Goal: Information Seeking & Learning: Find specific fact

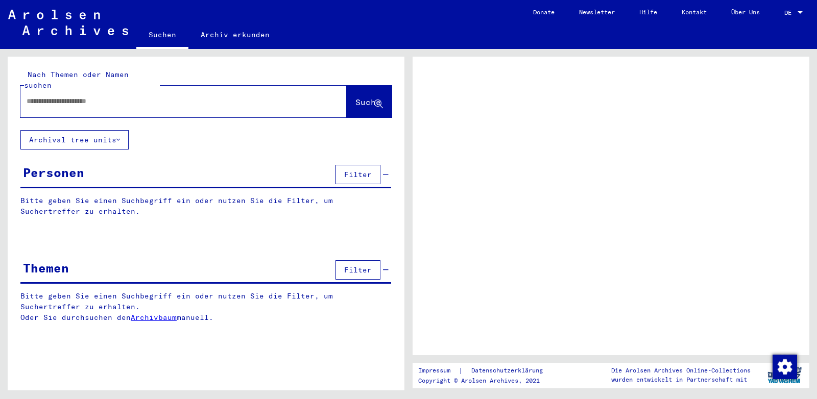
click at [137, 96] on input "text" at bounding box center [175, 101] width 296 height 11
type input "**"
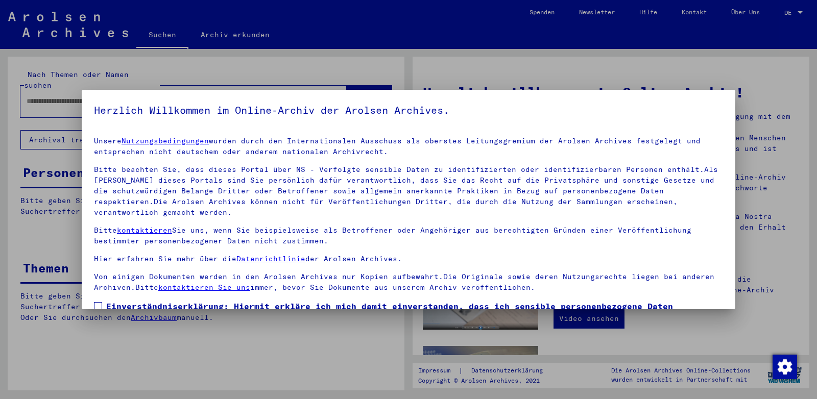
scroll to position [77, 0]
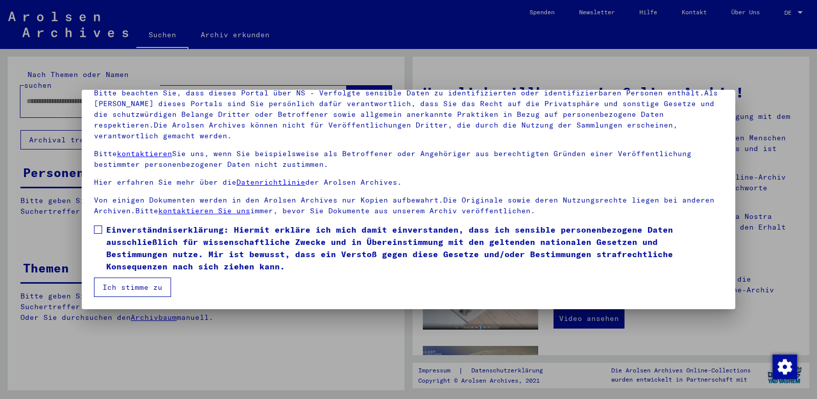
click at [95, 229] on span at bounding box center [98, 230] width 8 height 8
click at [112, 280] on button "Ich stimme zu" at bounding box center [132, 287] width 77 height 19
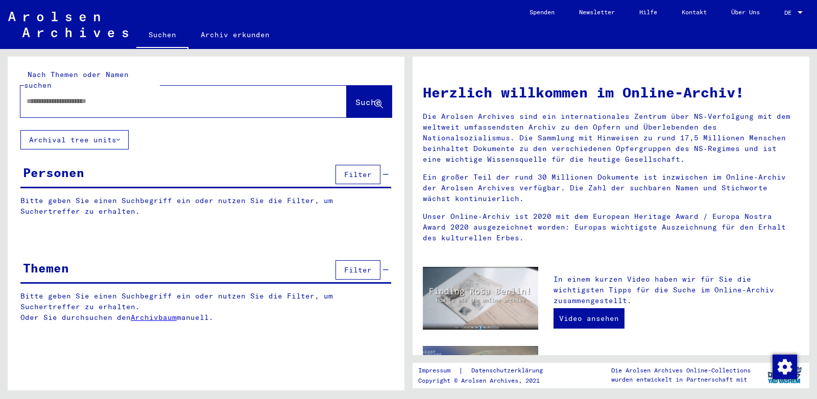
click at [99, 96] on input "text" at bounding box center [171, 101] width 289 height 11
type input "*******"
click at [365, 97] on span "Suche" at bounding box center [368, 102] width 26 height 10
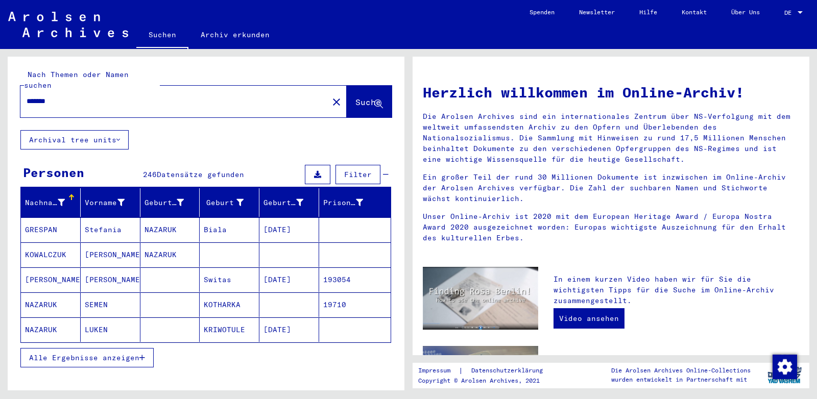
click at [98, 348] on button "Alle Ergebnisse anzeigen" at bounding box center [86, 357] width 133 height 19
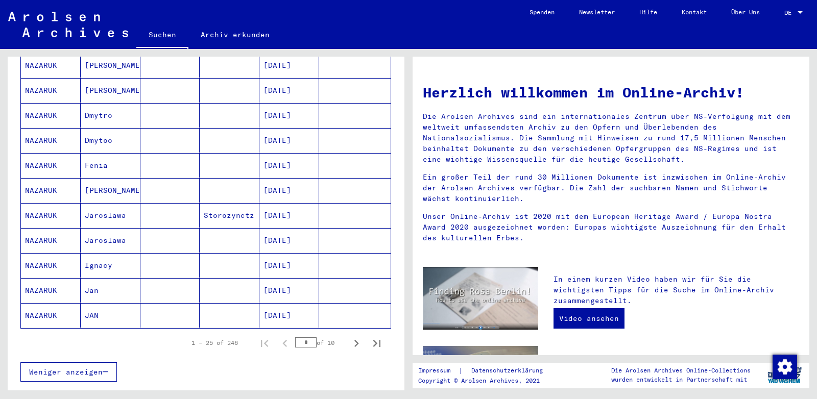
scroll to position [536, 0]
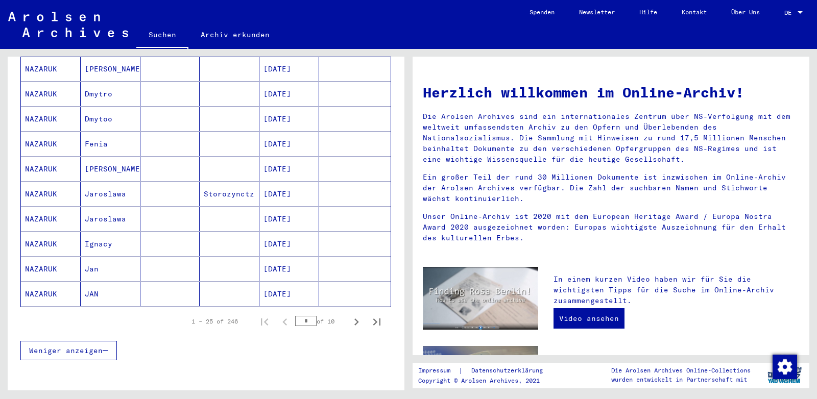
click at [82, 257] on mat-cell "Jan" at bounding box center [111, 269] width 60 height 25
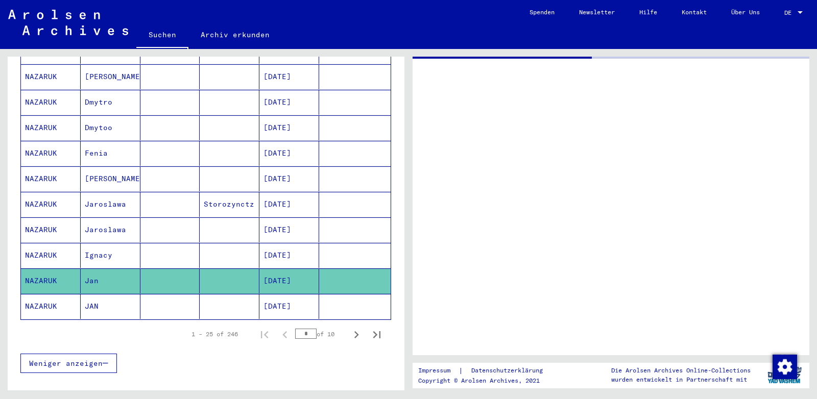
scroll to position [542, 0]
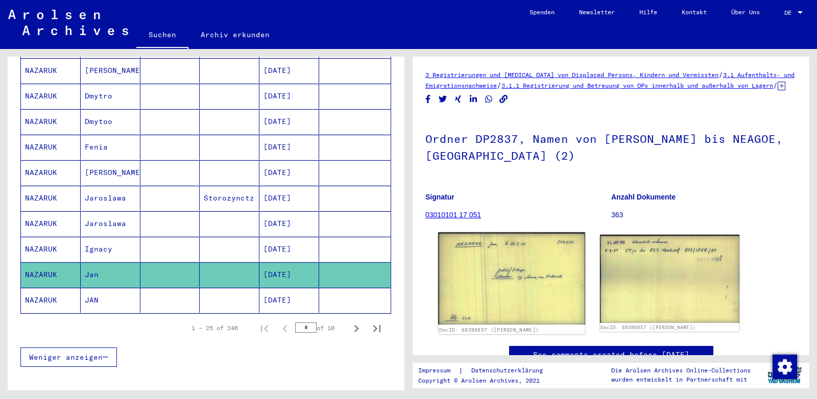
click at [535, 282] on img at bounding box center [511, 278] width 146 height 92
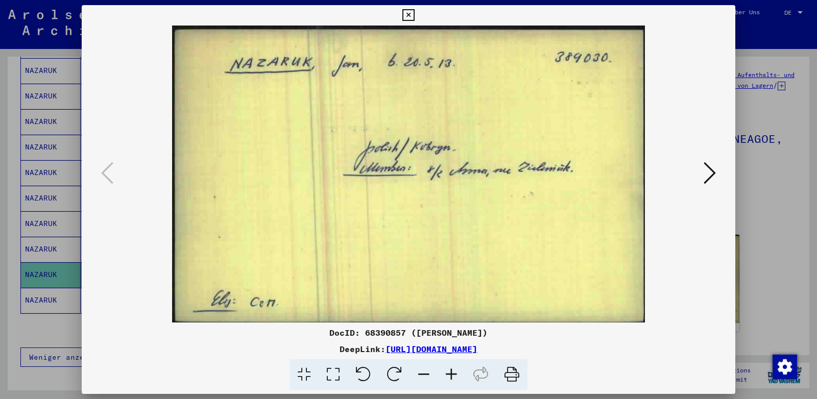
click at [707, 180] on icon at bounding box center [709, 173] width 12 height 25
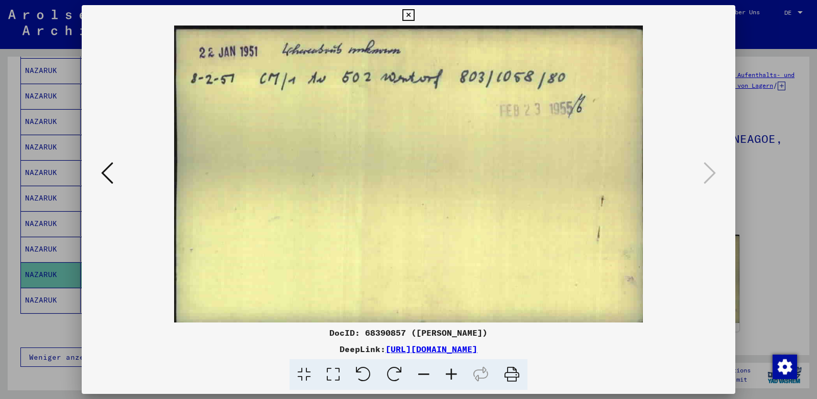
click at [414, 15] on icon at bounding box center [408, 15] width 12 height 12
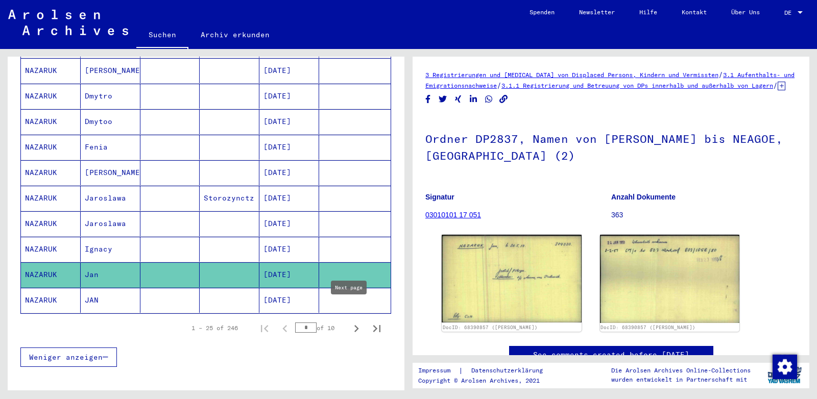
click at [354, 325] on icon "Next page" at bounding box center [356, 328] width 5 height 7
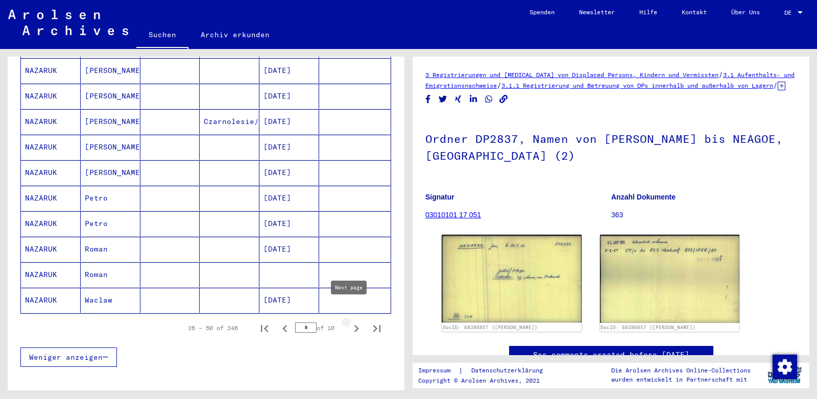
click at [354, 325] on icon "Next page" at bounding box center [356, 328] width 5 height 7
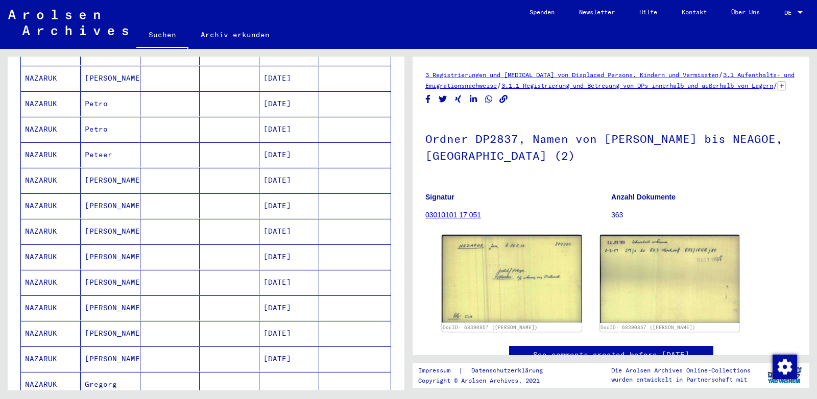
scroll to position [381, 0]
click at [124, 219] on mat-cell "[PERSON_NAME]" at bounding box center [111, 231] width 60 height 25
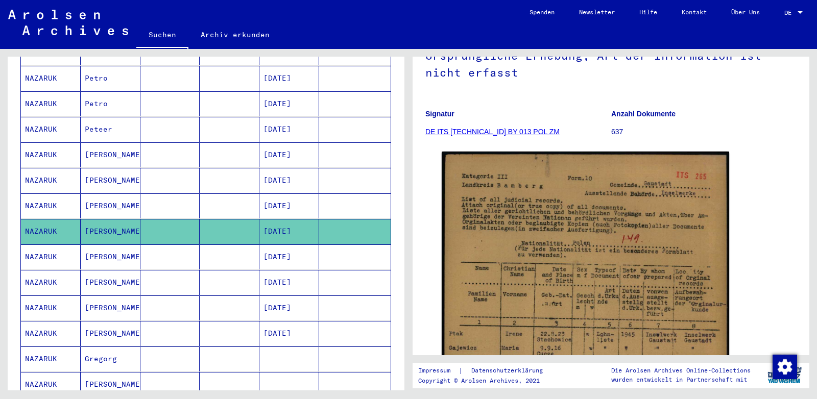
scroll to position [107, 0]
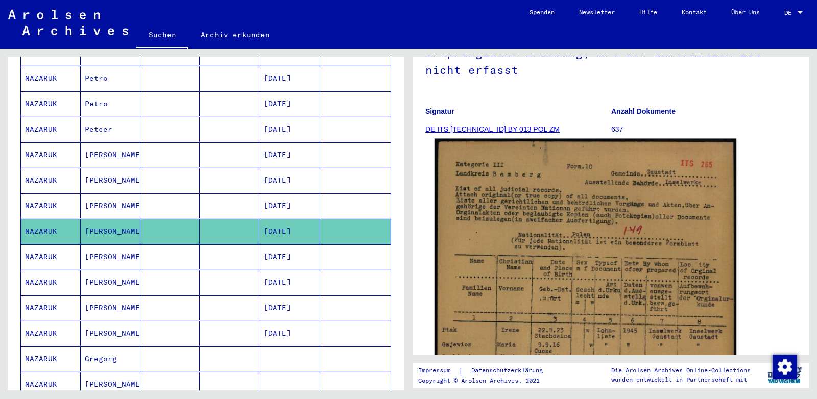
click at [586, 234] on img at bounding box center [585, 354] width 302 height 430
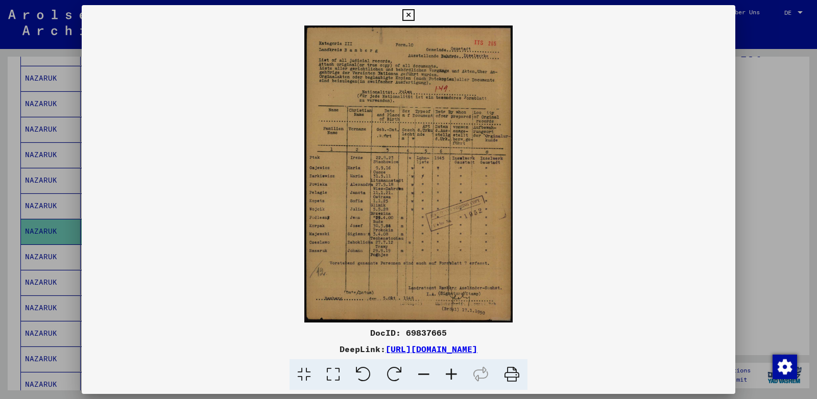
click at [451, 373] on icon at bounding box center [451, 374] width 28 height 31
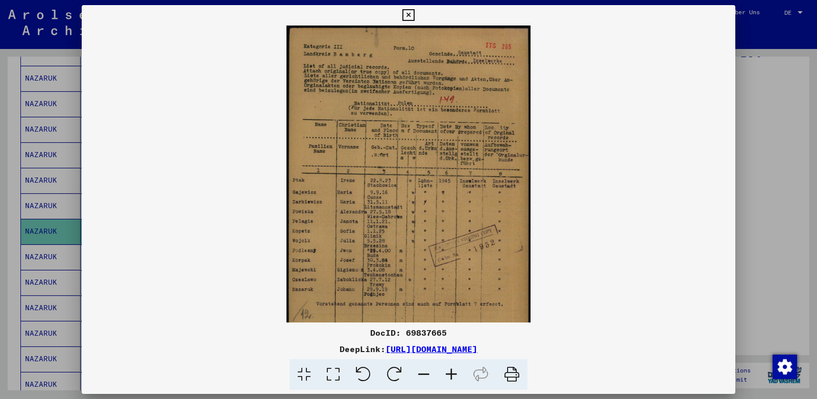
click at [451, 373] on icon at bounding box center [451, 374] width 28 height 31
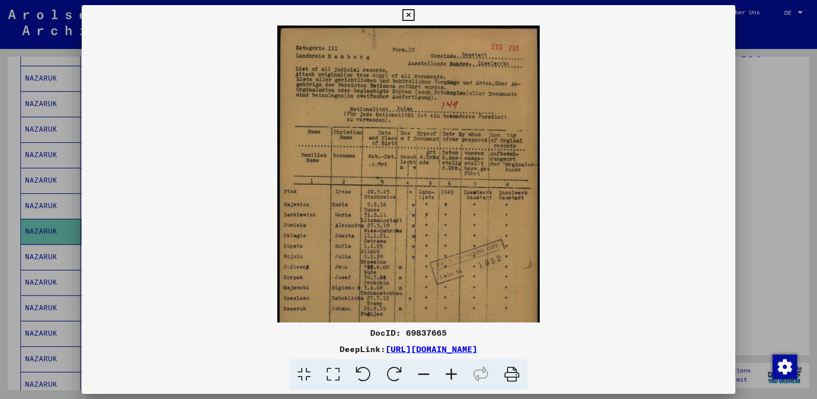
click at [451, 373] on icon at bounding box center [451, 374] width 28 height 31
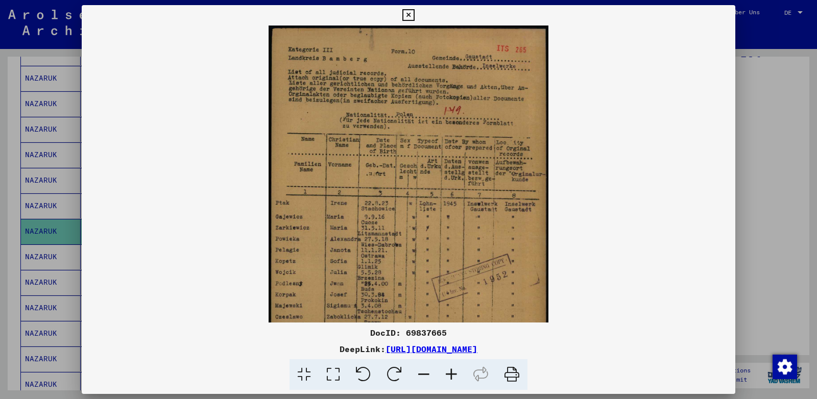
click at [451, 373] on icon at bounding box center [451, 374] width 28 height 31
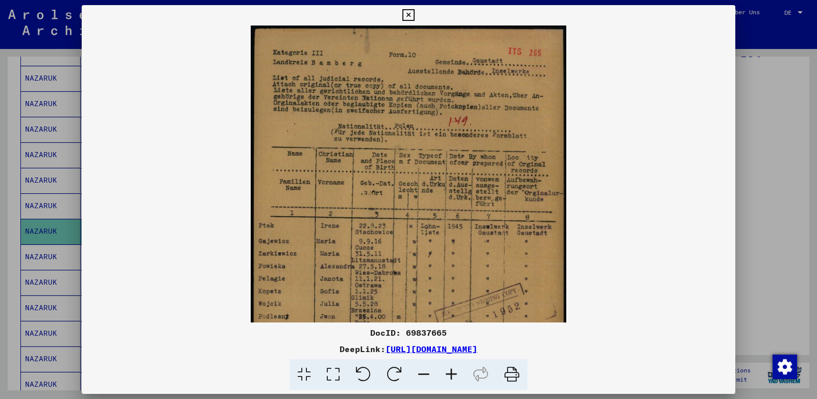
click at [451, 373] on icon at bounding box center [451, 374] width 28 height 31
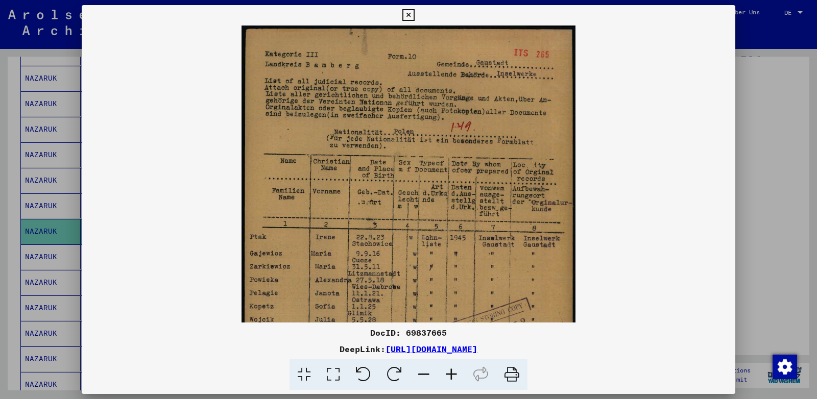
click at [451, 373] on icon at bounding box center [451, 374] width 28 height 31
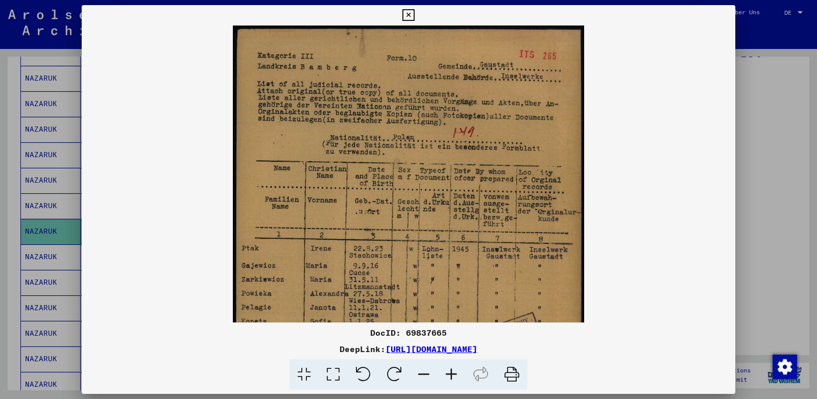
click at [451, 373] on icon at bounding box center [451, 374] width 28 height 31
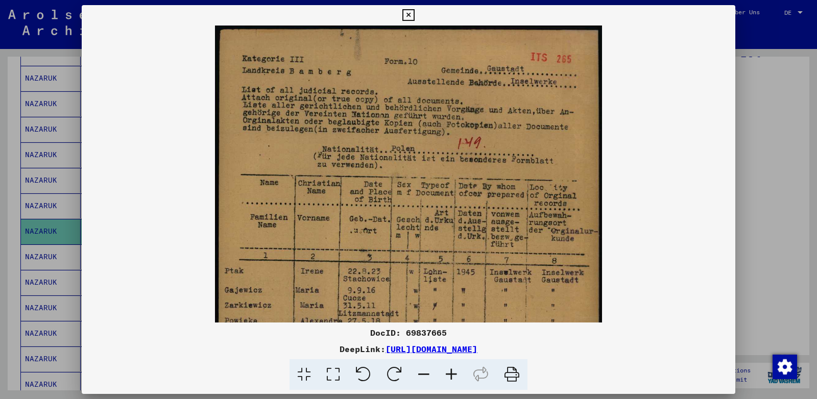
click at [451, 373] on icon at bounding box center [451, 374] width 28 height 31
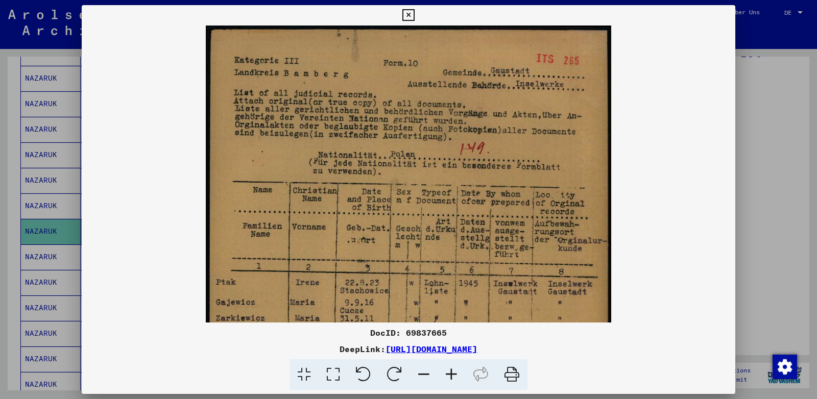
click at [451, 373] on icon at bounding box center [451, 374] width 28 height 31
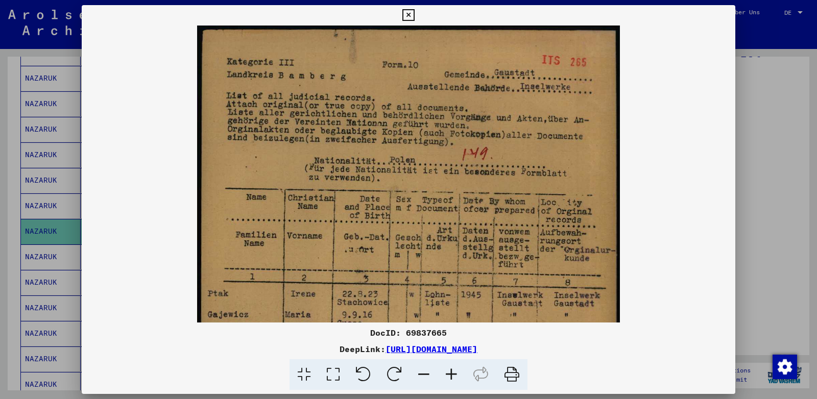
click at [448, 378] on icon at bounding box center [451, 374] width 28 height 31
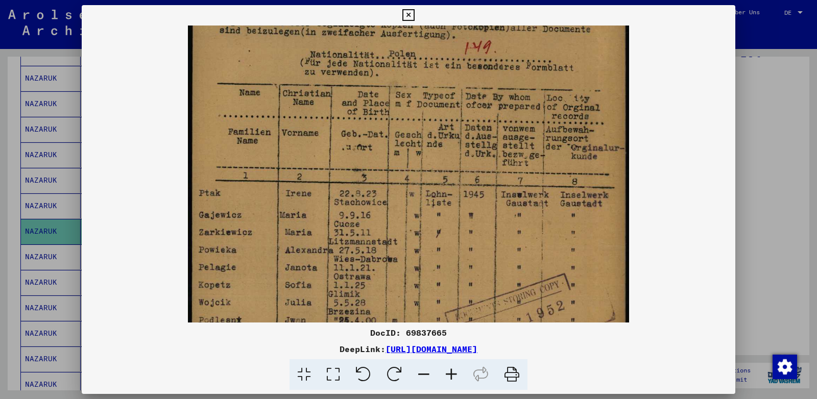
scroll to position [120, 0]
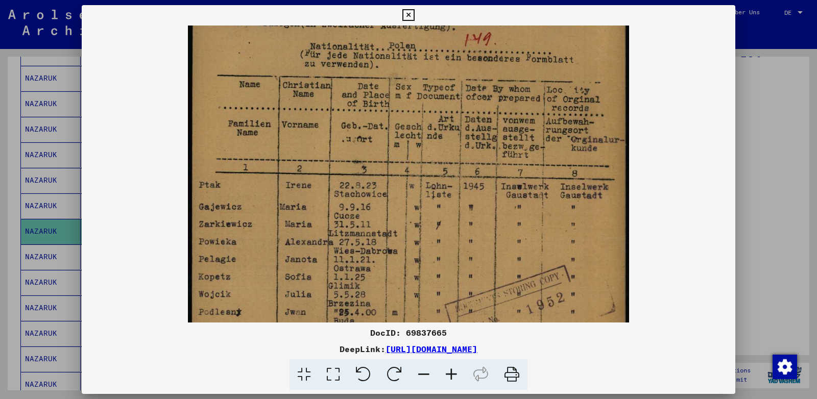
drag, startPoint x: 424, startPoint y: 250, endPoint x: 408, endPoint y: 129, distance: 122.1
click at [408, 129] on img at bounding box center [408, 220] width 441 height 629
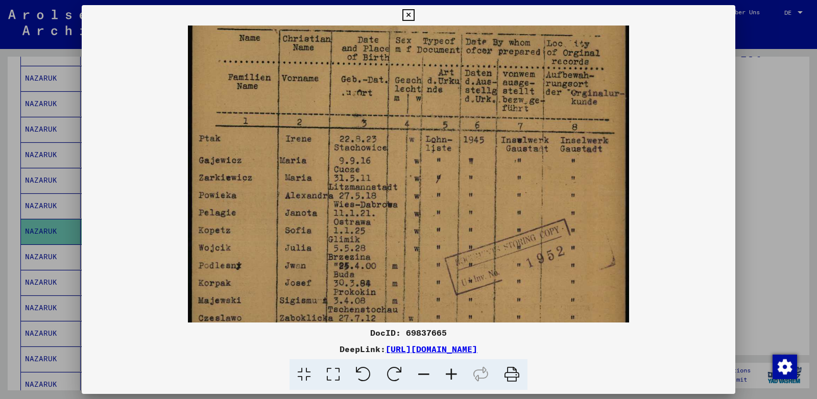
scroll to position [198, 0]
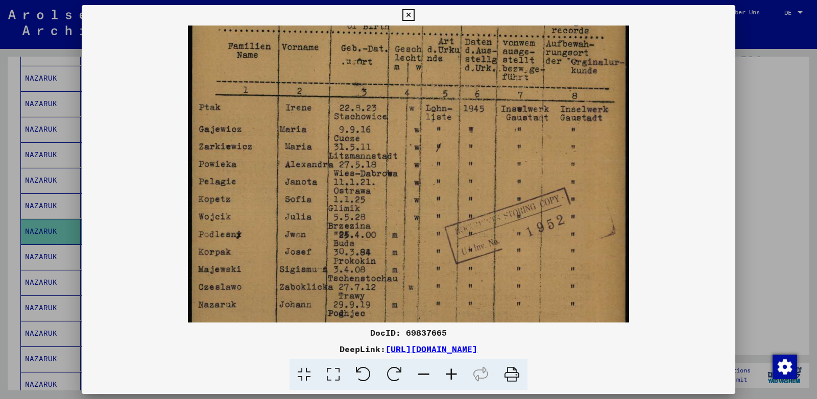
drag, startPoint x: 430, startPoint y: 224, endPoint x: 422, endPoint y: 147, distance: 77.5
click at [422, 147] on img at bounding box center [408, 142] width 441 height 629
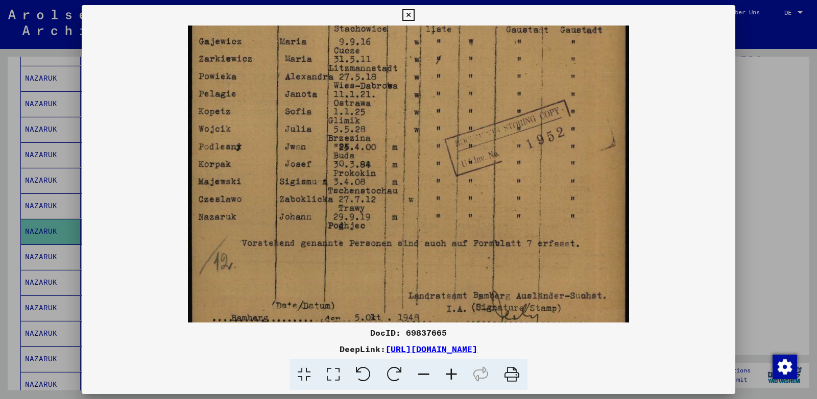
scroll to position [286, 0]
drag, startPoint x: 427, startPoint y: 208, endPoint x: 428, endPoint y: 120, distance: 87.8
click at [428, 120] on img at bounding box center [408, 54] width 441 height 629
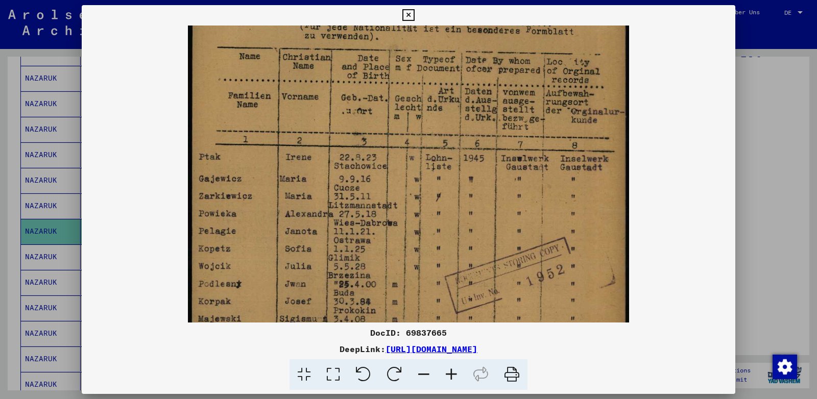
drag, startPoint x: 454, startPoint y: 150, endPoint x: 479, endPoint y: 289, distance: 141.6
click at [479, 289] on img at bounding box center [408, 191] width 441 height 629
click at [427, 375] on icon at bounding box center [424, 374] width 28 height 31
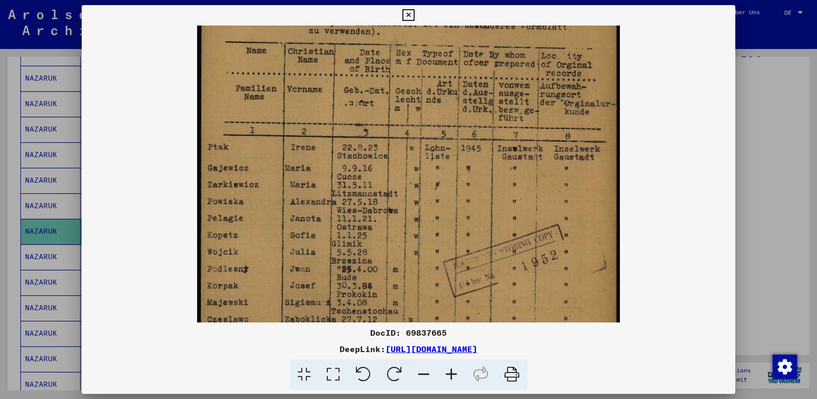
click at [427, 375] on icon at bounding box center [424, 374] width 28 height 31
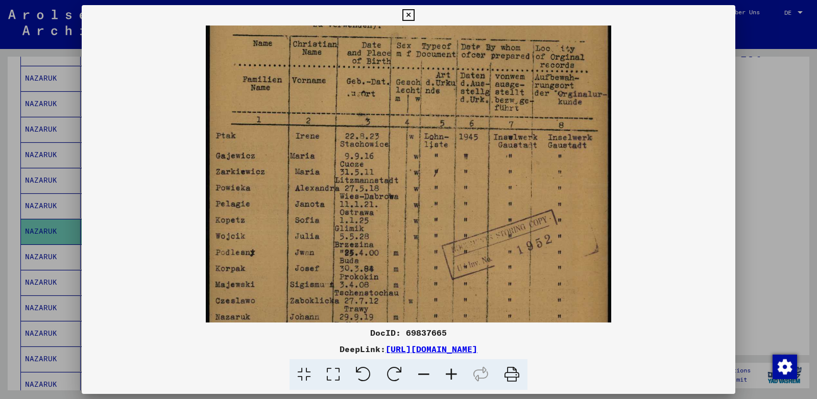
click at [427, 375] on icon at bounding box center [424, 374] width 28 height 31
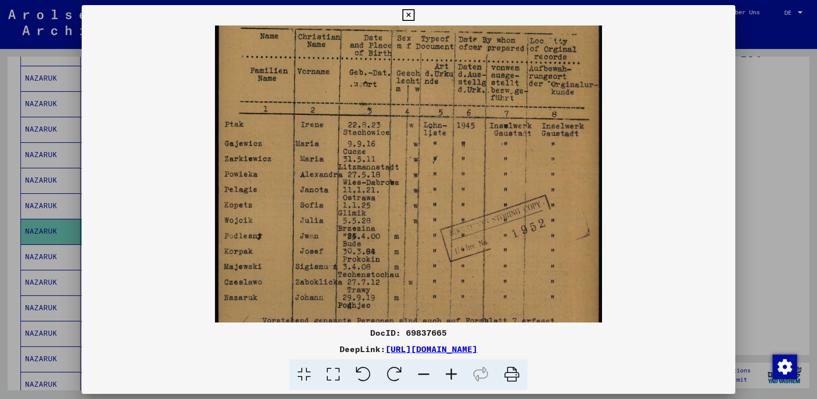
click at [427, 375] on icon at bounding box center [424, 374] width 28 height 31
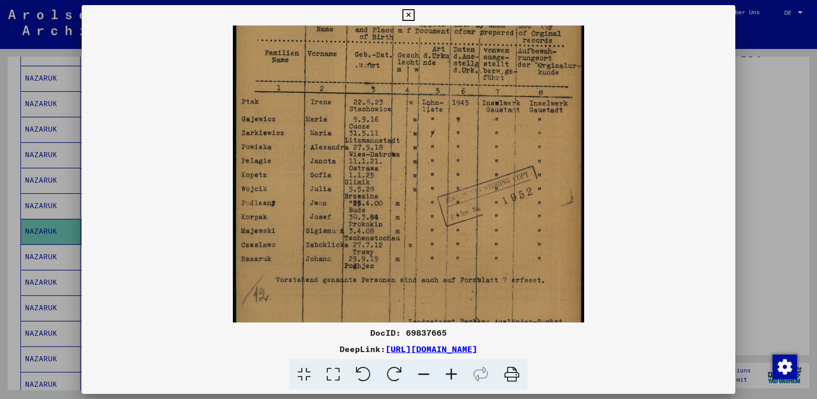
click at [427, 375] on icon at bounding box center [424, 374] width 28 height 31
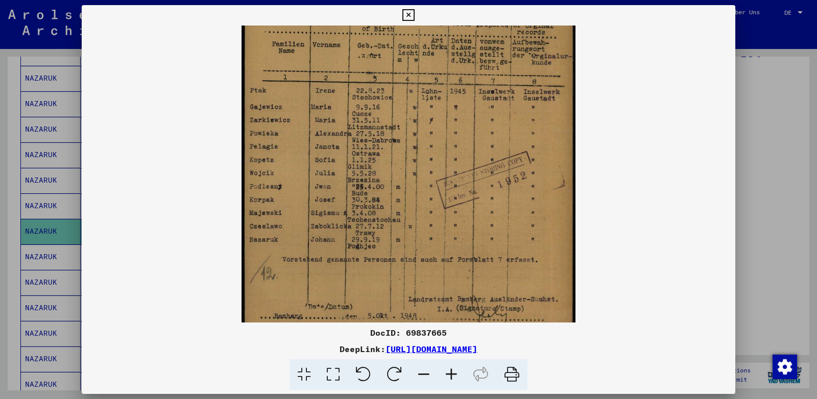
click at [427, 375] on icon at bounding box center [424, 374] width 28 height 31
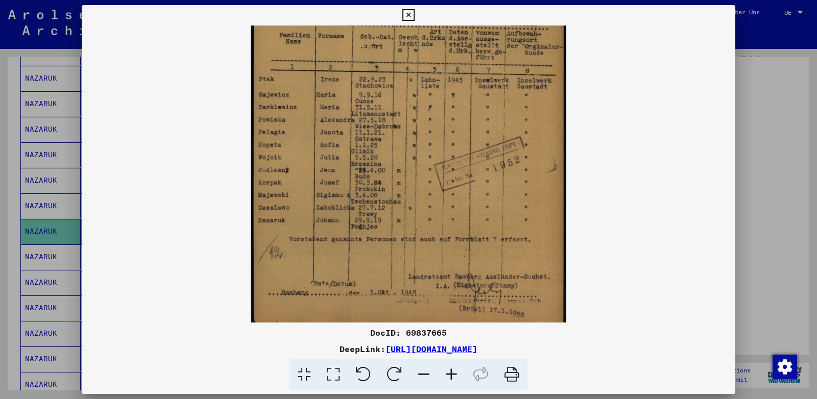
click at [414, 17] on icon at bounding box center [408, 15] width 12 height 12
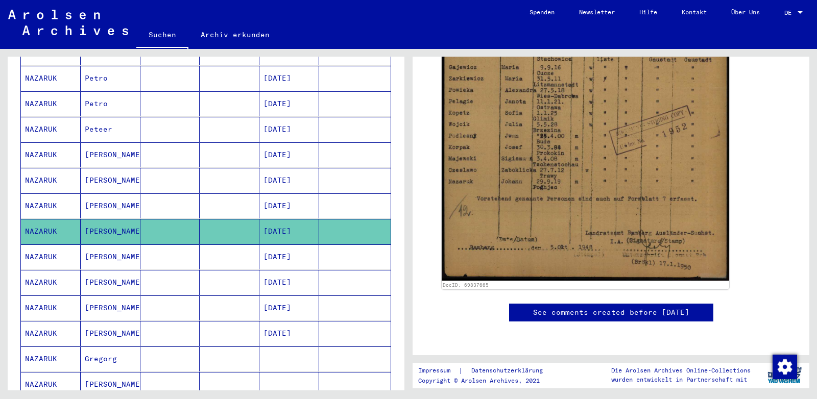
scroll to position [429, 0]
click at [111, 193] on mat-cell "[PERSON_NAME]" at bounding box center [111, 205] width 60 height 25
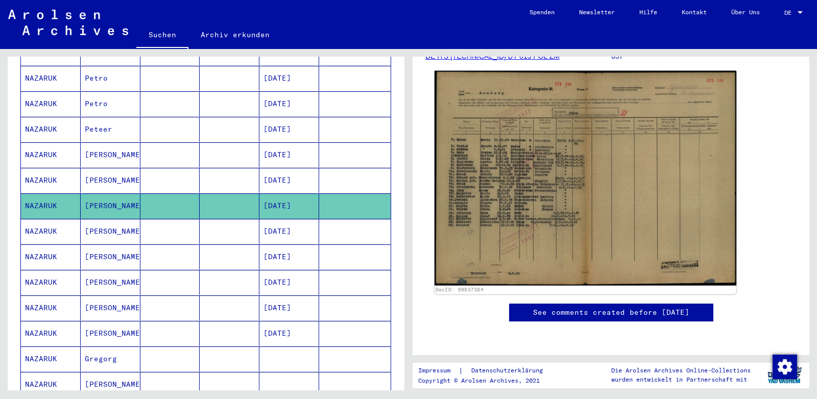
click at [503, 160] on img at bounding box center [585, 178] width 302 height 215
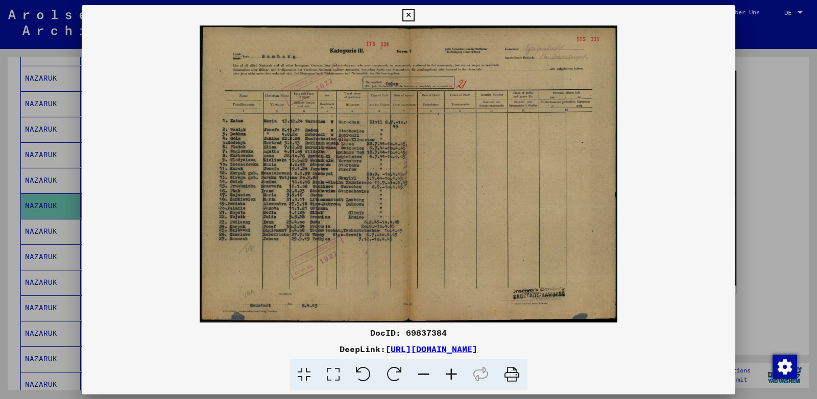
scroll to position [214, 0]
click at [451, 378] on icon at bounding box center [451, 374] width 28 height 31
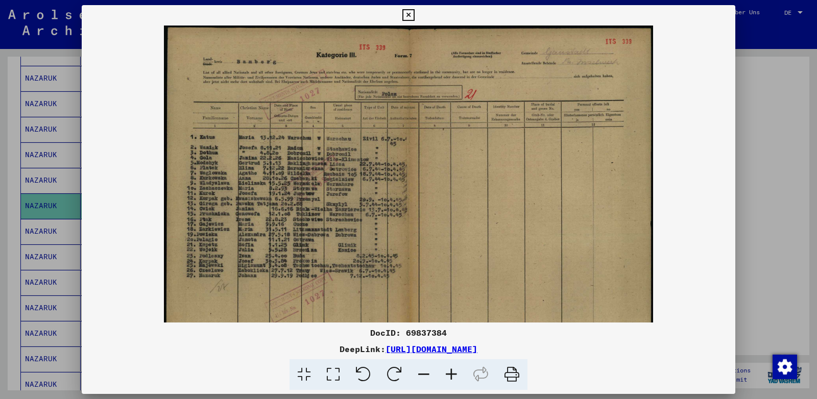
click at [451, 378] on icon at bounding box center [451, 374] width 28 height 31
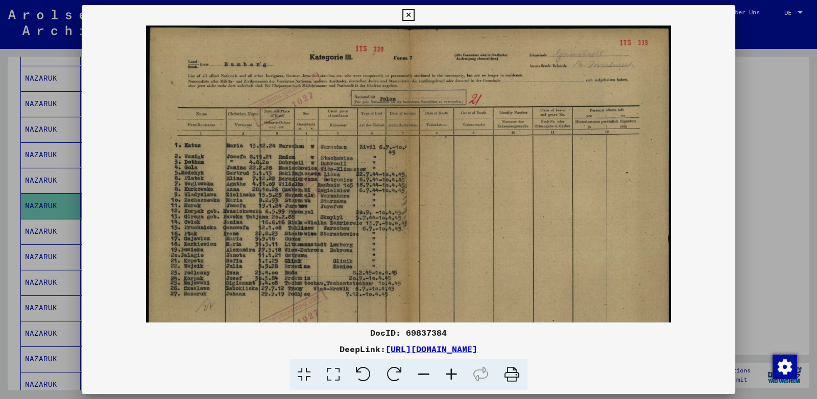
click at [451, 378] on icon at bounding box center [451, 374] width 28 height 31
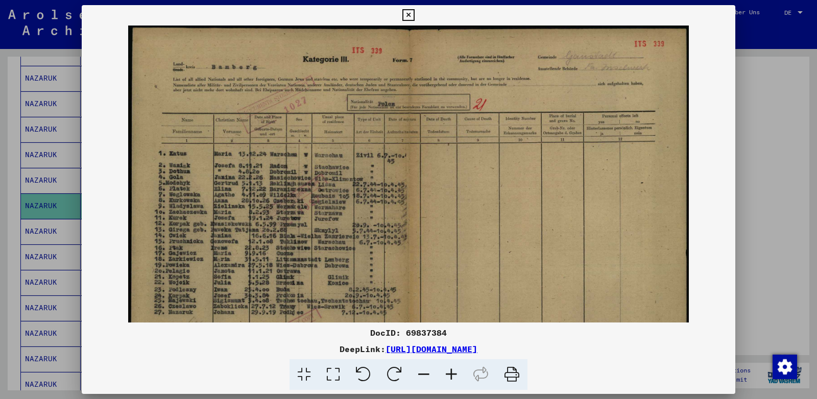
click at [451, 378] on icon at bounding box center [451, 374] width 28 height 31
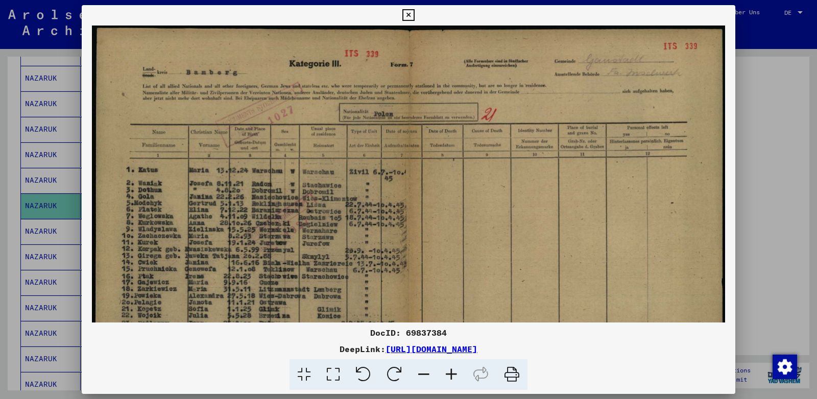
click at [451, 378] on icon at bounding box center [451, 374] width 28 height 31
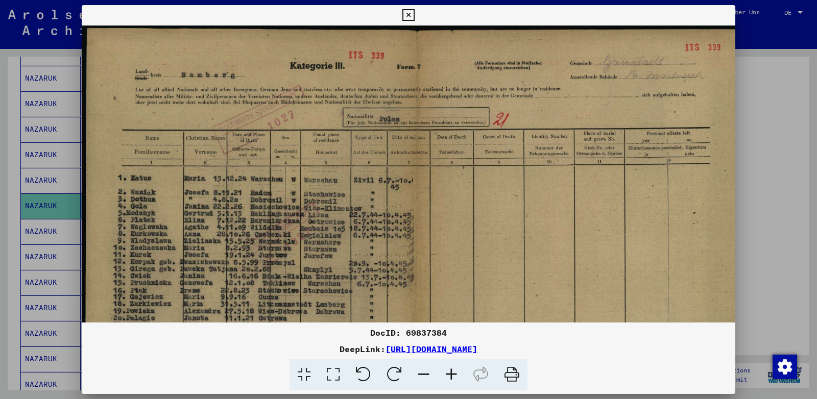
click at [451, 378] on icon at bounding box center [451, 374] width 28 height 31
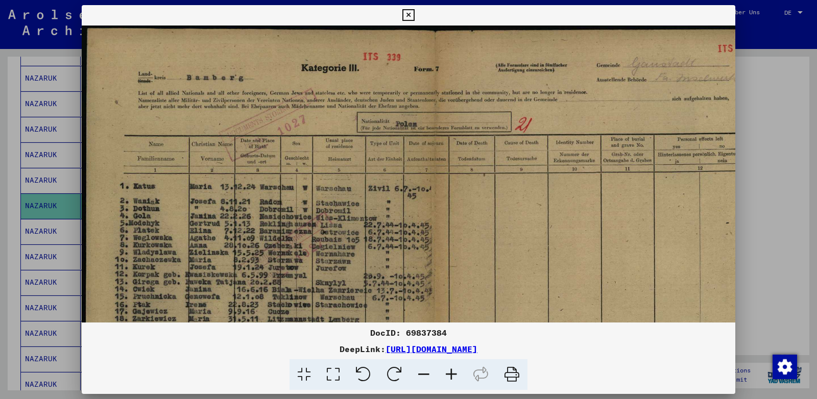
click at [451, 378] on icon at bounding box center [451, 374] width 28 height 31
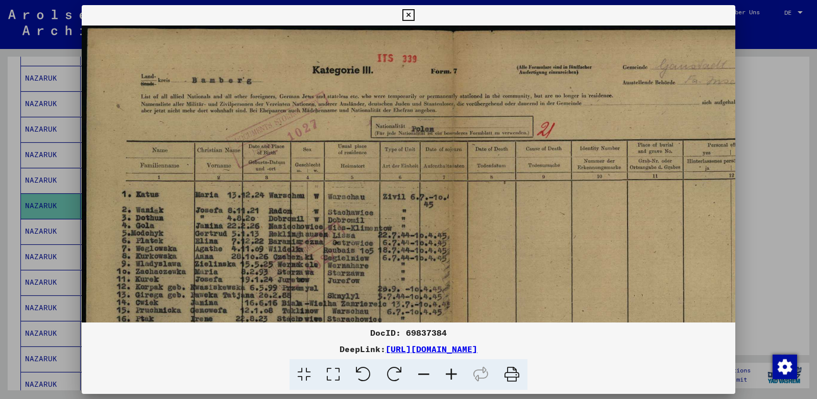
click at [451, 378] on icon at bounding box center [451, 374] width 28 height 31
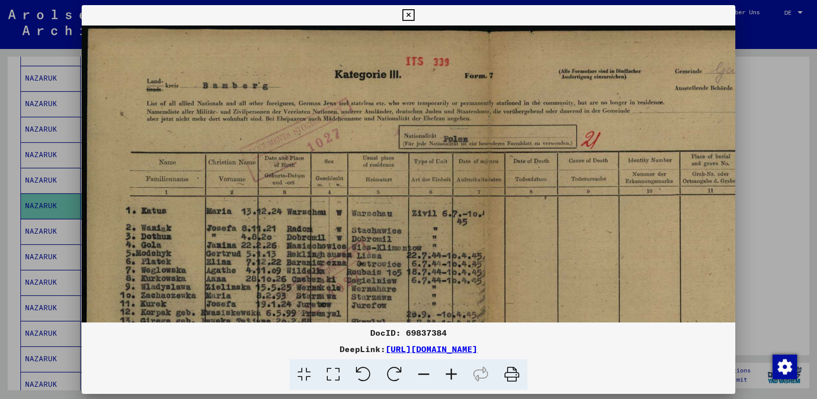
click at [451, 378] on icon at bounding box center [451, 374] width 28 height 31
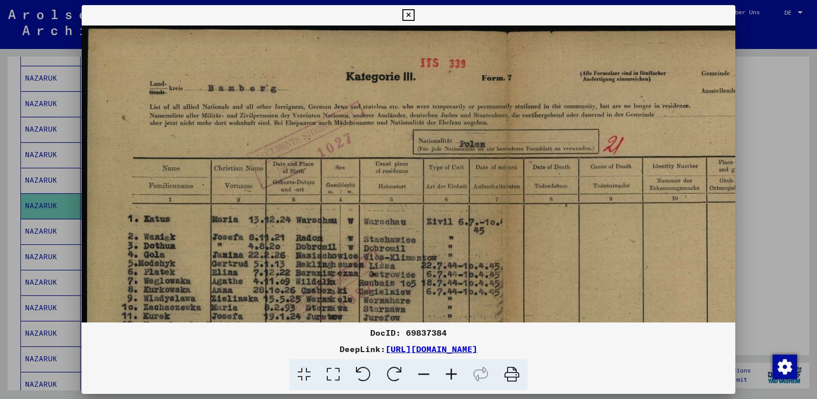
click at [451, 378] on icon at bounding box center [451, 374] width 28 height 31
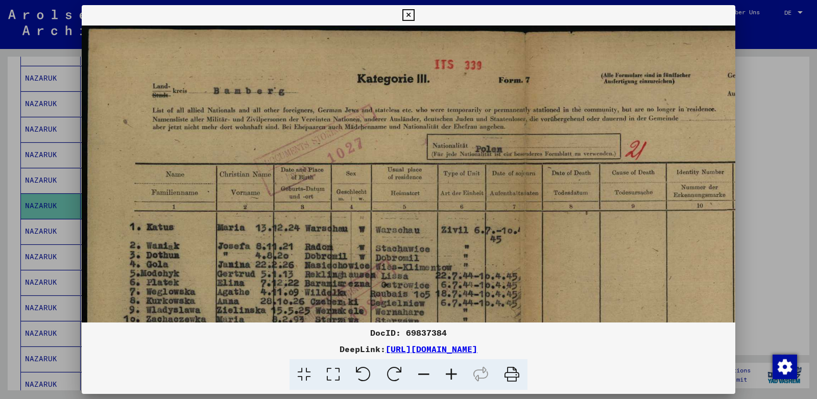
click at [451, 378] on icon at bounding box center [451, 374] width 28 height 31
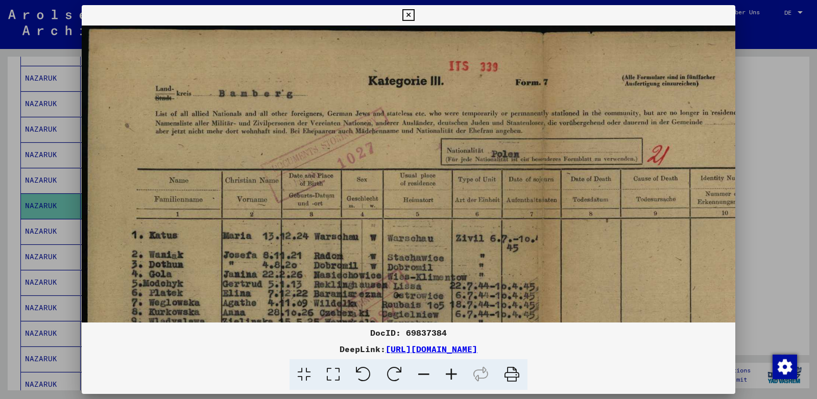
click at [451, 378] on icon at bounding box center [451, 374] width 28 height 31
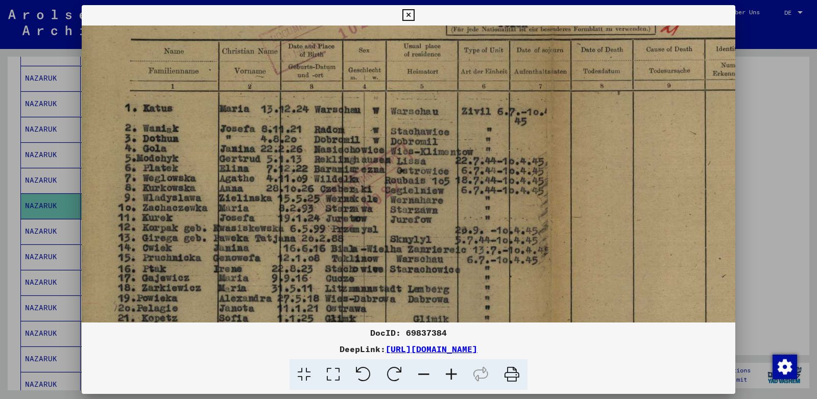
drag, startPoint x: 312, startPoint y: 258, endPoint x: 303, endPoint y: 123, distance: 136.1
click at [303, 123] on img at bounding box center [550, 230] width 955 height 680
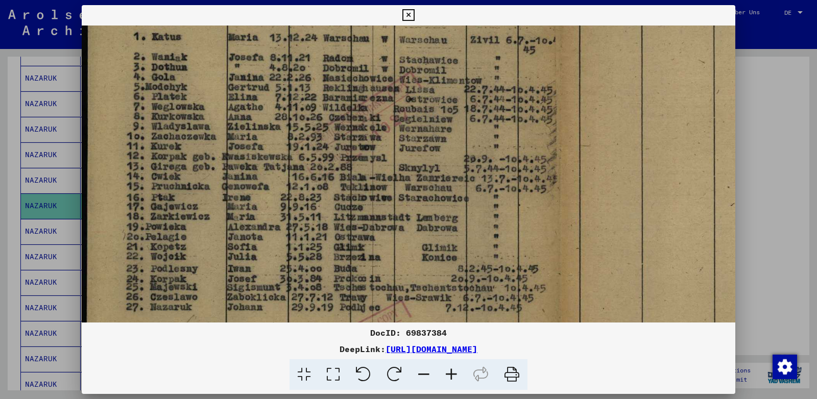
scroll to position [224, 0]
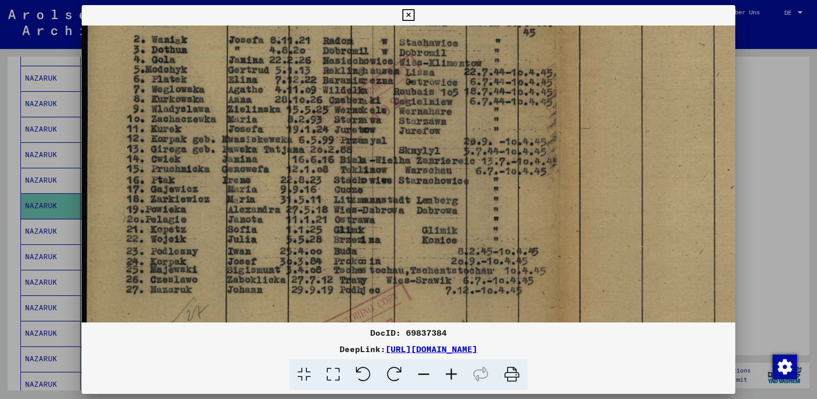
drag, startPoint x: 286, startPoint y: 229, endPoint x: 302, endPoint y: 139, distance: 90.7
click at [302, 139] on img at bounding box center [559, 141] width 955 height 680
click at [414, 13] on icon at bounding box center [408, 15] width 12 height 12
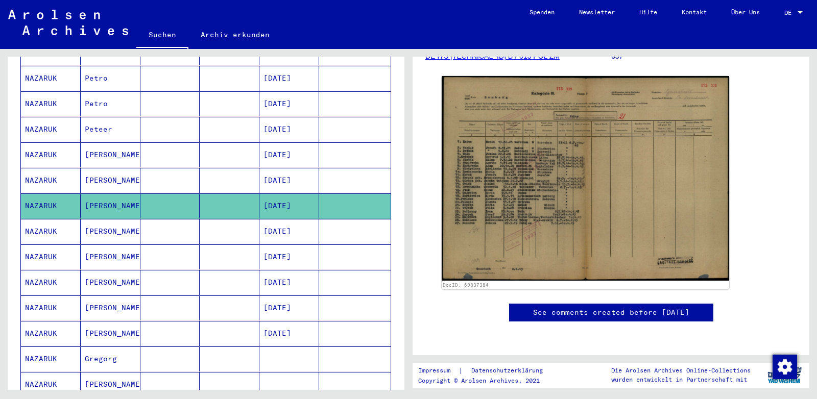
click at [117, 244] on mat-cell "[PERSON_NAME]" at bounding box center [111, 256] width 60 height 25
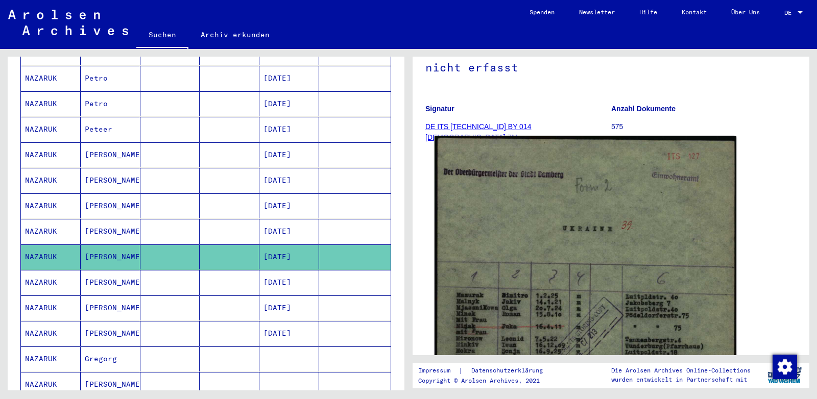
scroll to position [161, 0]
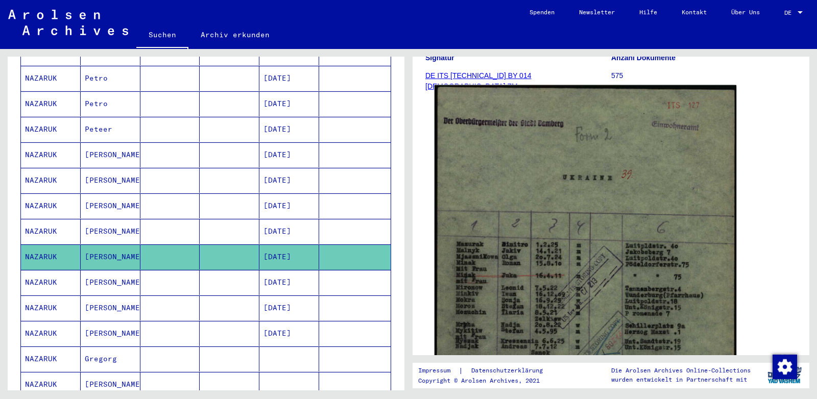
click at [517, 206] on img at bounding box center [585, 298] width 302 height 427
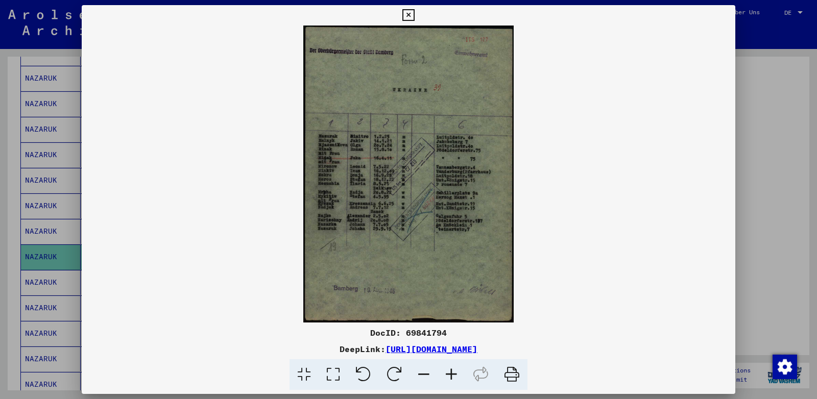
click at [450, 375] on icon at bounding box center [451, 374] width 28 height 31
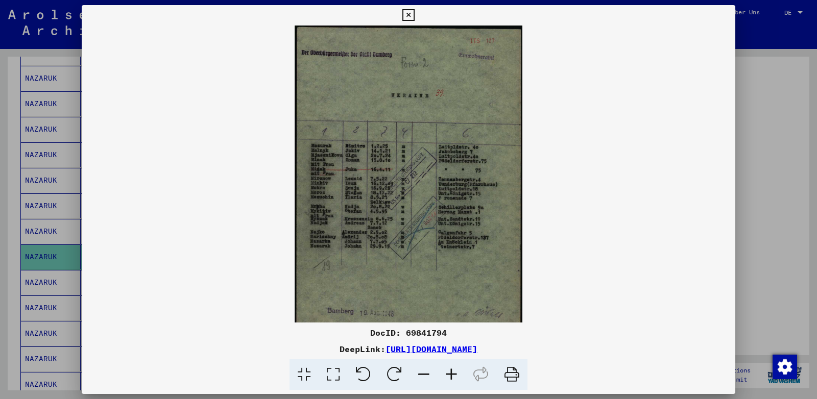
click at [450, 375] on icon at bounding box center [451, 374] width 28 height 31
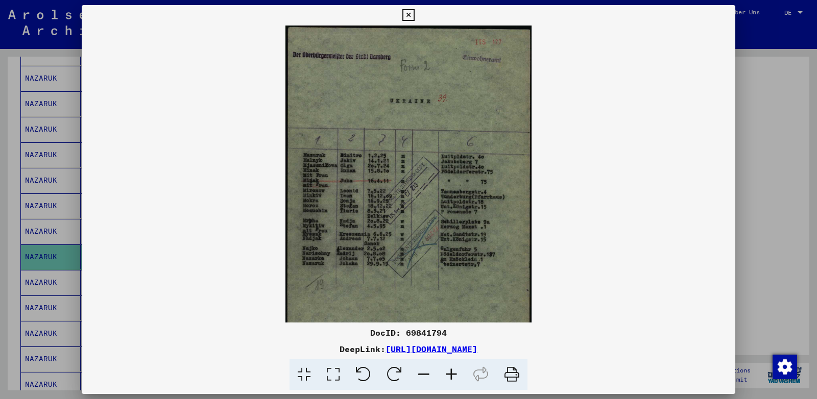
click at [450, 375] on icon at bounding box center [451, 374] width 28 height 31
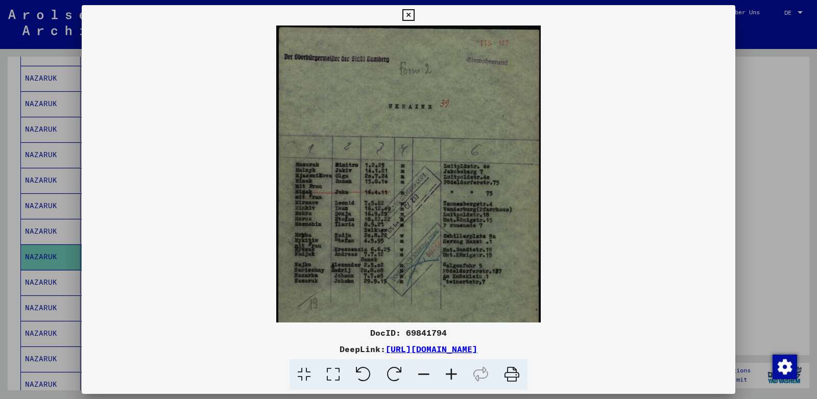
click at [450, 375] on icon at bounding box center [451, 374] width 28 height 31
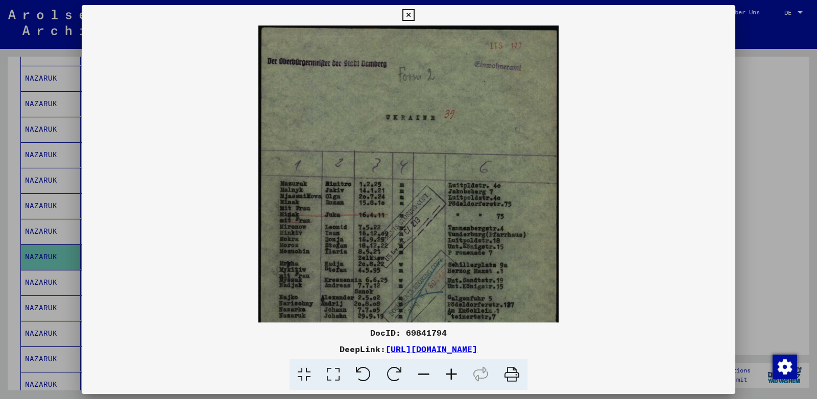
click at [450, 375] on icon at bounding box center [451, 374] width 28 height 31
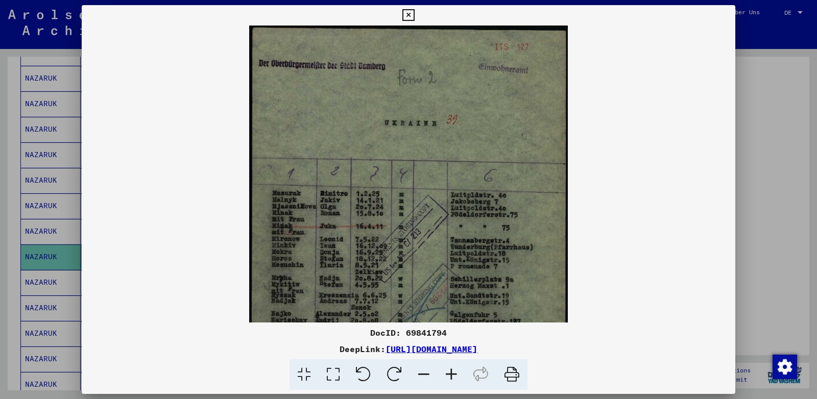
click at [450, 375] on icon at bounding box center [451, 374] width 28 height 31
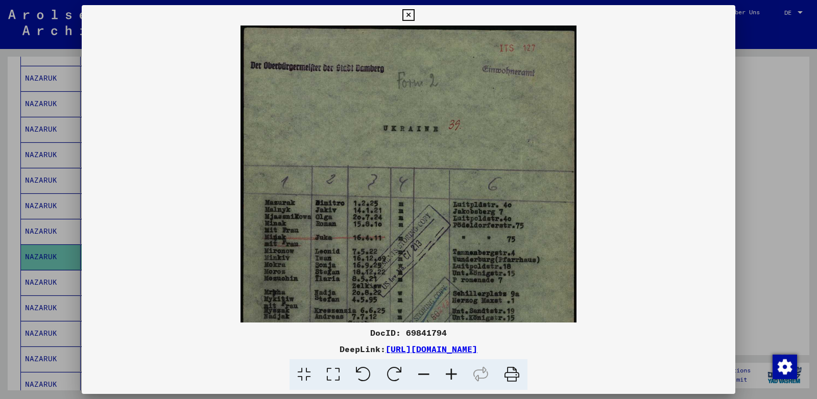
click at [450, 375] on icon at bounding box center [451, 374] width 28 height 31
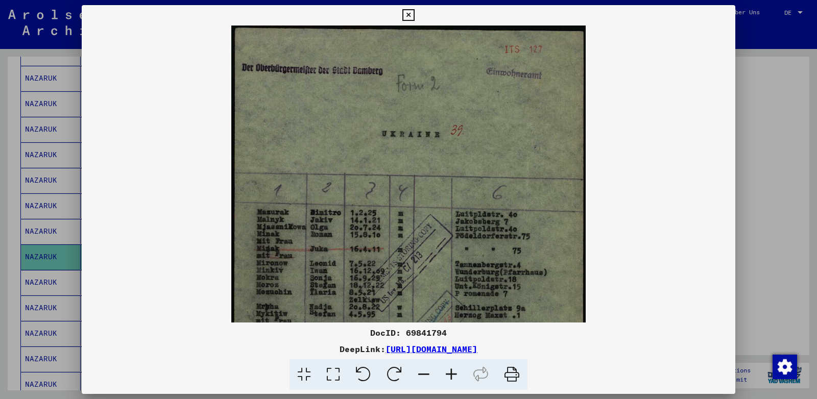
click at [450, 375] on icon at bounding box center [451, 374] width 28 height 31
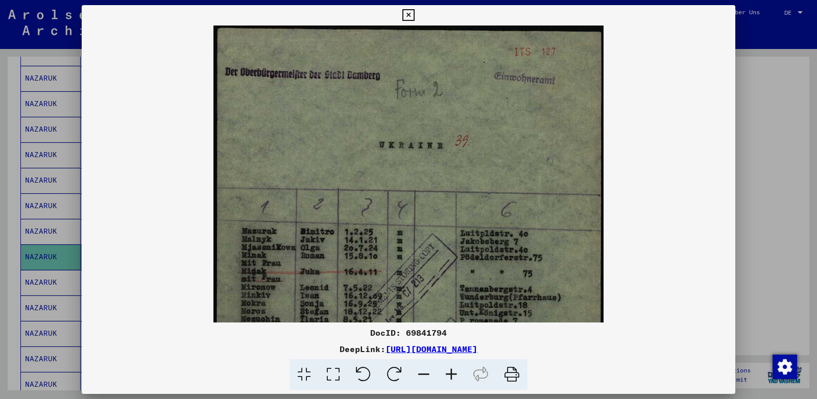
click at [450, 375] on icon at bounding box center [451, 374] width 28 height 31
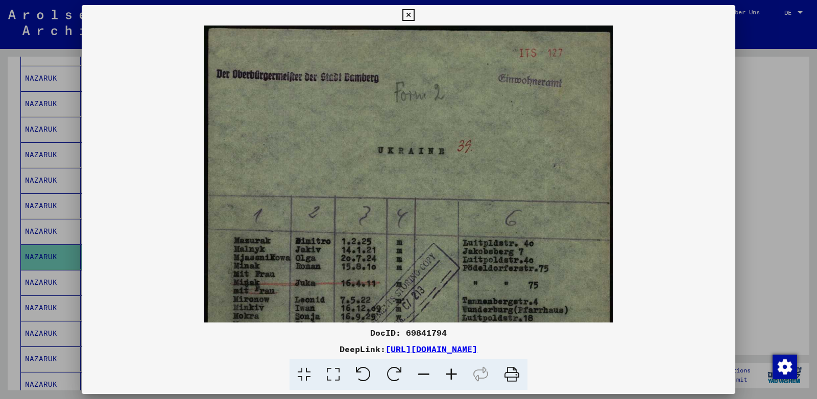
click at [450, 375] on icon at bounding box center [451, 374] width 28 height 31
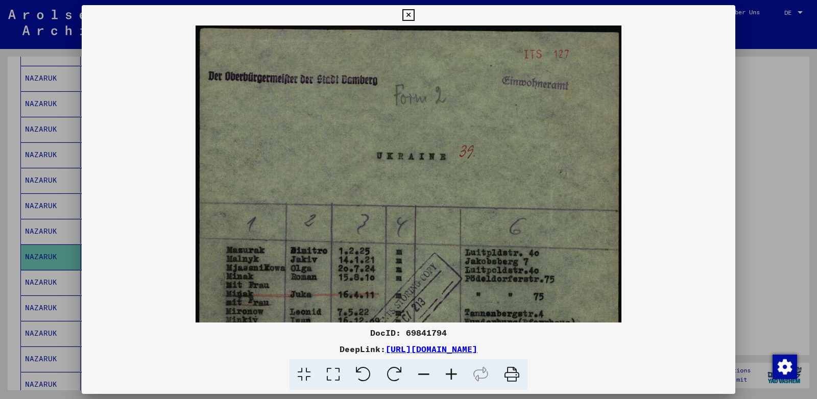
click at [450, 375] on icon at bounding box center [451, 374] width 28 height 31
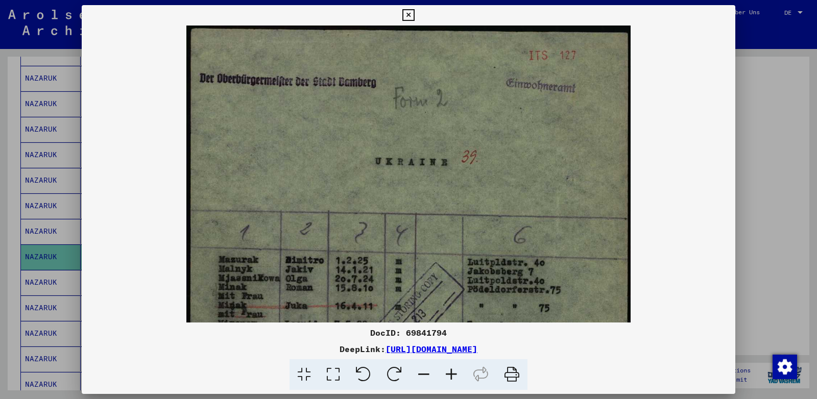
click at [450, 375] on icon at bounding box center [451, 374] width 28 height 31
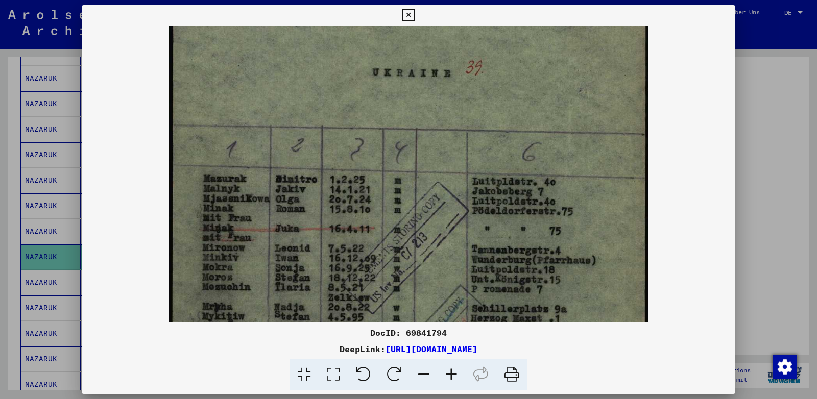
scroll to position [149, 0]
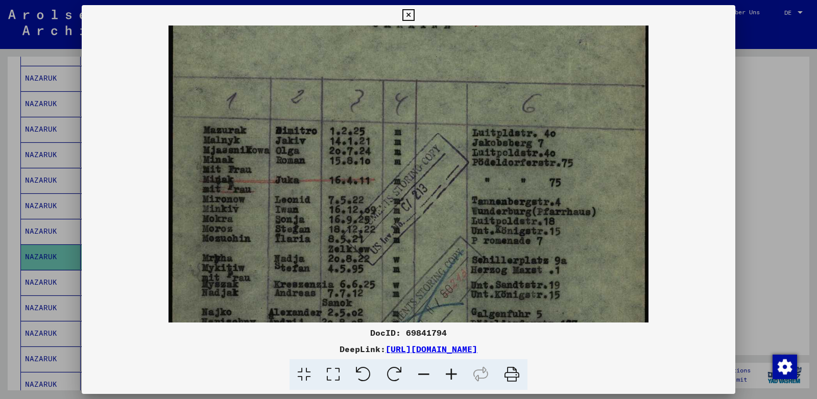
drag, startPoint x: 362, startPoint y: 292, endPoint x: 373, endPoint y: 149, distance: 144.3
click at [373, 149] on img at bounding box center [408, 217] width 480 height 680
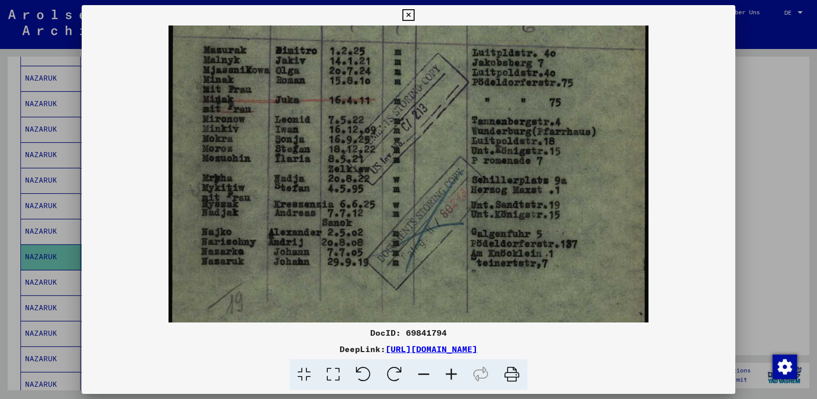
scroll to position [257, 0]
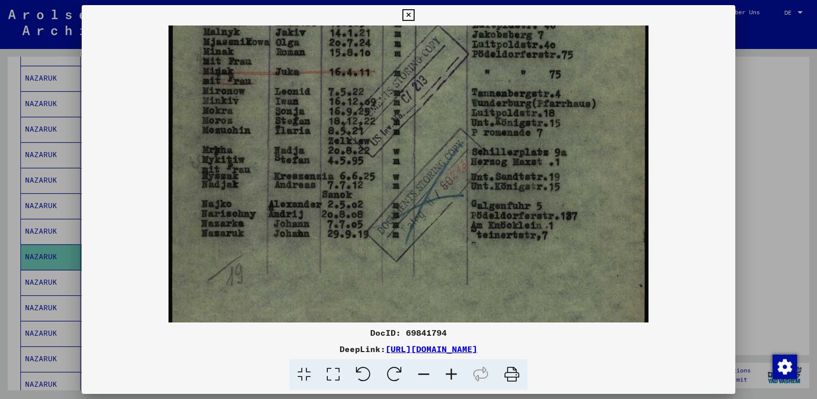
drag, startPoint x: 371, startPoint y: 237, endPoint x: 380, endPoint y: 129, distance: 108.6
click at [380, 129] on img at bounding box center [408, 109] width 480 height 680
click at [414, 15] on icon at bounding box center [408, 15] width 12 height 12
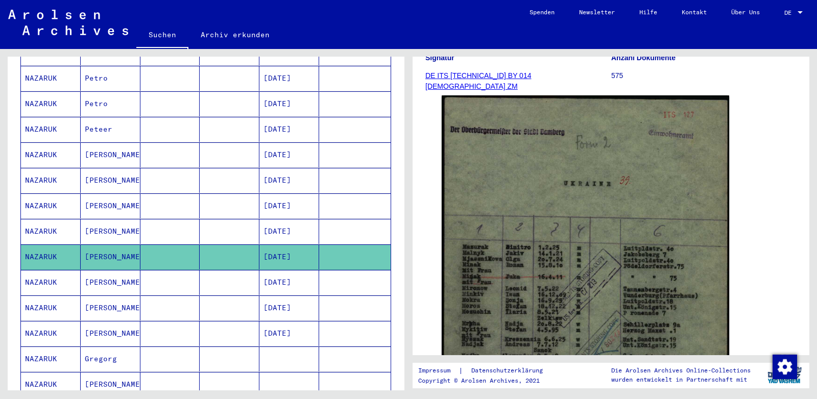
click at [98, 270] on mat-cell "[PERSON_NAME]" at bounding box center [111, 282] width 60 height 25
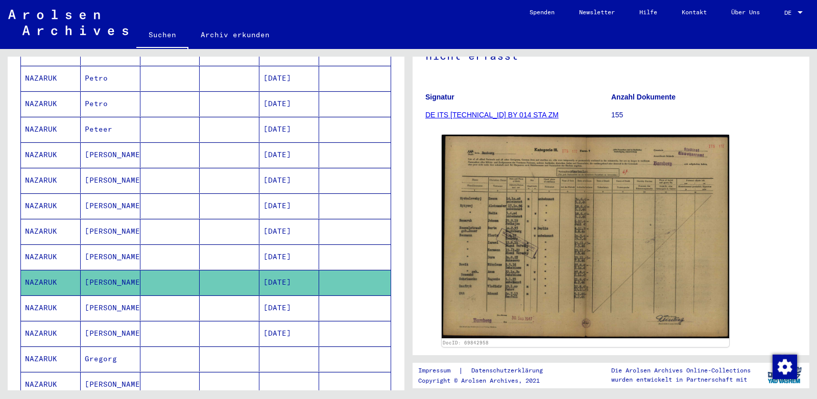
scroll to position [214, 0]
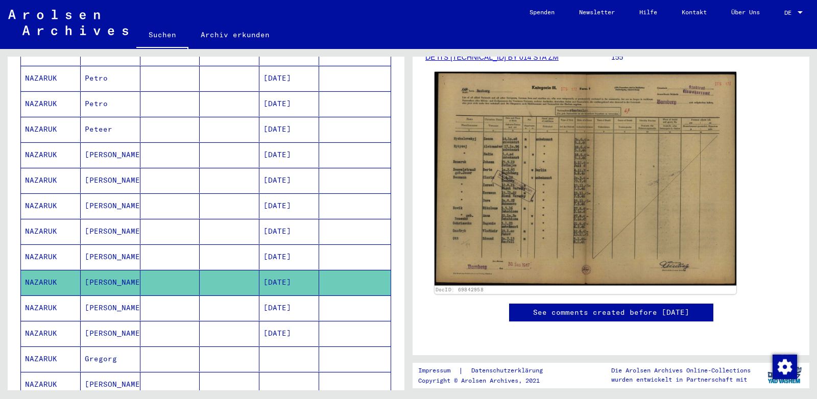
click at [509, 172] on img at bounding box center [585, 179] width 302 height 214
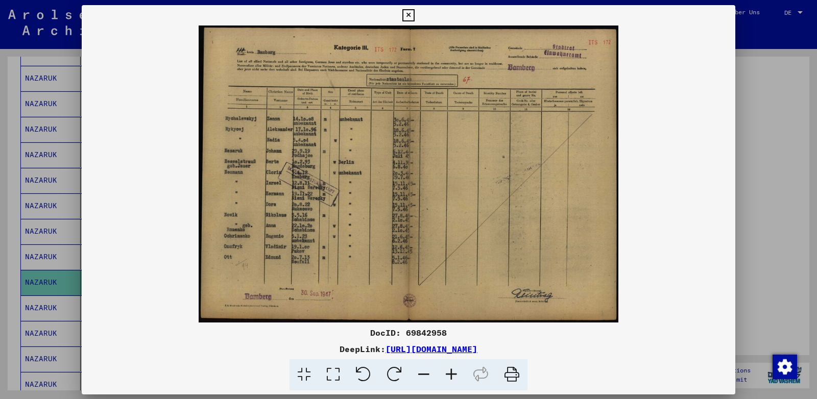
scroll to position [214, 0]
click at [448, 376] on icon at bounding box center [451, 374] width 28 height 31
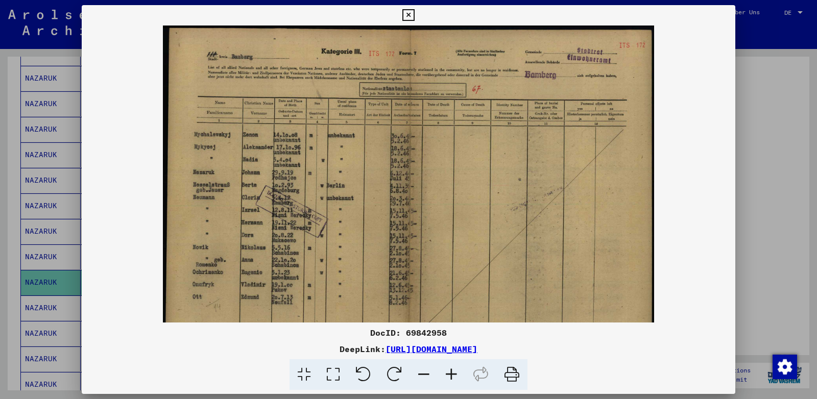
click at [448, 376] on icon at bounding box center [451, 374] width 28 height 31
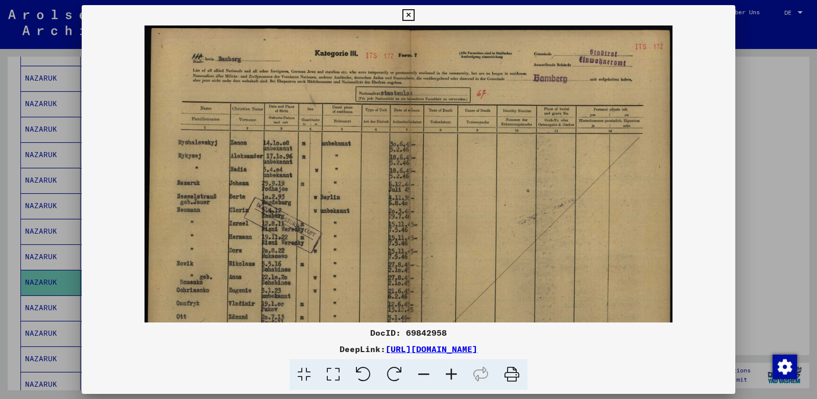
click at [448, 376] on icon at bounding box center [451, 374] width 28 height 31
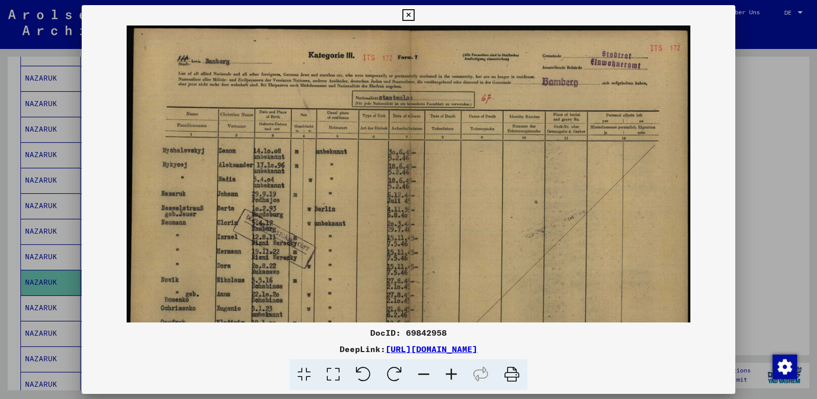
click at [448, 376] on icon at bounding box center [451, 374] width 28 height 31
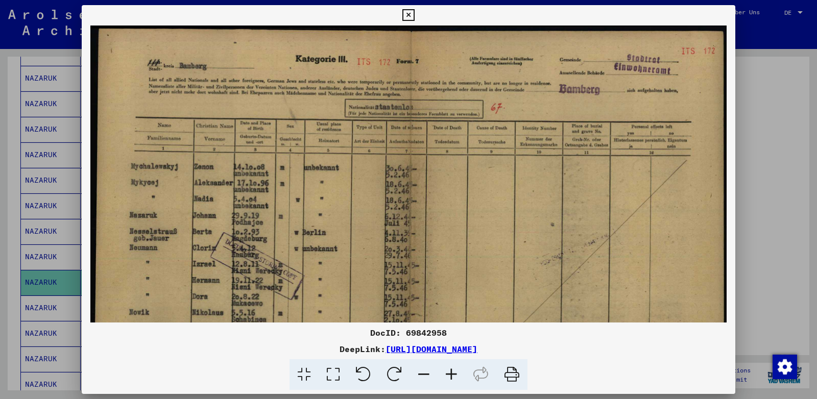
click at [449, 376] on icon at bounding box center [451, 374] width 28 height 31
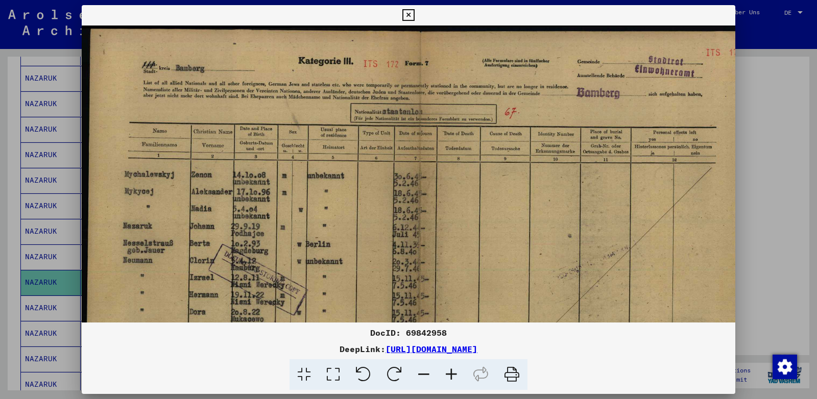
click at [449, 376] on icon at bounding box center [451, 374] width 28 height 31
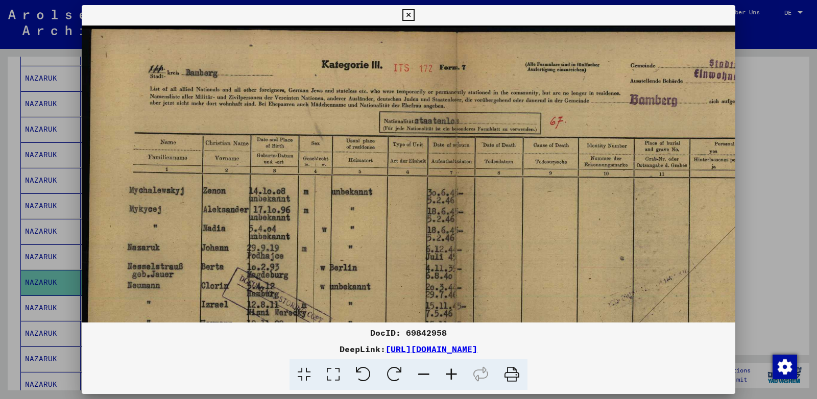
click at [449, 376] on icon at bounding box center [451, 374] width 28 height 31
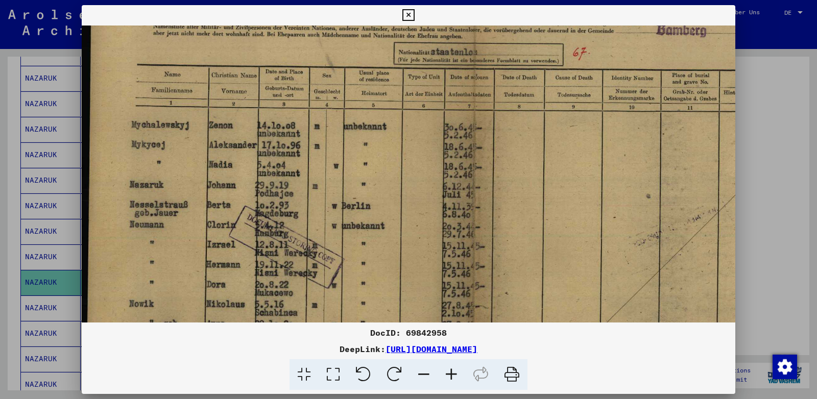
scroll to position [91, 0]
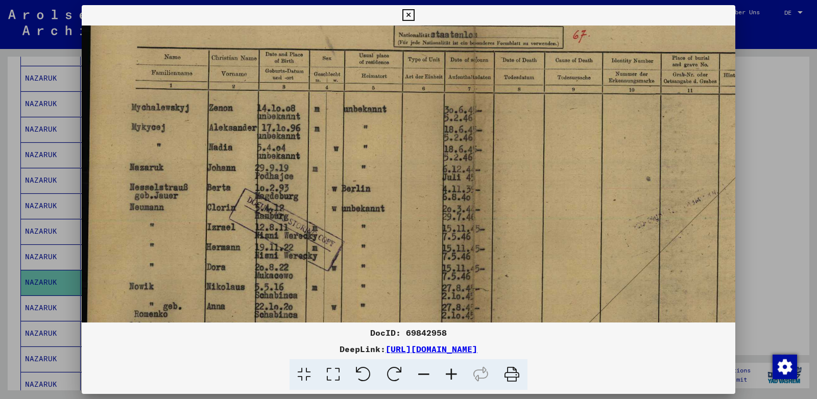
drag, startPoint x: 358, startPoint y: 282, endPoint x: 369, endPoint y: 190, distance: 91.9
click at [369, 190] on img at bounding box center [472, 211] width 780 height 552
click at [414, 12] on icon at bounding box center [408, 15] width 12 height 12
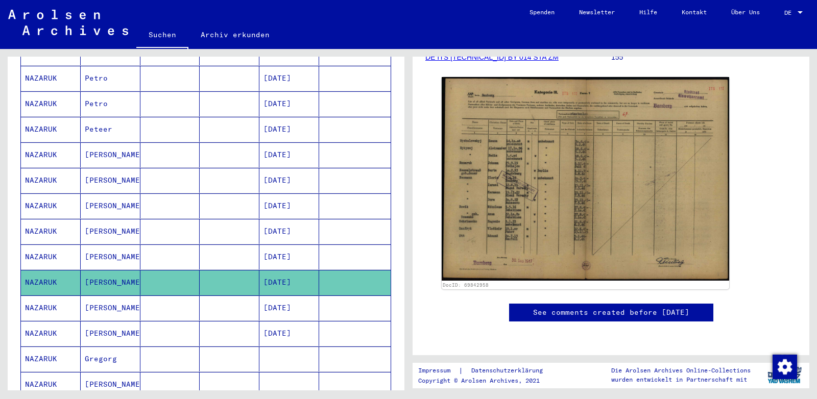
click at [110, 296] on mat-cell "[PERSON_NAME]" at bounding box center [111, 308] width 60 height 25
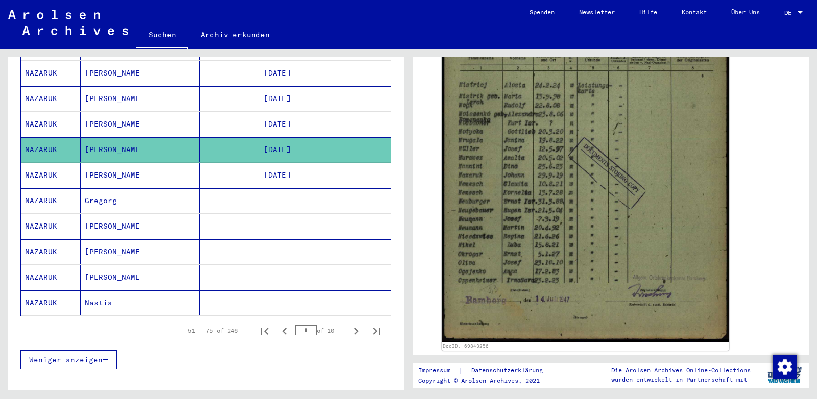
scroll to position [542, 0]
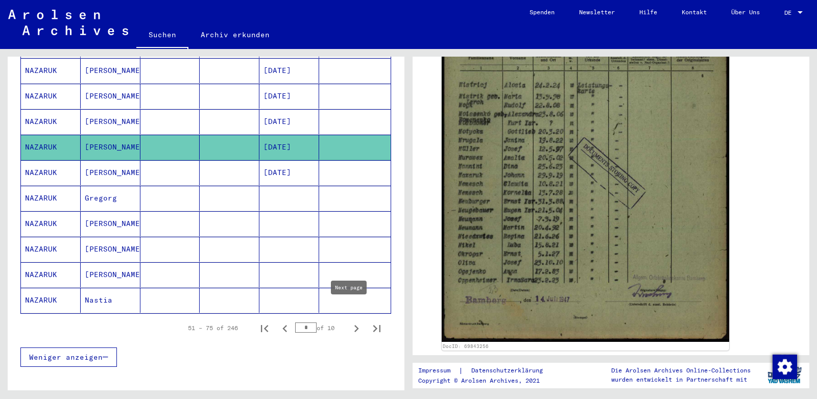
click at [349, 322] on icon "Next page" at bounding box center [356, 329] width 14 height 14
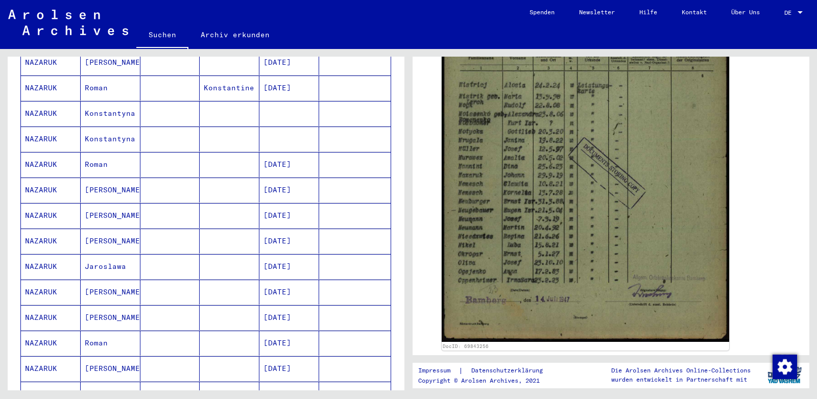
scroll to position [381, 0]
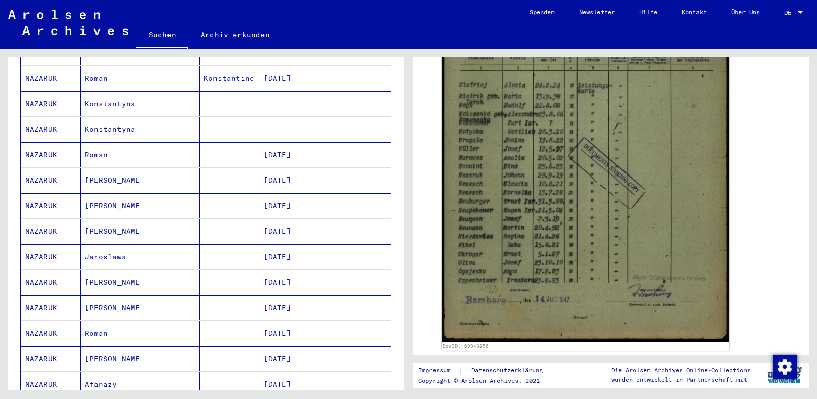
click at [95, 193] on mat-cell "[PERSON_NAME]" at bounding box center [111, 205] width 60 height 25
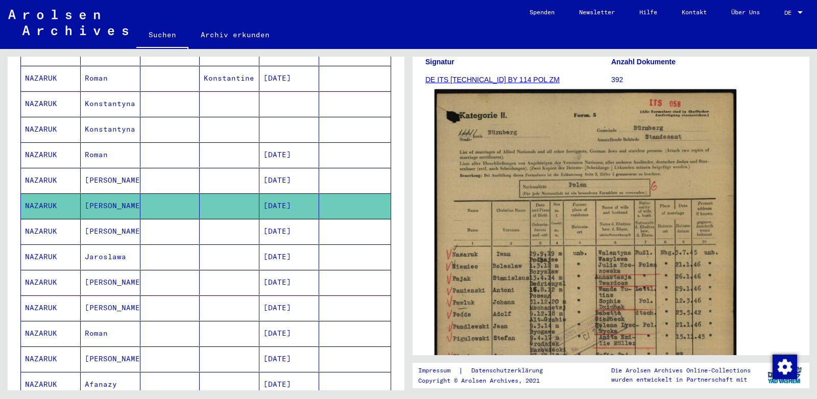
scroll to position [161, 0]
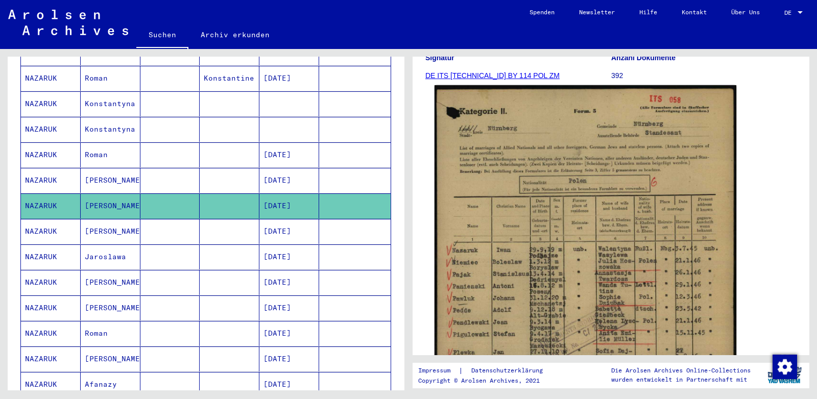
click at [515, 202] on img at bounding box center [585, 296] width 302 height 422
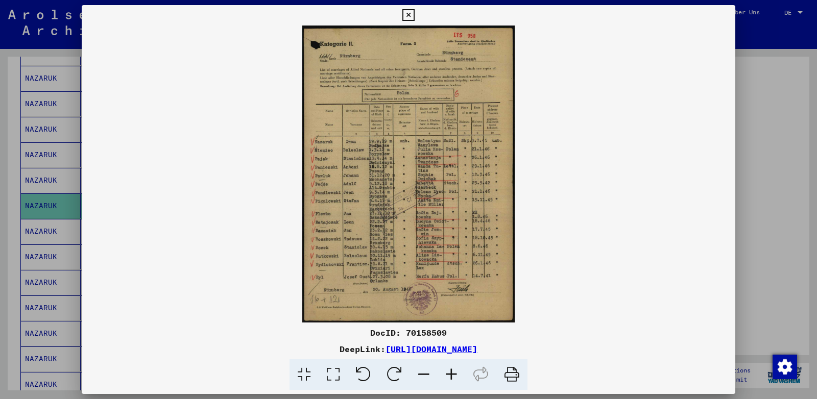
click at [453, 375] on icon at bounding box center [451, 374] width 28 height 31
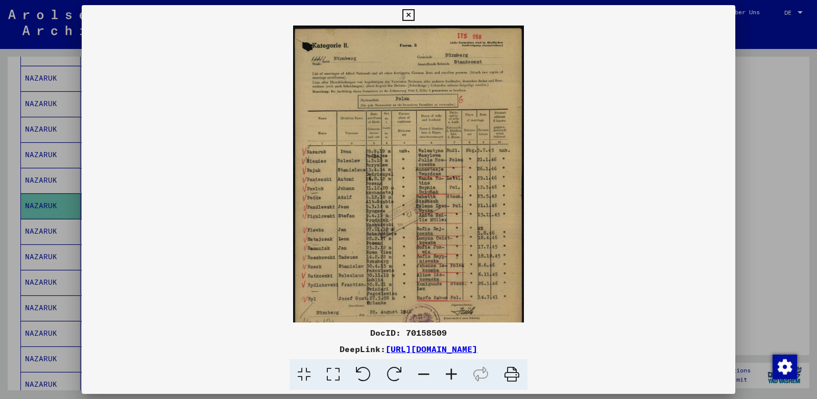
click at [453, 375] on icon at bounding box center [451, 374] width 28 height 31
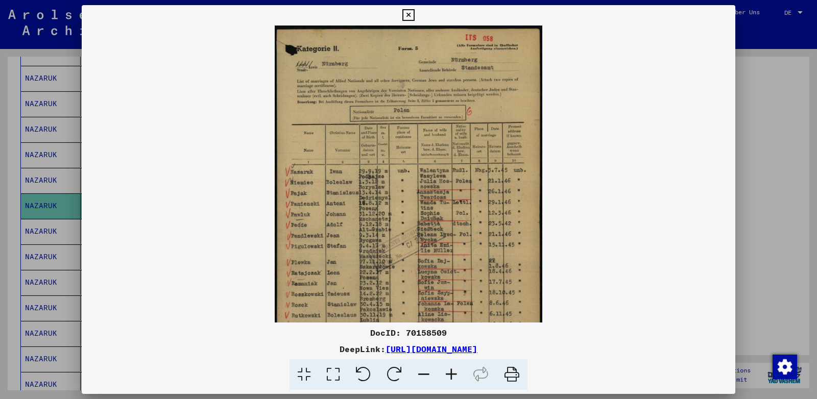
click at [453, 375] on icon at bounding box center [451, 374] width 28 height 31
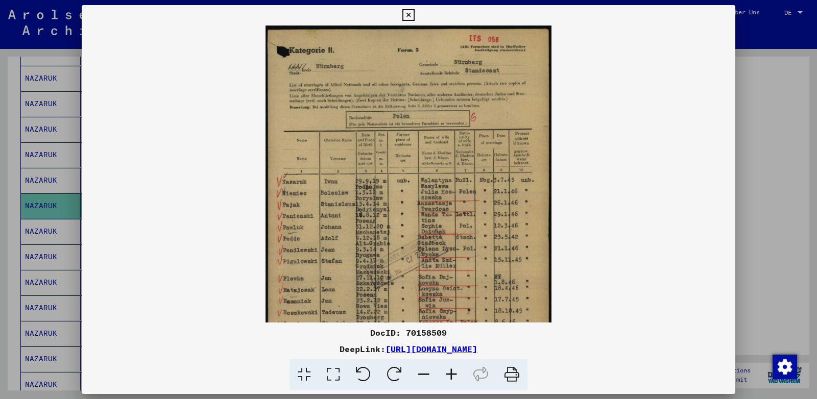
click at [453, 375] on icon at bounding box center [451, 374] width 28 height 31
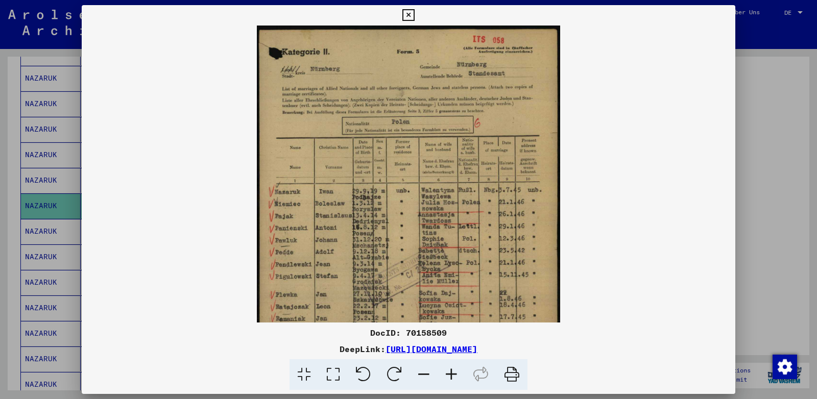
click at [453, 375] on icon at bounding box center [451, 374] width 28 height 31
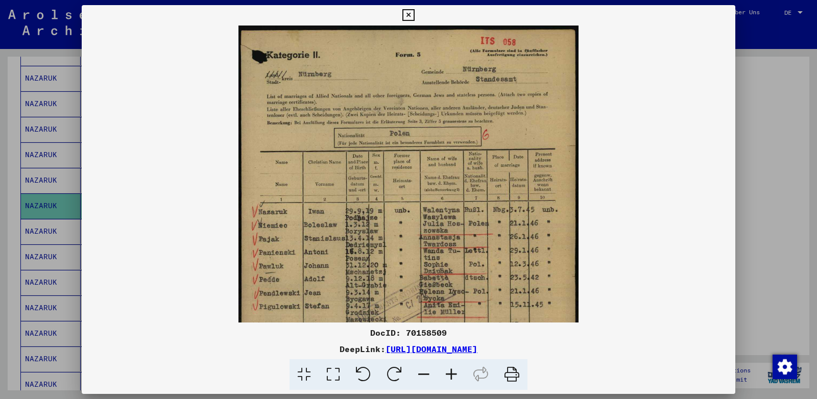
click at [453, 375] on icon at bounding box center [451, 374] width 28 height 31
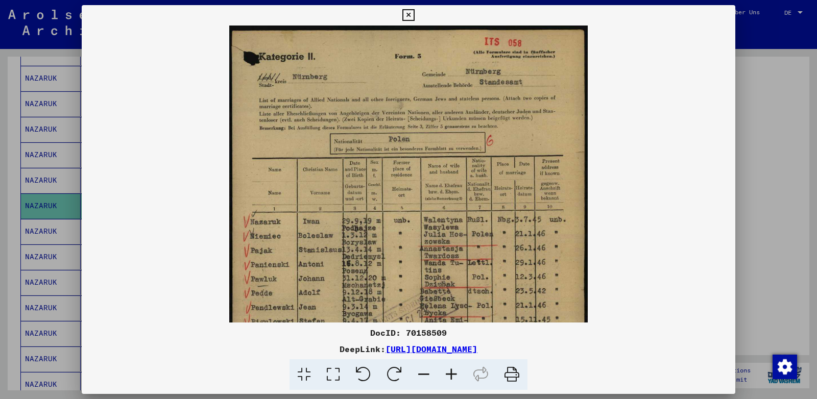
click at [453, 375] on icon at bounding box center [451, 374] width 28 height 31
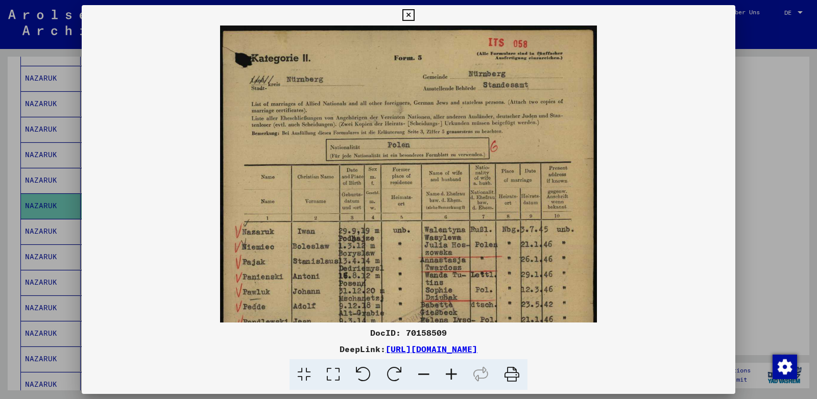
click at [453, 375] on icon at bounding box center [451, 374] width 28 height 31
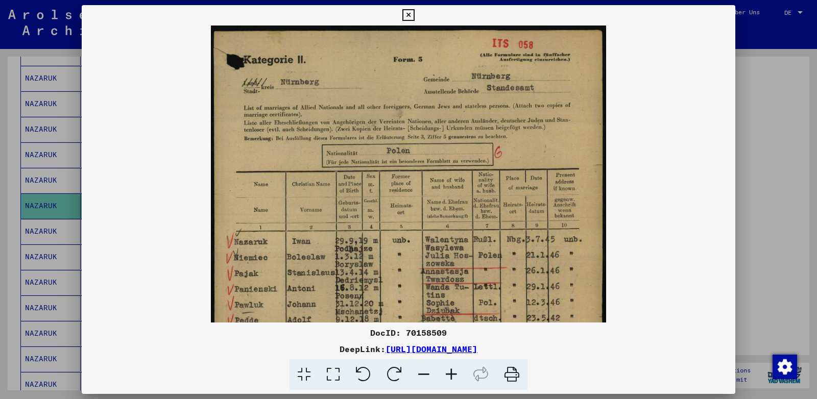
click at [453, 375] on icon at bounding box center [451, 374] width 28 height 31
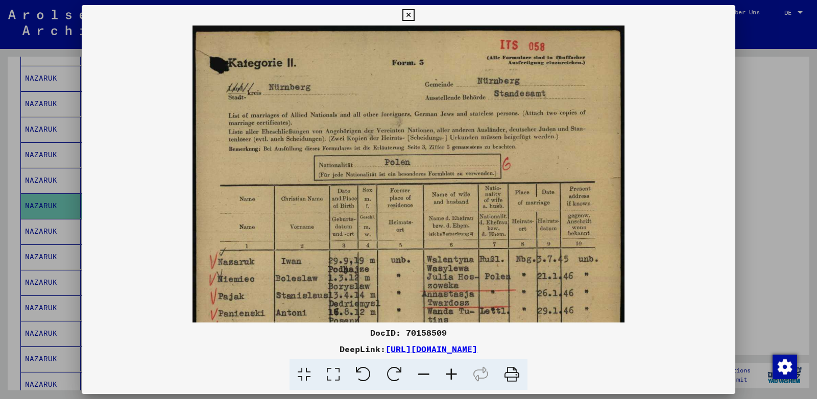
click at [453, 375] on icon at bounding box center [451, 374] width 28 height 31
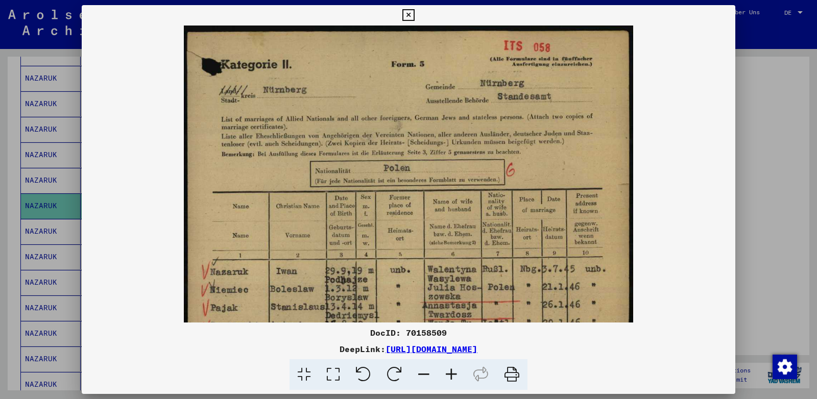
click at [453, 375] on icon at bounding box center [451, 374] width 28 height 31
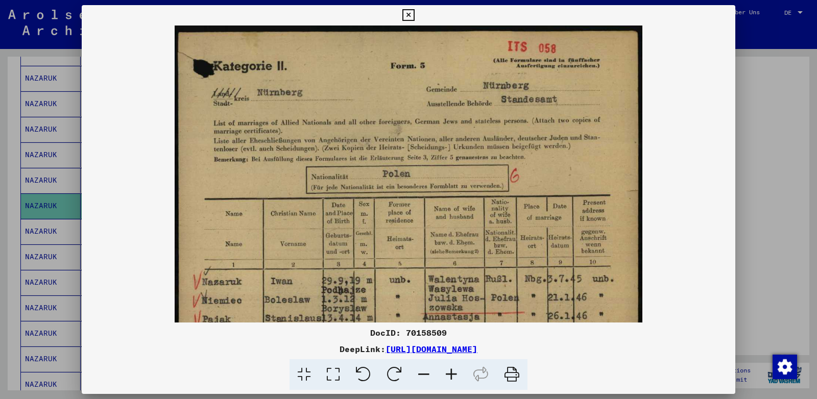
click at [453, 375] on icon at bounding box center [451, 374] width 28 height 31
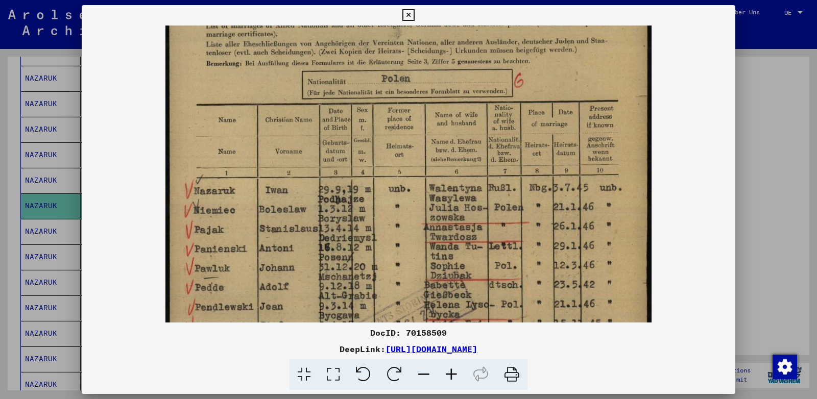
scroll to position [131, 0]
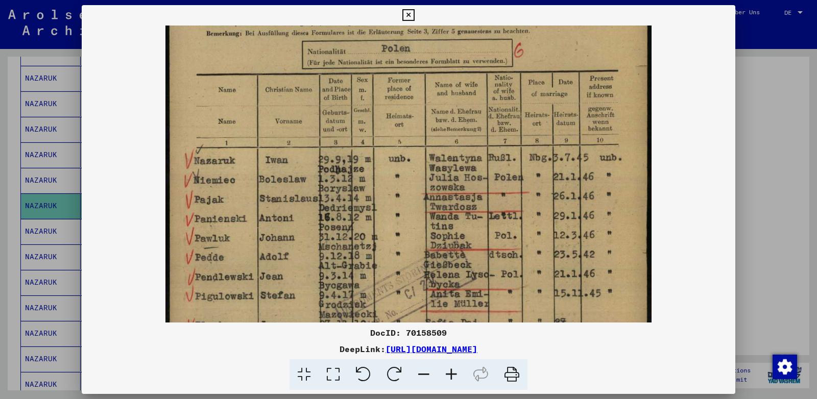
drag, startPoint x: 394, startPoint y: 281, endPoint x: 393, endPoint y: 150, distance: 131.2
click at [393, 150] on img at bounding box center [408, 234] width 486 height 680
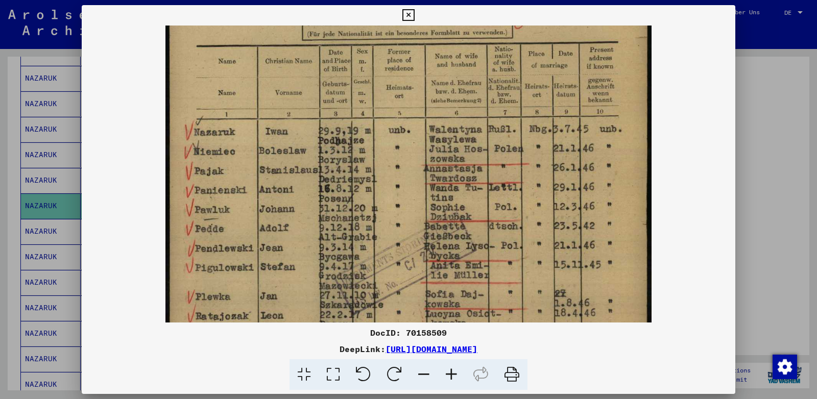
scroll to position [161, 0]
drag, startPoint x: 387, startPoint y: 236, endPoint x: 385, endPoint y: 206, distance: 29.7
click at [385, 206] on img at bounding box center [408, 205] width 486 height 680
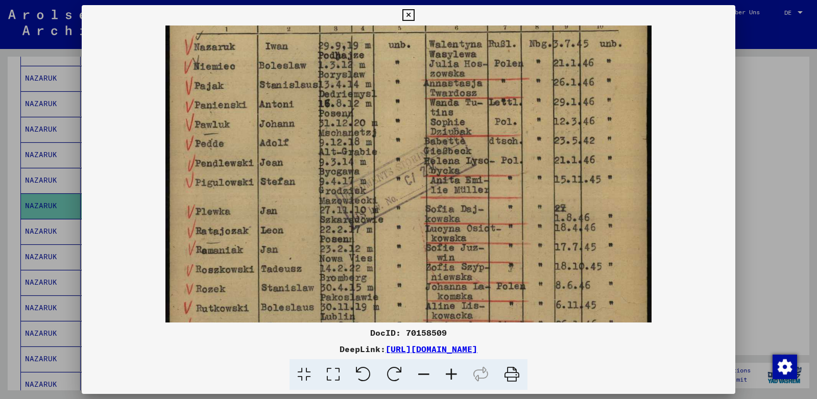
drag, startPoint x: 389, startPoint y: 268, endPoint x: 389, endPoint y: 206, distance: 62.8
click at [389, 206] on img at bounding box center [408, 121] width 486 height 680
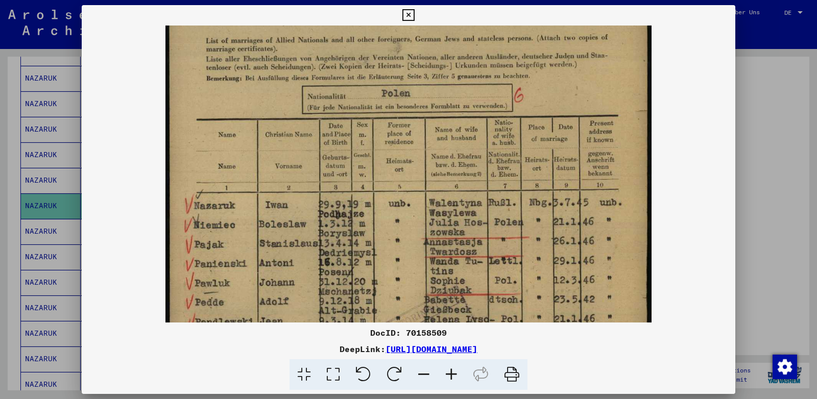
drag, startPoint x: 531, startPoint y: 155, endPoint x: 530, endPoint y: 289, distance: 134.8
click at [530, 289] on img at bounding box center [408, 279] width 486 height 680
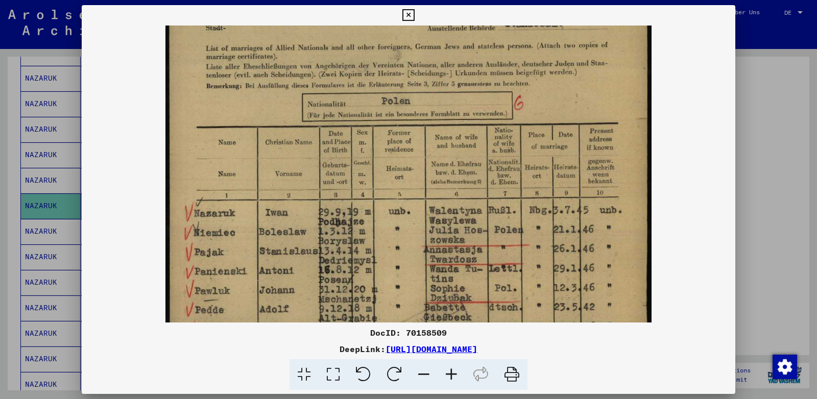
scroll to position [0, 0]
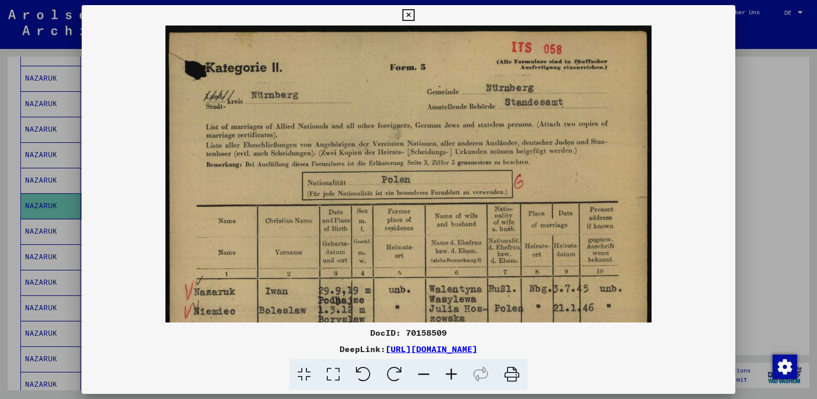
drag, startPoint x: 456, startPoint y: 79, endPoint x: 480, endPoint y: 219, distance: 142.9
click at [480, 219] on img at bounding box center [408, 366] width 486 height 680
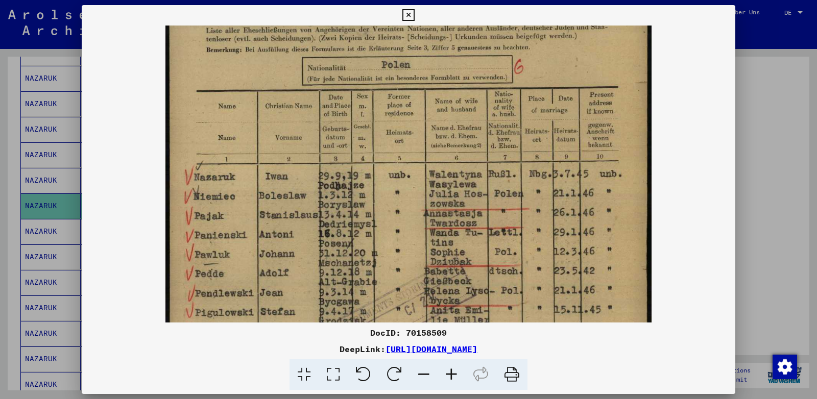
scroll to position [118, 0]
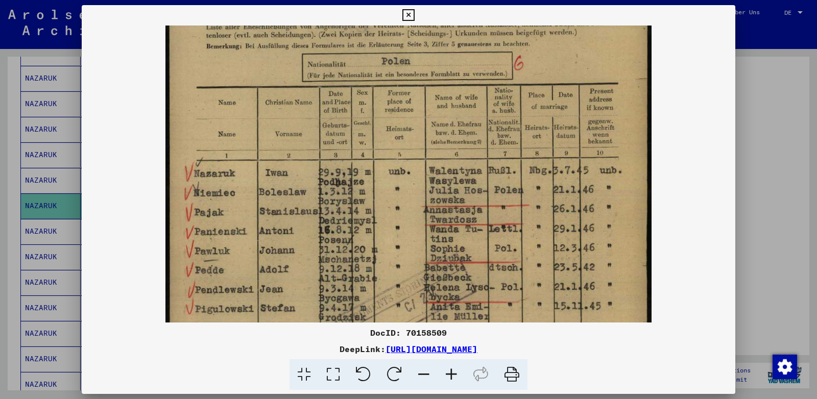
drag, startPoint x: 386, startPoint y: 236, endPoint x: 390, endPoint y: 117, distance: 119.0
click at [390, 117] on img at bounding box center [408, 247] width 486 height 680
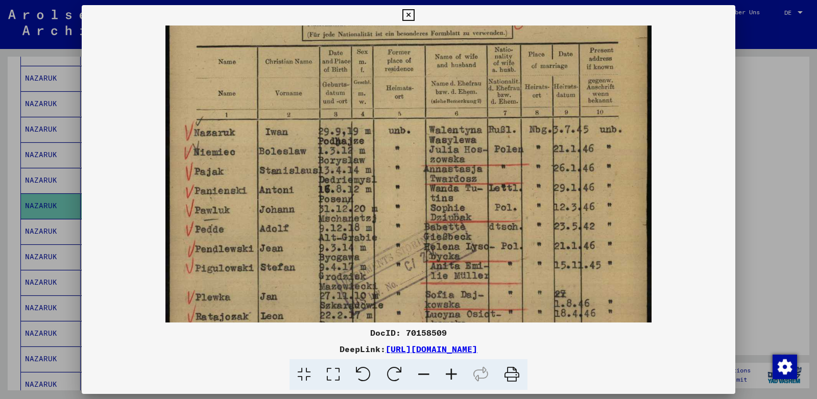
drag, startPoint x: 527, startPoint y: 200, endPoint x: 532, endPoint y: 159, distance: 41.2
click at [532, 159] on img at bounding box center [408, 206] width 486 height 680
click at [414, 14] on icon at bounding box center [408, 15] width 12 height 12
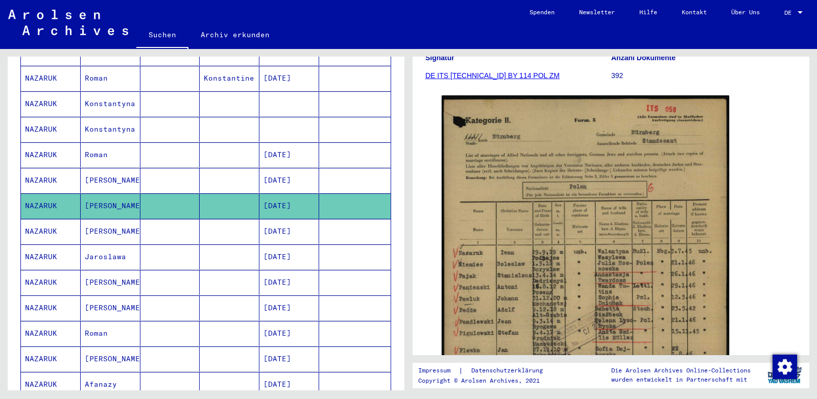
click at [108, 219] on mat-cell "[PERSON_NAME]" at bounding box center [111, 231] width 60 height 25
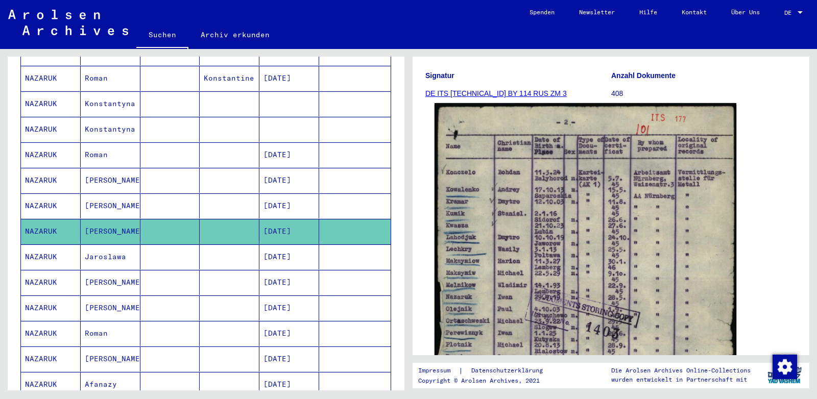
scroll to position [161, 0]
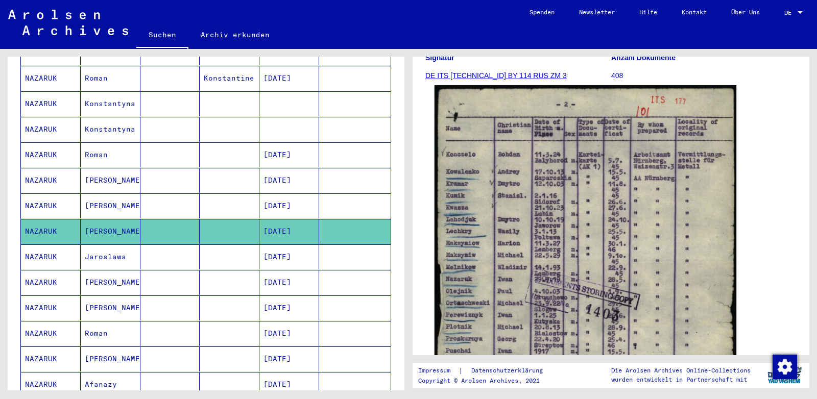
click at [545, 218] on img at bounding box center [585, 295] width 302 height 420
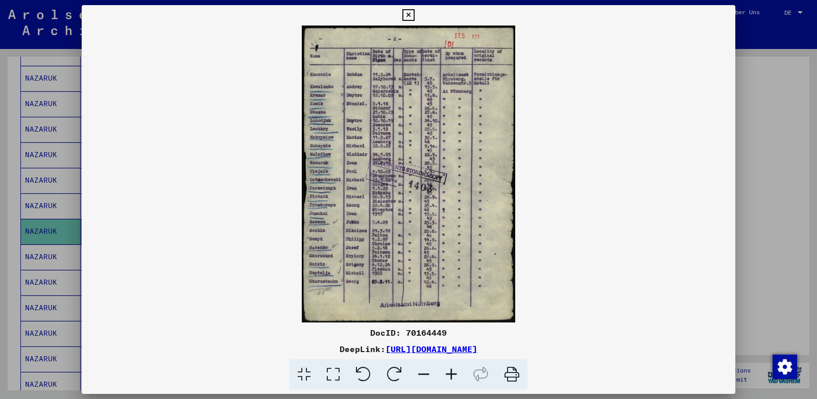
click at [446, 374] on icon at bounding box center [451, 374] width 28 height 31
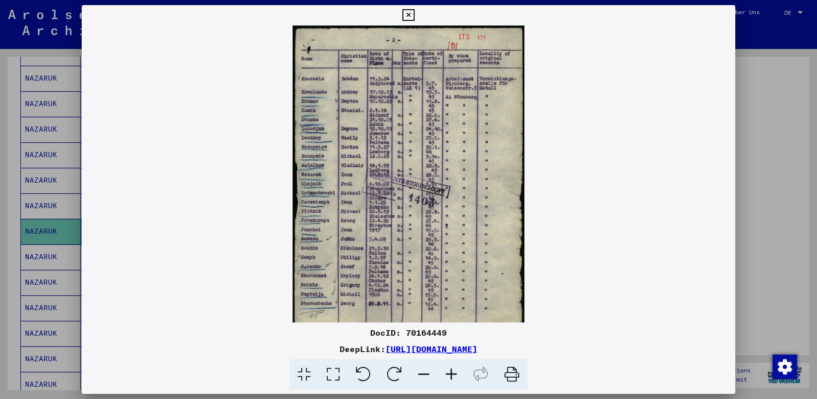
click at [446, 374] on icon at bounding box center [451, 374] width 28 height 31
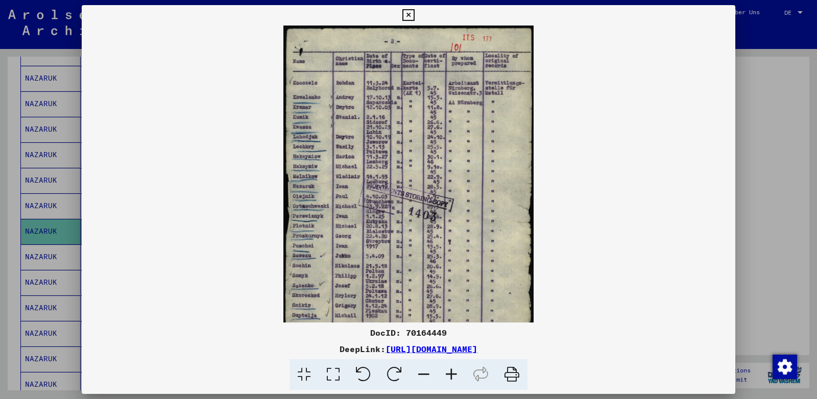
click at [446, 374] on icon at bounding box center [451, 374] width 28 height 31
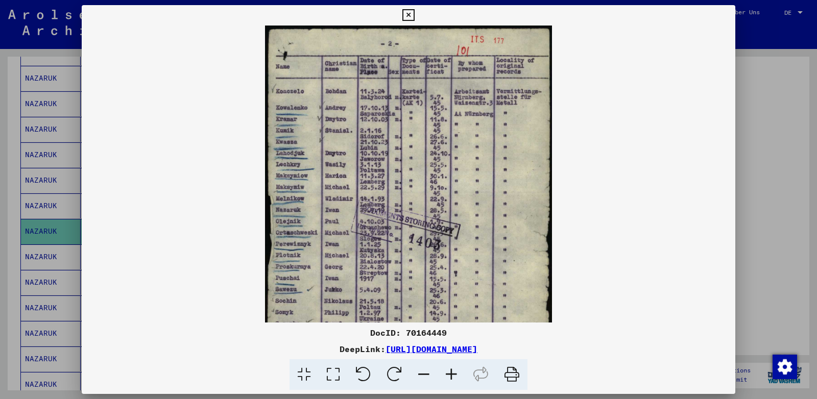
click at [446, 374] on icon at bounding box center [451, 374] width 28 height 31
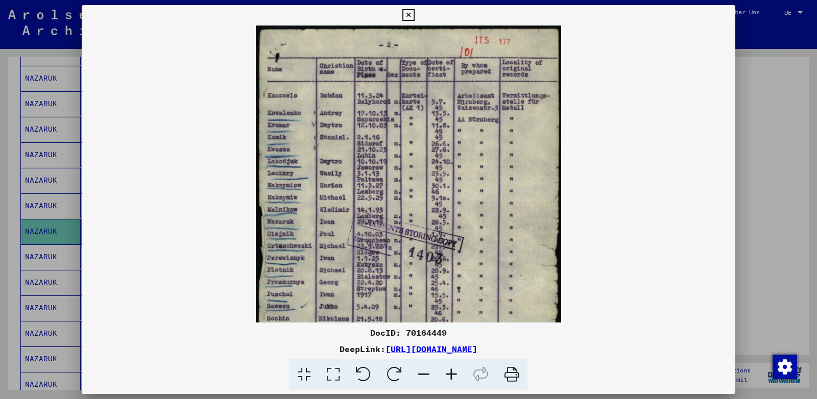
click at [446, 374] on icon at bounding box center [451, 374] width 28 height 31
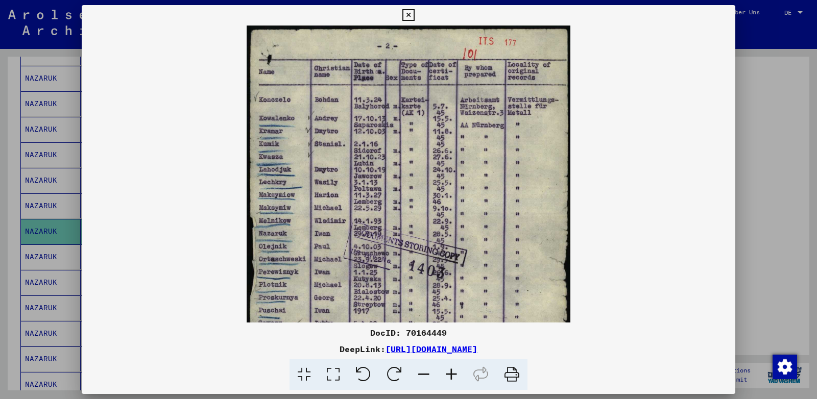
click at [446, 374] on icon at bounding box center [451, 374] width 28 height 31
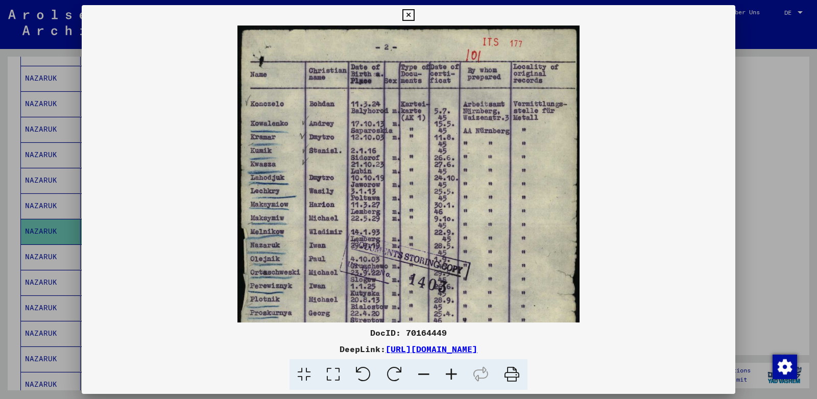
click at [446, 374] on icon at bounding box center [451, 374] width 28 height 31
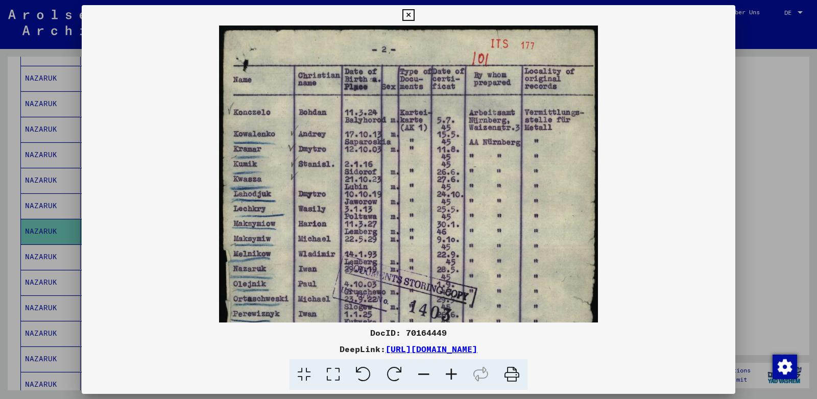
click at [446, 374] on icon at bounding box center [451, 374] width 28 height 31
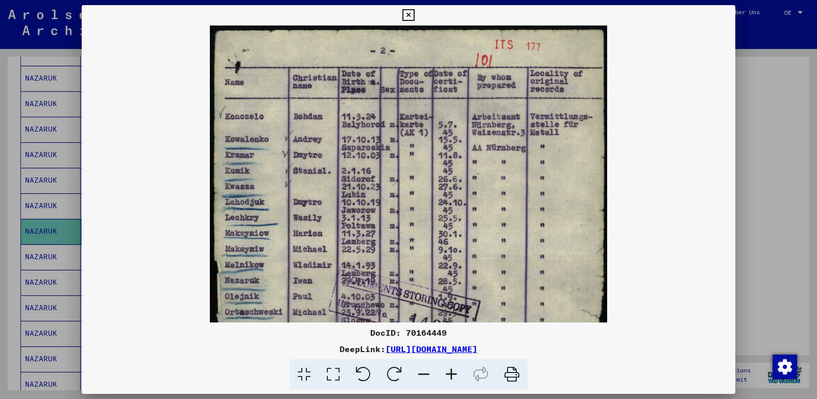
click at [446, 374] on icon at bounding box center [451, 374] width 28 height 31
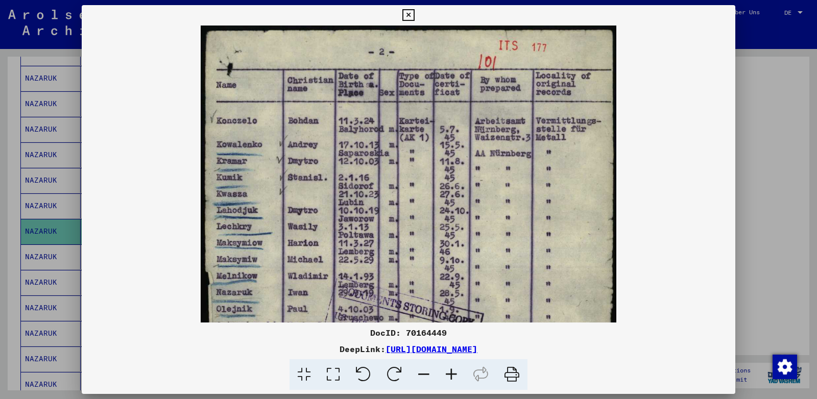
click at [446, 374] on icon at bounding box center [451, 374] width 28 height 31
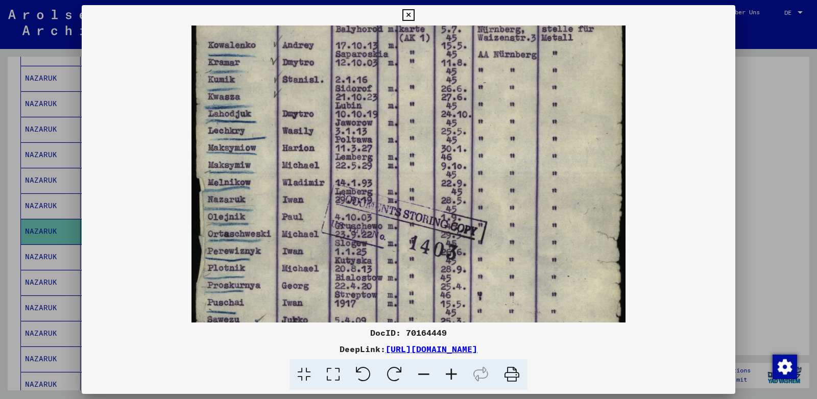
scroll to position [132, 0]
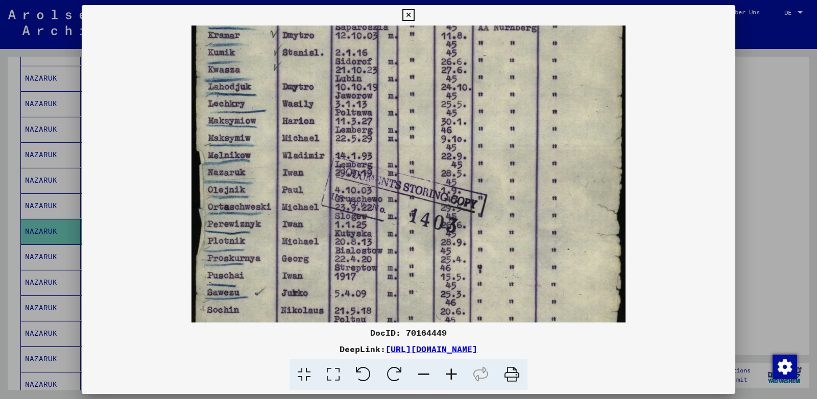
drag, startPoint x: 387, startPoint y: 287, endPoint x: 380, endPoint y: 155, distance: 132.4
click at [380, 155] on img at bounding box center [408, 195] width 434 height 603
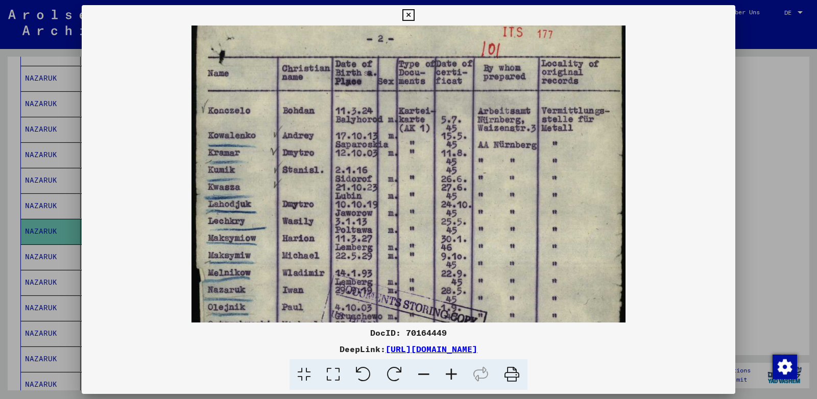
scroll to position [13, 0]
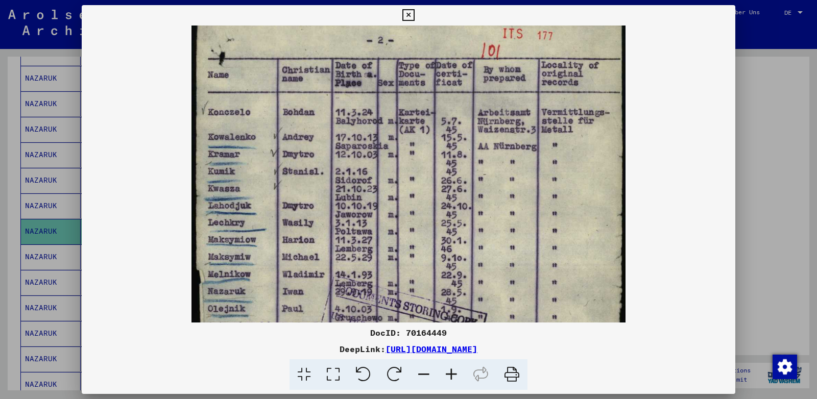
drag, startPoint x: 415, startPoint y: 143, endPoint x: 426, endPoint y: 263, distance: 120.0
click at [426, 263] on img at bounding box center [408, 314] width 434 height 603
click at [414, 12] on icon at bounding box center [408, 15] width 12 height 12
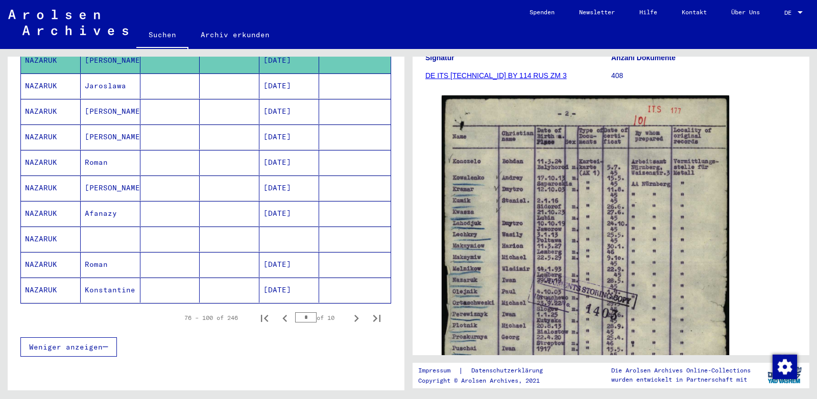
scroll to position [596, 0]
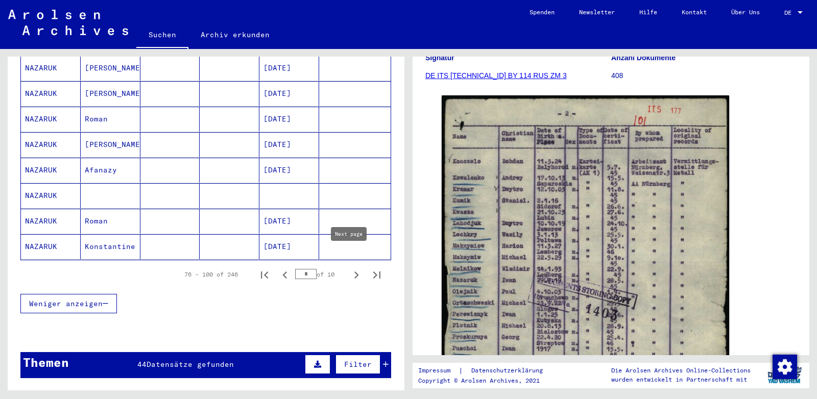
click at [349, 268] on icon "Next page" at bounding box center [356, 275] width 14 height 14
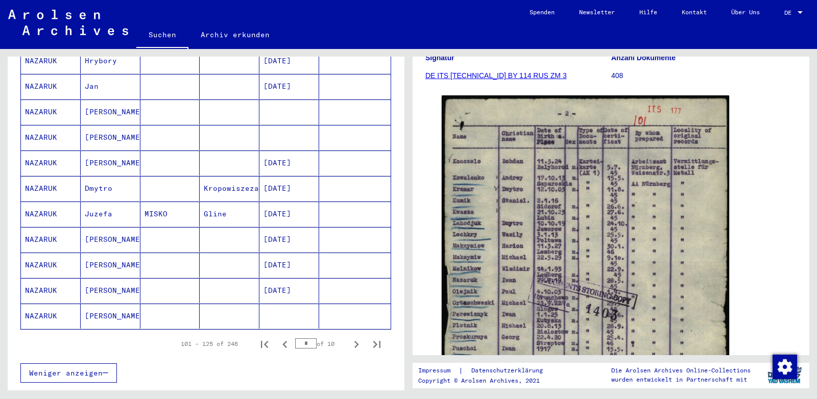
scroll to position [542, 0]
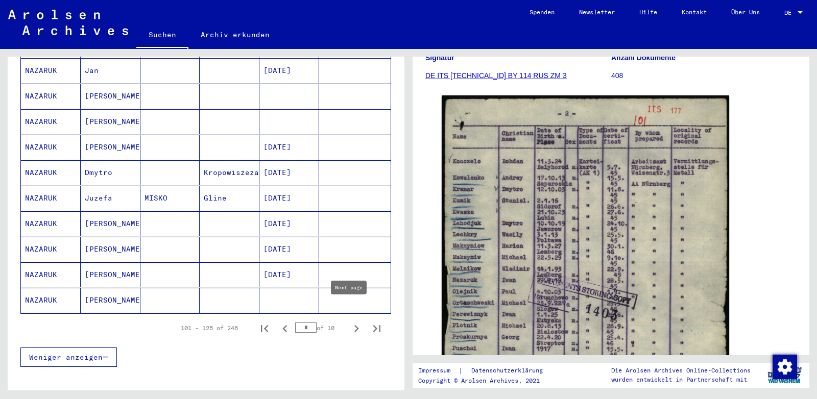
click at [349, 322] on icon "Next page" at bounding box center [356, 329] width 14 height 14
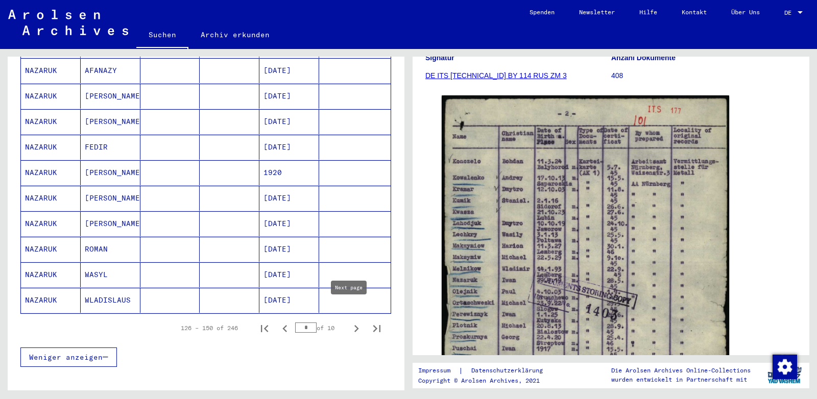
click at [354, 325] on icon "Next page" at bounding box center [356, 328] width 5 height 7
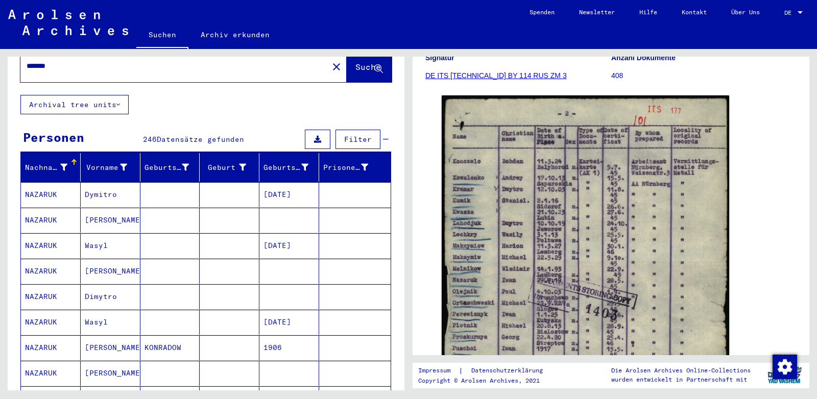
scroll to position [60, 0]
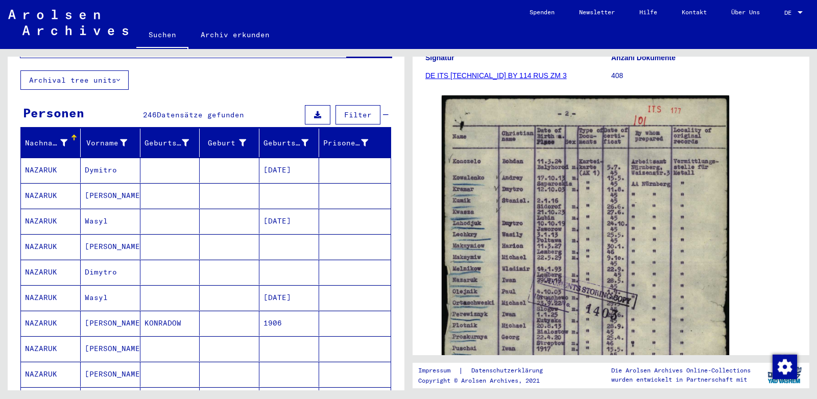
click at [88, 183] on mat-cell "[PERSON_NAME]" at bounding box center [111, 195] width 60 height 25
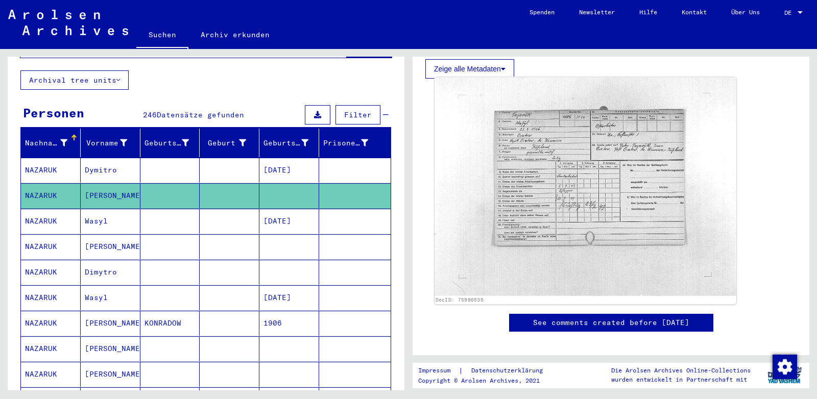
click at [558, 165] on img at bounding box center [585, 187] width 302 height 218
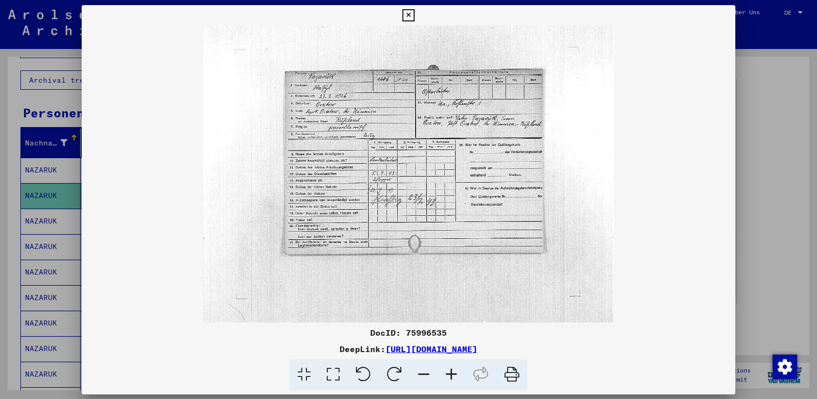
scroll to position [322, 0]
click at [452, 371] on icon at bounding box center [451, 374] width 28 height 31
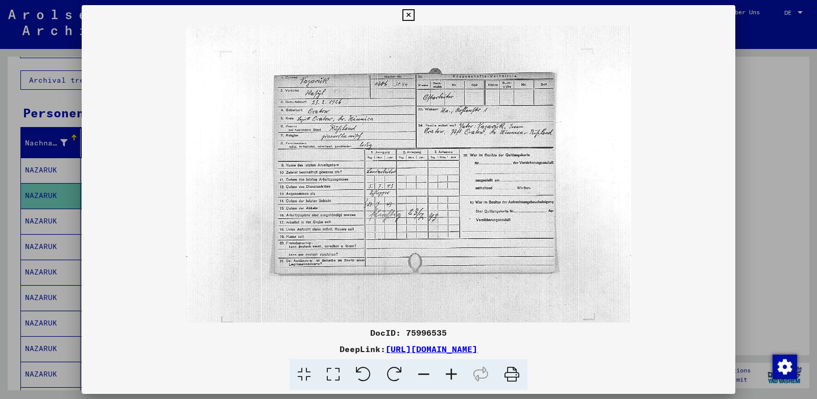
click at [452, 371] on icon at bounding box center [451, 374] width 28 height 31
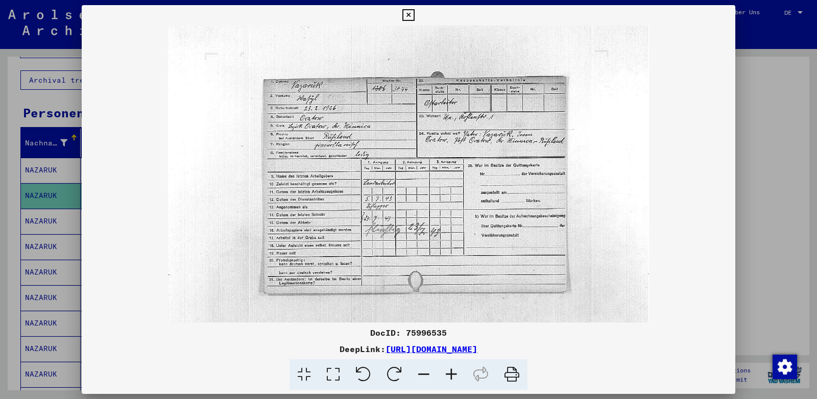
click at [452, 371] on icon at bounding box center [451, 374] width 28 height 31
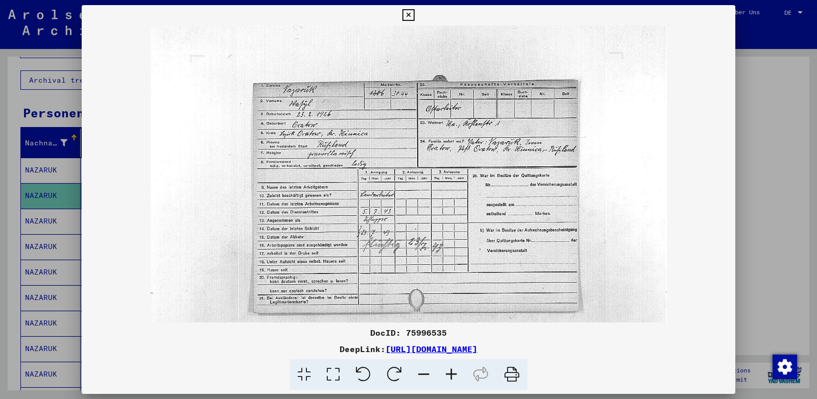
click at [452, 371] on icon at bounding box center [451, 374] width 28 height 31
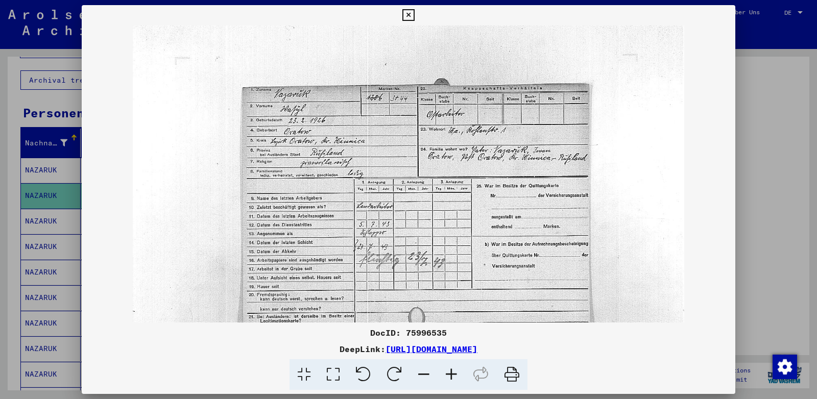
click at [452, 371] on icon at bounding box center [451, 374] width 28 height 31
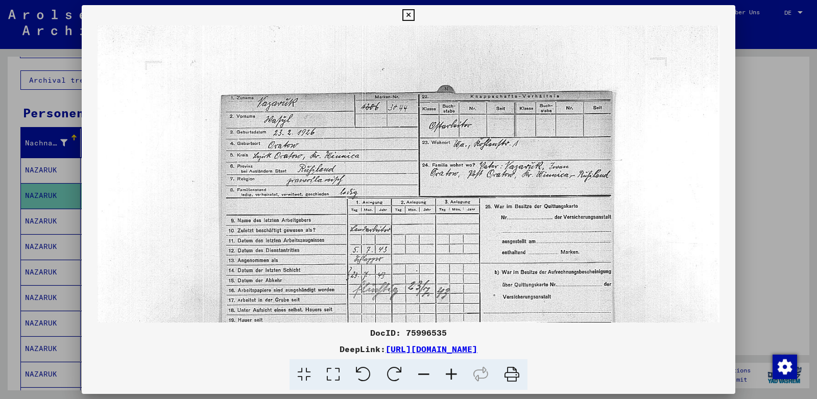
click at [452, 371] on icon at bounding box center [451, 374] width 28 height 31
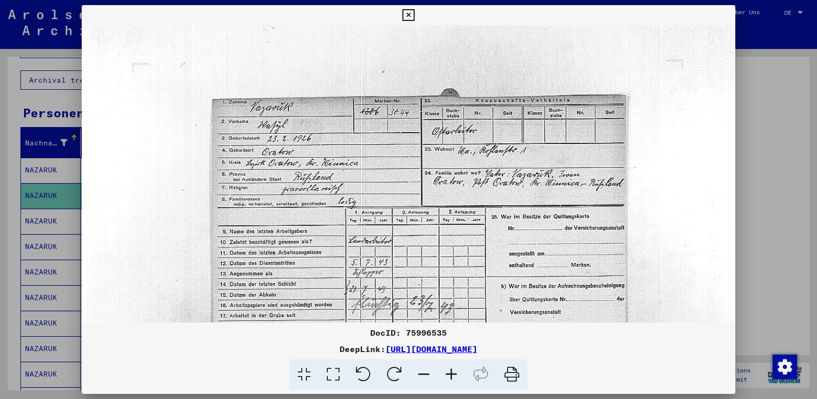
click at [452, 371] on icon at bounding box center [451, 374] width 28 height 31
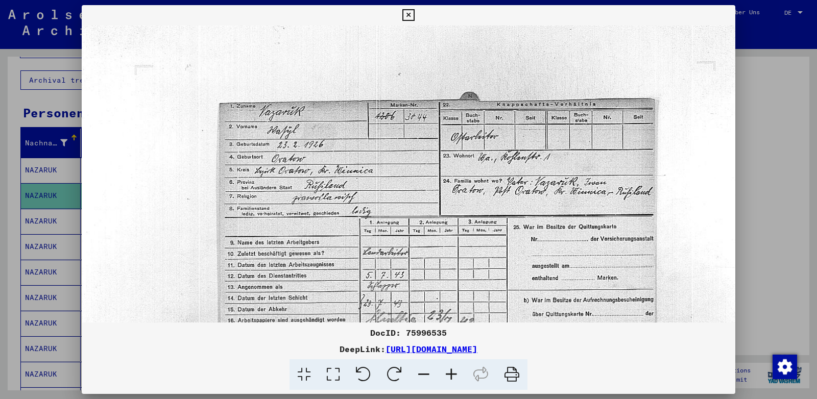
click at [452, 371] on icon at bounding box center [451, 374] width 28 height 31
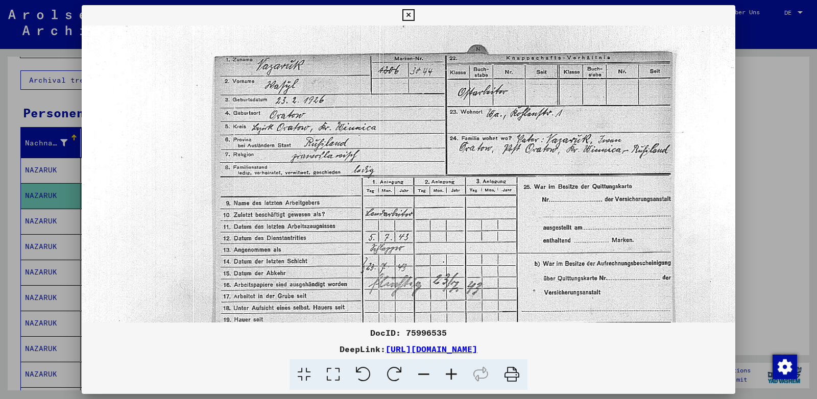
scroll to position [79, 14]
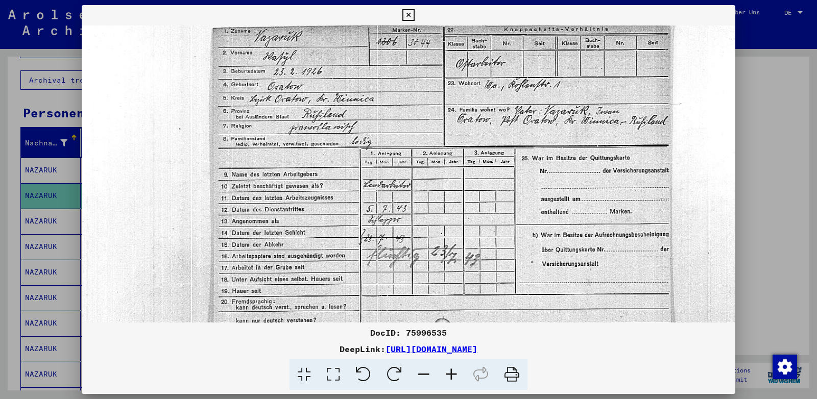
drag, startPoint x: 429, startPoint y: 247, endPoint x: 415, endPoint y: 167, distance: 80.9
click at [415, 167] on img at bounding box center [431, 209] width 727 height 527
click at [414, 17] on icon at bounding box center [408, 15] width 12 height 12
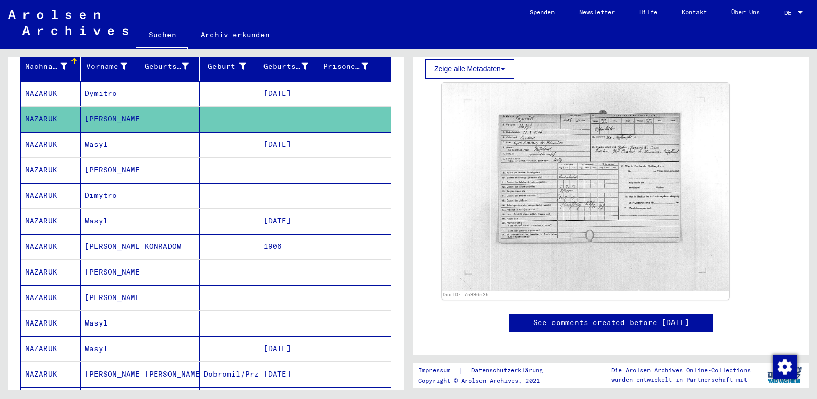
scroll to position [167, 0]
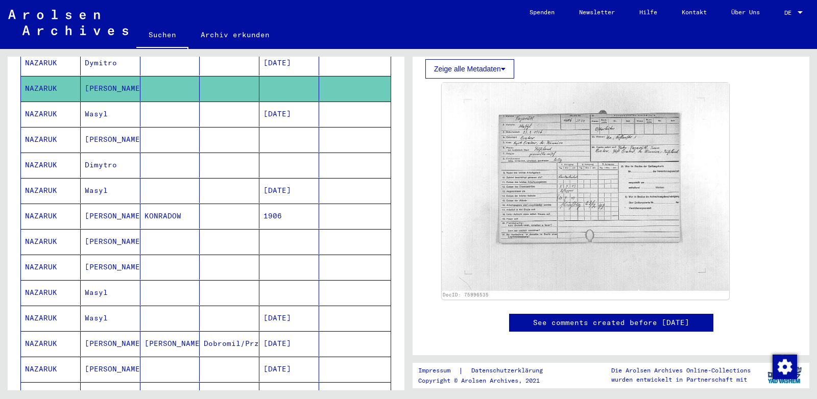
click at [112, 255] on mat-cell "[PERSON_NAME]" at bounding box center [111, 267] width 60 height 25
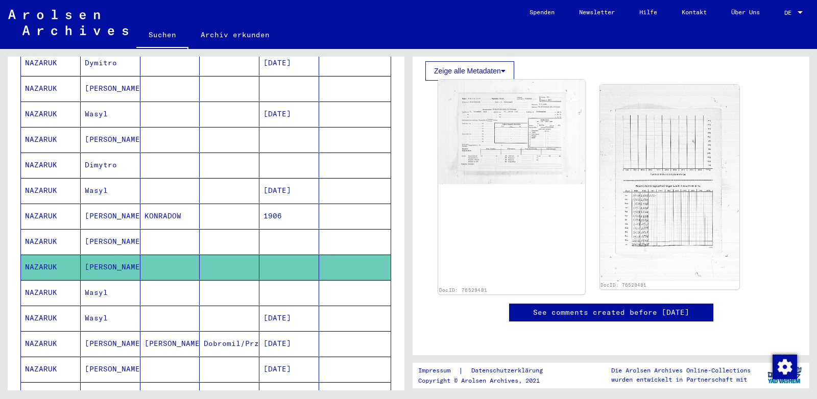
click at [496, 107] on img at bounding box center [511, 132] width 146 height 104
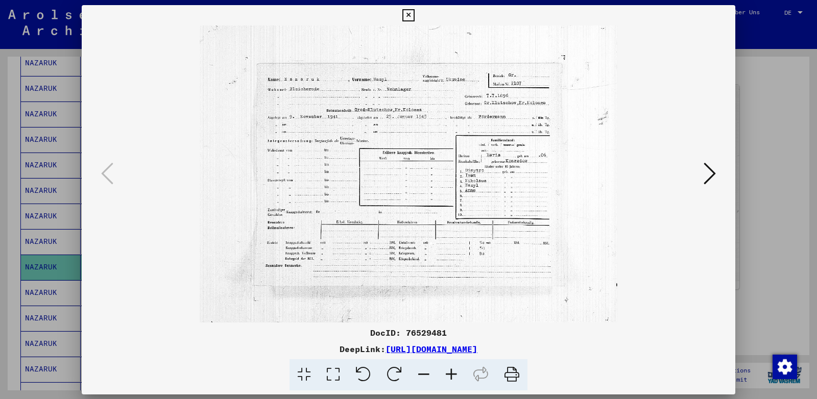
scroll to position [321, 0]
click at [414, 13] on icon at bounding box center [408, 15] width 12 height 12
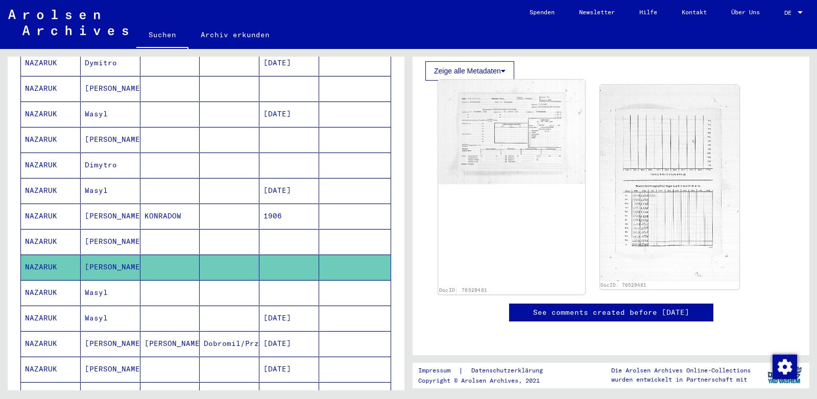
click at [494, 88] on img at bounding box center [511, 132] width 146 height 104
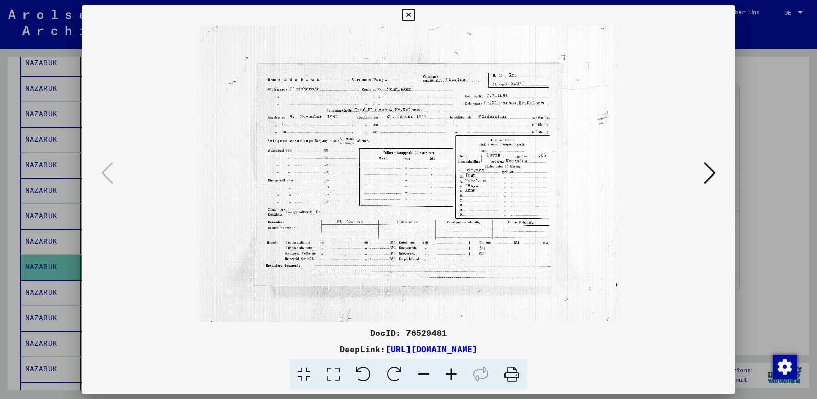
click at [414, 12] on icon at bounding box center [408, 15] width 12 height 12
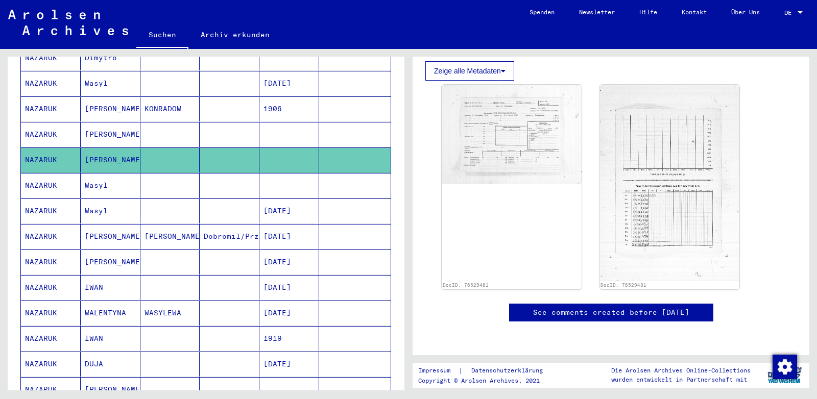
scroll to position [274, 0]
click at [115, 275] on mat-cell "IWAN" at bounding box center [111, 287] width 60 height 25
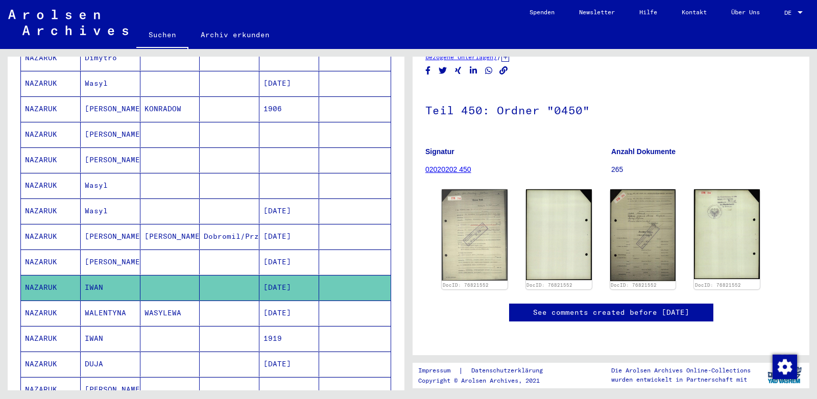
scroll to position [107, 0]
click at [474, 187] on img at bounding box center [474, 235] width 69 height 96
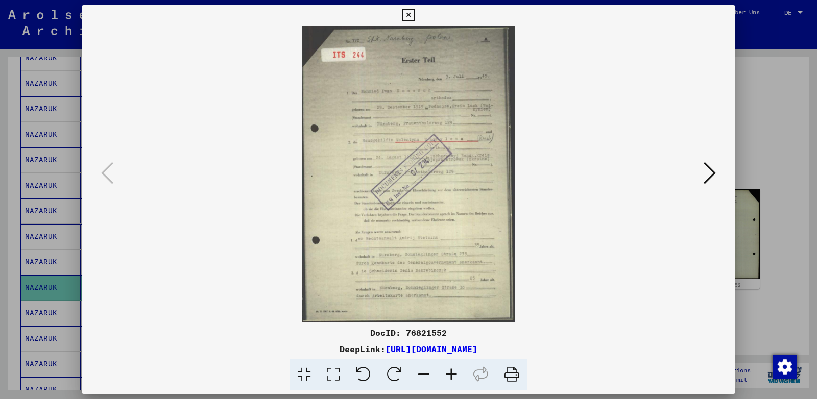
click at [453, 370] on icon at bounding box center [451, 374] width 28 height 31
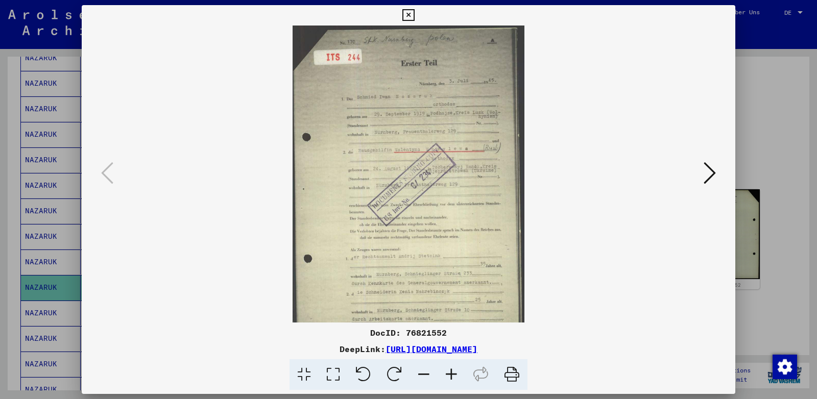
click at [453, 370] on icon at bounding box center [451, 374] width 28 height 31
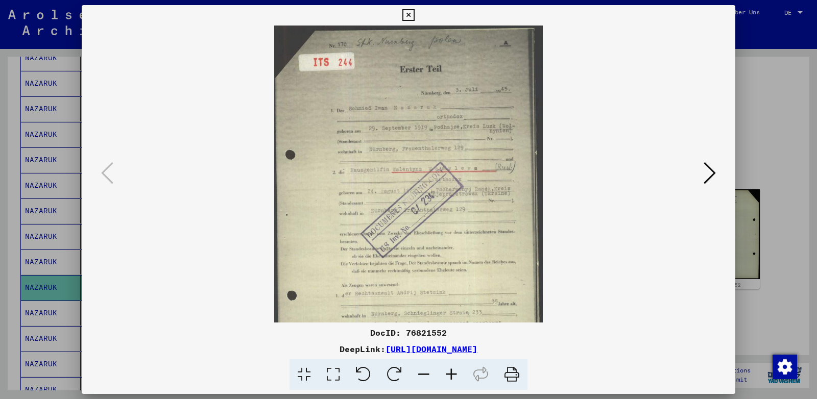
click at [453, 370] on icon at bounding box center [451, 374] width 28 height 31
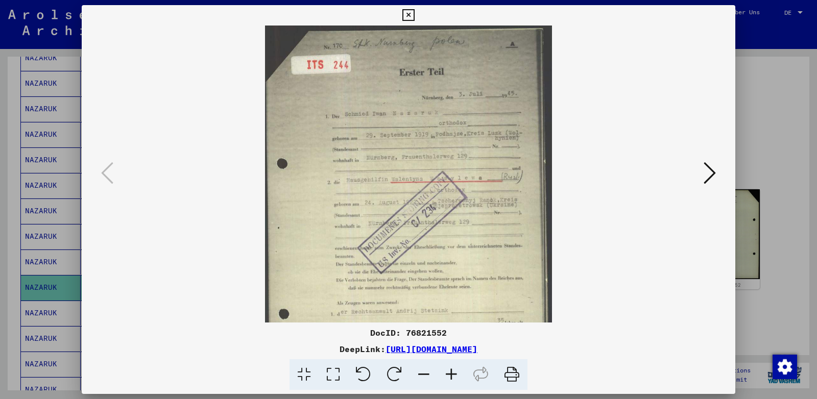
click at [453, 370] on icon at bounding box center [451, 374] width 28 height 31
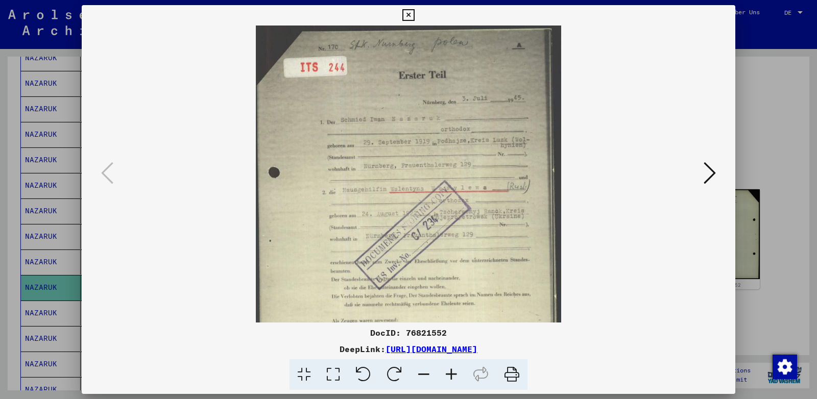
click at [453, 370] on icon at bounding box center [451, 374] width 28 height 31
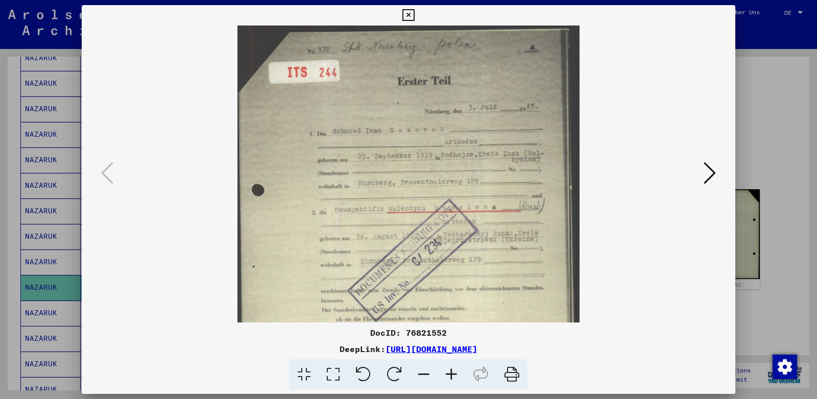
click at [453, 370] on icon at bounding box center [451, 374] width 28 height 31
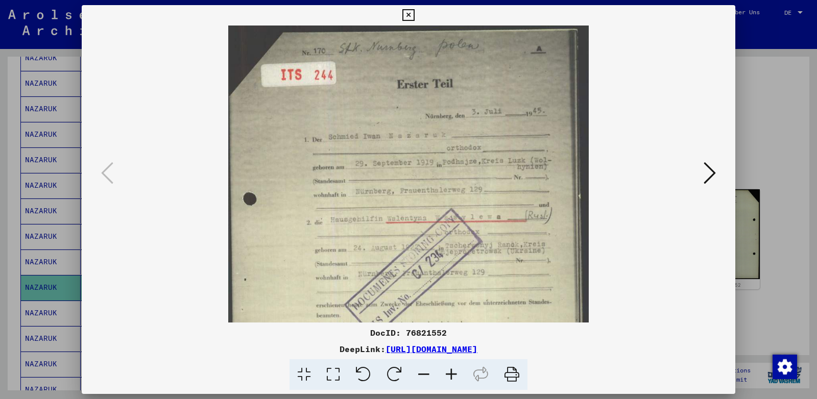
click at [453, 370] on icon at bounding box center [451, 374] width 28 height 31
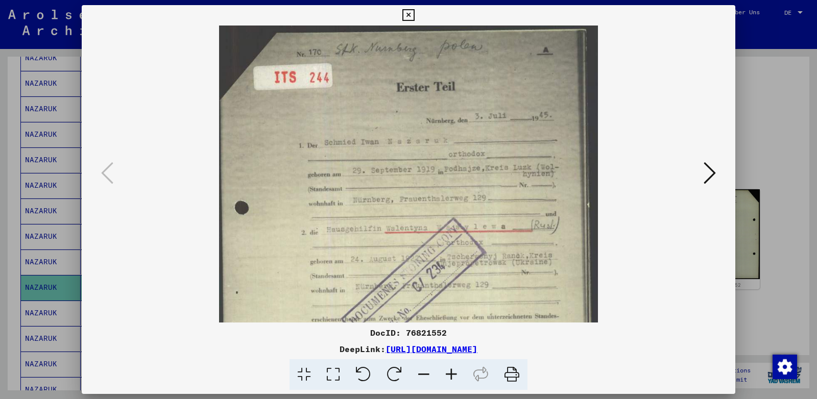
click at [453, 370] on icon at bounding box center [451, 374] width 28 height 31
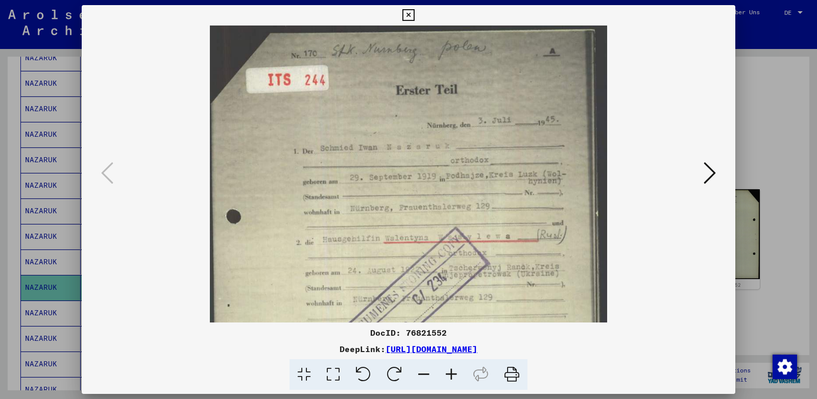
click at [453, 370] on icon at bounding box center [451, 374] width 28 height 31
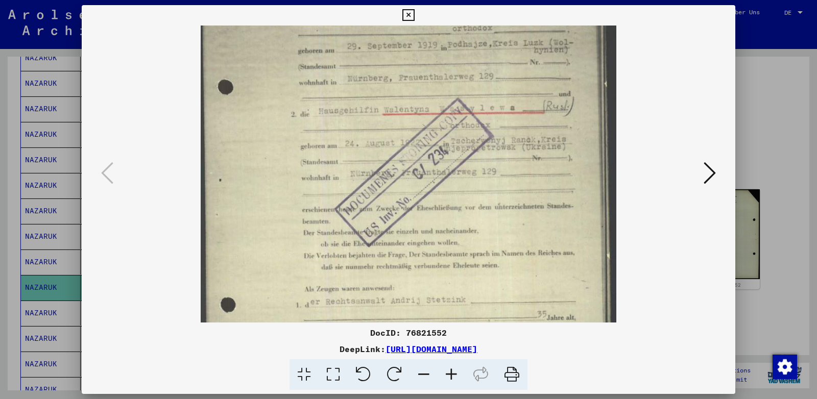
drag, startPoint x: 403, startPoint y: 280, endPoint x: 394, endPoint y: 141, distance: 139.2
click at [394, 141] on img at bounding box center [409, 176] width 416 height 578
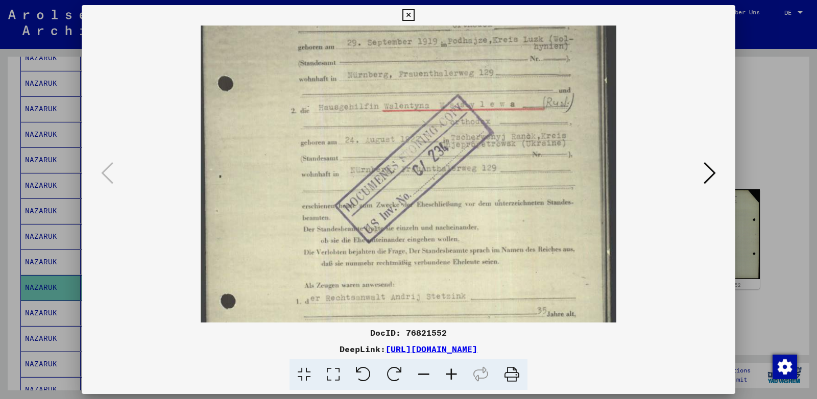
click at [708, 177] on icon at bounding box center [709, 173] width 12 height 25
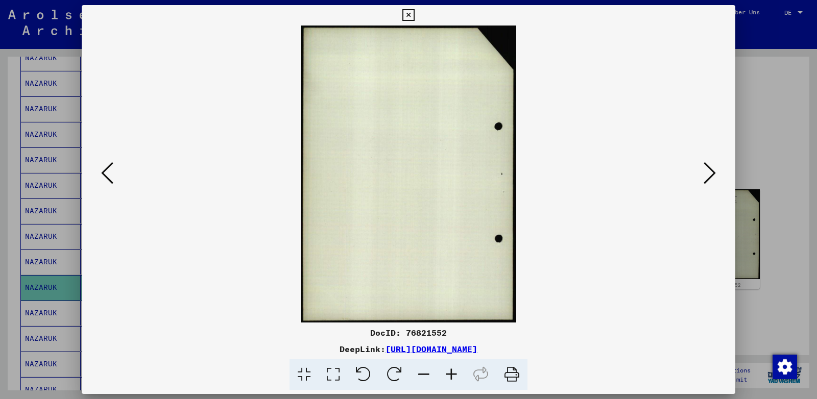
click at [711, 177] on icon at bounding box center [709, 173] width 12 height 25
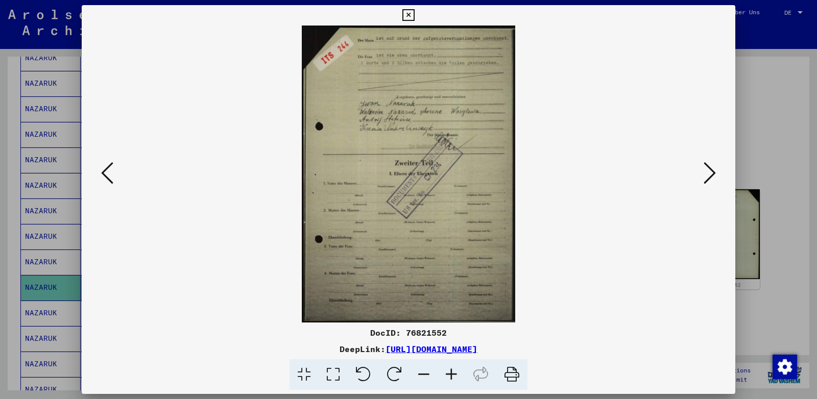
click at [461, 371] on icon at bounding box center [451, 374] width 28 height 31
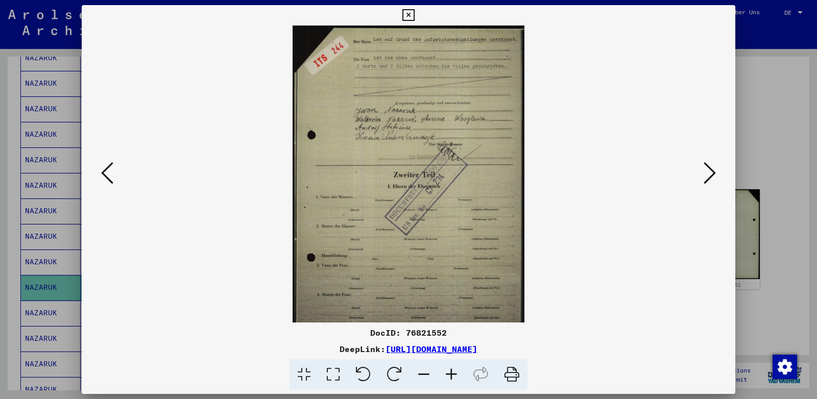
click at [455, 370] on icon at bounding box center [451, 374] width 28 height 31
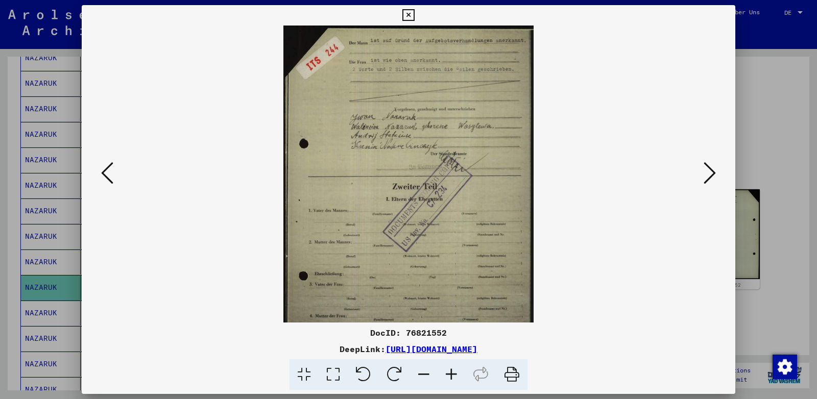
click at [455, 370] on icon at bounding box center [451, 374] width 28 height 31
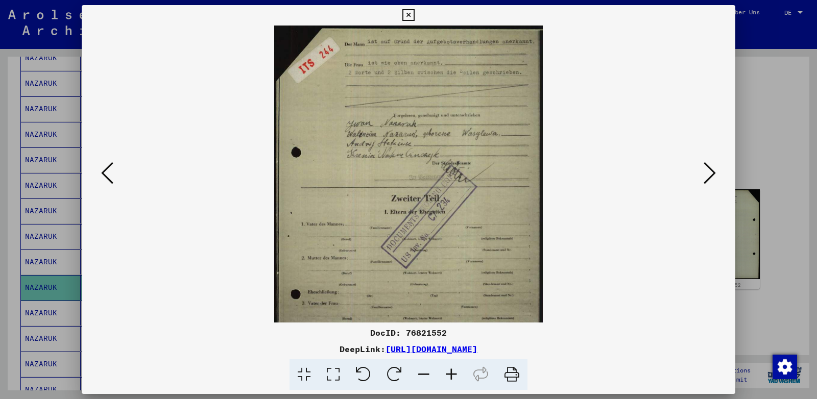
click at [454, 370] on icon at bounding box center [451, 374] width 28 height 31
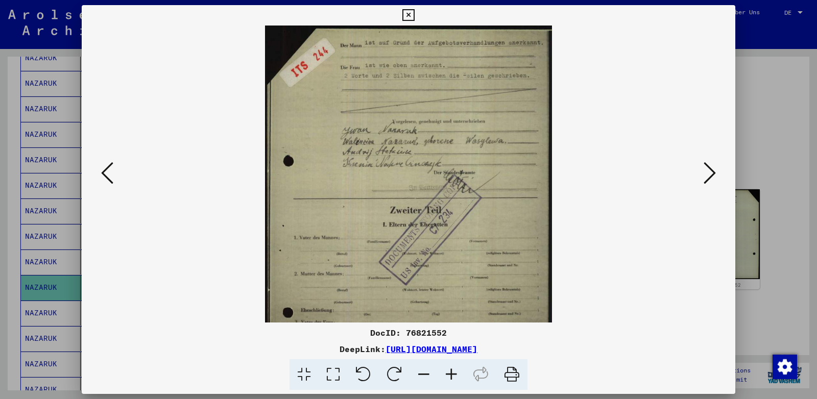
click at [454, 370] on icon at bounding box center [451, 374] width 28 height 31
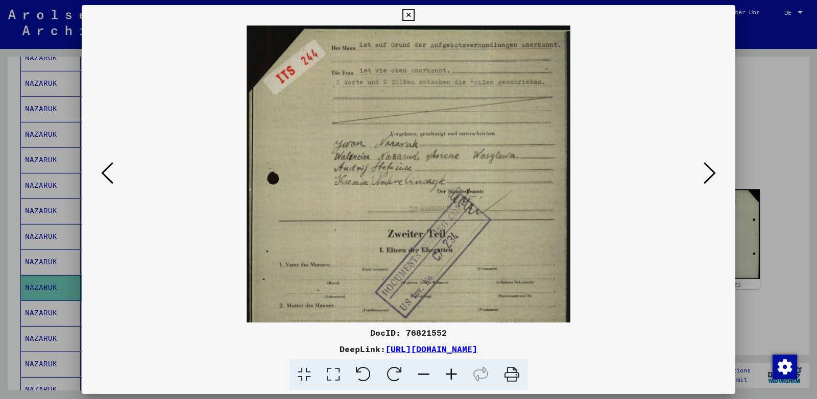
click at [454, 370] on icon at bounding box center [451, 374] width 28 height 31
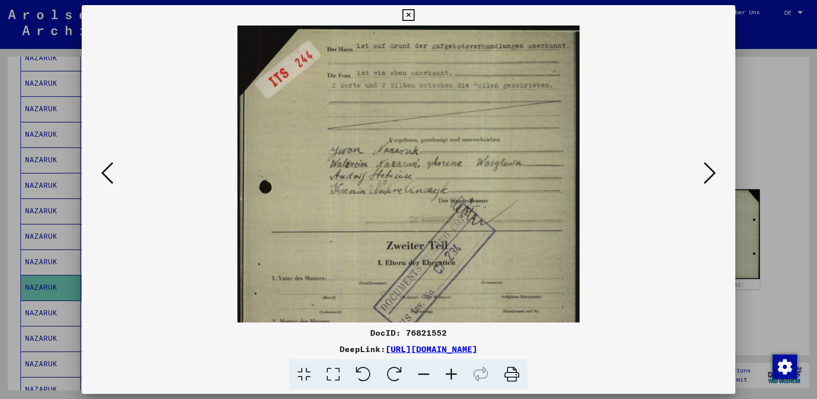
click at [454, 370] on icon at bounding box center [451, 374] width 28 height 31
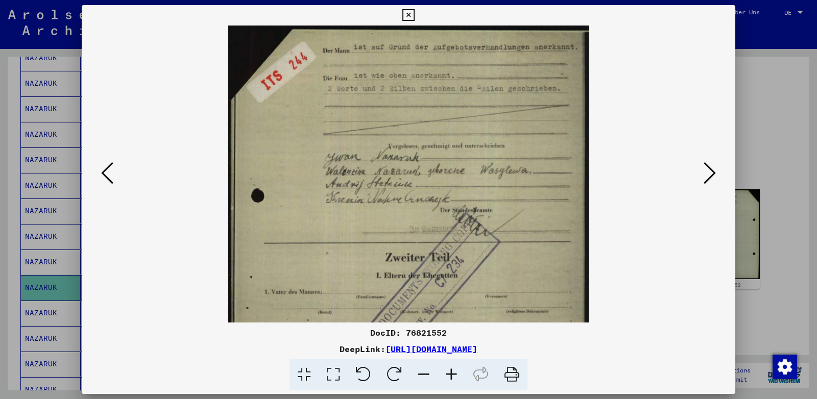
click at [454, 370] on icon at bounding box center [451, 374] width 28 height 31
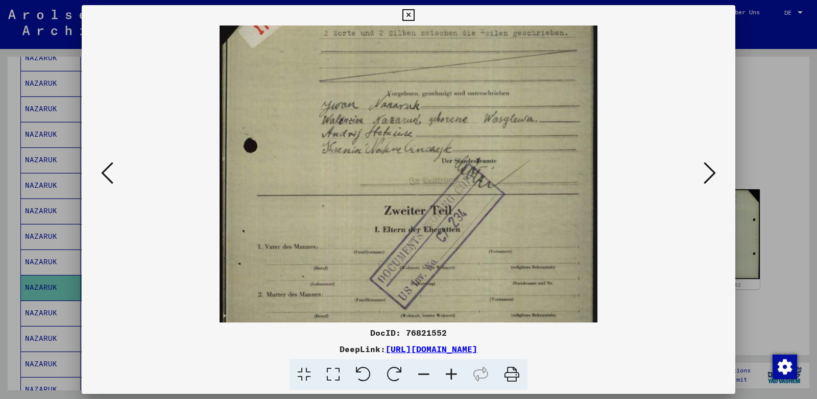
scroll to position [63, 0]
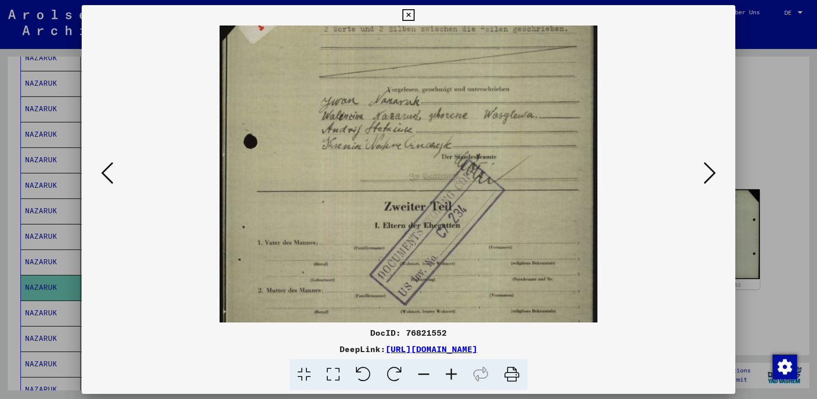
drag, startPoint x: 410, startPoint y: 201, endPoint x: 412, endPoint y: 137, distance: 63.8
click at [412, 137] on img at bounding box center [408, 226] width 378 height 527
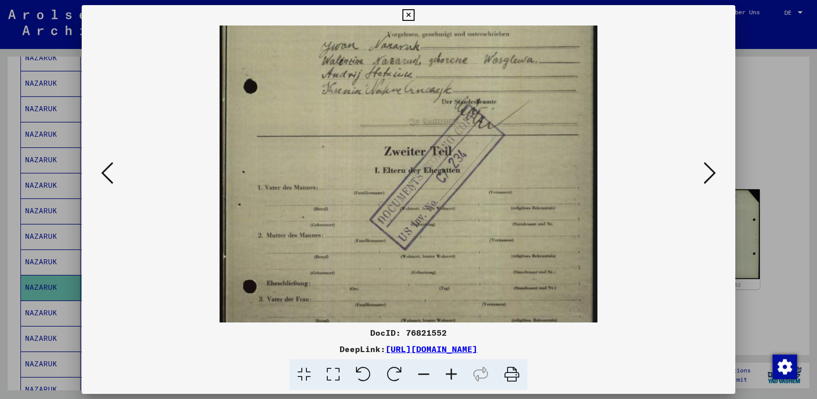
scroll to position [124, 0]
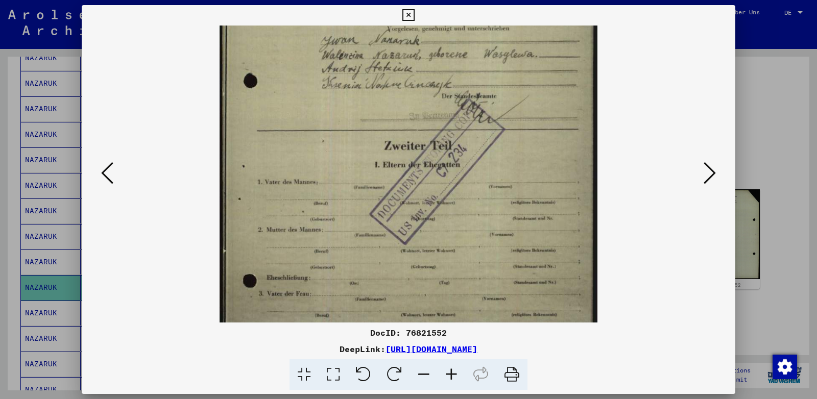
drag, startPoint x: 423, startPoint y: 210, endPoint x: 427, endPoint y: 149, distance: 60.9
click at [427, 149] on img at bounding box center [408, 165] width 378 height 527
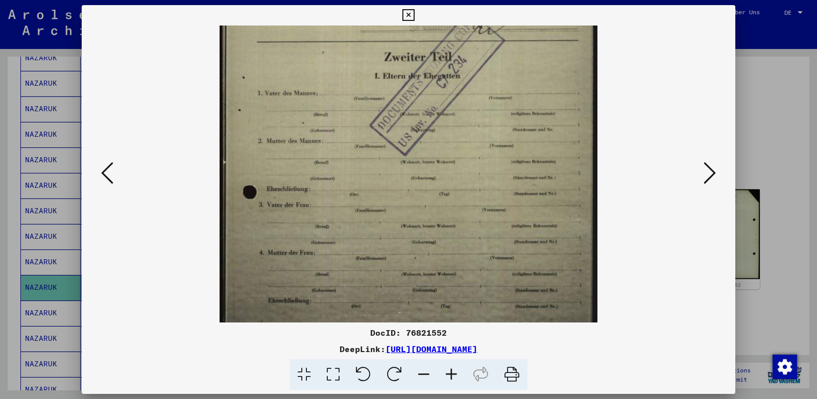
drag, startPoint x: 430, startPoint y: 195, endPoint x: 433, endPoint y: 103, distance: 91.9
click at [433, 104] on img at bounding box center [408, 76] width 378 height 527
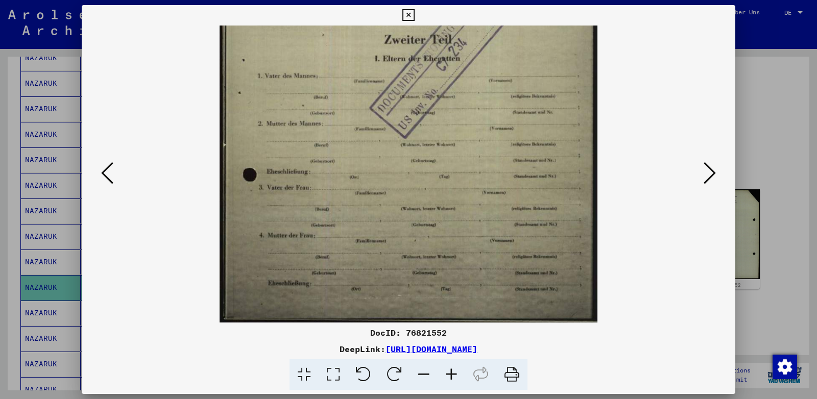
drag, startPoint x: 422, startPoint y: 182, endPoint x: 417, endPoint y: 119, distance: 63.5
click at [417, 119] on img at bounding box center [408, 59] width 378 height 527
click at [708, 178] on icon at bounding box center [709, 173] width 12 height 25
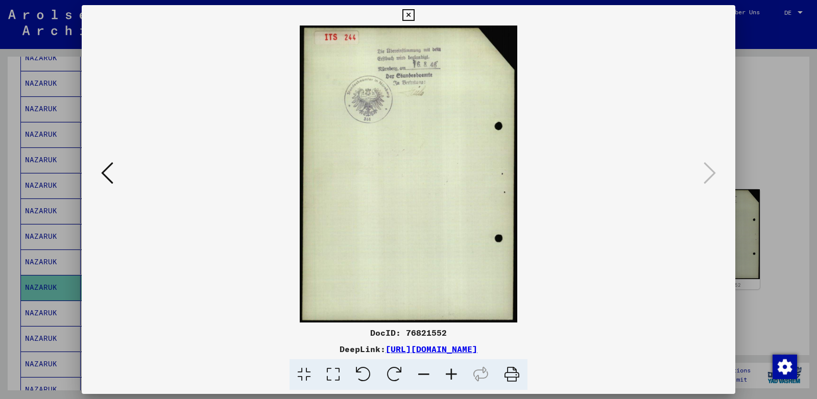
scroll to position [0, 0]
click at [414, 15] on icon at bounding box center [408, 15] width 12 height 12
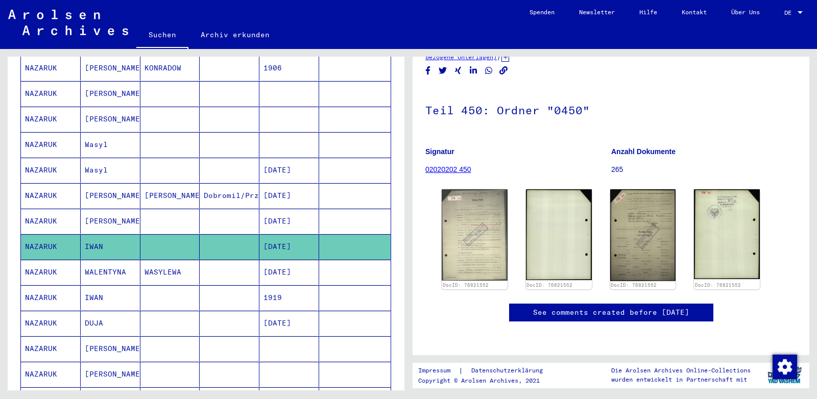
scroll to position [328, 0]
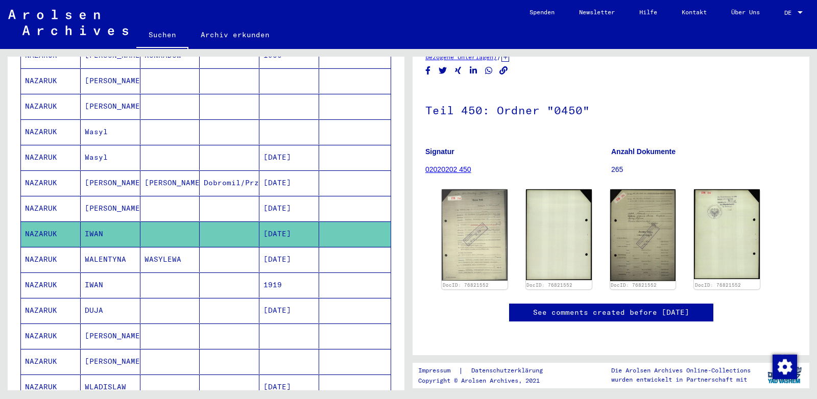
click at [112, 273] on mat-cell "IWAN" at bounding box center [111, 285] width 60 height 25
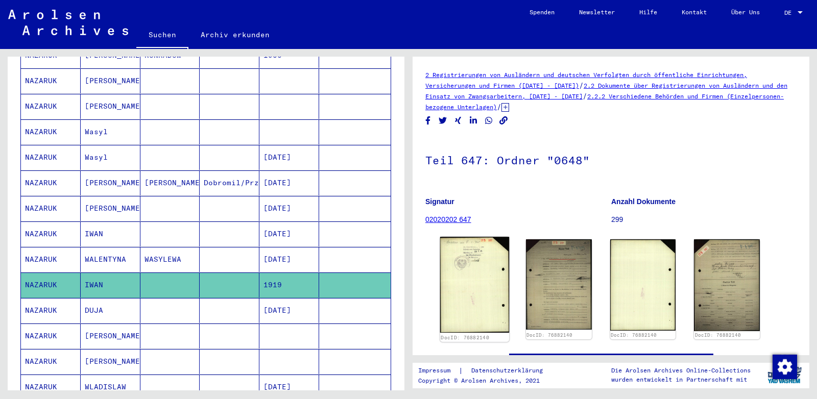
click at [461, 276] on img at bounding box center [474, 285] width 69 height 96
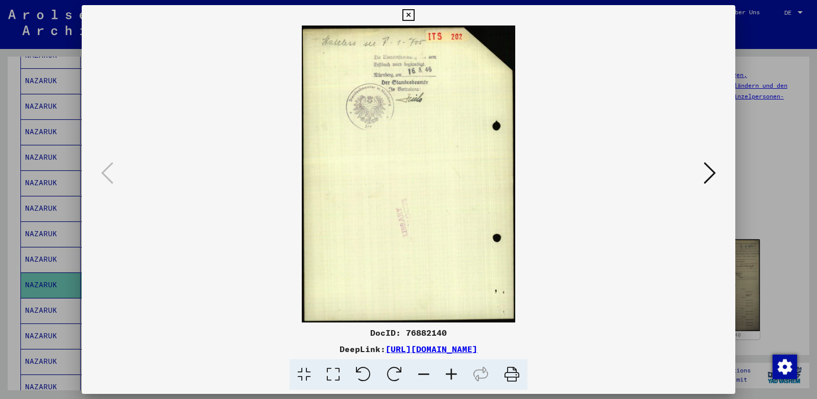
click at [711, 175] on icon at bounding box center [709, 173] width 12 height 25
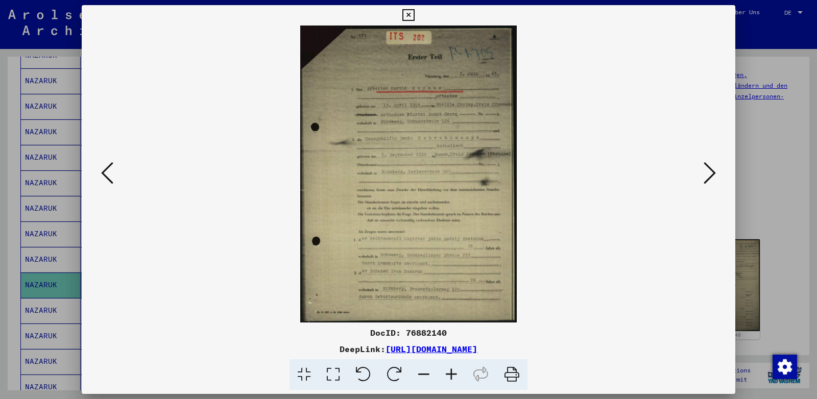
click at [711, 175] on icon at bounding box center [709, 173] width 12 height 25
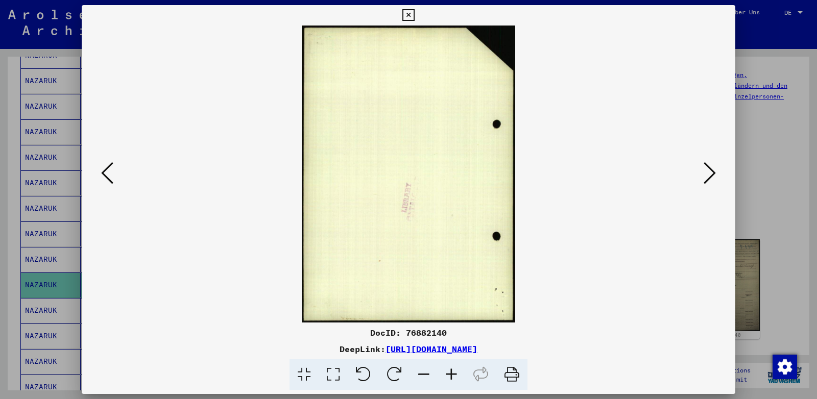
click at [107, 176] on icon at bounding box center [107, 173] width 12 height 25
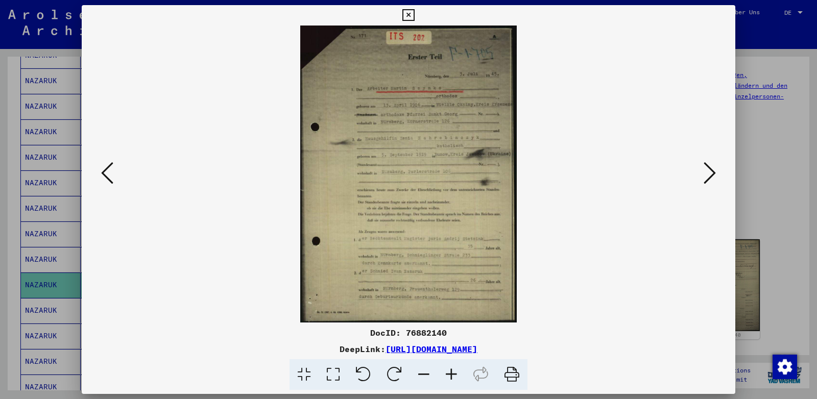
click at [451, 372] on icon at bounding box center [451, 374] width 28 height 31
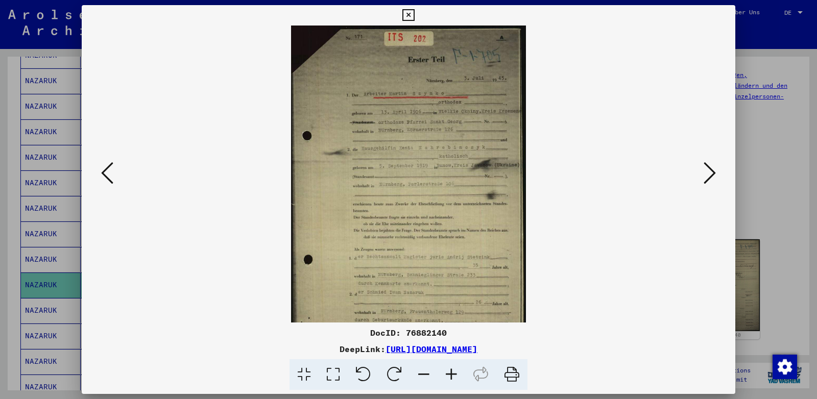
click at [451, 372] on icon at bounding box center [451, 374] width 28 height 31
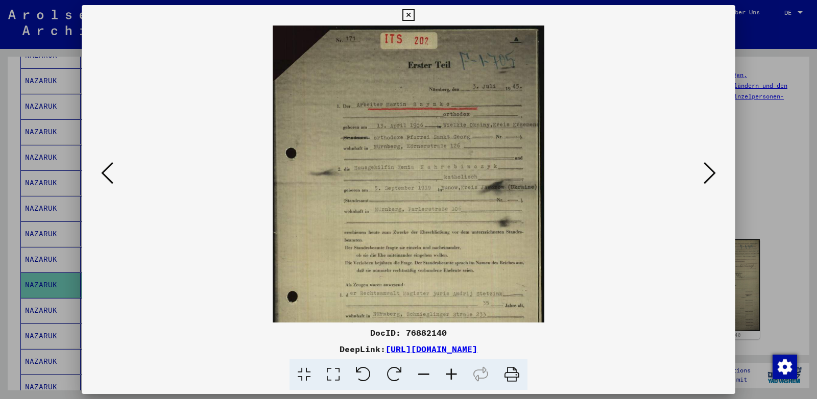
click at [451, 372] on icon at bounding box center [451, 374] width 28 height 31
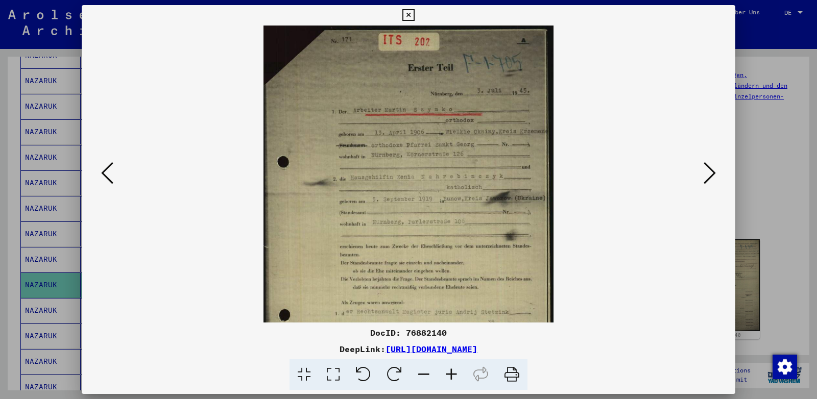
click at [451, 372] on icon at bounding box center [451, 374] width 28 height 31
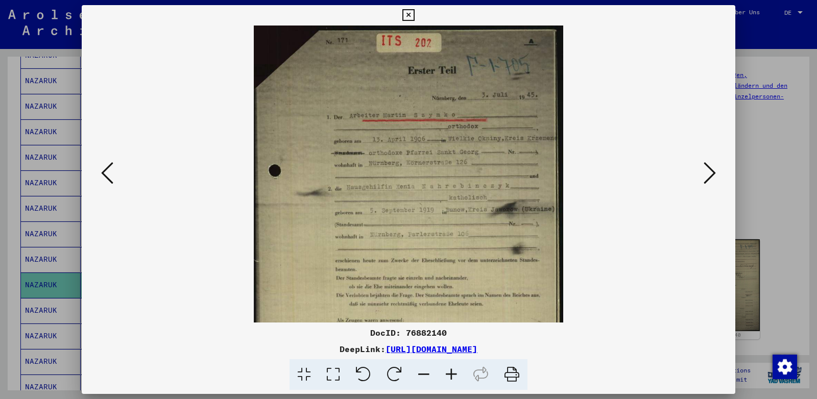
click at [451, 372] on icon at bounding box center [451, 374] width 28 height 31
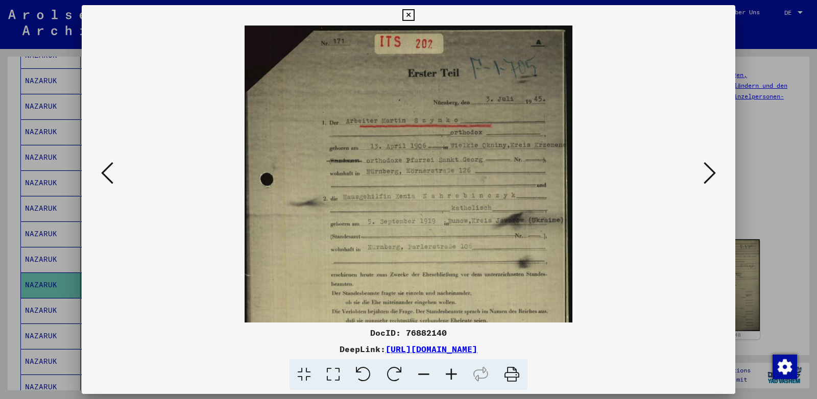
click at [451, 372] on icon at bounding box center [451, 374] width 28 height 31
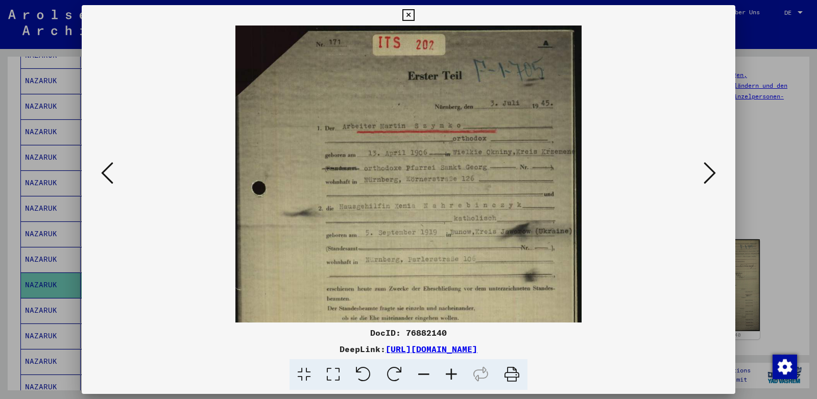
click at [451, 372] on icon at bounding box center [451, 374] width 28 height 31
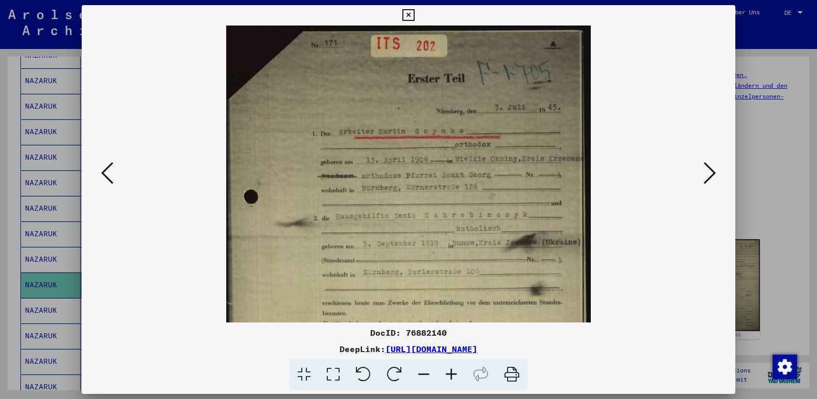
click at [451, 372] on icon at bounding box center [451, 374] width 28 height 31
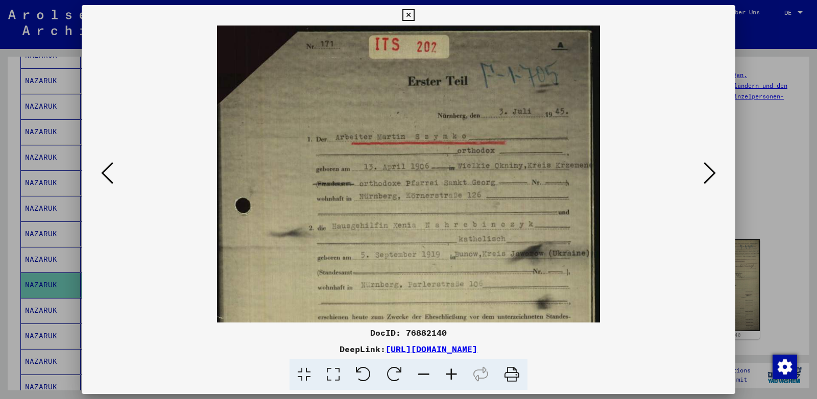
click at [451, 372] on icon at bounding box center [451, 374] width 28 height 31
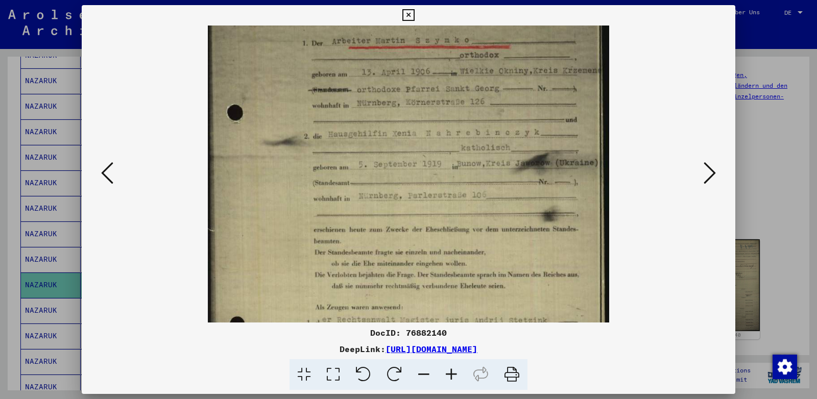
scroll to position [102, 0]
drag, startPoint x: 410, startPoint y: 264, endPoint x: 406, endPoint y: 161, distance: 103.2
click at [406, 161] on img at bounding box center [409, 199] width 402 height 552
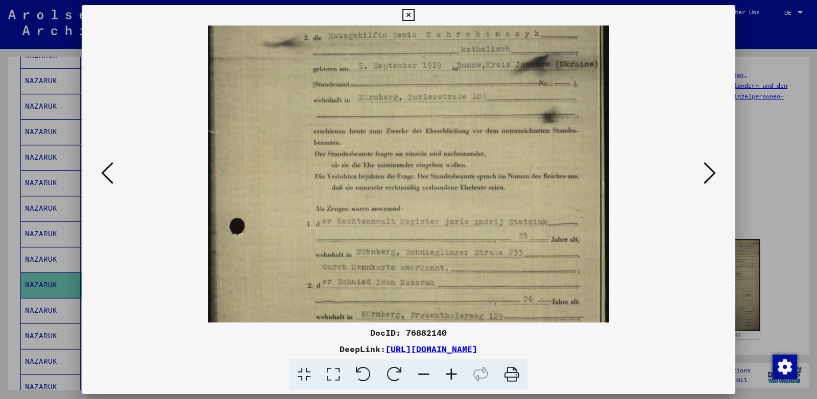
scroll to position [214, 0]
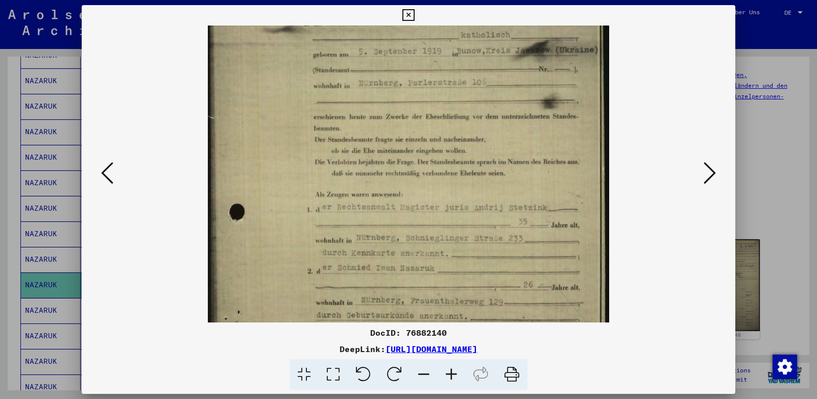
drag, startPoint x: 399, startPoint y: 254, endPoint x: 397, endPoint y: 142, distance: 111.8
click at [397, 142] on img at bounding box center [409, 87] width 402 height 552
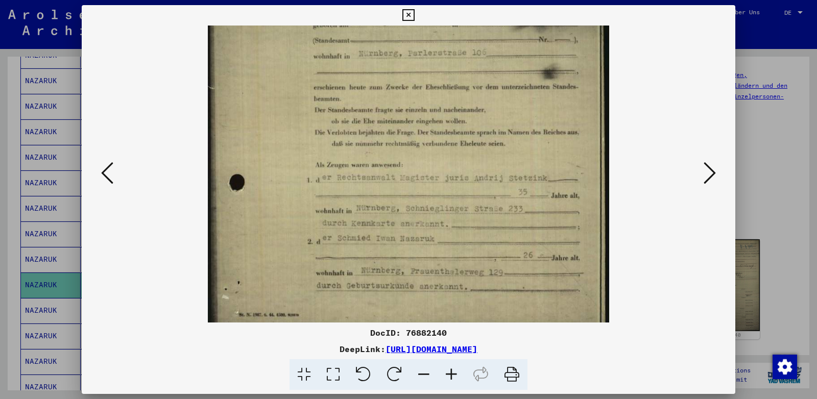
scroll to position [255, 0]
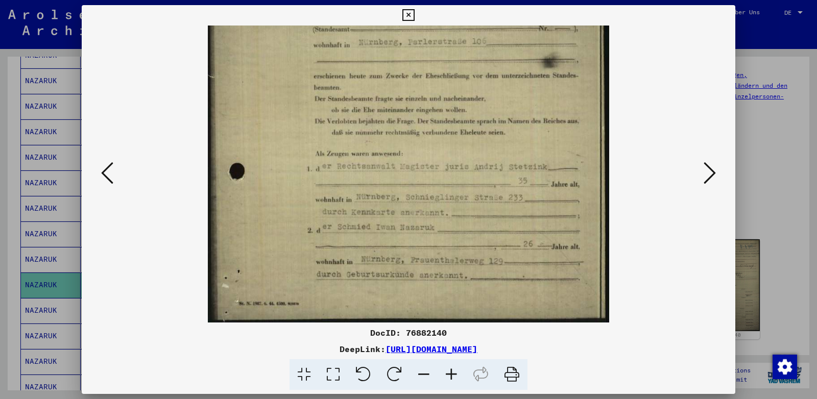
drag, startPoint x: 392, startPoint y: 239, endPoint x: 389, endPoint y: 174, distance: 65.4
click at [389, 174] on img at bounding box center [409, 46] width 402 height 552
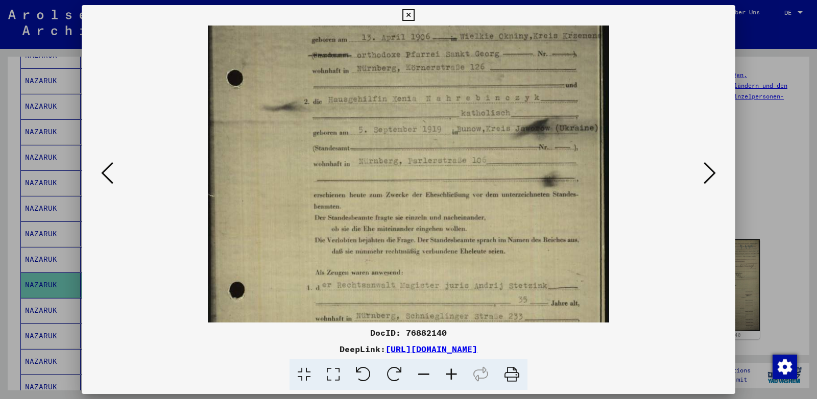
drag, startPoint x: 396, startPoint y: 129, endPoint x: 405, endPoint y: 250, distance: 120.8
click at [405, 250] on img at bounding box center [409, 165] width 402 height 552
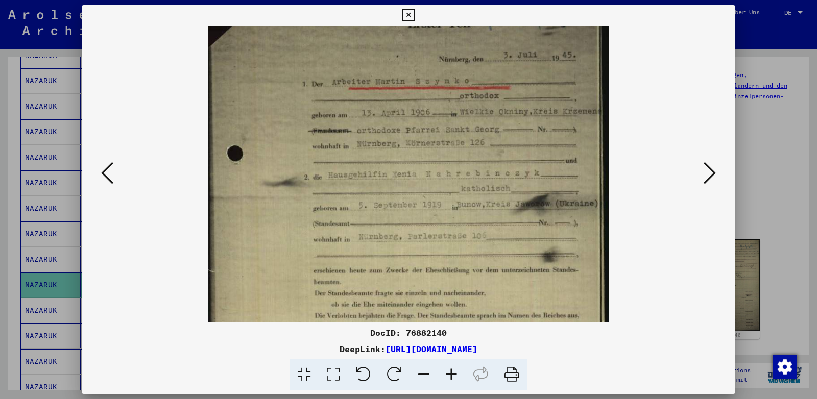
scroll to position [59, 0]
drag, startPoint x: 384, startPoint y: 132, endPoint x: 382, endPoint y: 207, distance: 75.6
click at [382, 207] on img at bounding box center [409, 243] width 402 height 552
click at [708, 176] on icon at bounding box center [709, 173] width 12 height 25
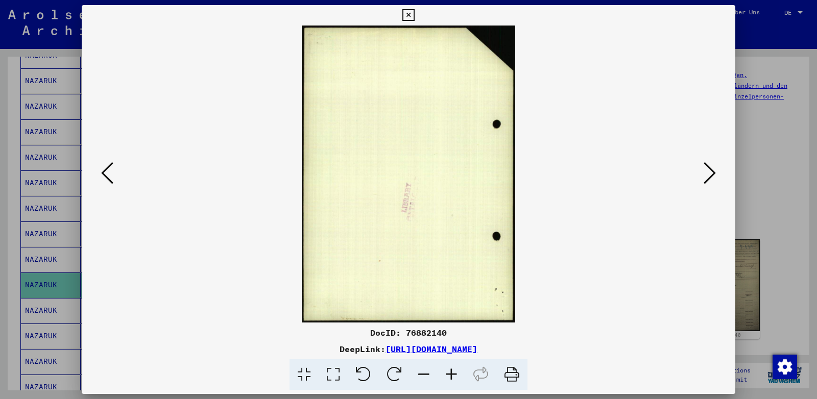
scroll to position [0, 0]
click at [708, 176] on icon at bounding box center [709, 173] width 12 height 25
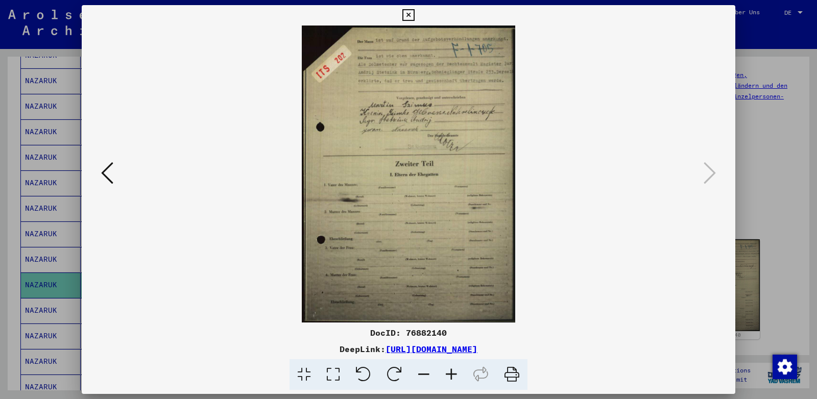
click at [454, 375] on icon at bounding box center [451, 374] width 28 height 31
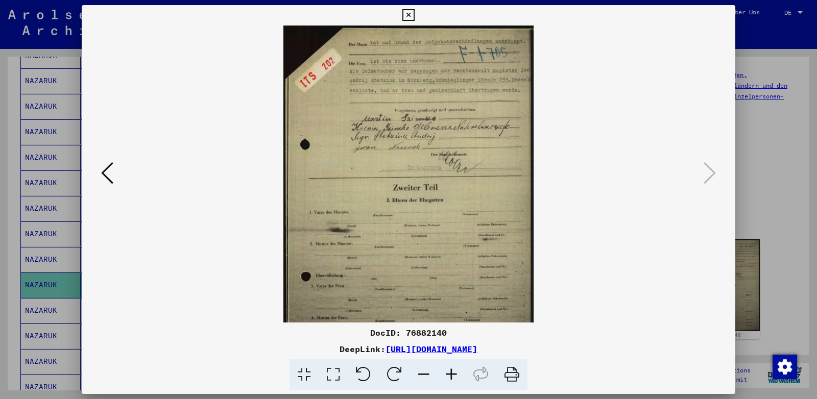
click at [454, 375] on icon at bounding box center [451, 374] width 28 height 31
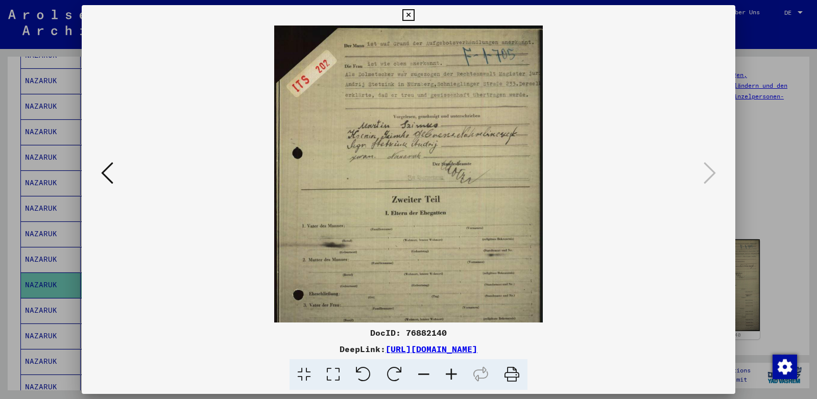
click at [454, 375] on icon at bounding box center [451, 374] width 28 height 31
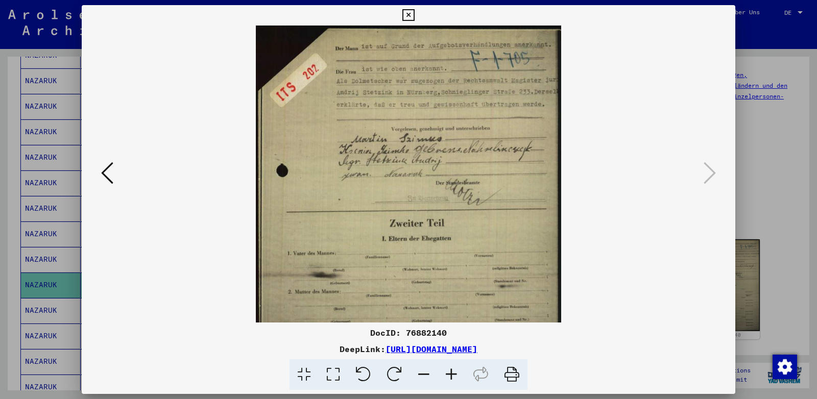
click at [454, 375] on icon at bounding box center [451, 374] width 28 height 31
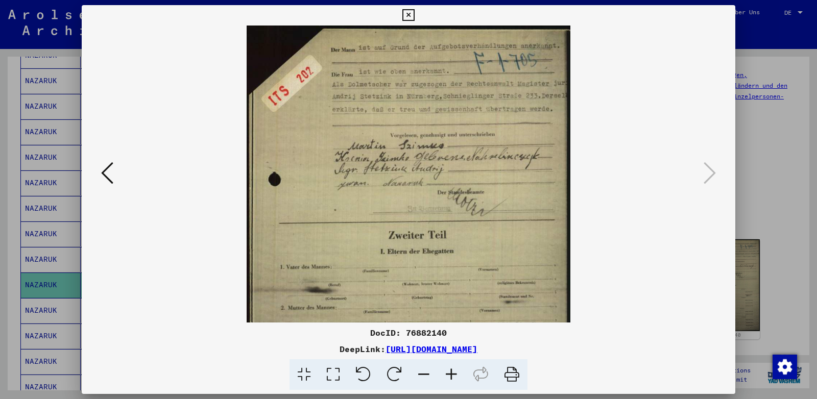
click at [454, 375] on icon at bounding box center [451, 374] width 28 height 31
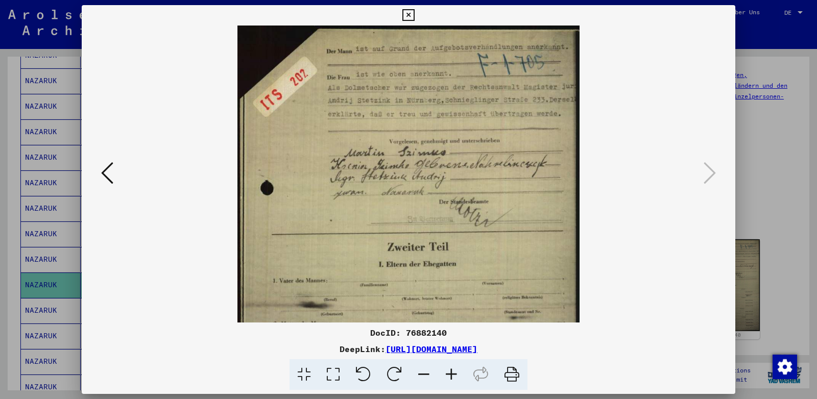
click at [454, 375] on icon at bounding box center [451, 374] width 28 height 31
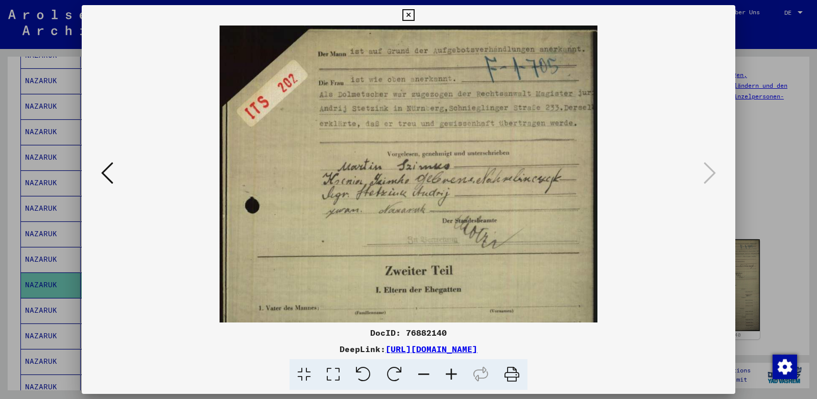
click at [454, 375] on icon at bounding box center [451, 374] width 28 height 31
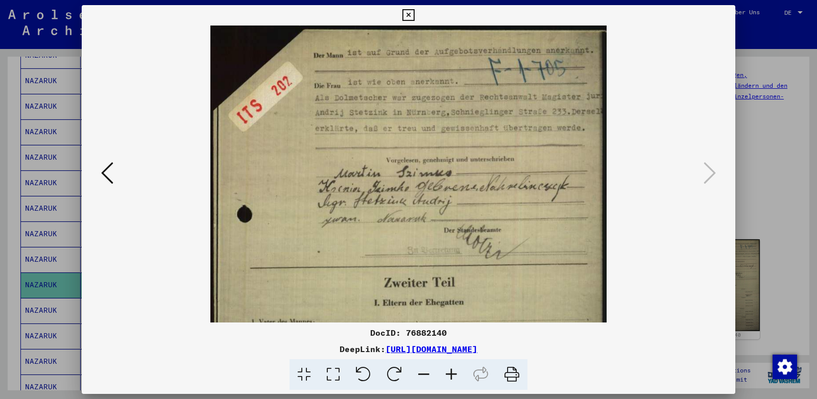
click at [454, 375] on icon at bounding box center [451, 374] width 28 height 31
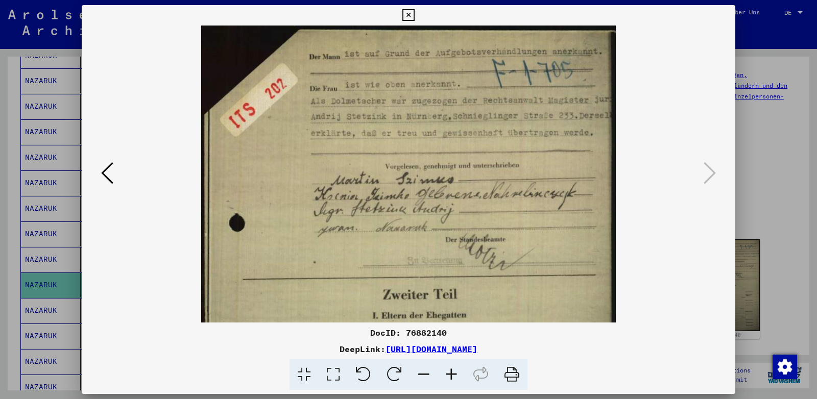
click at [454, 375] on icon at bounding box center [451, 374] width 28 height 31
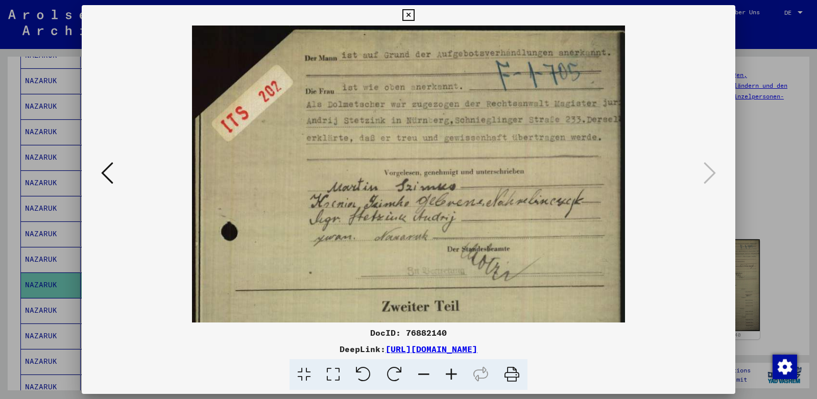
click at [454, 375] on icon at bounding box center [451, 374] width 28 height 31
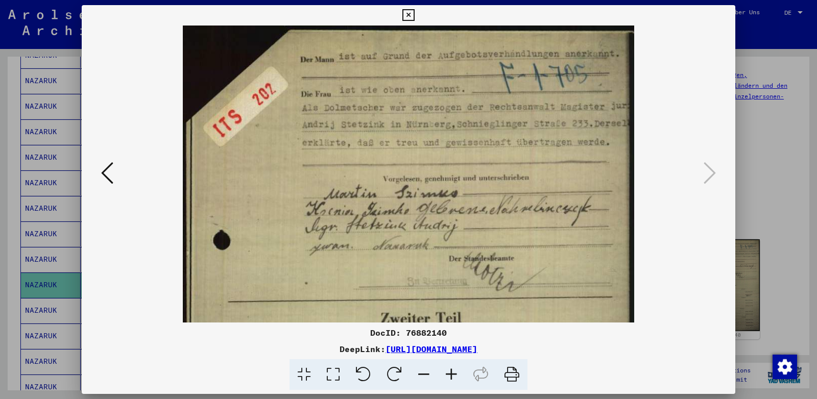
click at [454, 375] on icon at bounding box center [451, 374] width 28 height 31
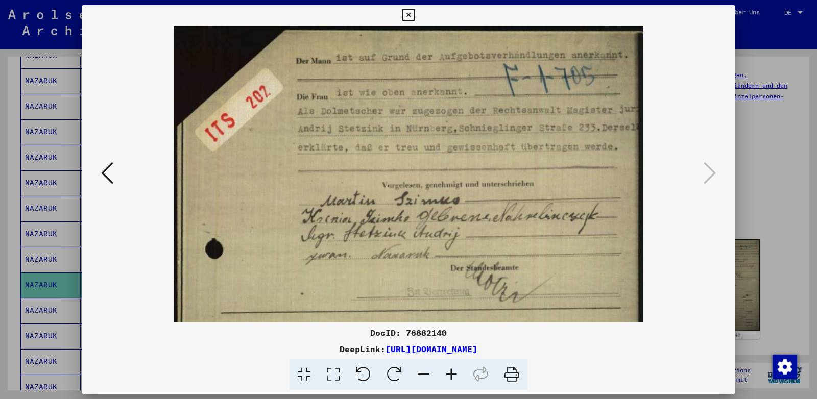
click at [454, 375] on icon at bounding box center [451, 374] width 28 height 31
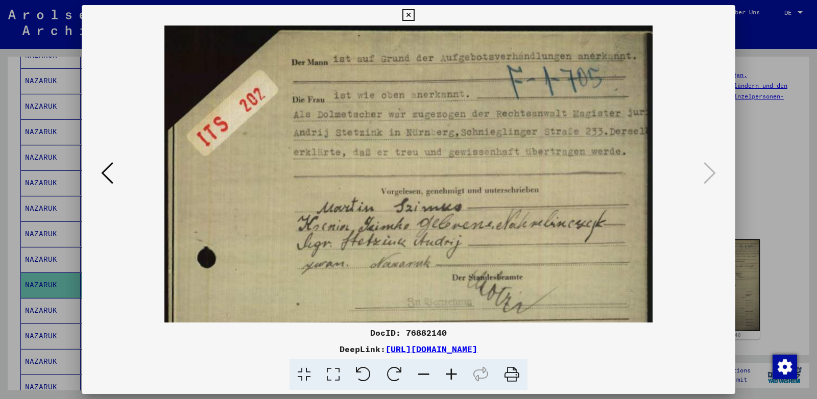
click at [108, 176] on icon at bounding box center [107, 173] width 12 height 25
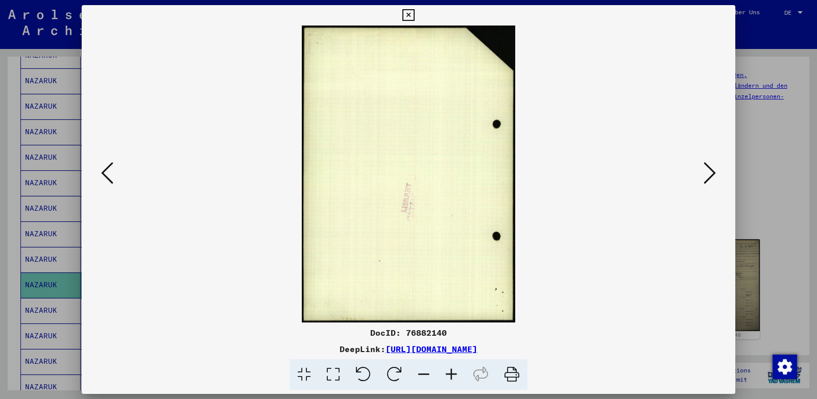
click at [108, 176] on icon at bounding box center [107, 173] width 12 height 25
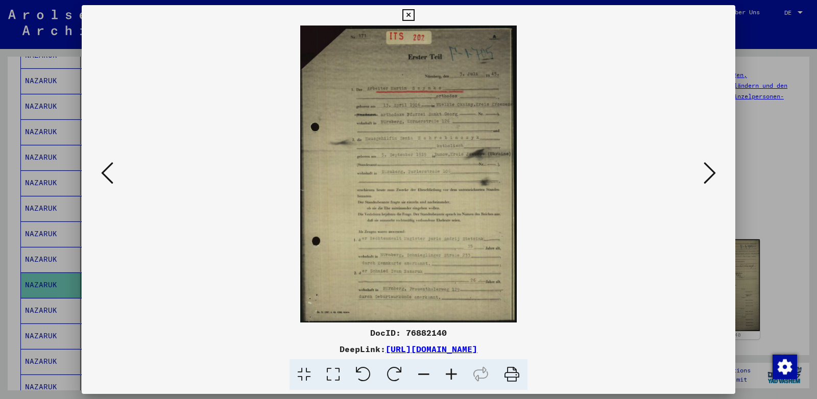
click at [451, 375] on icon at bounding box center [451, 374] width 28 height 31
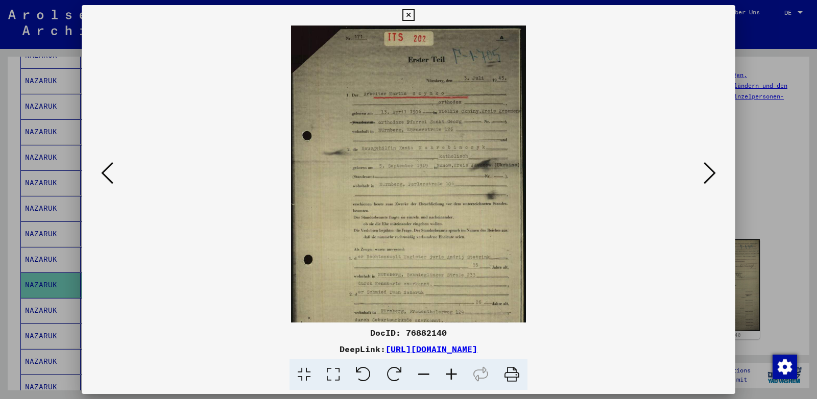
click at [451, 375] on icon at bounding box center [451, 374] width 28 height 31
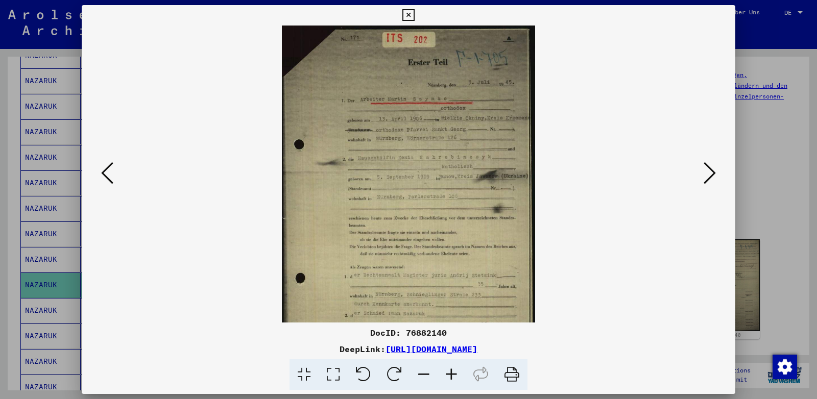
click at [451, 375] on icon at bounding box center [451, 374] width 28 height 31
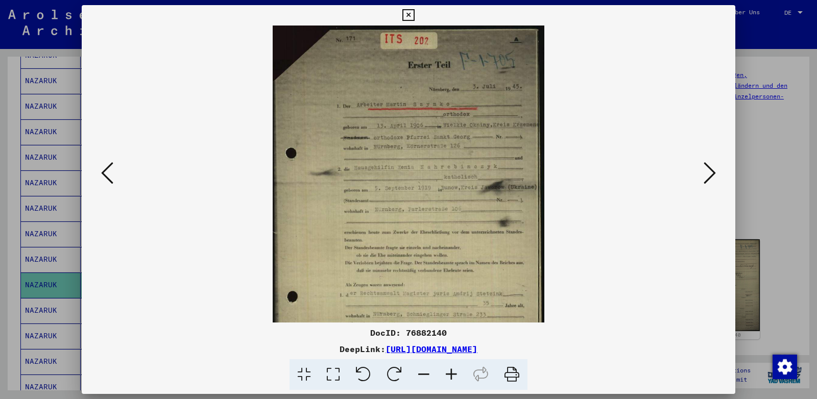
click at [451, 375] on icon at bounding box center [451, 374] width 28 height 31
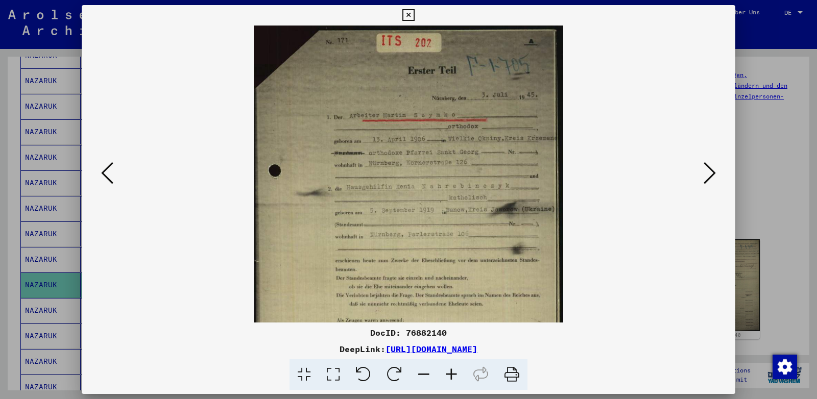
click at [451, 375] on icon at bounding box center [451, 374] width 28 height 31
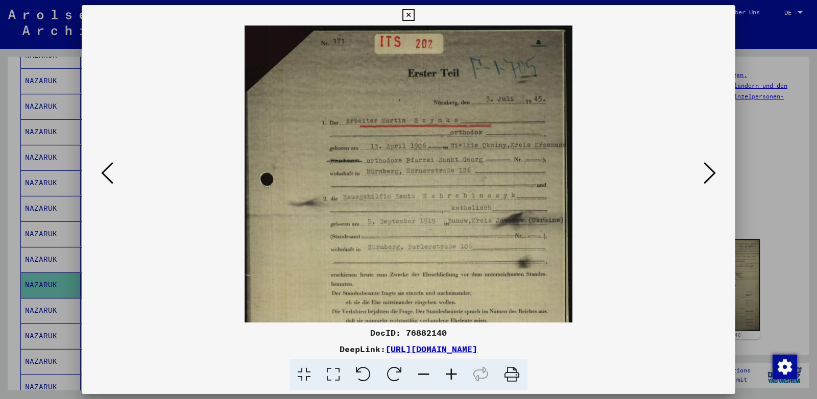
click at [451, 375] on icon at bounding box center [451, 374] width 28 height 31
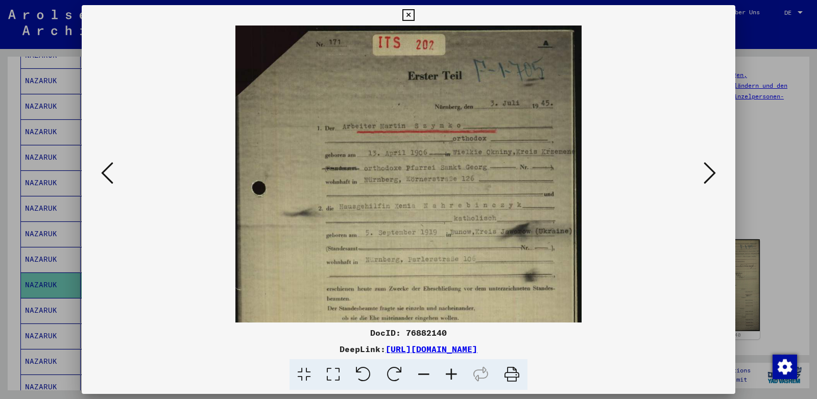
click at [451, 375] on icon at bounding box center [451, 374] width 28 height 31
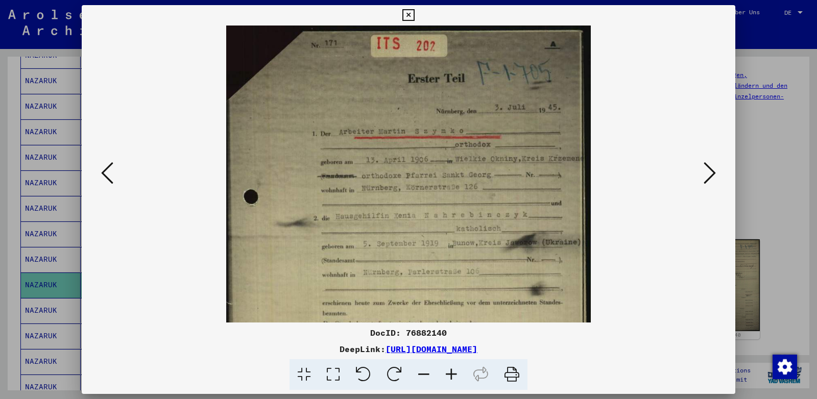
click at [451, 375] on icon at bounding box center [451, 374] width 28 height 31
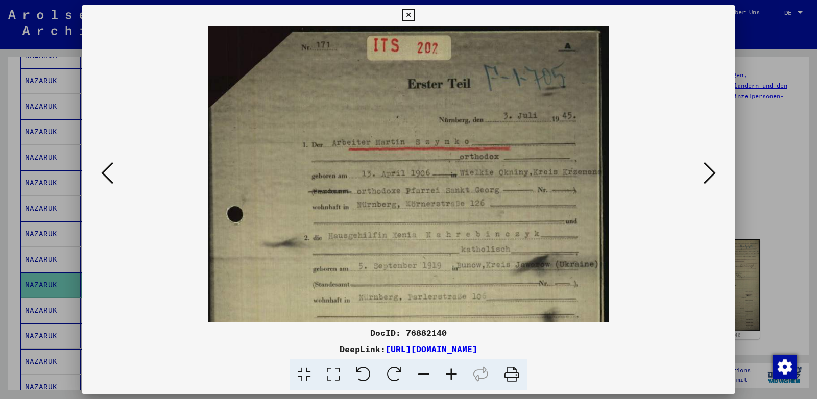
click at [451, 375] on icon at bounding box center [451, 374] width 28 height 31
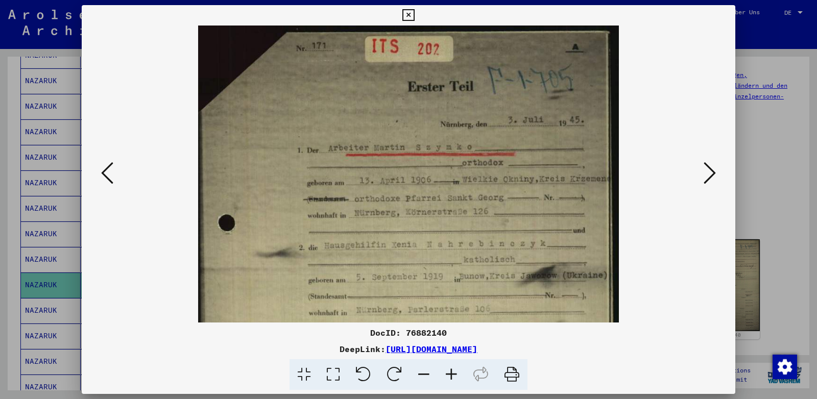
click at [414, 19] on icon at bounding box center [408, 15] width 12 height 12
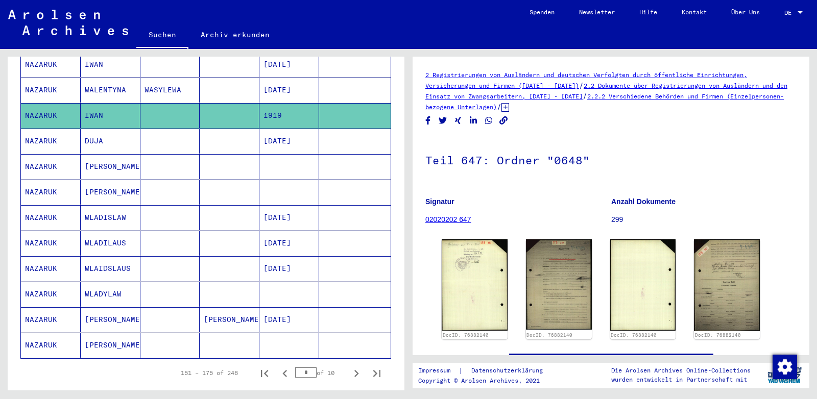
scroll to position [542, 0]
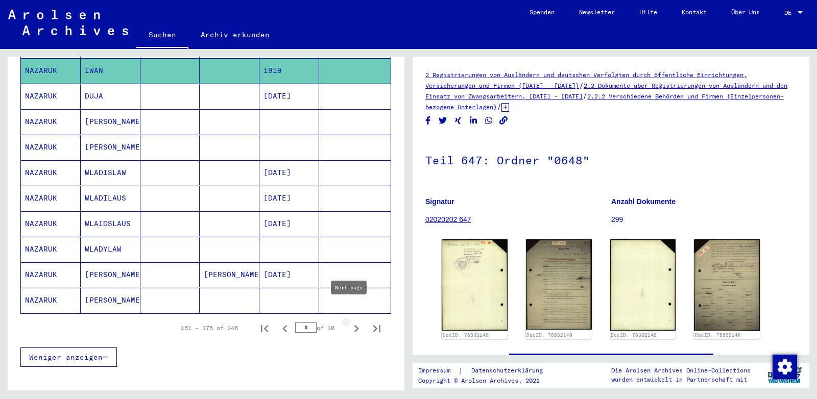
click at [349, 322] on icon "Next page" at bounding box center [356, 329] width 14 height 14
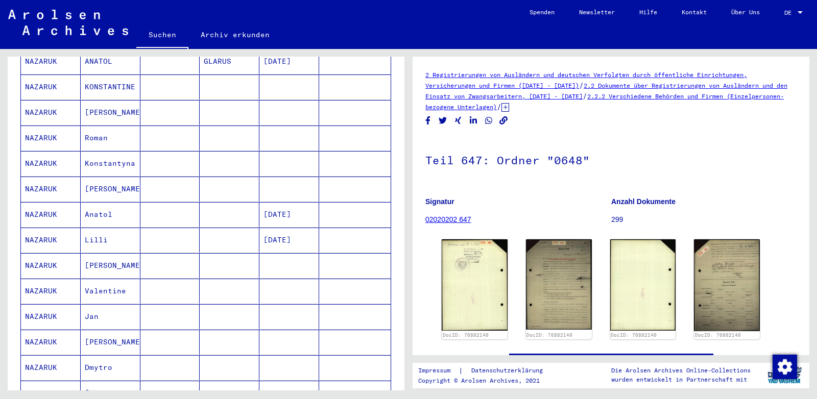
scroll to position [328, 0]
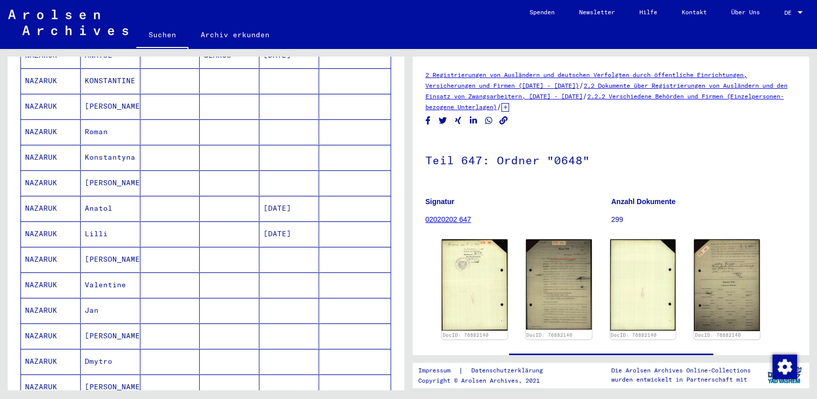
click at [104, 247] on mat-cell "[PERSON_NAME]" at bounding box center [111, 259] width 60 height 25
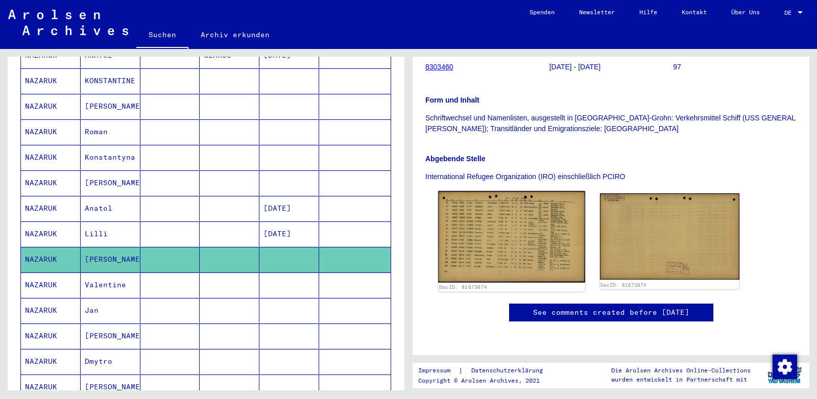
scroll to position [268, 0]
click at [510, 191] on img at bounding box center [511, 237] width 146 height 92
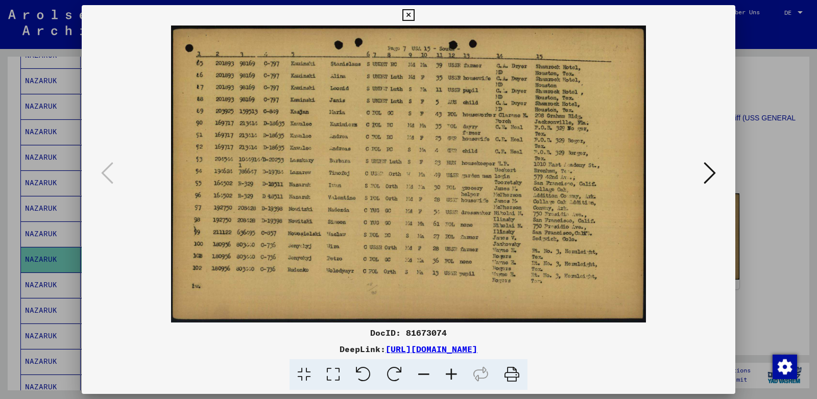
click at [414, 15] on icon at bounding box center [408, 15] width 12 height 12
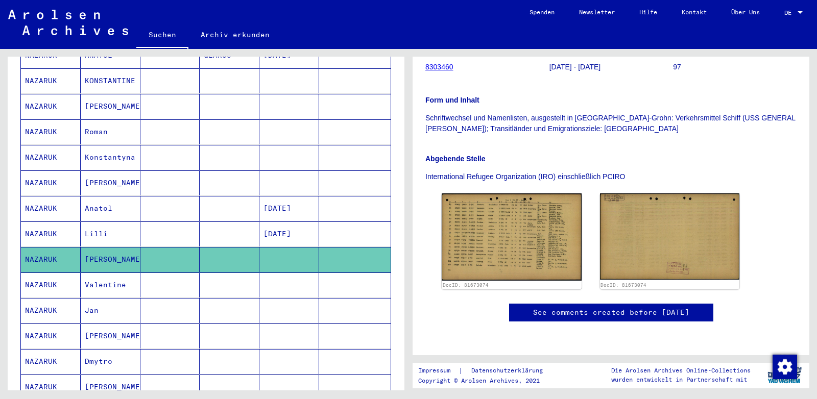
click at [123, 273] on mat-cell "Valentine" at bounding box center [111, 285] width 60 height 25
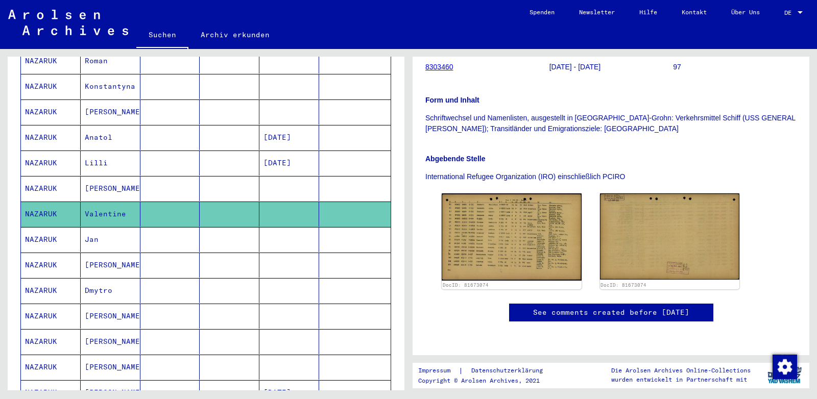
scroll to position [435, 0]
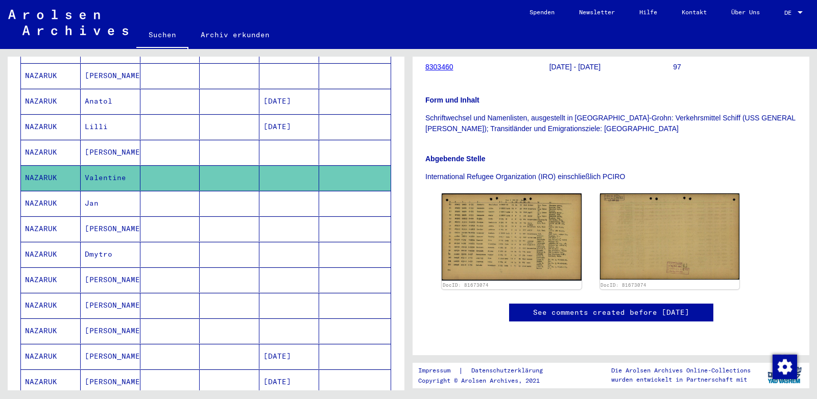
click at [99, 191] on mat-cell "Jan" at bounding box center [111, 203] width 60 height 25
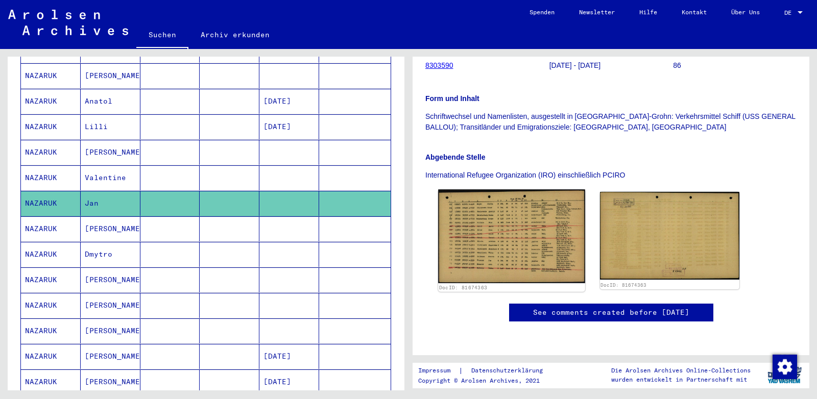
click at [489, 189] on img at bounding box center [511, 235] width 146 height 93
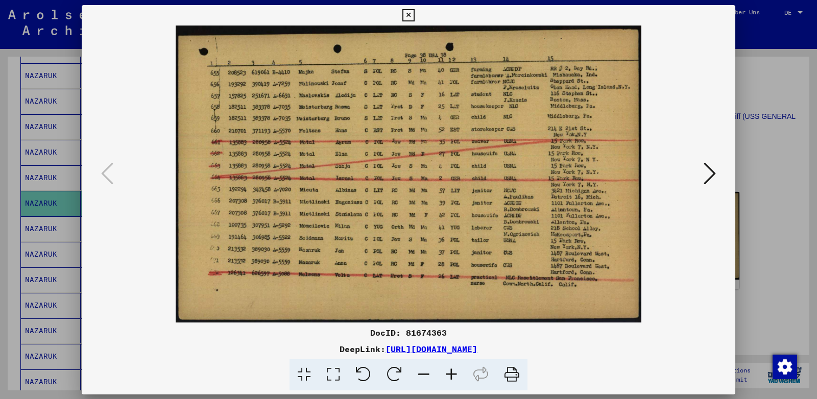
scroll to position [321, 0]
click at [414, 15] on icon at bounding box center [408, 15] width 12 height 12
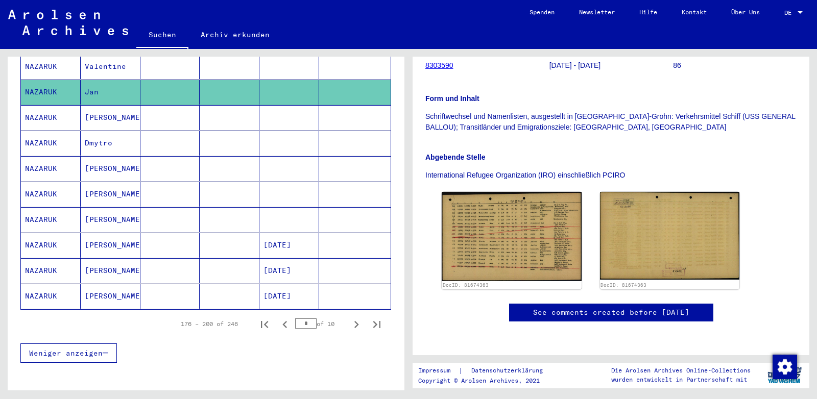
scroll to position [596, 0]
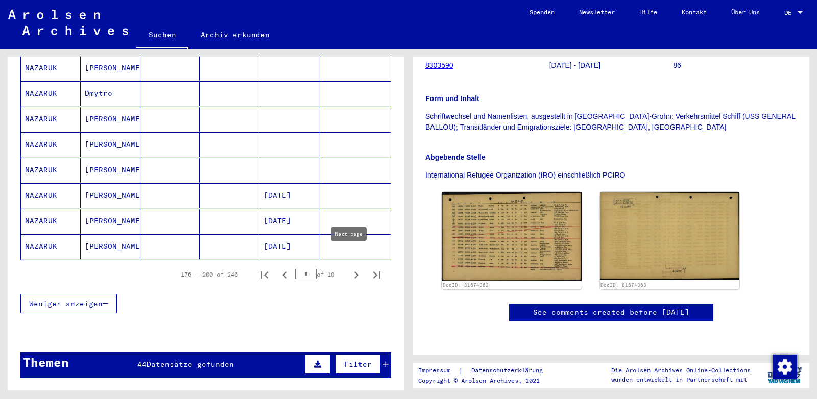
click at [351, 268] on icon "Next page" at bounding box center [356, 275] width 14 height 14
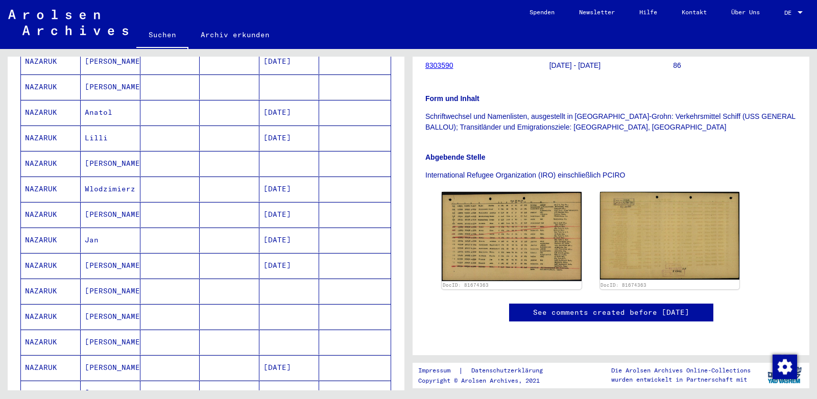
scroll to position [381, 0]
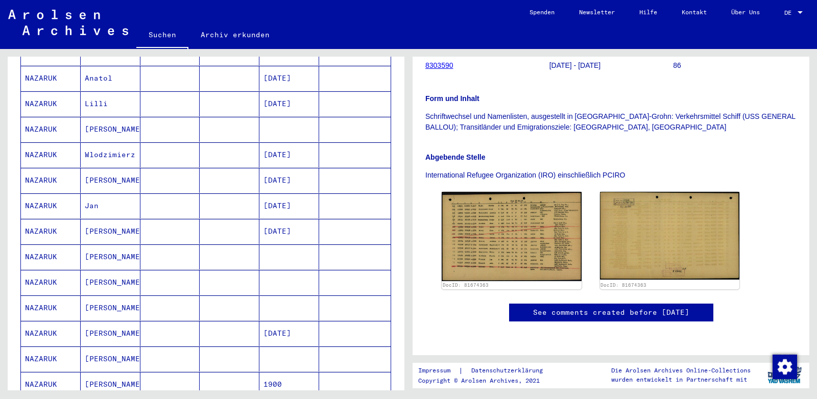
click at [111, 193] on mat-cell "Jan" at bounding box center [111, 205] width 60 height 25
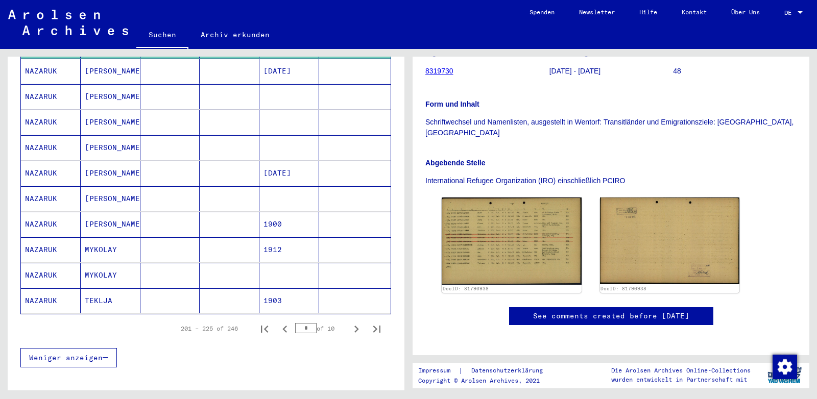
scroll to position [542, 0]
click at [354, 325] on icon "Next page" at bounding box center [356, 328] width 5 height 7
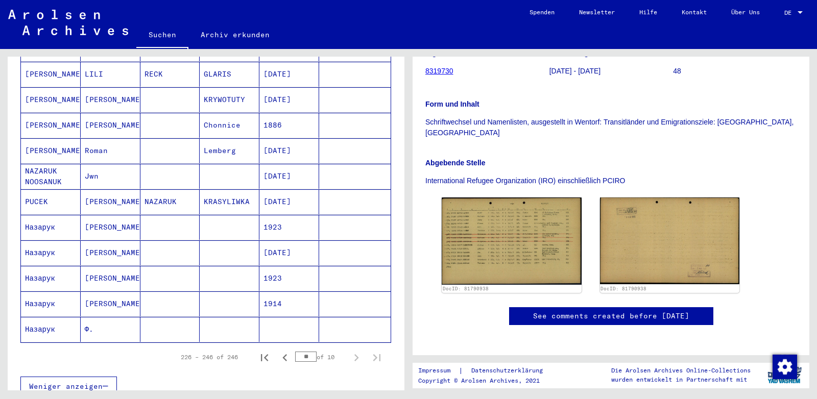
scroll to position [429, 0]
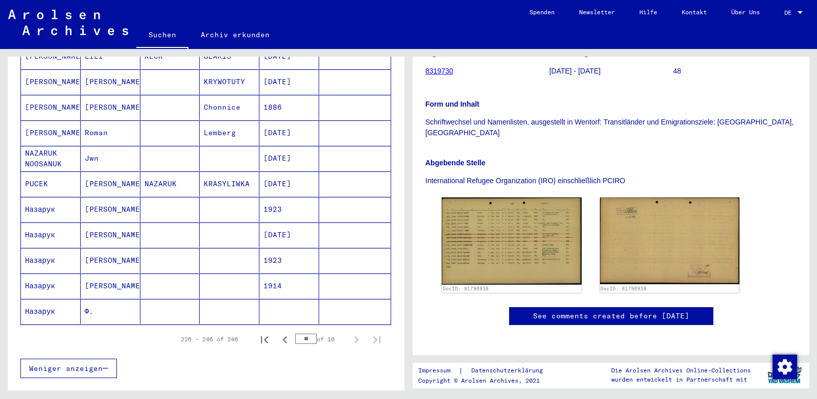
click at [53, 274] on mat-cell "Назарук" at bounding box center [51, 286] width 60 height 25
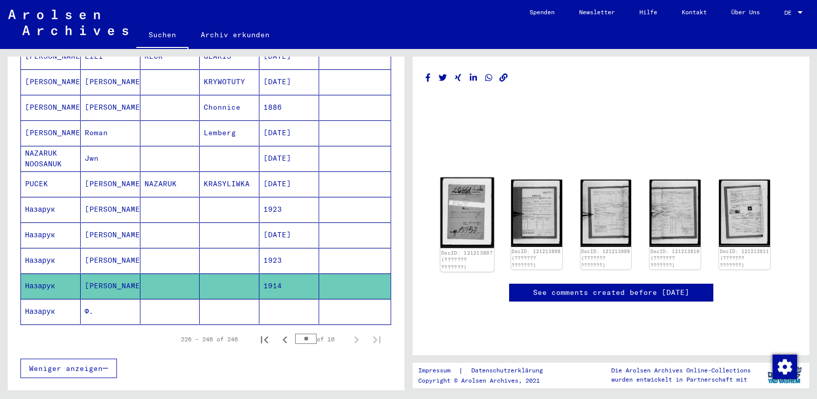
click at [472, 206] on img at bounding box center [468, 213] width 54 height 70
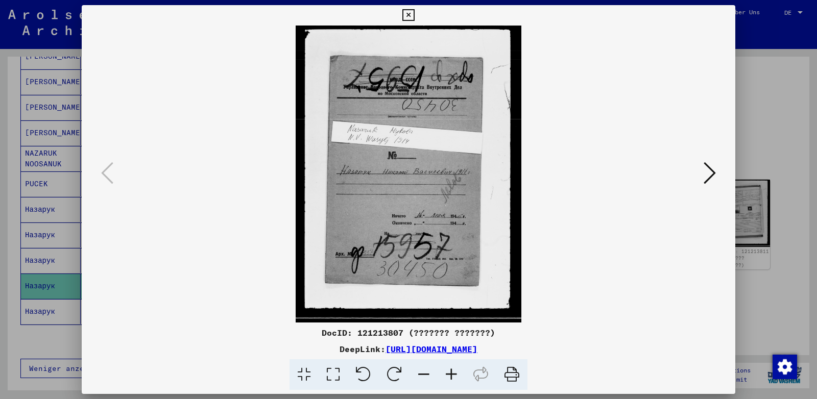
click at [712, 175] on icon at bounding box center [709, 173] width 12 height 25
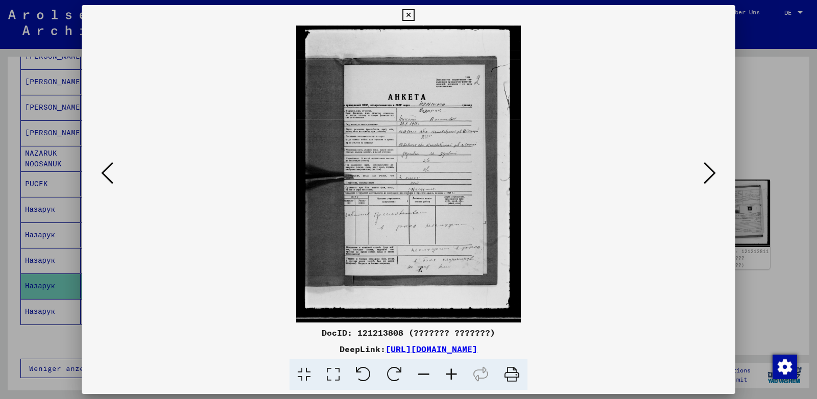
click at [450, 370] on icon at bounding box center [451, 374] width 28 height 31
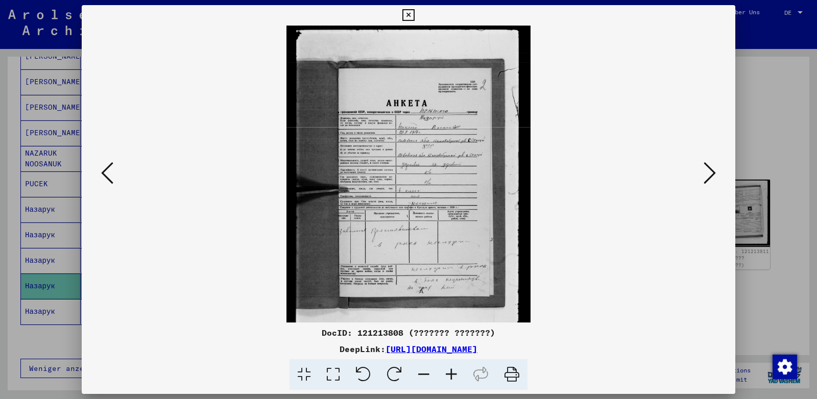
click at [450, 370] on icon at bounding box center [451, 374] width 28 height 31
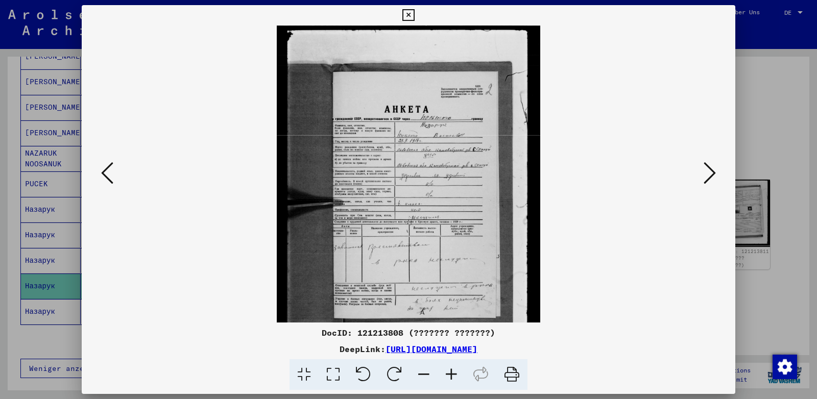
click at [450, 370] on icon at bounding box center [451, 374] width 28 height 31
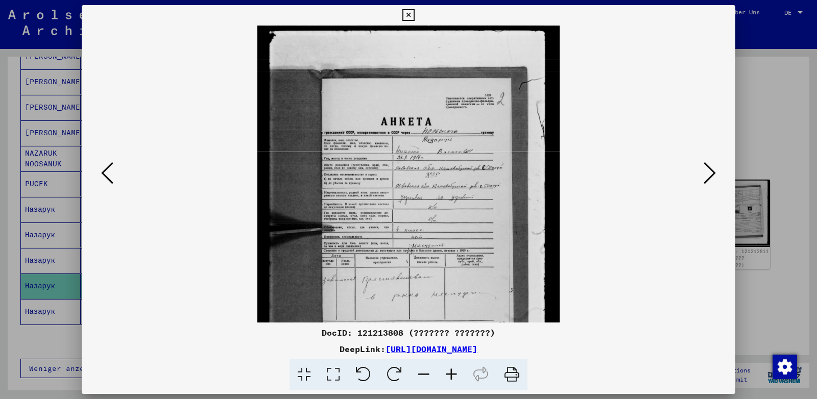
click at [450, 370] on icon at bounding box center [451, 374] width 28 height 31
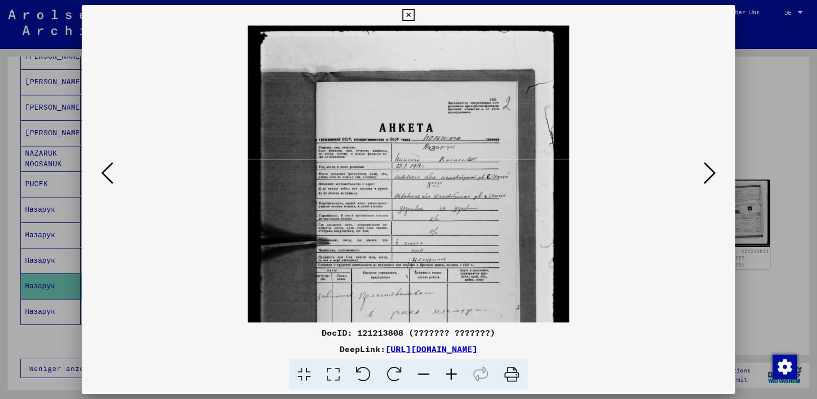
click at [450, 370] on icon at bounding box center [451, 374] width 28 height 31
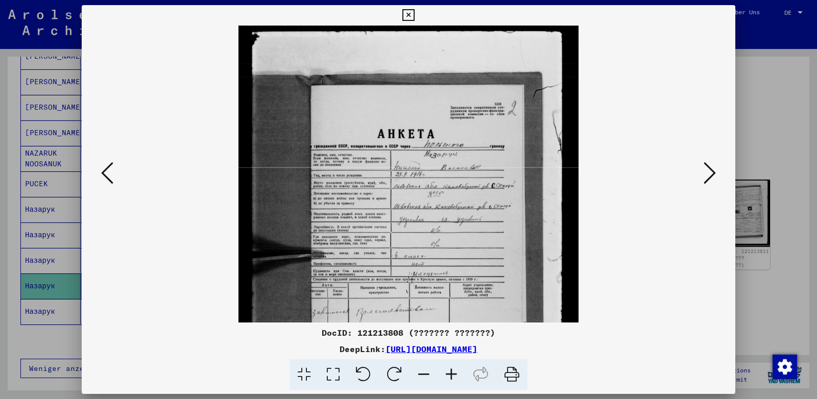
click at [450, 370] on icon at bounding box center [451, 374] width 28 height 31
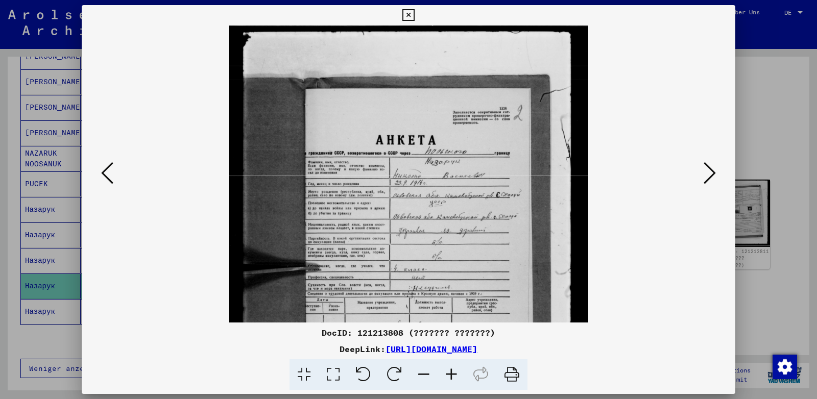
click at [450, 370] on icon at bounding box center [451, 374] width 28 height 31
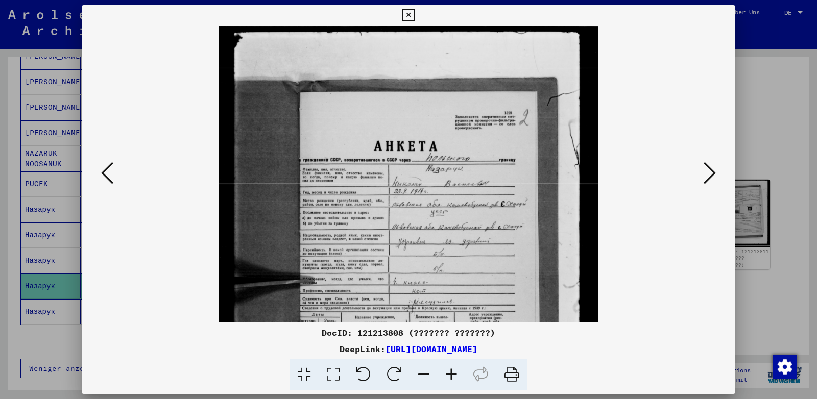
click at [450, 370] on icon at bounding box center [451, 374] width 28 height 31
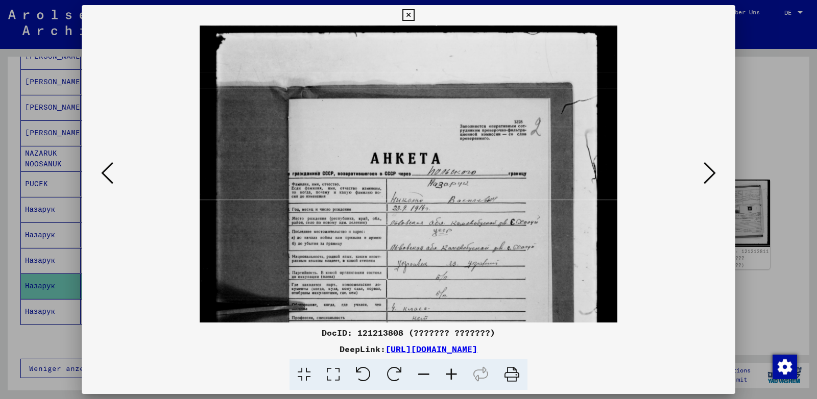
click at [450, 370] on icon at bounding box center [451, 374] width 28 height 31
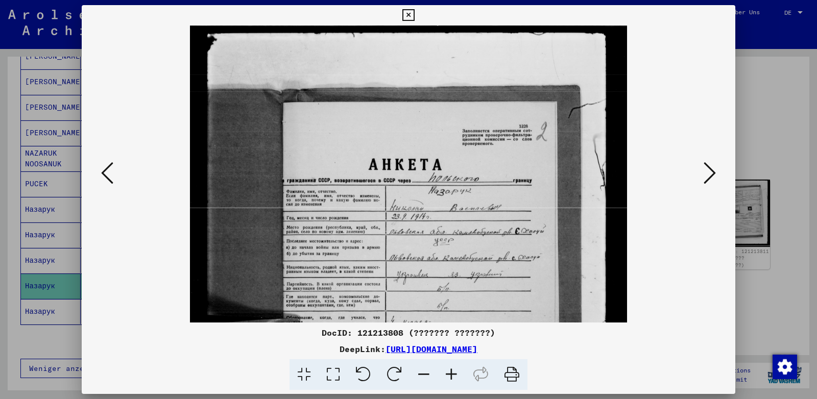
click at [450, 370] on icon at bounding box center [451, 374] width 28 height 31
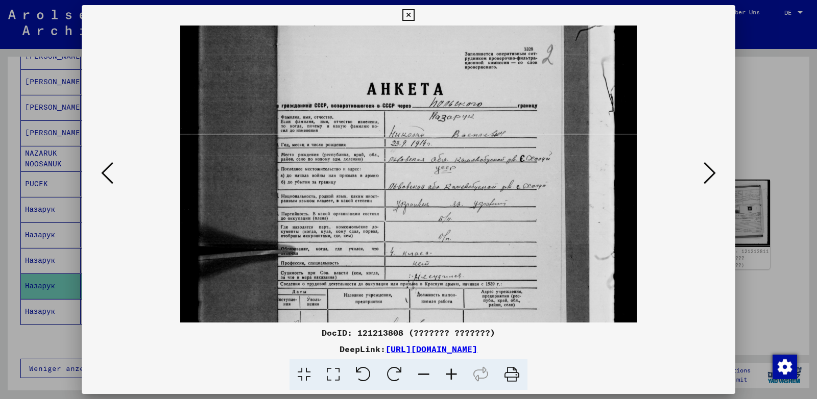
drag, startPoint x: 432, startPoint y: 278, endPoint x: 412, endPoint y: 195, distance: 84.6
click at [412, 195] on img at bounding box center [408, 245] width 456 height 603
click at [710, 175] on icon at bounding box center [709, 173] width 12 height 25
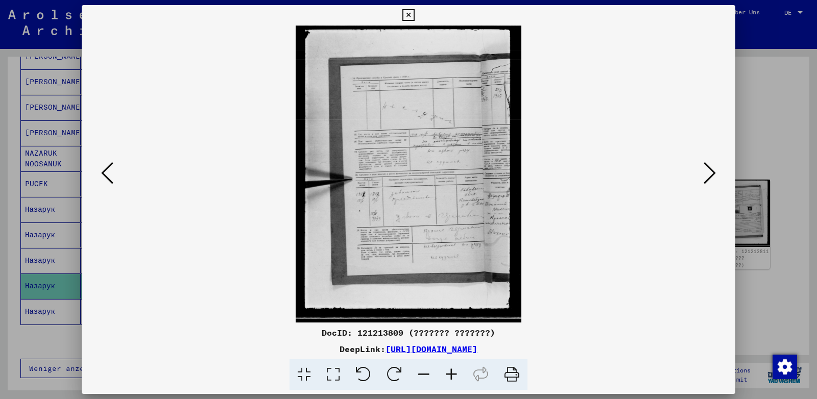
click at [710, 175] on icon at bounding box center [709, 173] width 12 height 25
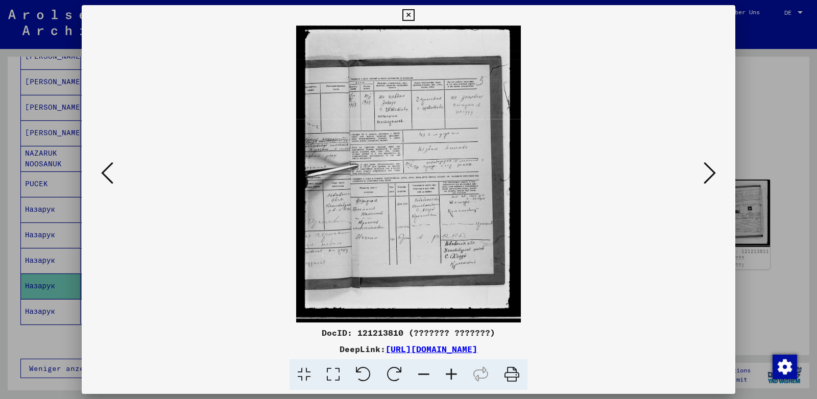
click at [710, 175] on icon at bounding box center [709, 173] width 12 height 25
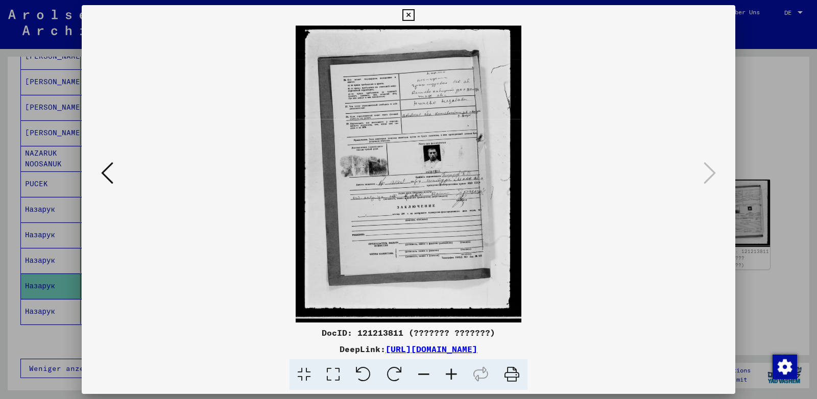
click at [414, 14] on icon at bounding box center [408, 15] width 12 height 12
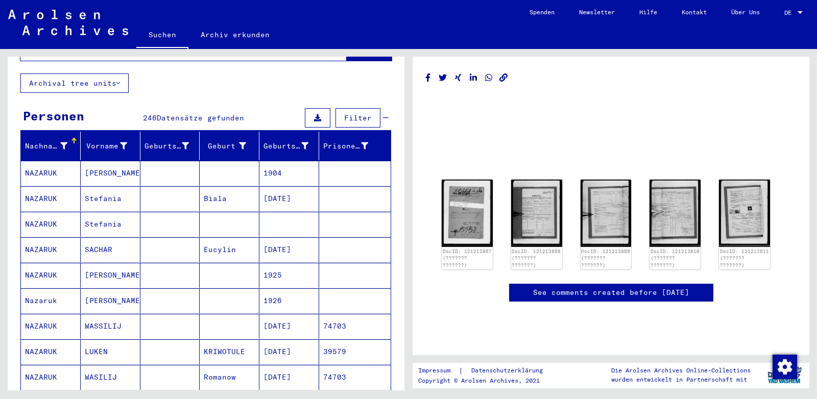
scroll to position [54, 0]
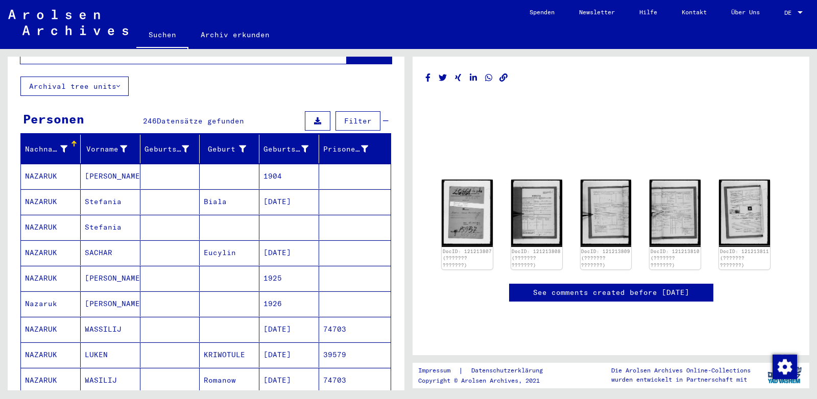
click at [88, 291] on mat-cell "[PERSON_NAME]" at bounding box center [111, 303] width 60 height 25
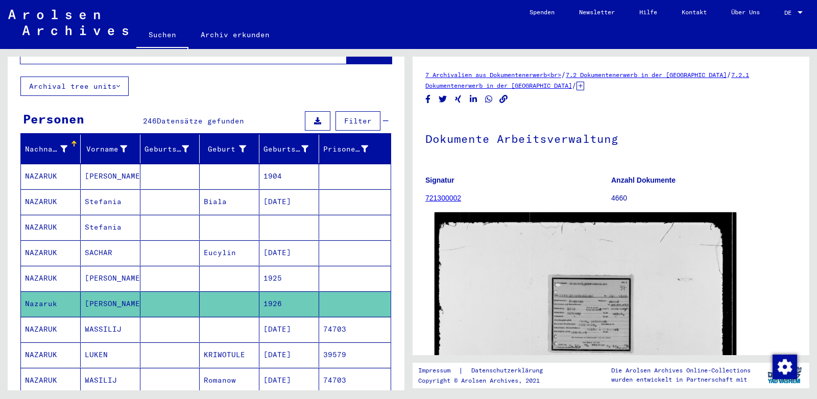
click at [597, 292] on img at bounding box center [585, 325] width 302 height 226
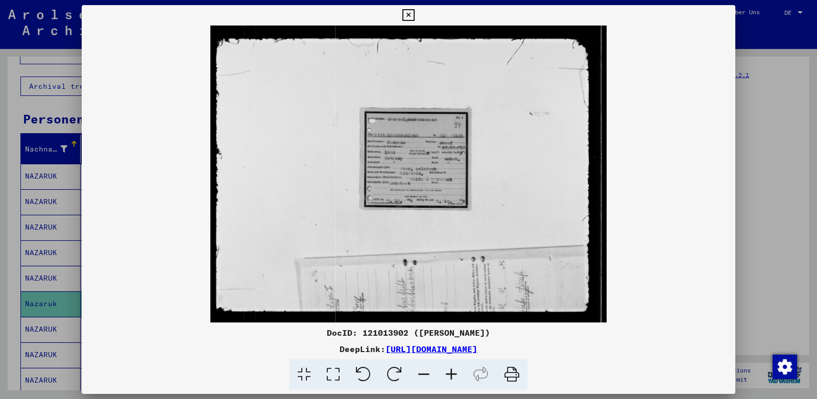
click at [451, 375] on icon at bounding box center [451, 374] width 28 height 31
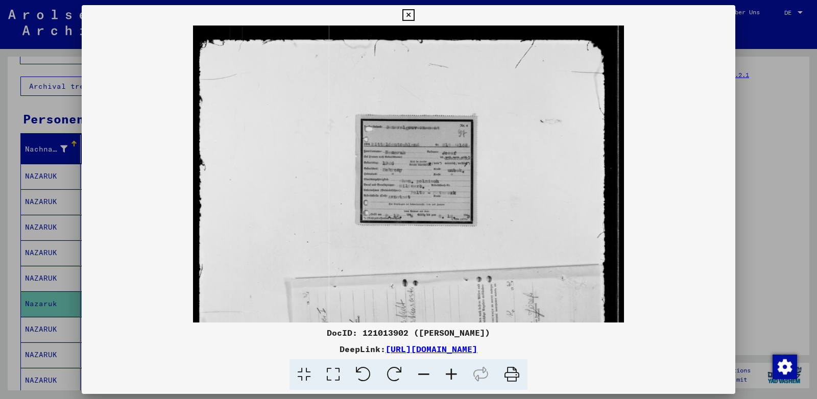
click at [451, 375] on icon at bounding box center [451, 374] width 28 height 31
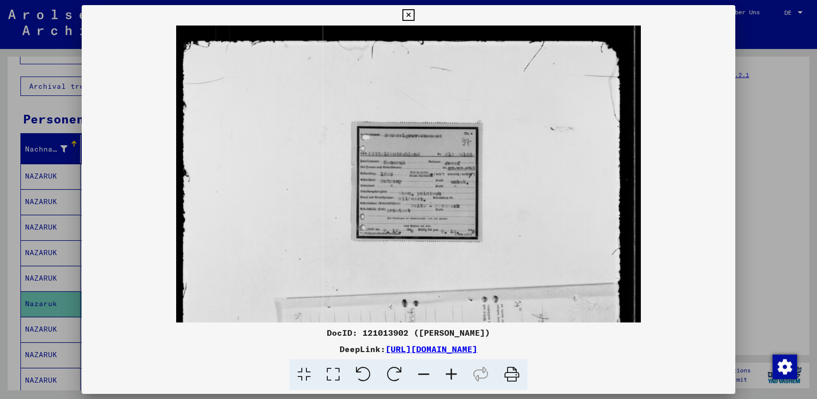
click at [451, 375] on icon at bounding box center [451, 374] width 28 height 31
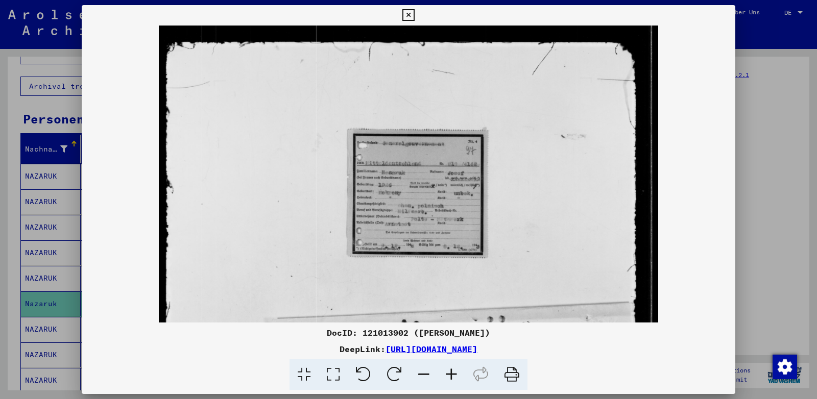
click at [451, 375] on icon at bounding box center [451, 374] width 28 height 31
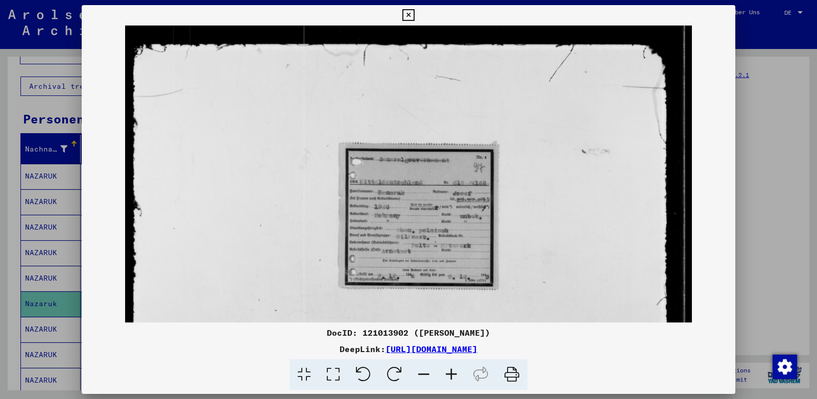
click at [451, 375] on icon at bounding box center [451, 374] width 28 height 31
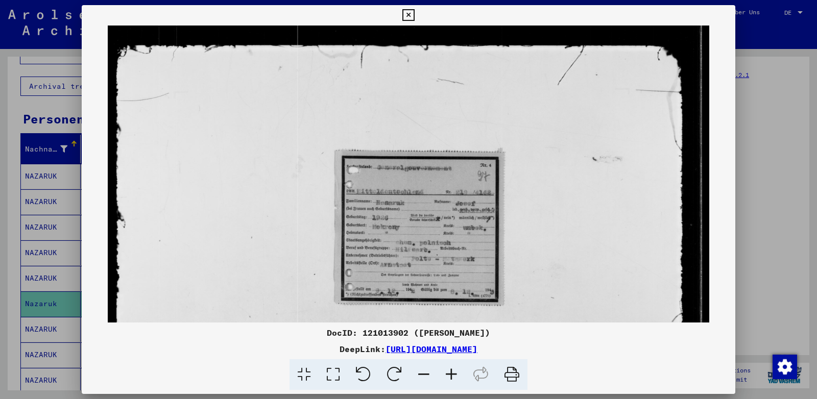
click at [451, 375] on icon at bounding box center [451, 374] width 28 height 31
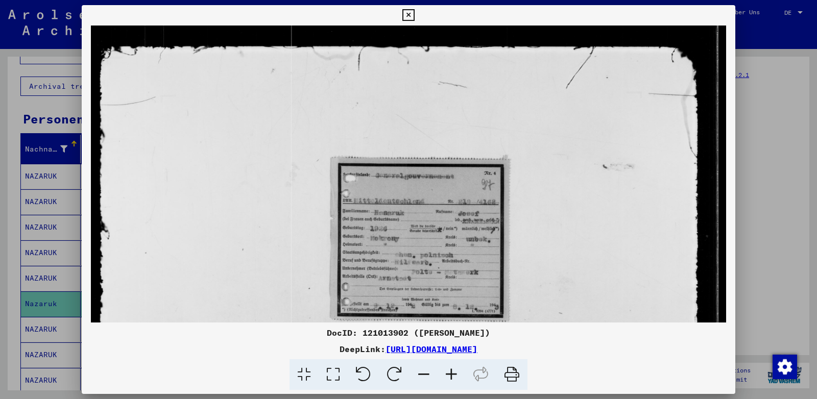
click at [451, 375] on icon at bounding box center [451, 374] width 28 height 31
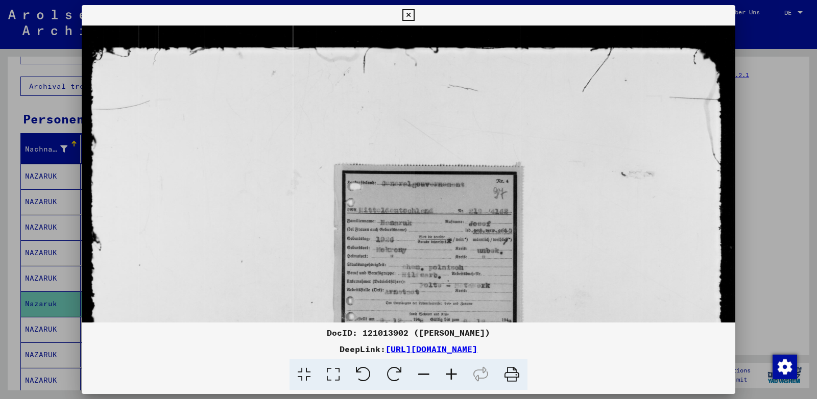
click at [451, 375] on icon at bounding box center [451, 374] width 28 height 31
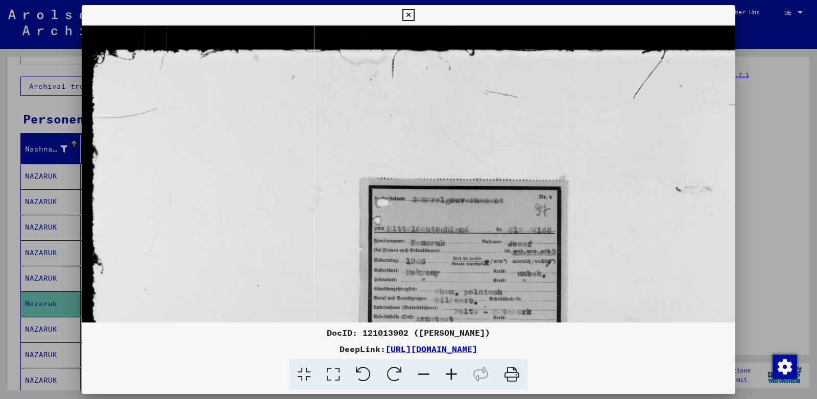
click at [451, 375] on icon at bounding box center [451, 374] width 28 height 31
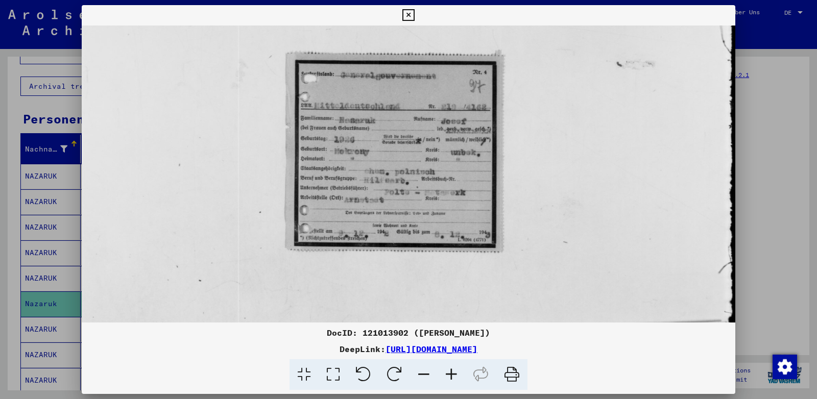
drag, startPoint x: 472, startPoint y: 270, endPoint x: 383, endPoint y: 137, distance: 159.4
click at [383, 137] on img at bounding box center [380, 182] width 771 height 578
click at [414, 18] on icon at bounding box center [408, 15] width 12 height 12
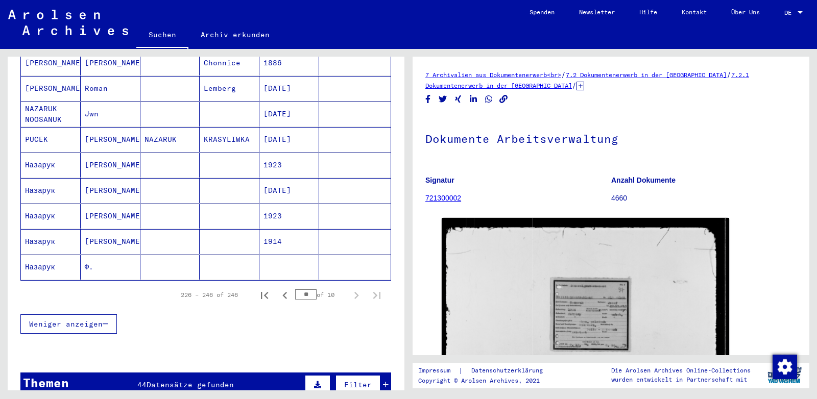
scroll to position [482, 0]
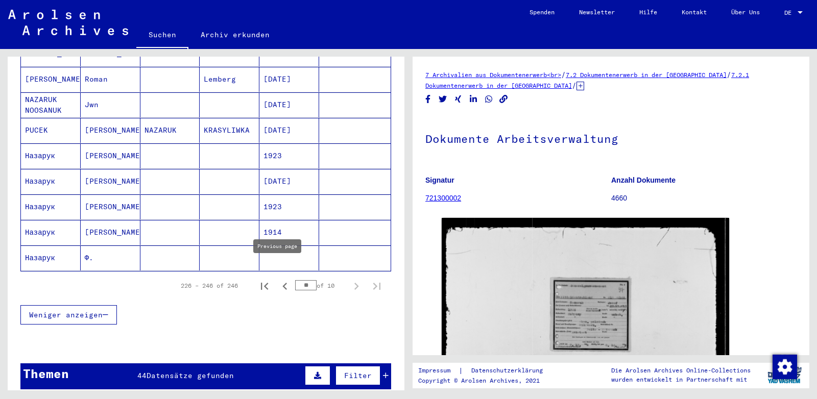
click at [282, 283] on icon "Previous page" at bounding box center [284, 286] width 5 height 7
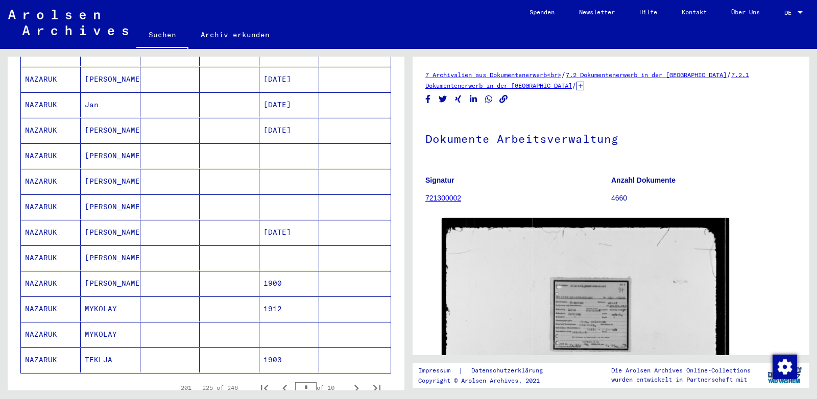
click at [101, 297] on mat-cell "MYKOLAY" at bounding box center [111, 309] width 60 height 25
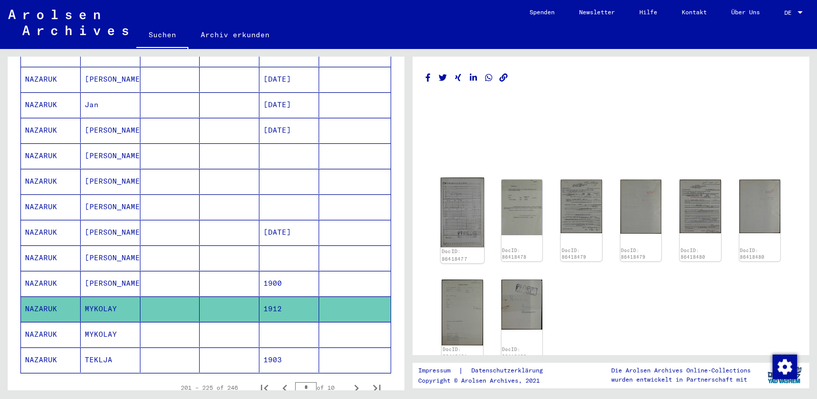
click at [451, 208] on img at bounding box center [462, 212] width 43 height 69
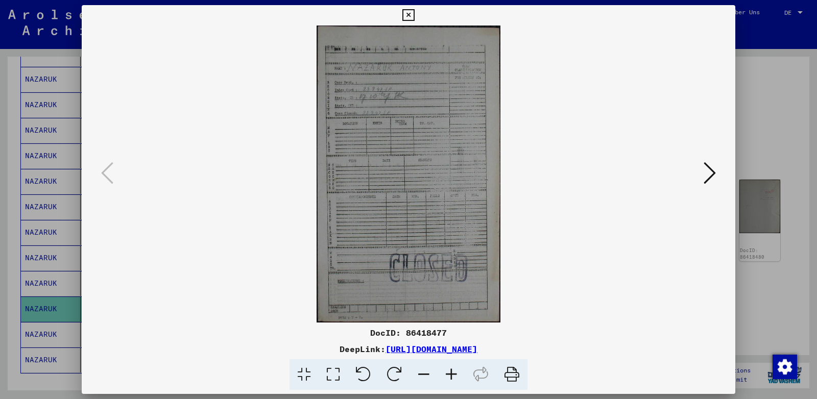
click at [707, 176] on icon at bounding box center [709, 173] width 12 height 25
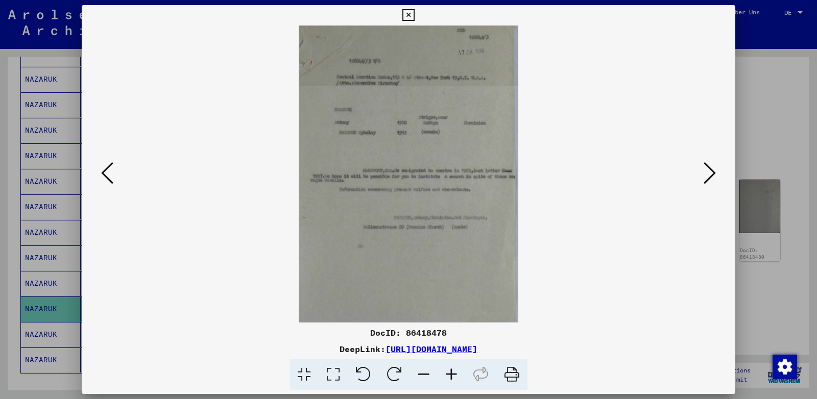
click at [711, 175] on icon at bounding box center [709, 173] width 12 height 25
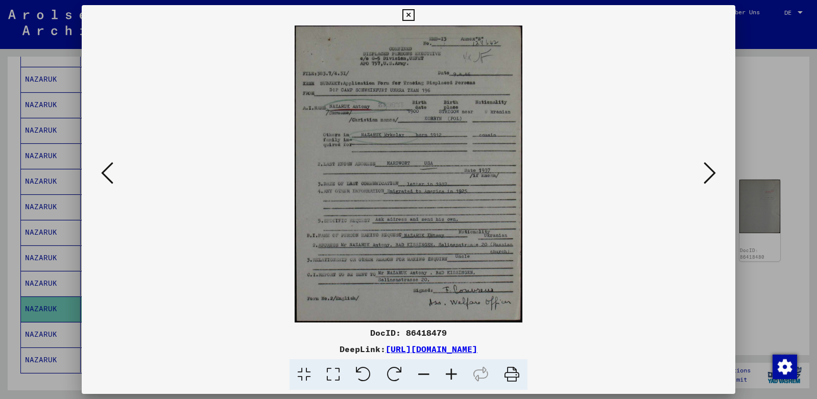
click at [451, 371] on icon at bounding box center [451, 374] width 28 height 31
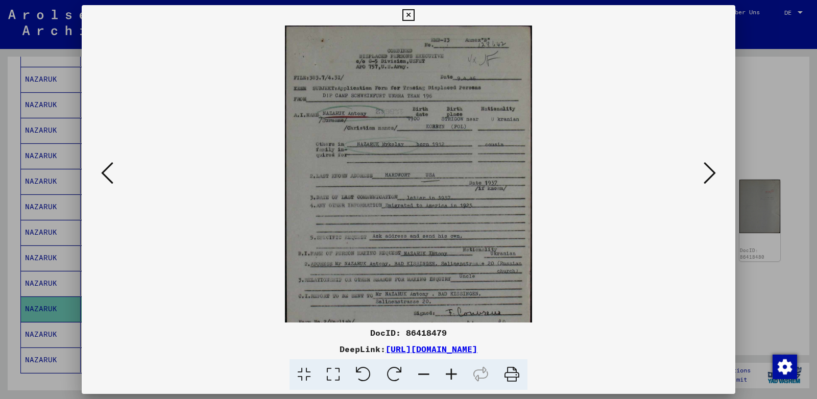
click at [451, 371] on icon at bounding box center [451, 374] width 28 height 31
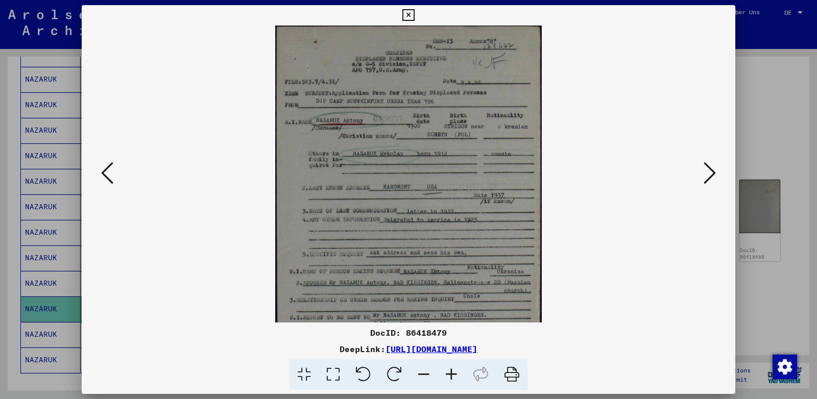
click at [451, 371] on icon at bounding box center [451, 374] width 28 height 31
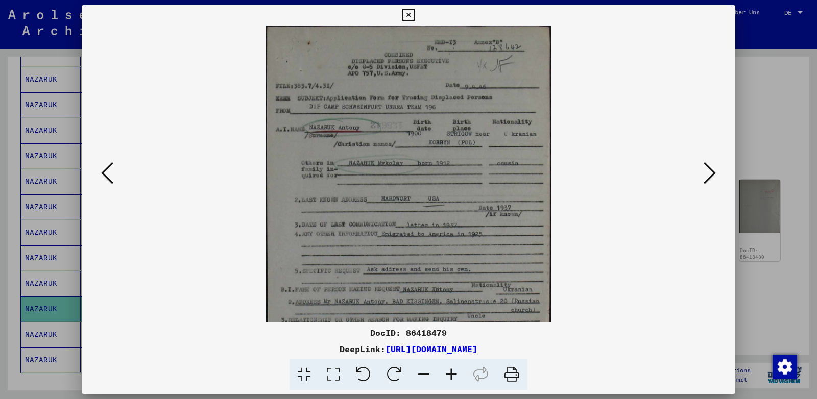
click at [451, 371] on icon at bounding box center [451, 374] width 28 height 31
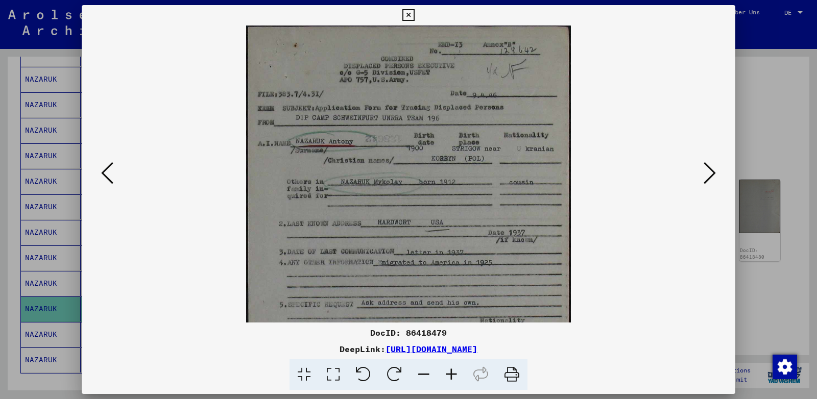
click at [451, 371] on icon at bounding box center [451, 374] width 28 height 31
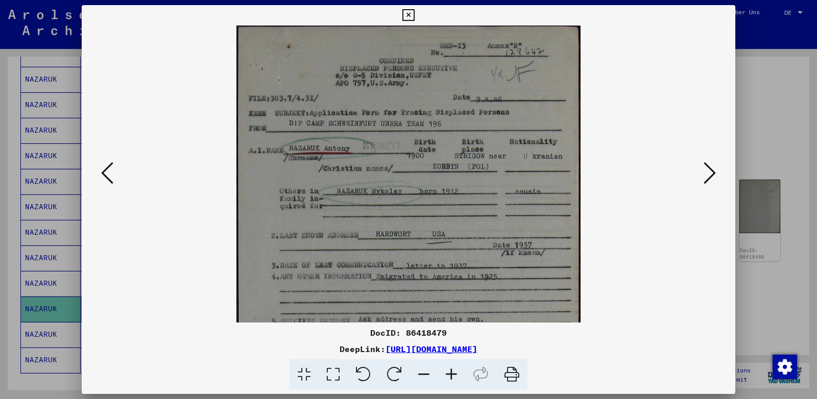
click at [451, 371] on icon at bounding box center [451, 374] width 28 height 31
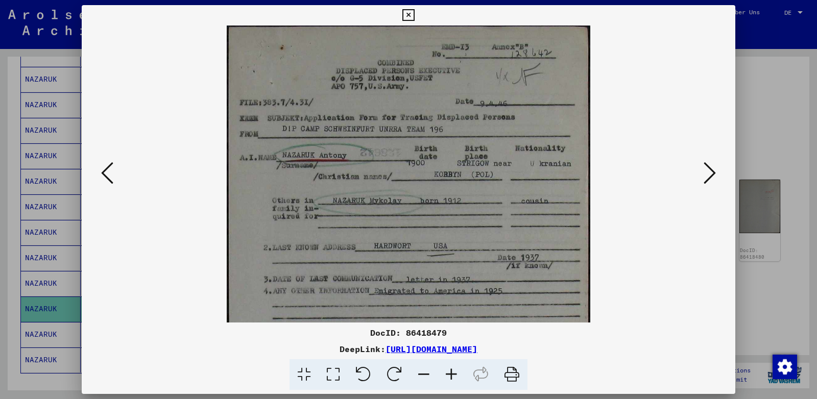
click at [451, 371] on icon at bounding box center [451, 374] width 28 height 31
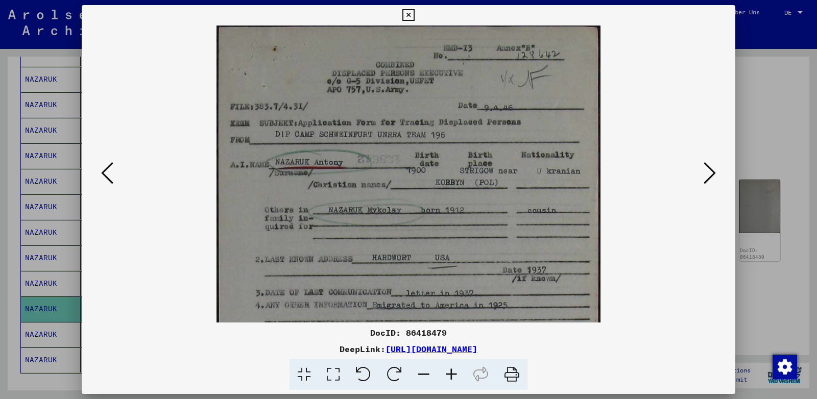
click at [451, 371] on icon at bounding box center [451, 374] width 28 height 31
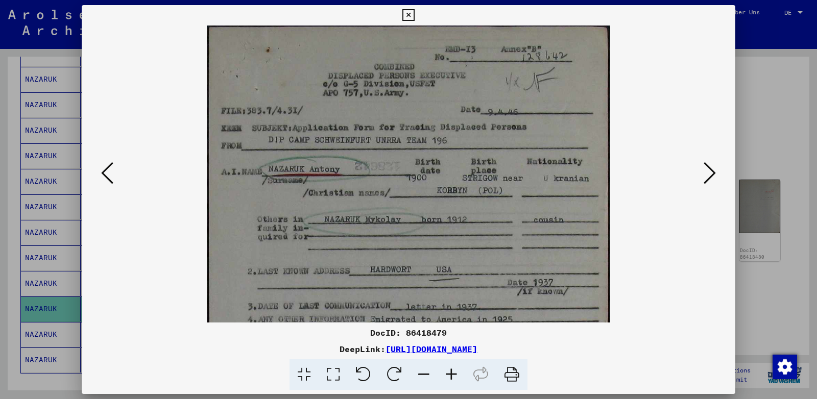
click at [451, 371] on icon at bounding box center [451, 374] width 28 height 31
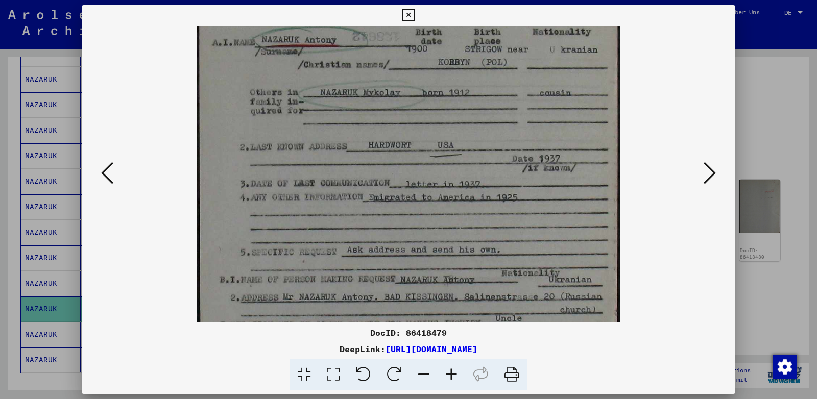
scroll to position [138, 0]
drag, startPoint x: 418, startPoint y: 281, endPoint x: 405, endPoint y: 142, distance: 139.4
click at [405, 142] on img at bounding box center [408, 163] width 423 height 552
click at [713, 175] on icon at bounding box center [709, 173] width 12 height 25
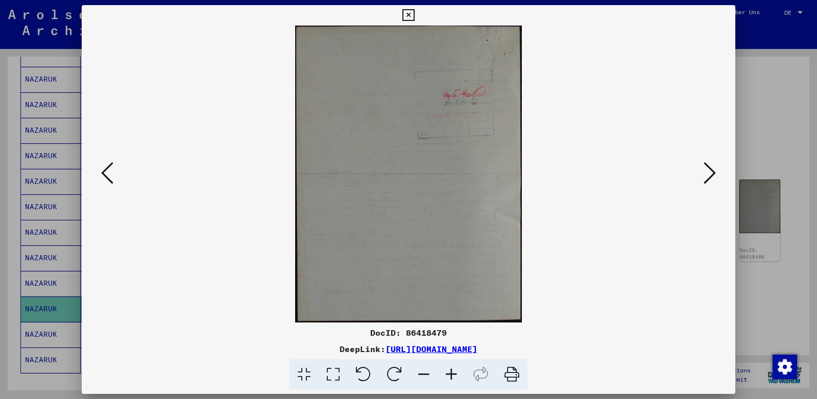
scroll to position [0, 0]
click at [713, 175] on icon at bounding box center [709, 173] width 12 height 25
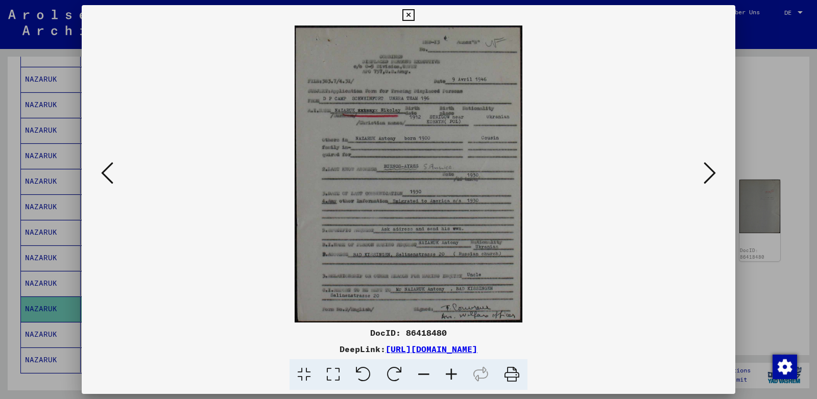
click at [711, 175] on icon at bounding box center [709, 173] width 12 height 25
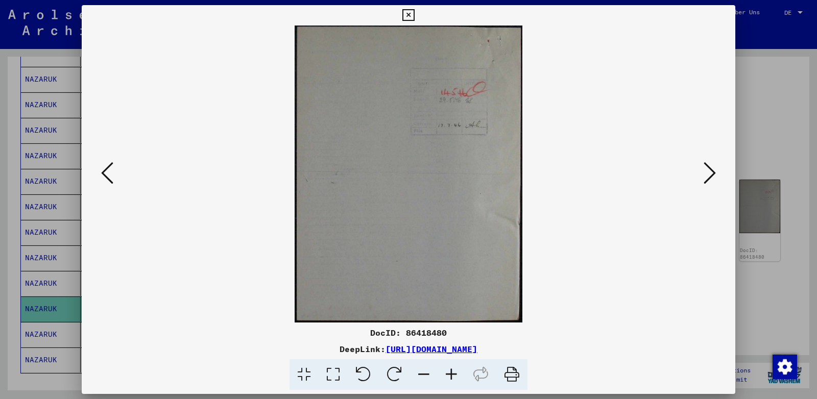
click at [711, 175] on icon at bounding box center [709, 173] width 12 height 25
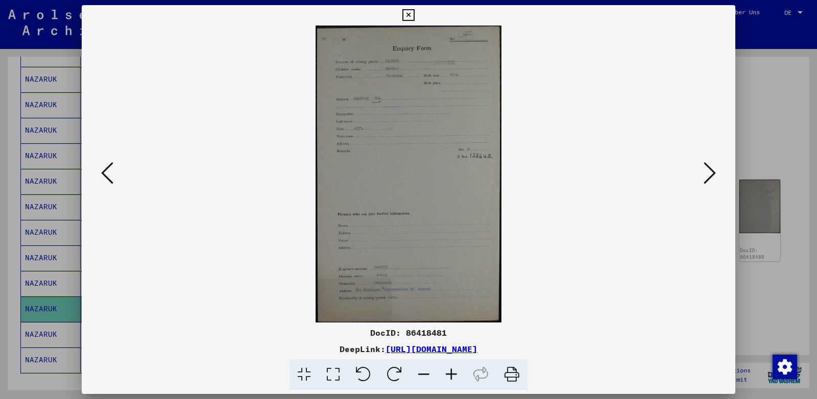
click at [711, 175] on icon at bounding box center [709, 173] width 12 height 25
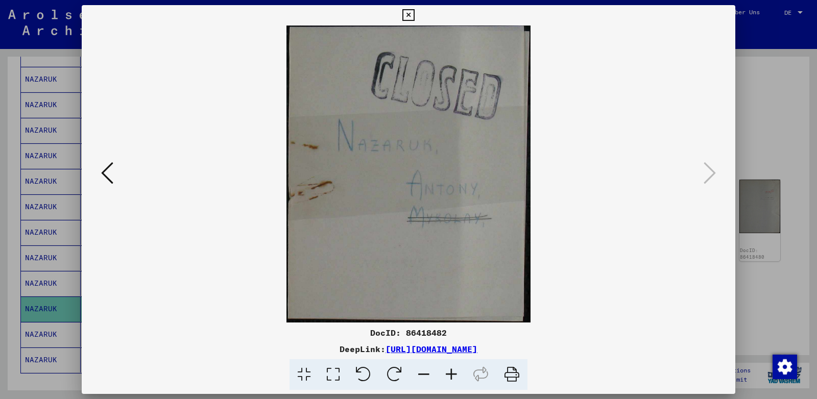
click at [414, 17] on icon at bounding box center [408, 15] width 12 height 12
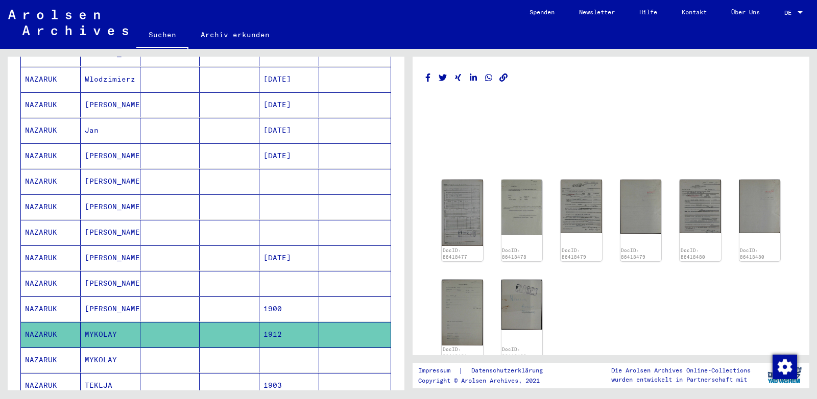
scroll to position [429, 0]
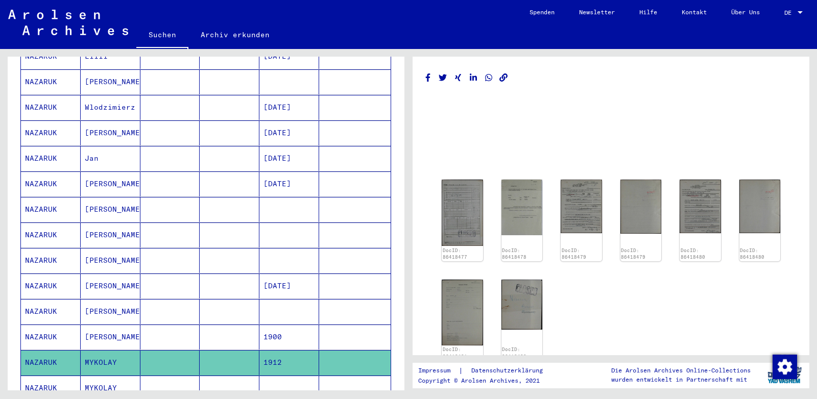
click at [94, 146] on mat-cell "Jan" at bounding box center [111, 158] width 60 height 25
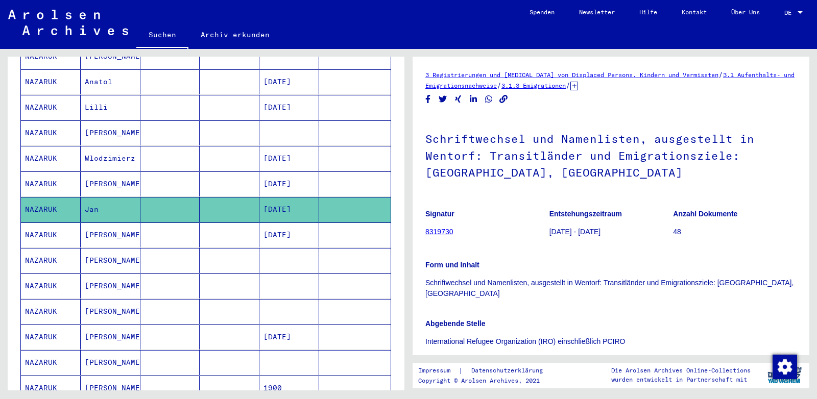
scroll to position [375, 0]
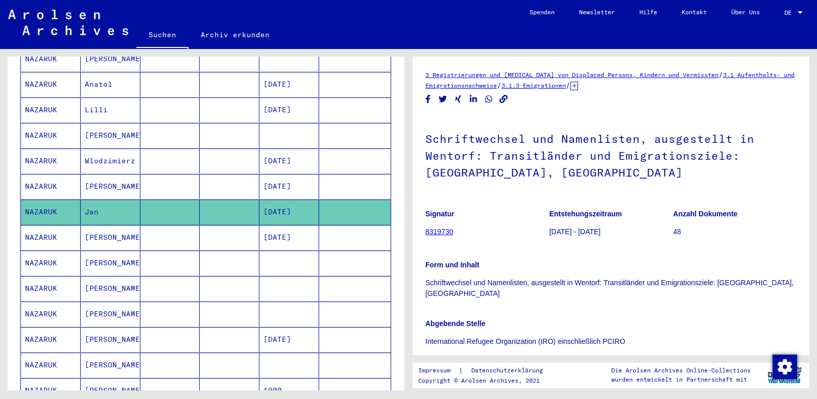
click at [113, 149] on mat-cell "Wlodzimierz" at bounding box center [111, 161] width 60 height 25
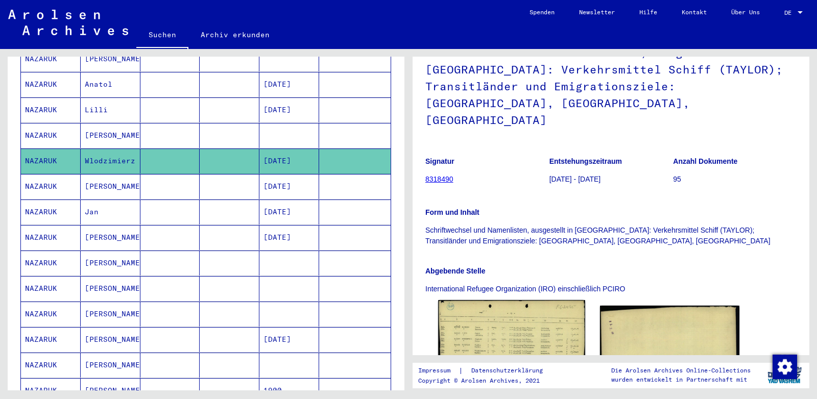
scroll to position [161, 0]
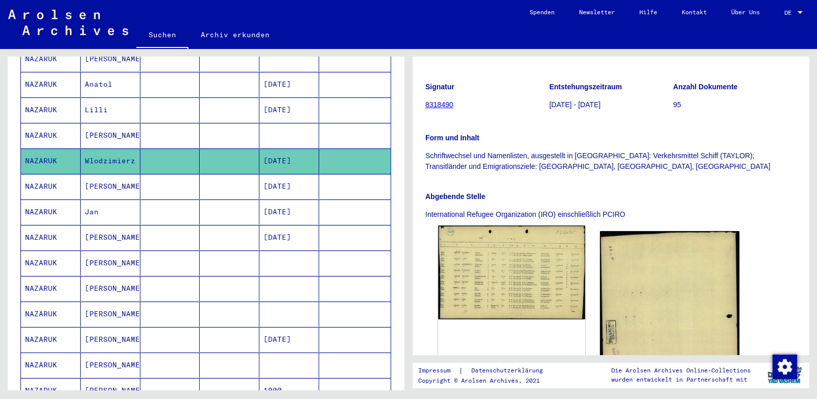
click at [507, 249] on img at bounding box center [511, 272] width 146 height 93
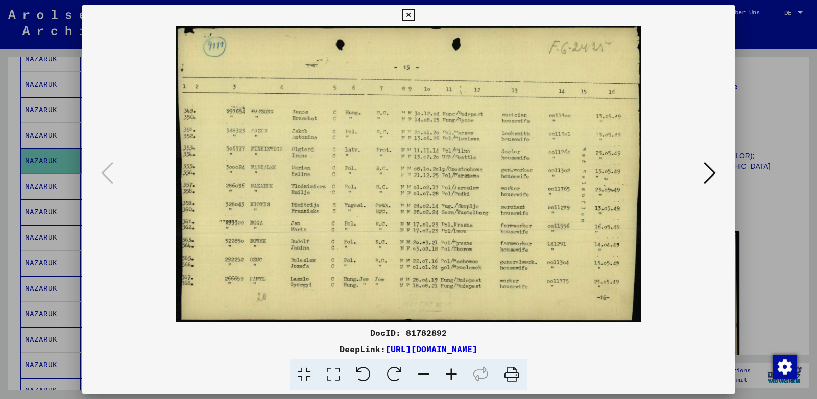
click at [450, 374] on icon at bounding box center [451, 374] width 28 height 31
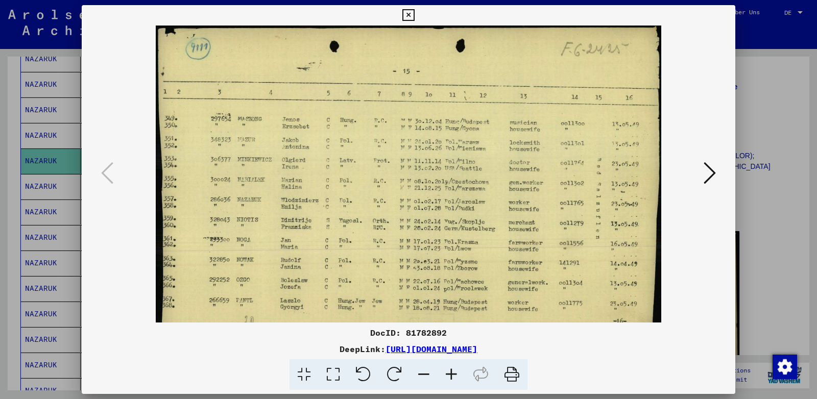
click at [450, 374] on icon at bounding box center [451, 374] width 28 height 31
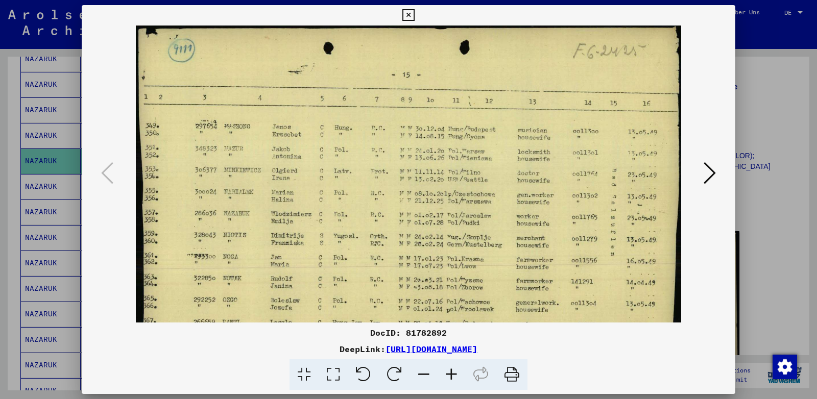
click at [450, 374] on icon at bounding box center [451, 374] width 28 height 31
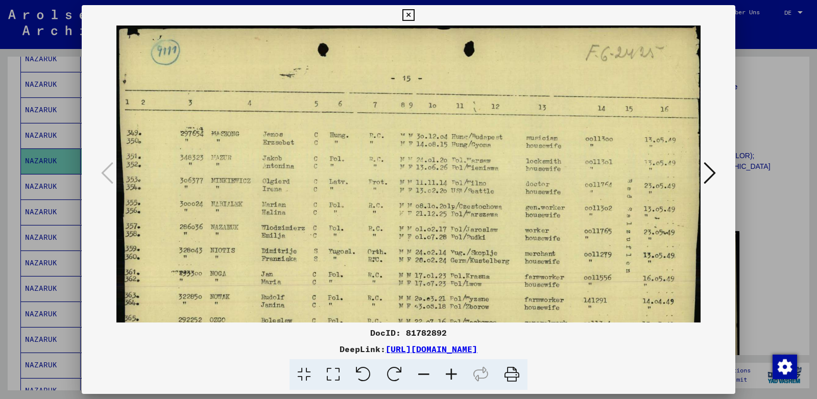
click at [450, 374] on icon at bounding box center [451, 374] width 28 height 31
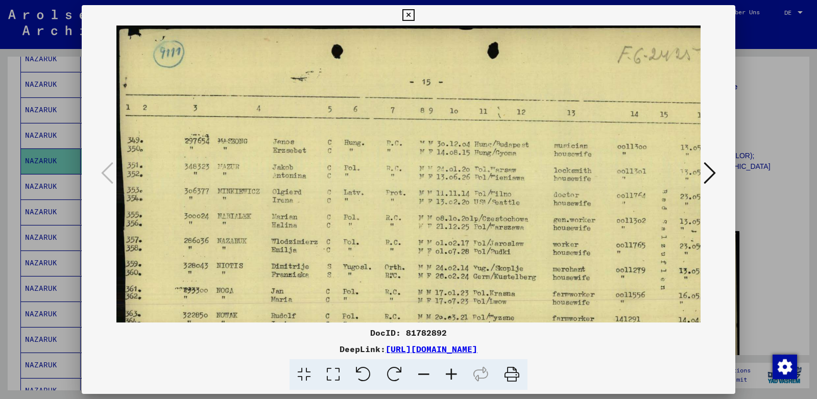
click at [414, 16] on icon at bounding box center [408, 15] width 12 height 12
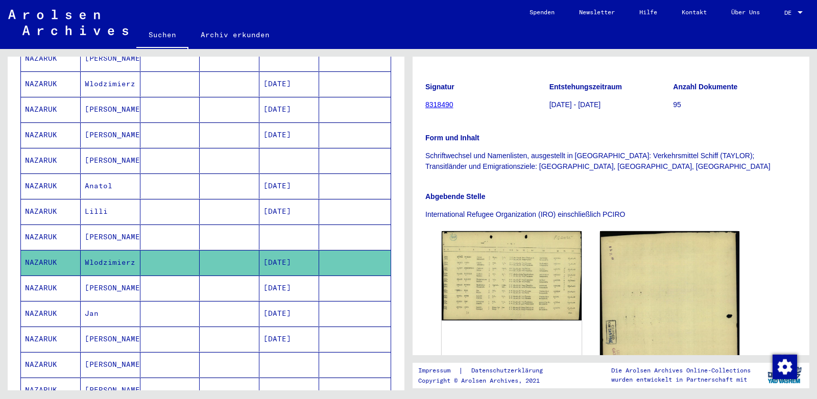
scroll to position [268, 0]
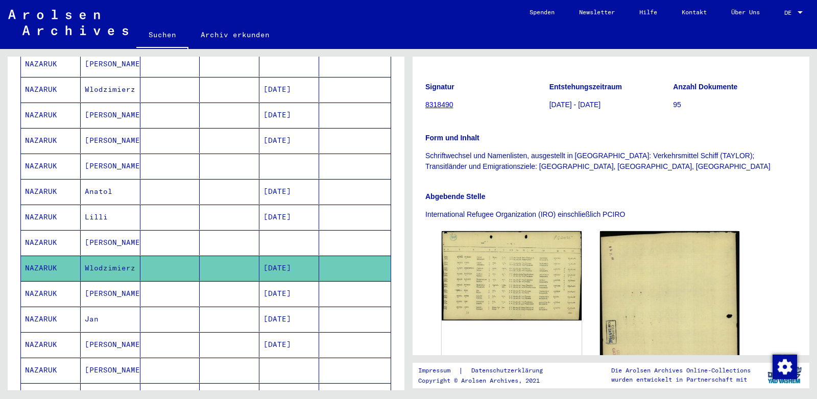
click at [110, 179] on mat-cell "Anatol" at bounding box center [111, 191] width 60 height 25
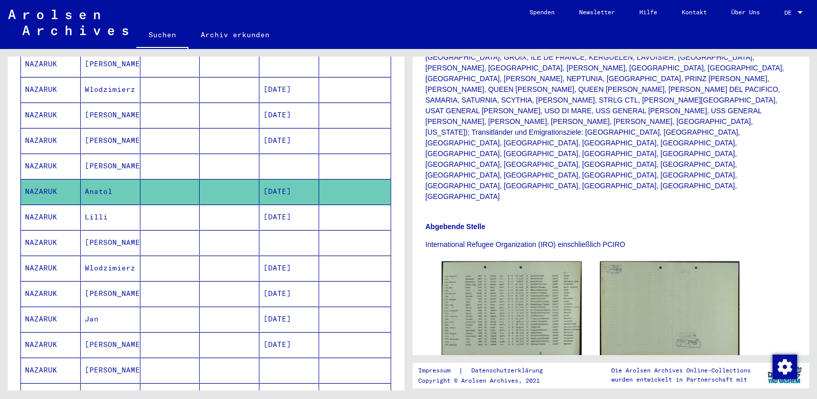
scroll to position [322, 0]
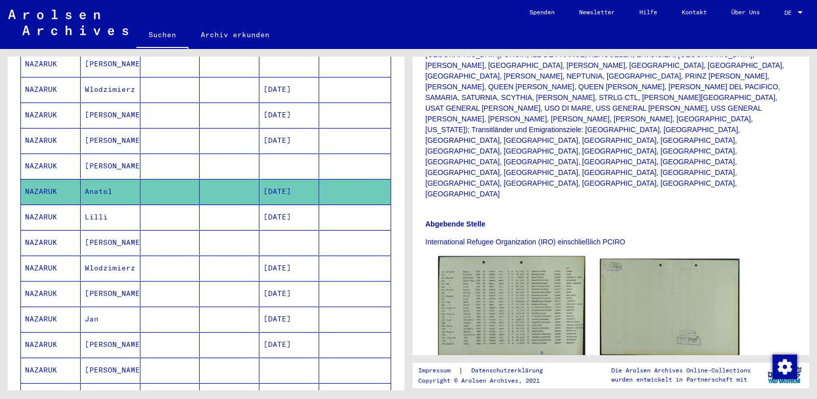
click at [497, 256] on img at bounding box center [511, 306] width 146 height 101
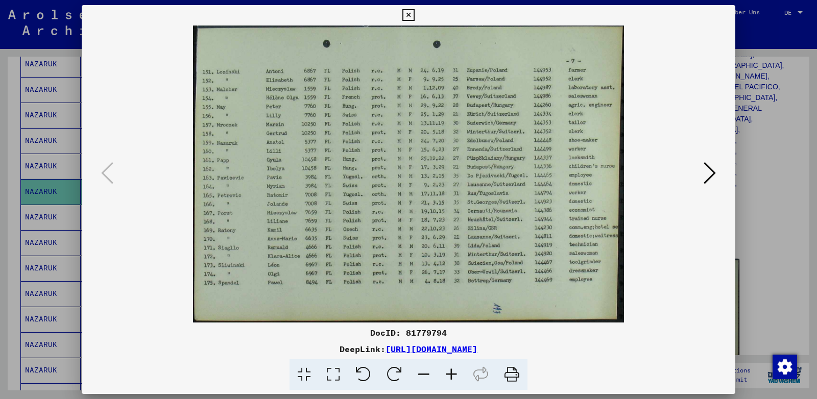
click at [453, 372] on icon at bounding box center [451, 374] width 28 height 31
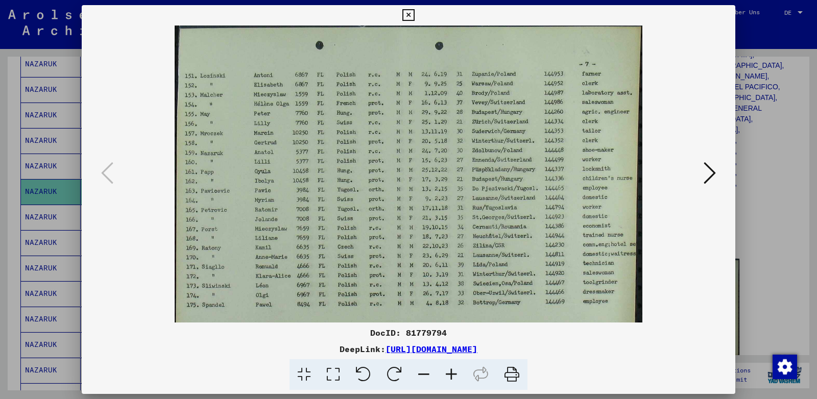
click at [453, 372] on icon at bounding box center [451, 374] width 28 height 31
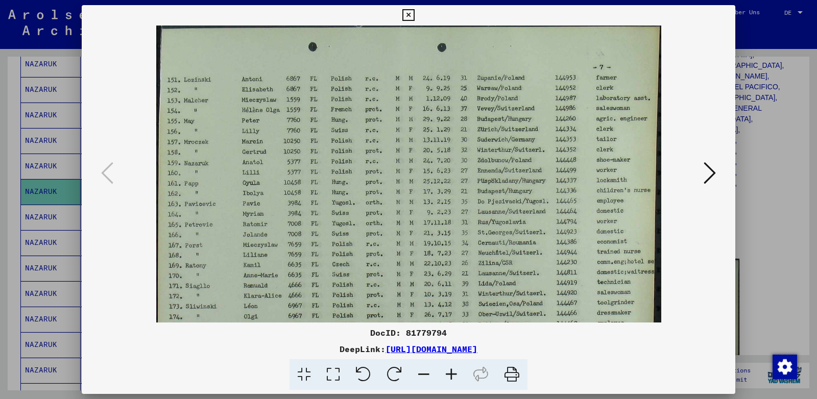
click at [453, 372] on icon at bounding box center [451, 374] width 28 height 31
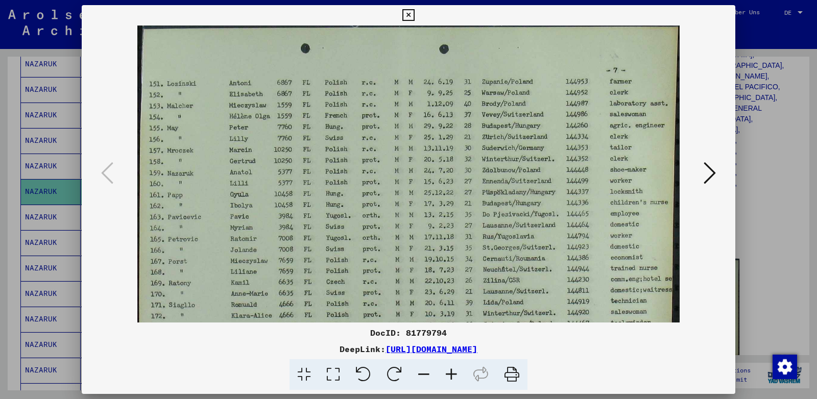
click at [453, 372] on icon at bounding box center [451, 374] width 28 height 31
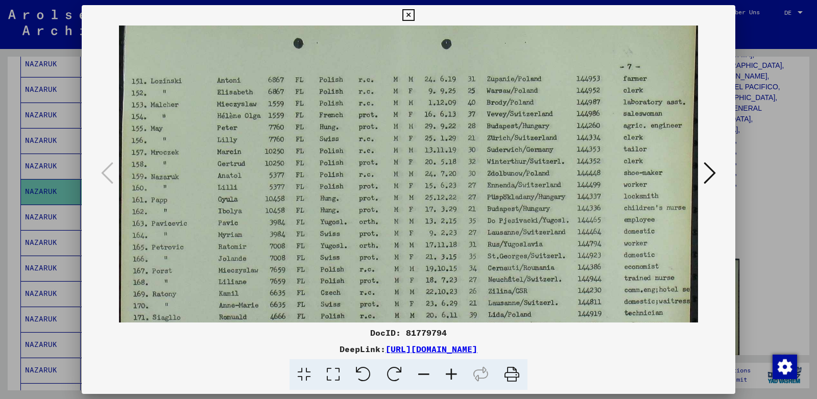
scroll to position [7, 0]
drag, startPoint x: 313, startPoint y: 226, endPoint x: 332, endPoint y: 224, distance: 19.1
click at [332, 224] on img at bounding box center [408, 217] width 579 height 399
click at [414, 17] on icon at bounding box center [408, 15] width 12 height 12
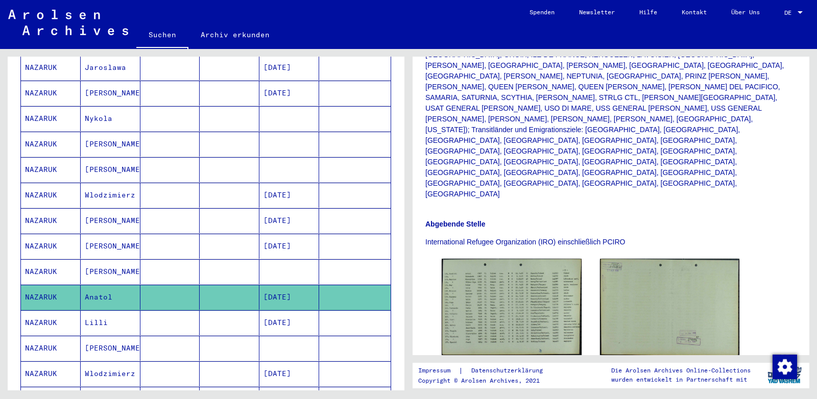
scroll to position [161, 0]
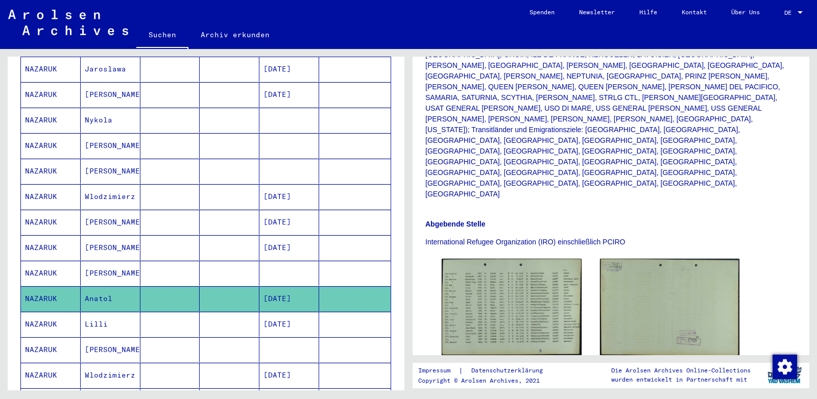
click at [109, 186] on mat-cell "Wlodzimierz" at bounding box center [111, 196] width 60 height 25
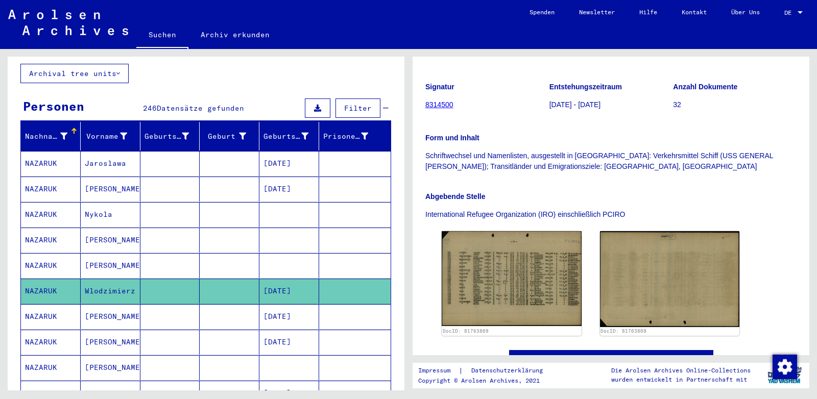
scroll to position [54, 0]
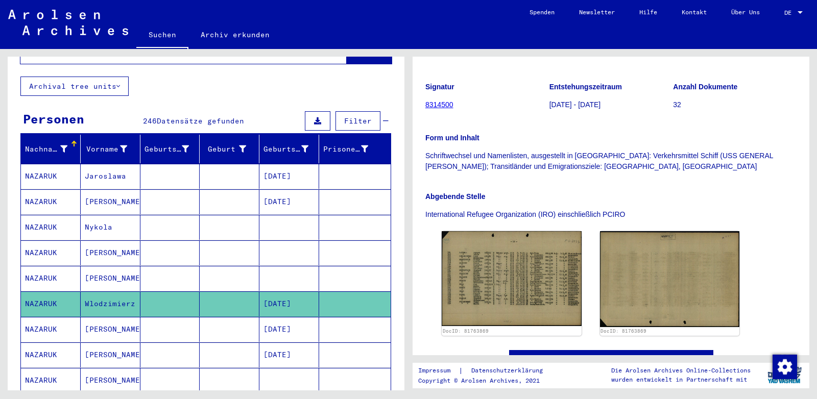
click at [96, 189] on mat-cell "[PERSON_NAME]" at bounding box center [111, 201] width 60 height 25
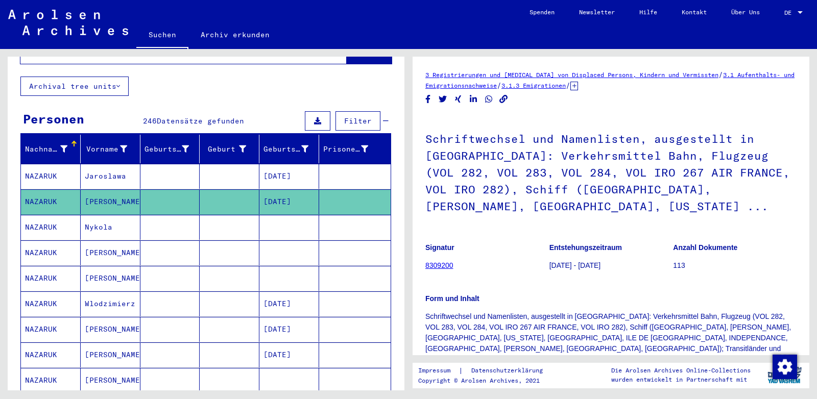
scroll to position [214, 0]
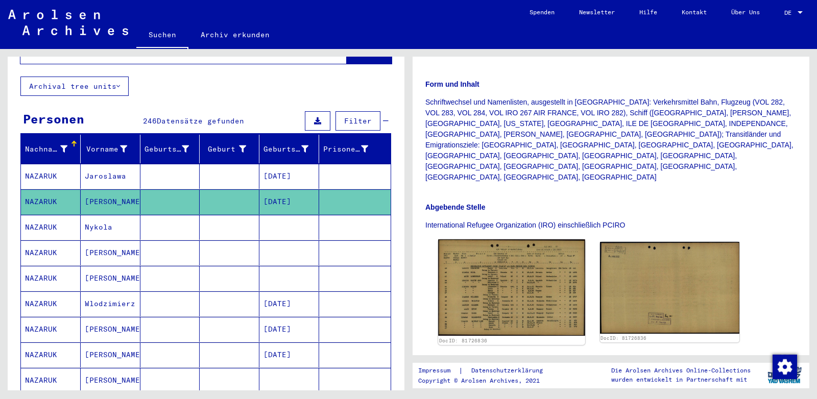
click at [514, 244] on img at bounding box center [511, 287] width 146 height 96
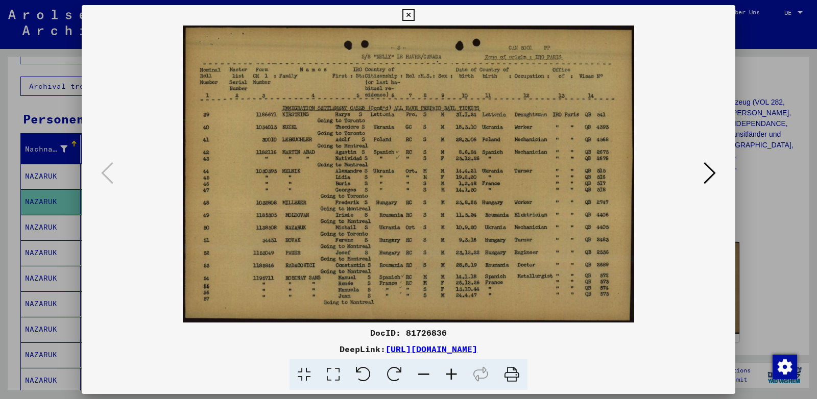
click at [451, 376] on icon at bounding box center [451, 374] width 28 height 31
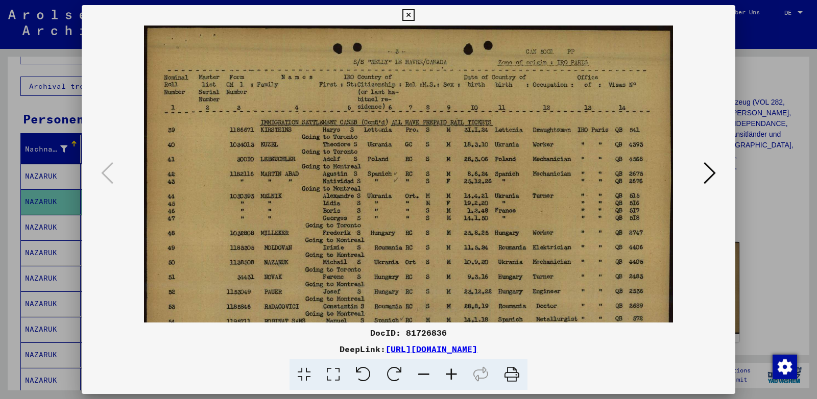
click at [451, 376] on icon at bounding box center [451, 374] width 28 height 31
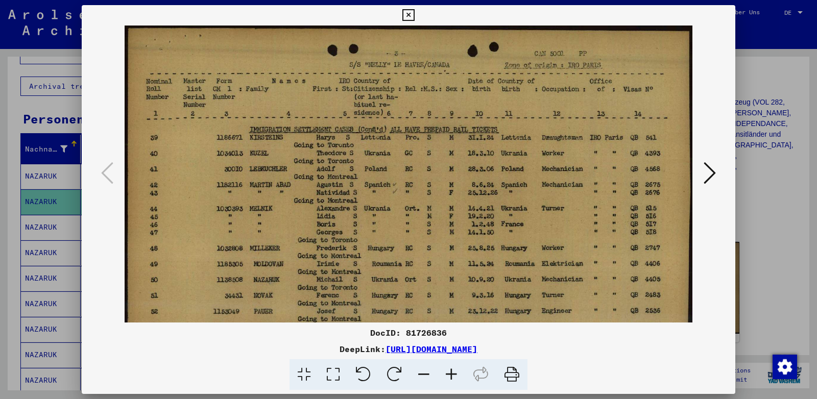
click at [451, 376] on icon at bounding box center [451, 374] width 28 height 31
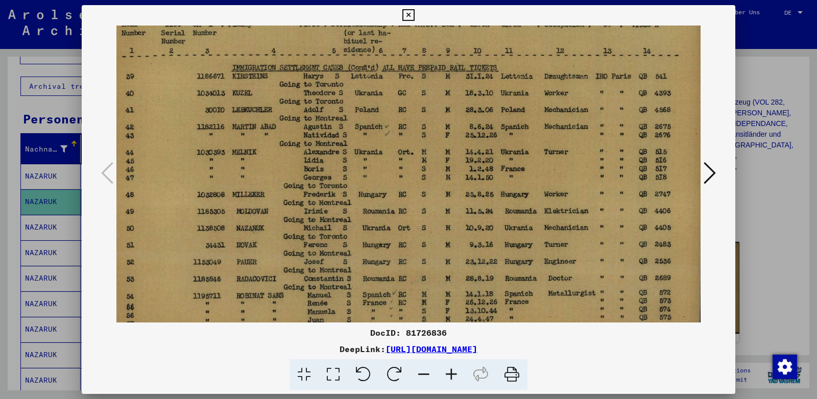
scroll to position [70, 18]
drag, startPoint x: 449, startPoint y: 298, endPoint x: 423, endPoint y: 226, distance: 75.9
click at [423, 226] on img at bounding box center [402, 155] width 606 height 399
click at [414, 12] on icon at bounding box center [408, 15] width 12 height 12
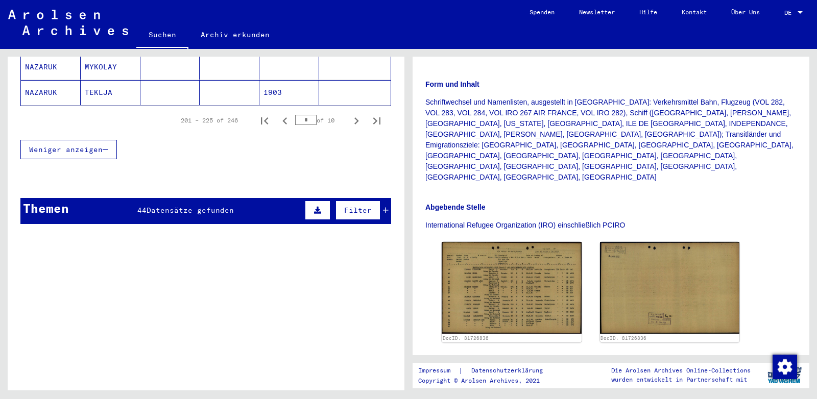
scroll to position [750, 0]
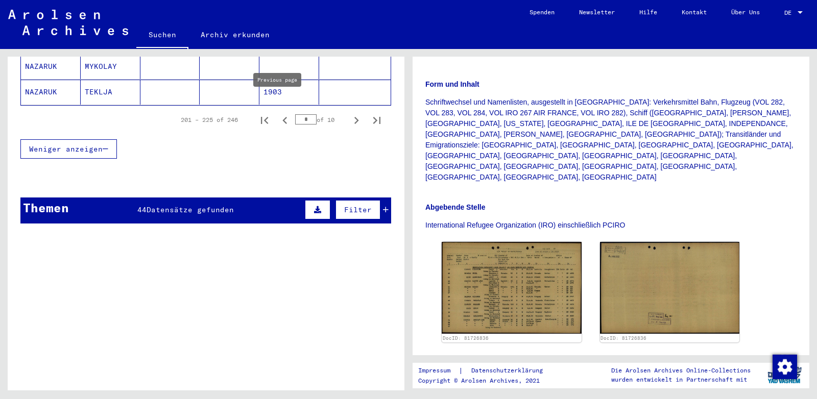
click at [278, 113] on icon "Previous page" at bounding box center [285, 120] width 14 height 14
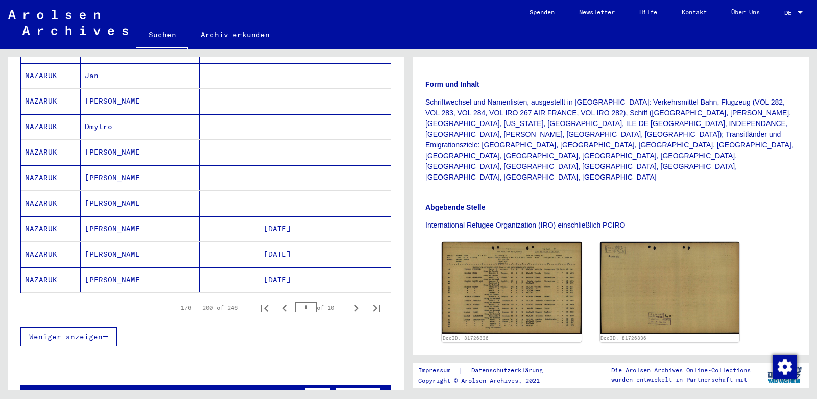
scroll to position [536, 0]
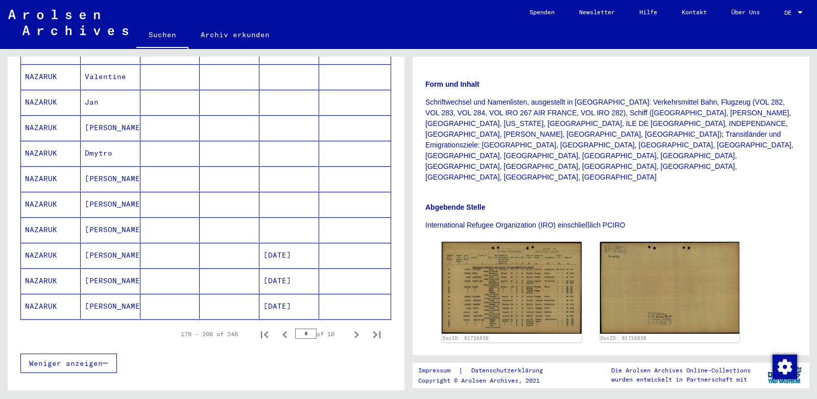
click at [114, 268] on mat-cell "[PERSON_NAME]" at bounding box center [111, 280] width 60 height 25
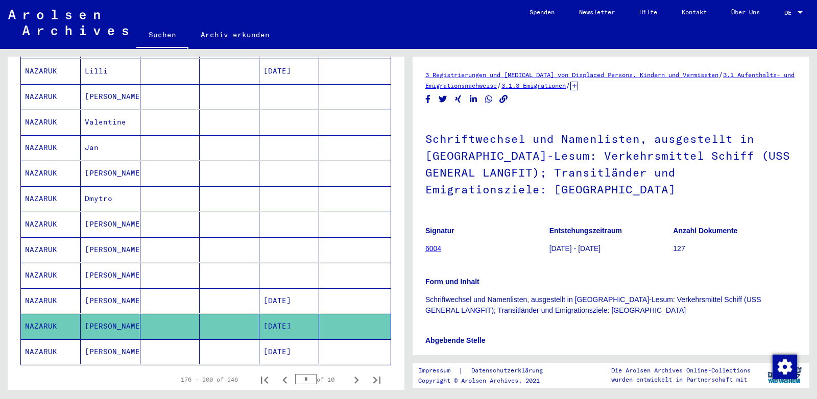
scroll to position [429, 0]
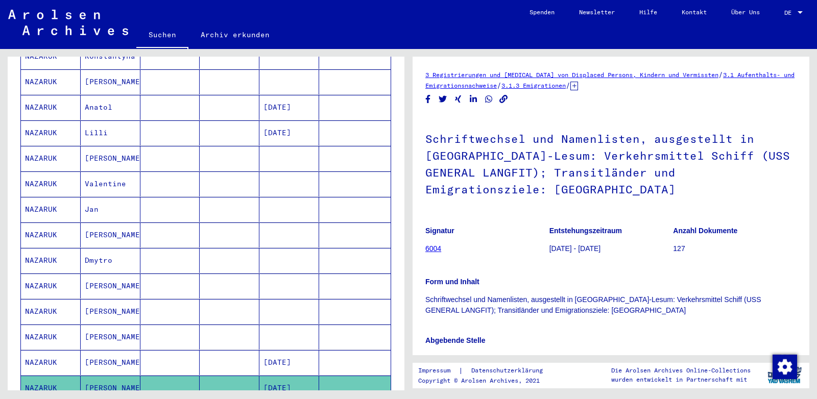
click at [109, 248] on mat-cell "Dmytro" at bounding box center [111, 260] width 60 height 25
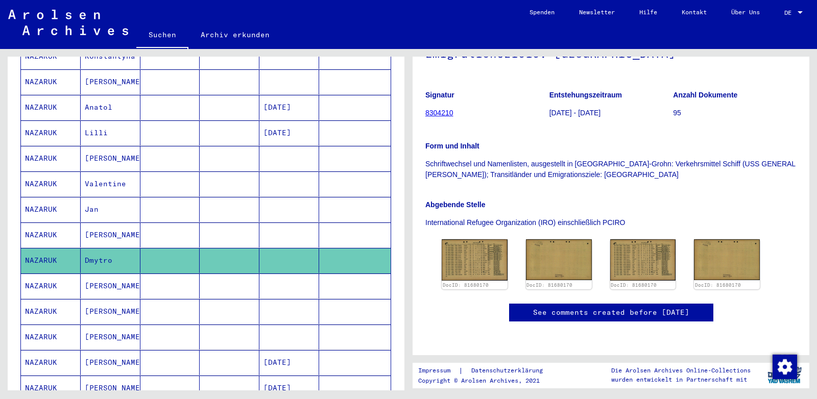
scroll to position [214, 0]
click at [482, 238] on img at bounding box center [474, 259] width 69 height 43
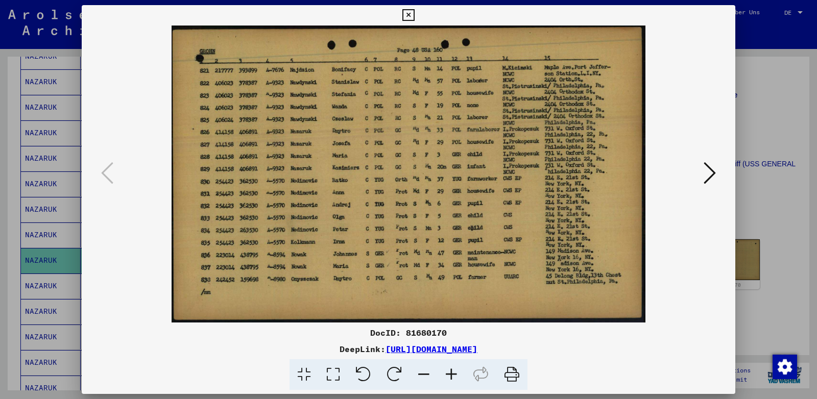
click at [414, 12] on icon at bounding box center [408, 15] width 12 height 12
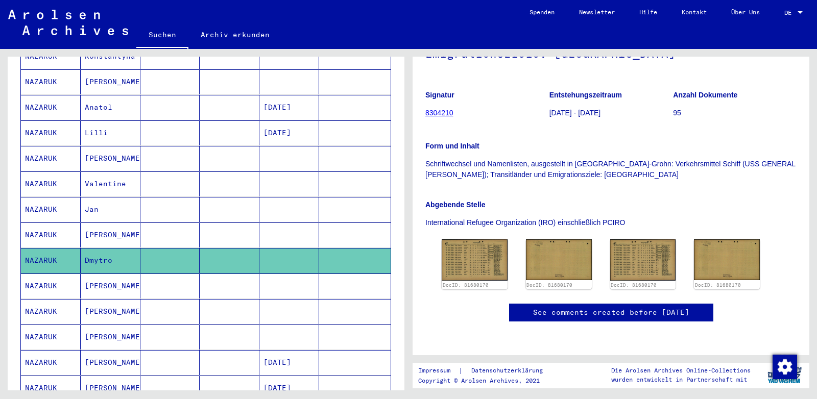
scroll to position [643, 0]
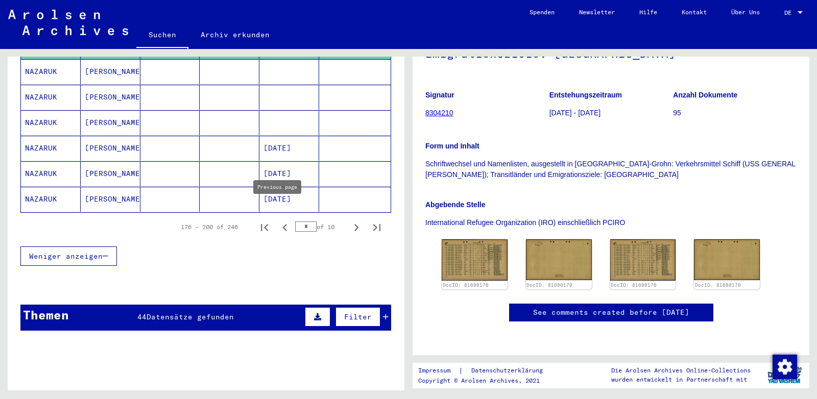
click at [278, 221] on icon "Previous page" at bounding box center [285, 228] width 14 height 14
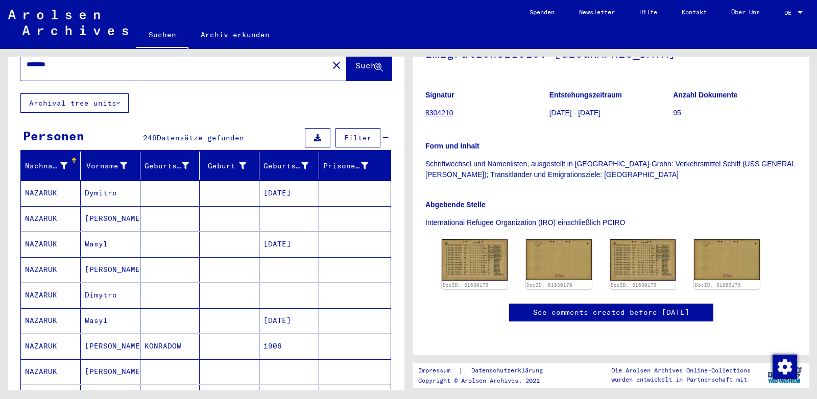
scroll to position [54, 0]
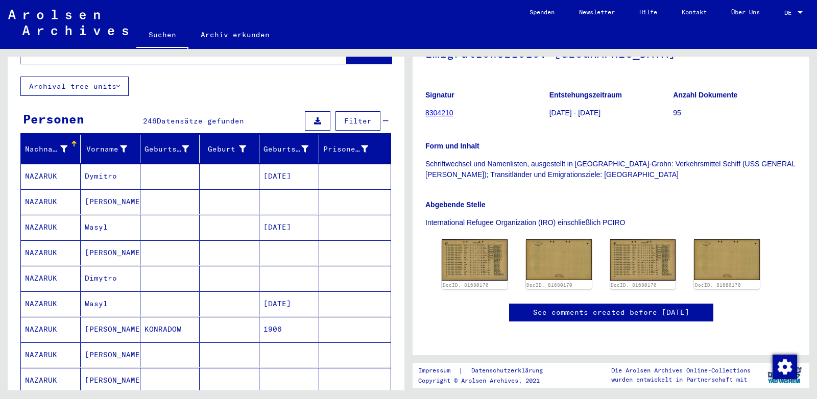
click at [85, 164] on mat-cell "Dymitro" at bounding box center [111, 176] width 60 height 25
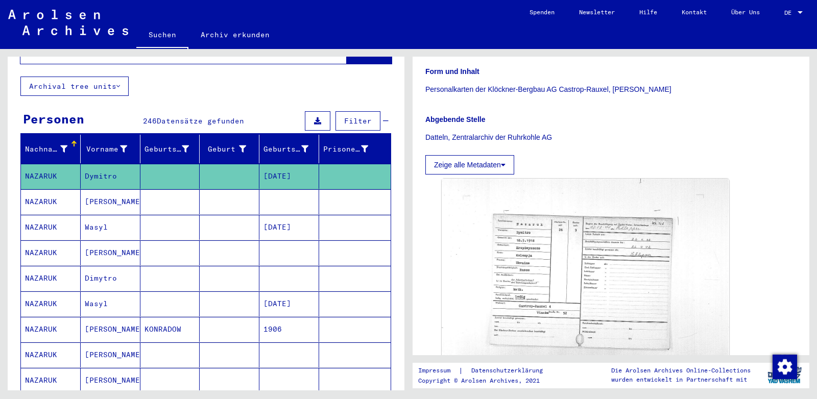
scroll to position [214, 0]
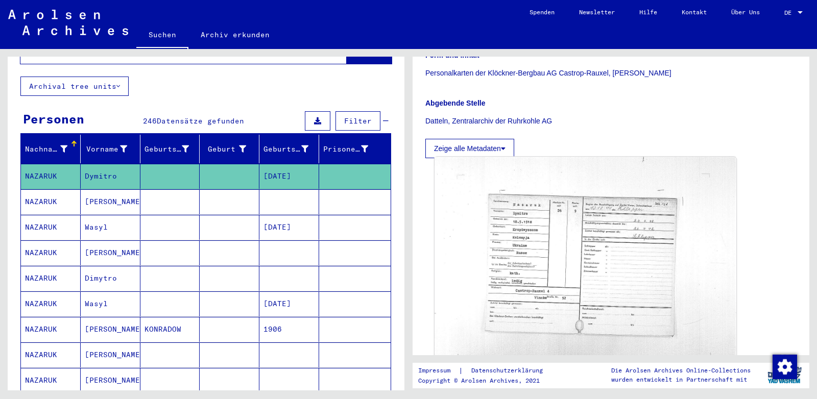
click at [550, 236] on img at bounding box center [585, 266] width 302 height 218
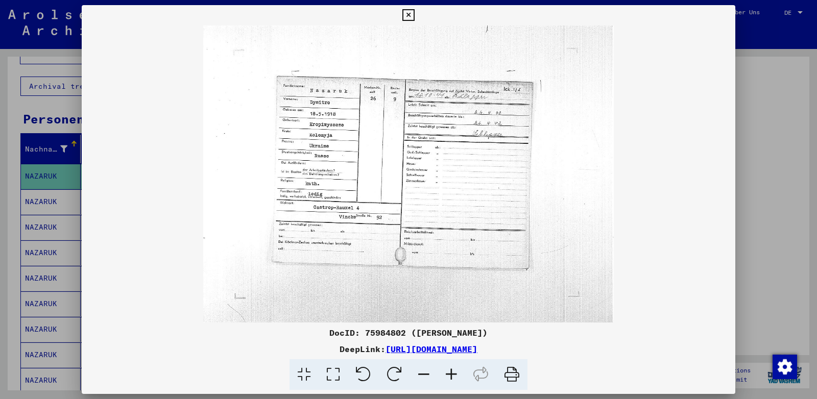
click at [414, 12] on icon at bounding box center [408, 15] width 12 height 12
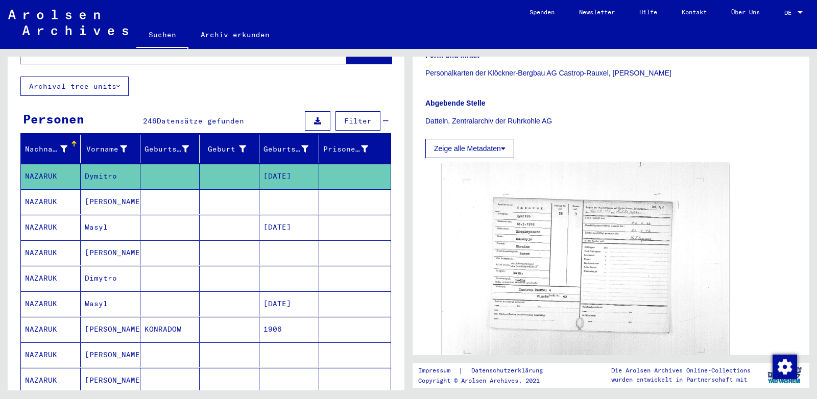
click at [96, 192] on mat-cell "[PERSON_NAME]" at bounding box center [111, 201] width 60 height 25
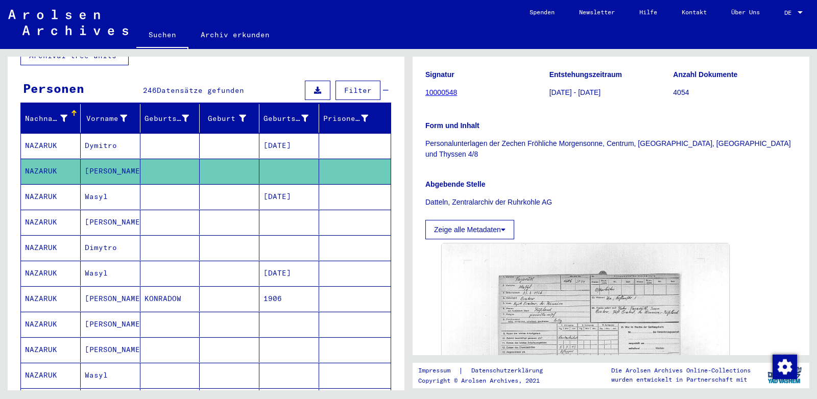
scroll to position [161, 0]
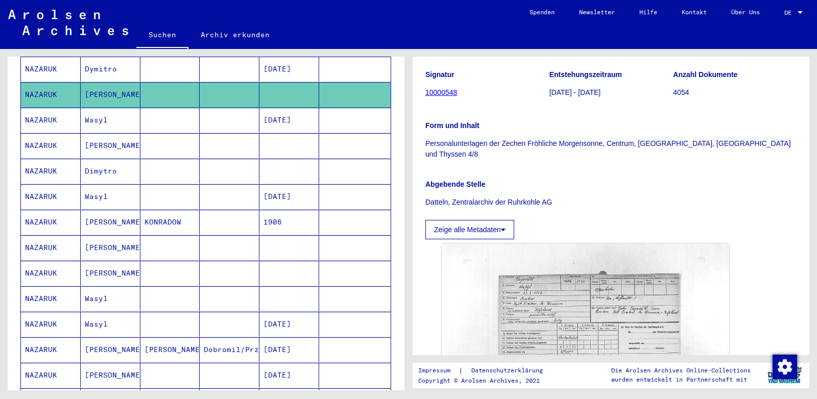
click at [108, 211] on mat-cell "[PERSON_NAME]" at bounding box center [111, 222] width 60 height 25
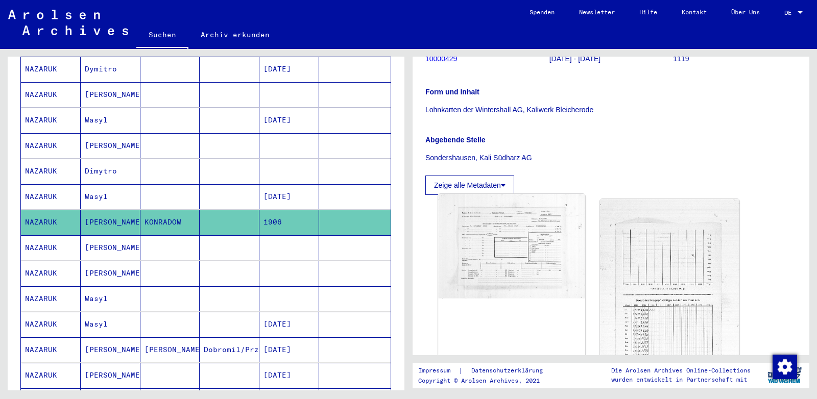
scroll to position [268, 0]
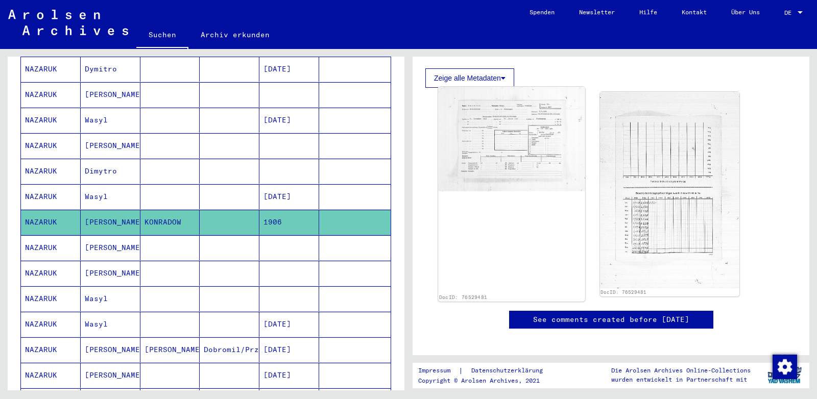
click at [496, 151] on img at bounding box center [511, 139] width 146 height 104
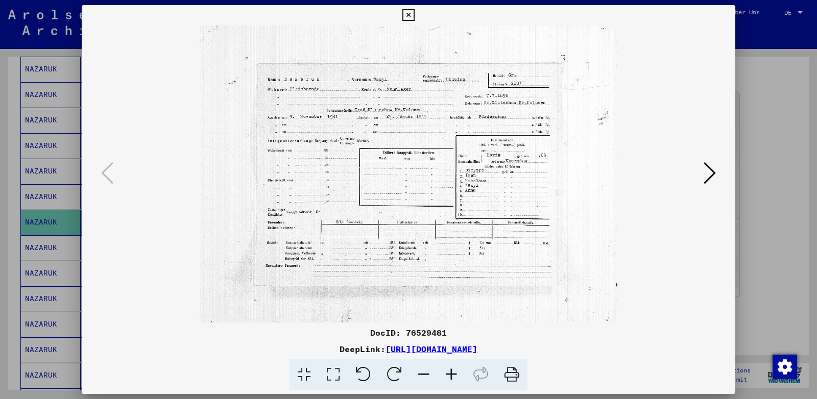
click at [414, 14] on icon at bounding box center [408, 15] width 12 height 12
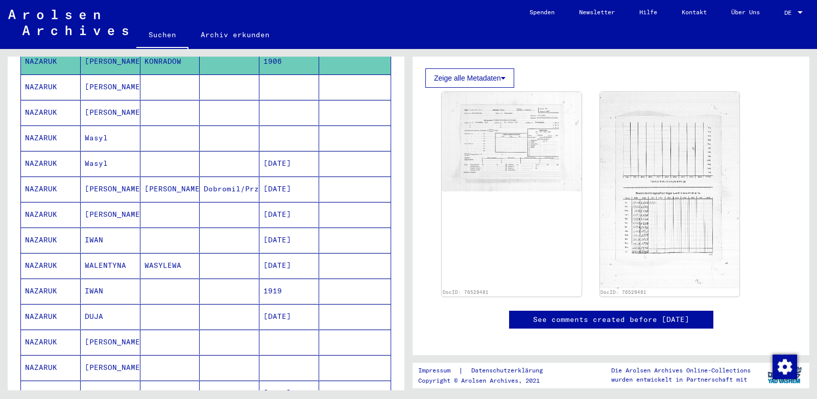
scroll to position [536, 0]
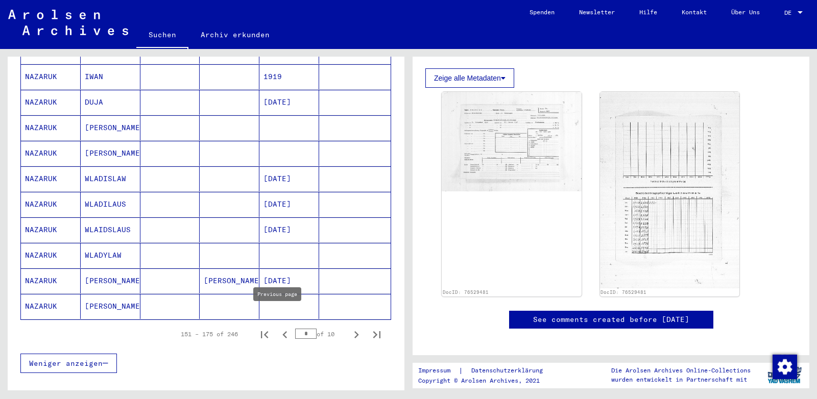
click at [279, 328] on icon "Previous page" at bounding box center [285, 335] width 14 height 14
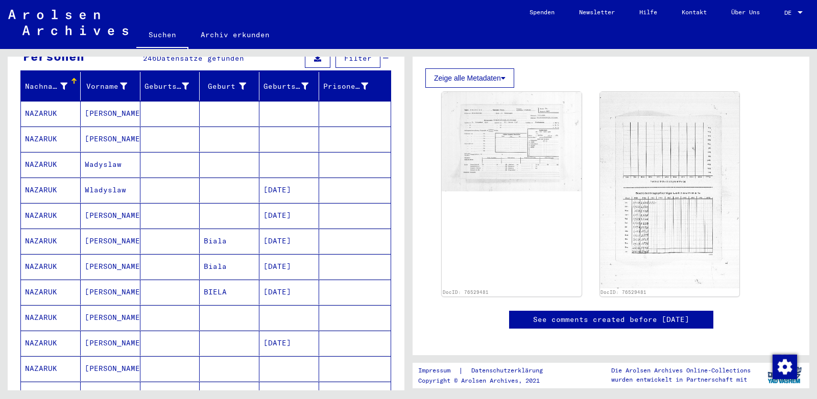
scroll to position [107, 0]
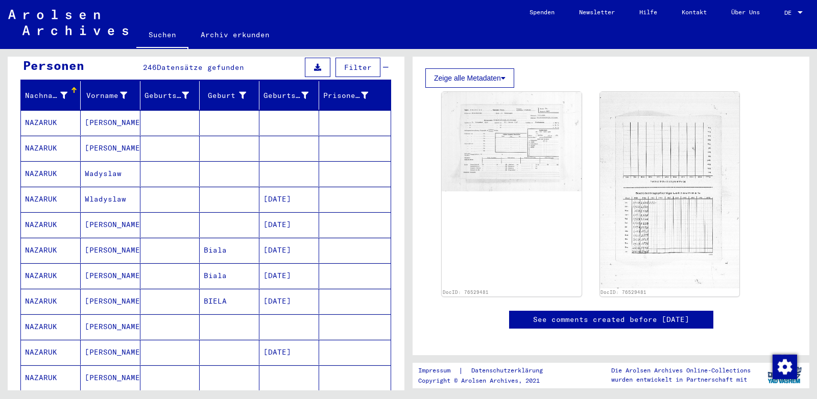
click at [99, 188] on mat-cell "Wladyslaw" at bounding box center [111, 199] width 60 height 25
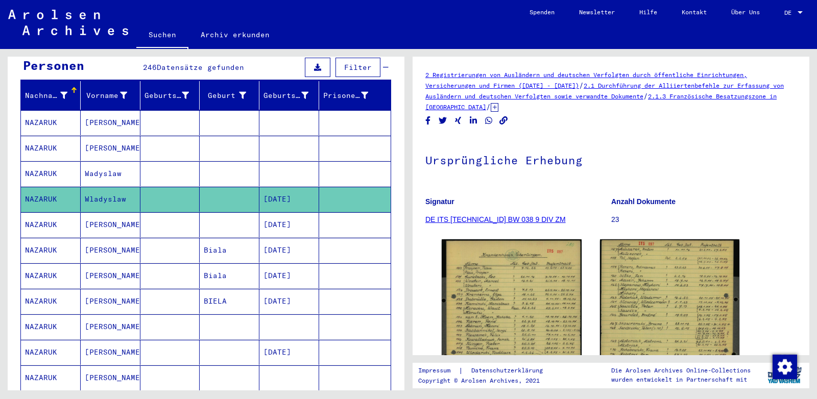
scroll to position [161, 0]
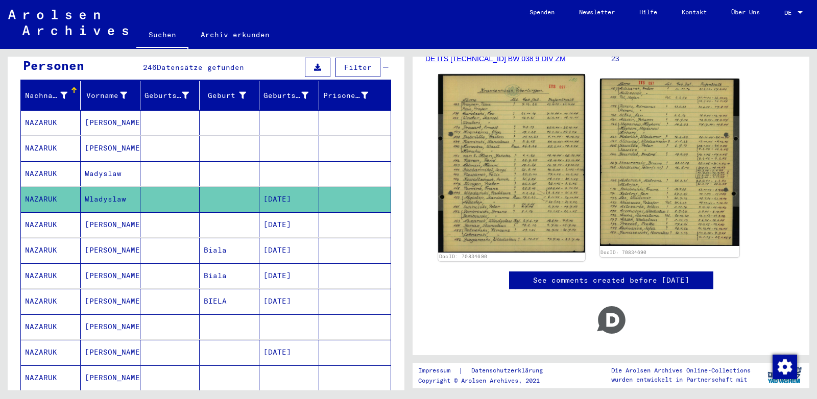
click at [494, 178] on img at bounding box center [511, 163] width 146 height 178
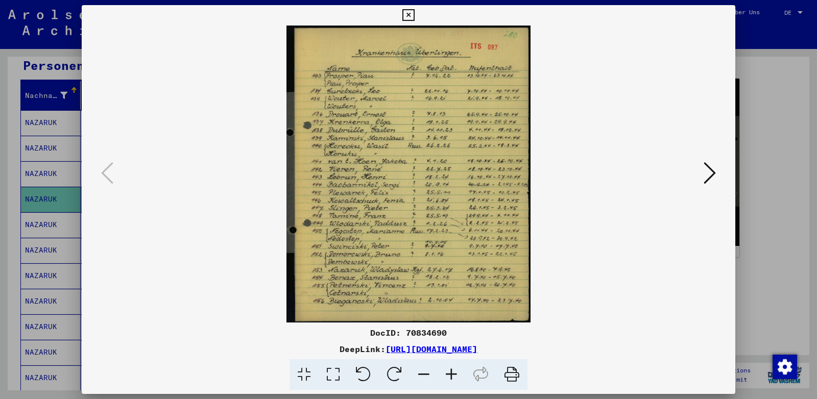
click at [414, 9] on icon at bounding box center [408, 15] width 12 height 12
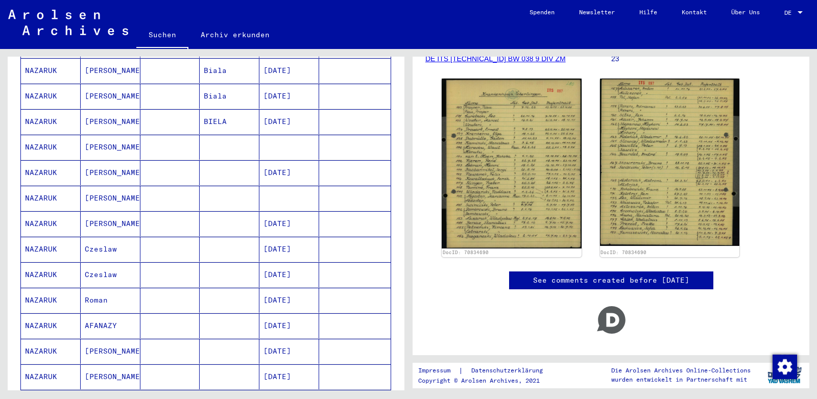
scroll to position [322, 0]
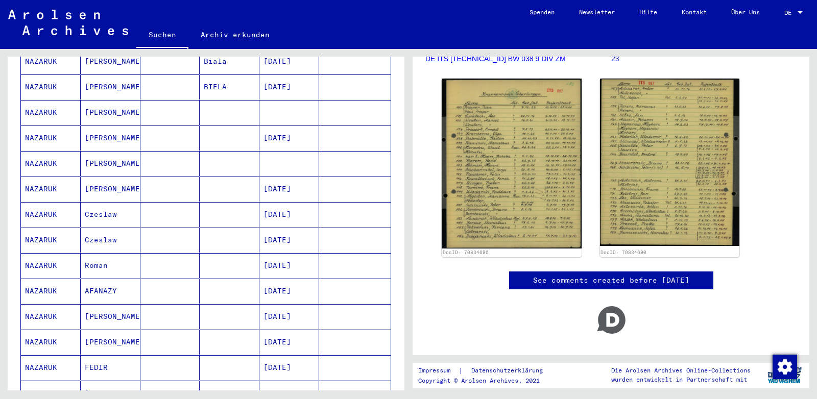
click at [111, 202] on mat-cell "Czeslaw" at bounding box center [111, 214] width 60 height 25
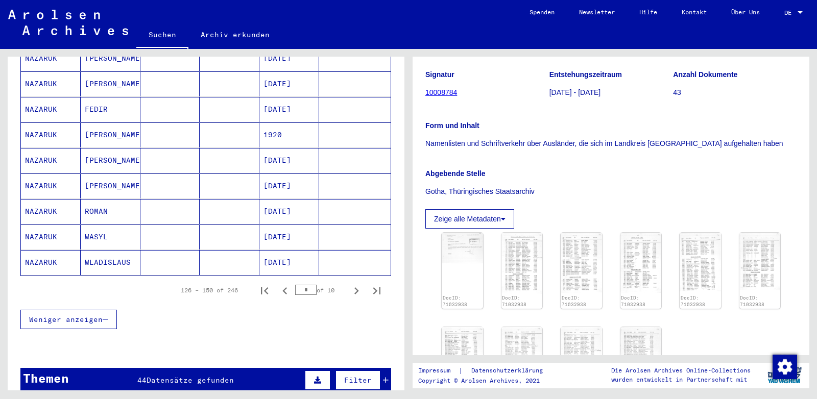
scroll to position [590, 0]
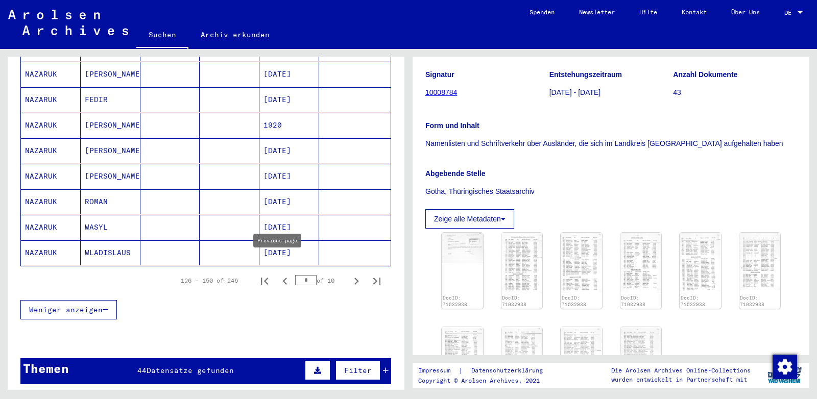
click at [280, 274] on icon "Previous page" at bounding box center [285, 281] width 14 height 14
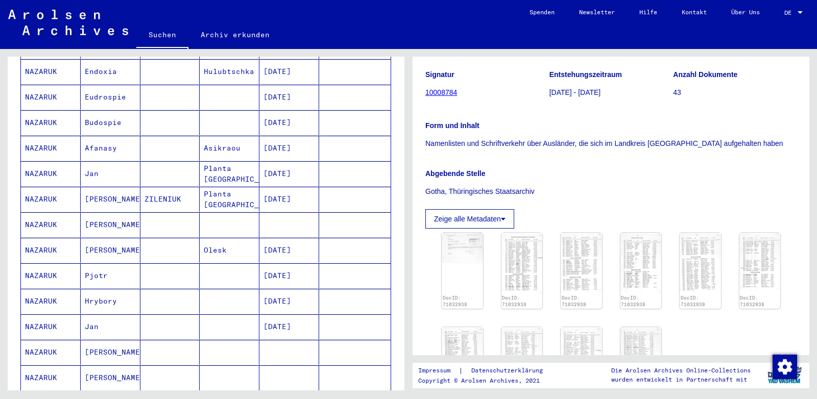
scroll to position [375, 0]
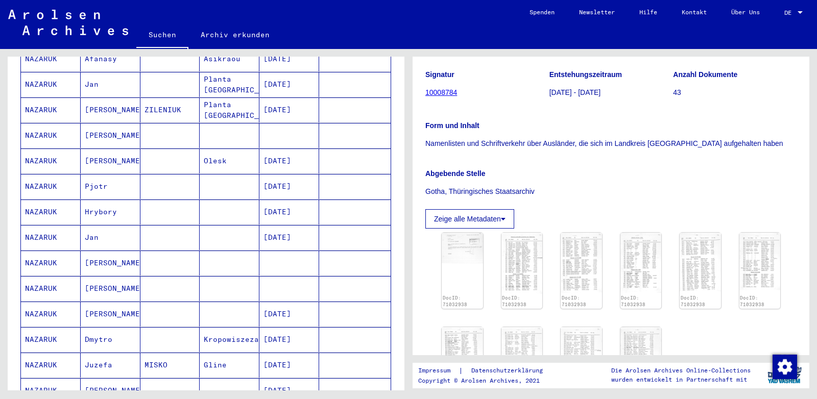
click at [75, 200] on mat-cell "NAZARUK" at bounding box center [51, 212] width 60 height 25
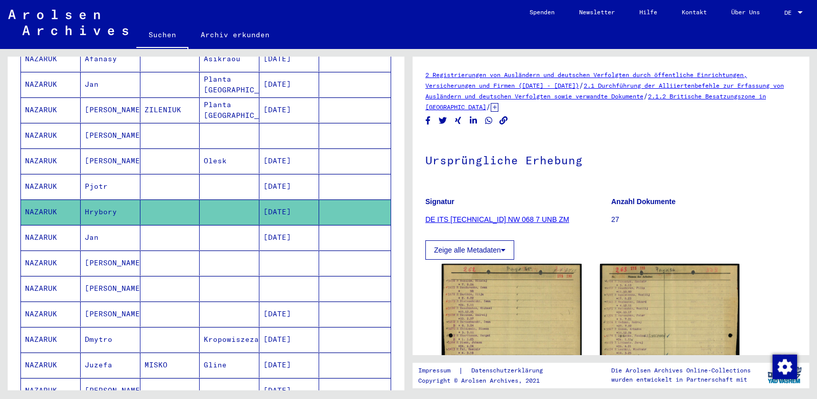
scroll to position [161, 0]
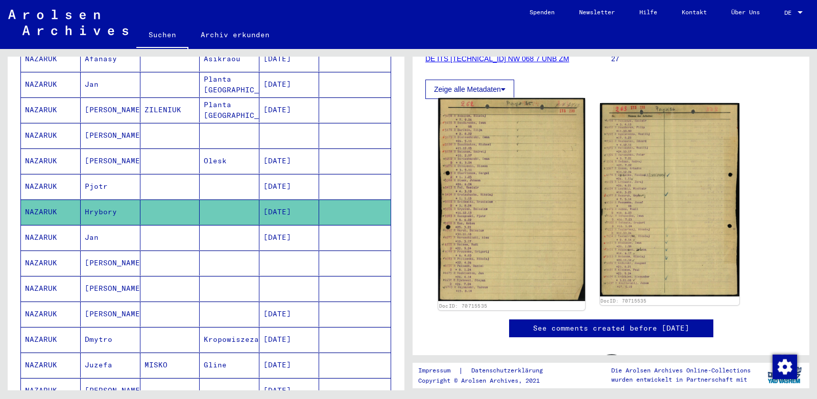
click at [478, 195] on img at bounding box center [511, 199] width 146 height 203
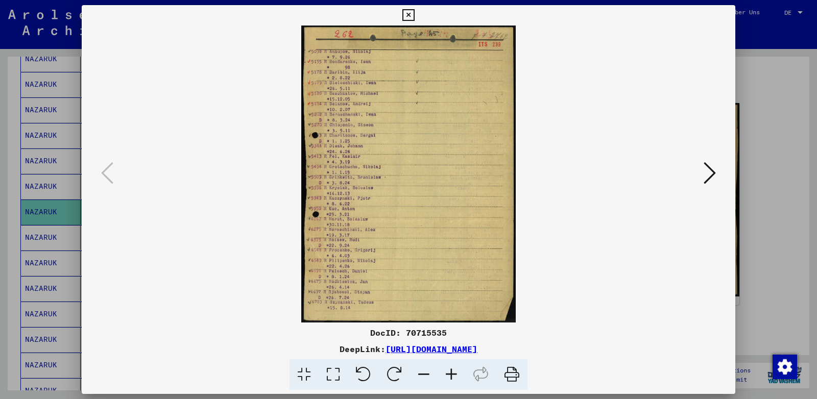
click at [414, 12] on icon at bounding box center [408, 15] width 12 height 12
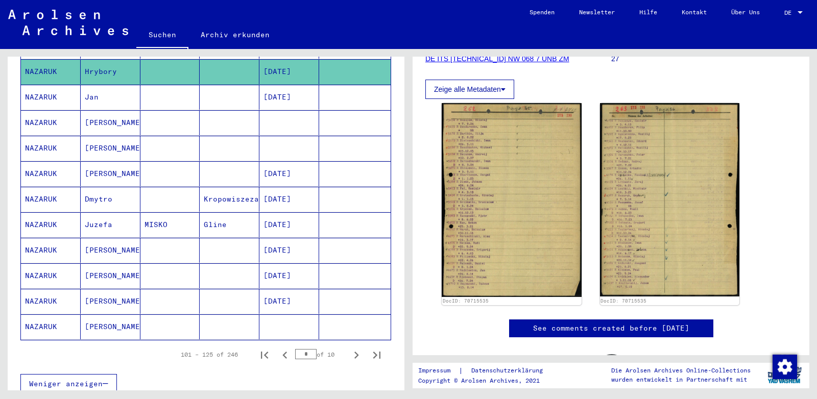
scroll to position [536, 0]
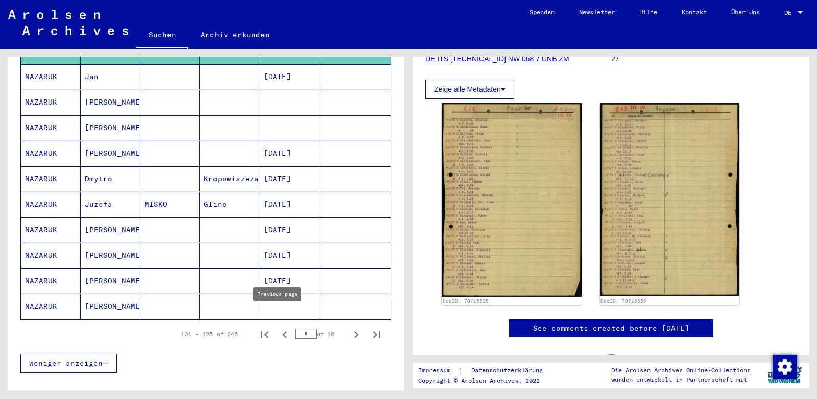
click at [278, 328] on icon "Previous page" at bounding box center [285, 335] width 14 height 14
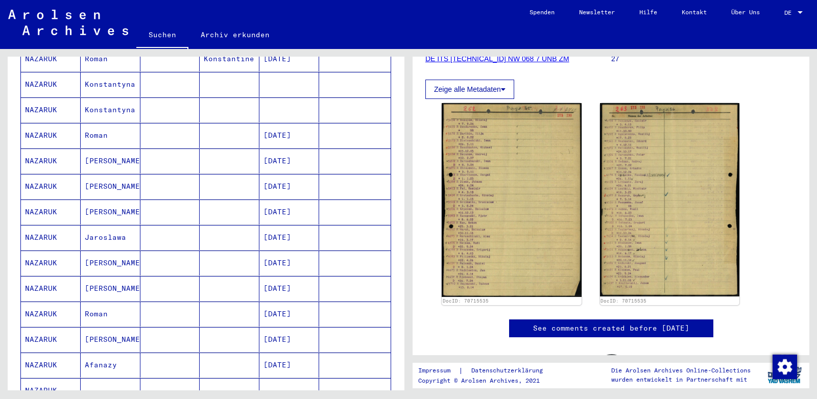
scroll to position [429, 0]
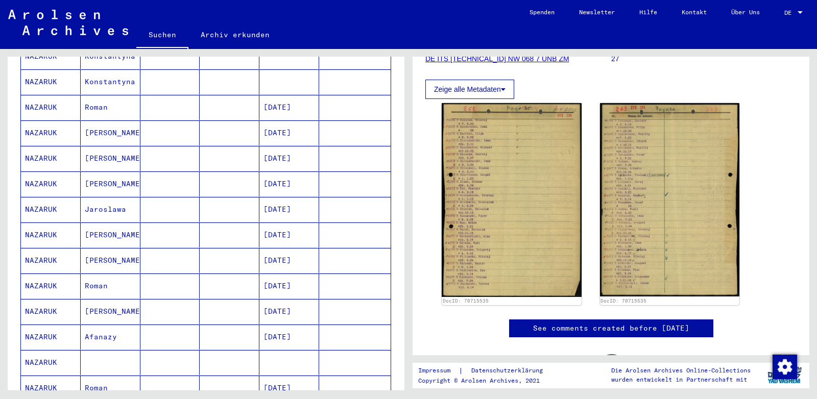
click at [106, 95] on mat-cell "Roman" at bounding box center [111, 107] width 60 height 25
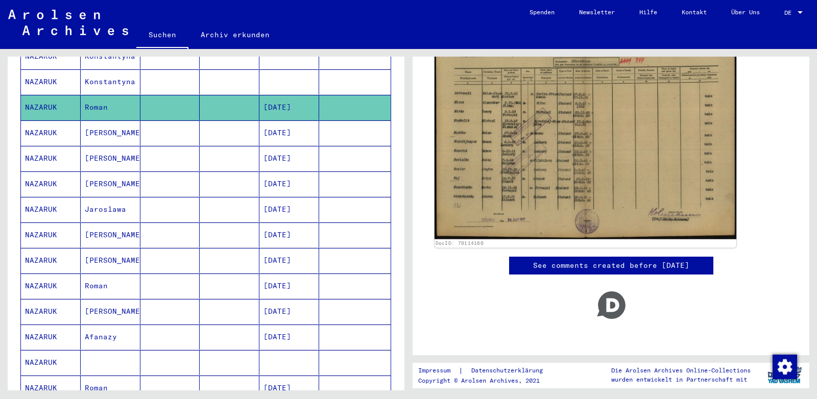
click at [519, 180] on img at bounding box center [585, 131] width 302 height 216
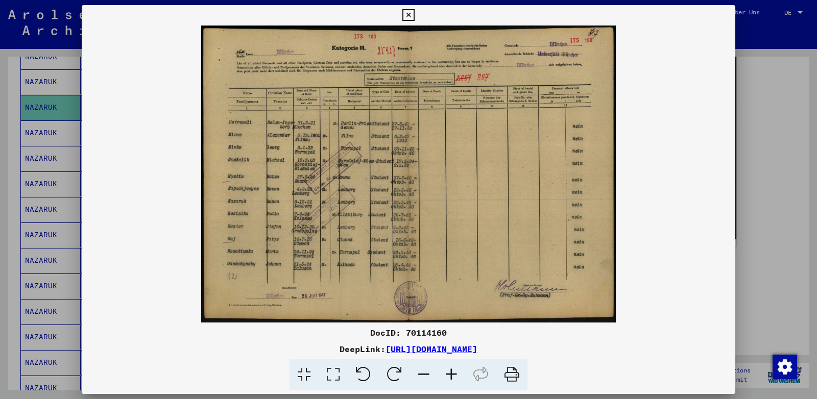
scroll to position [214, 0]
click at [452, 374] on icon at bounding box center [451, 374] width 28 height 31
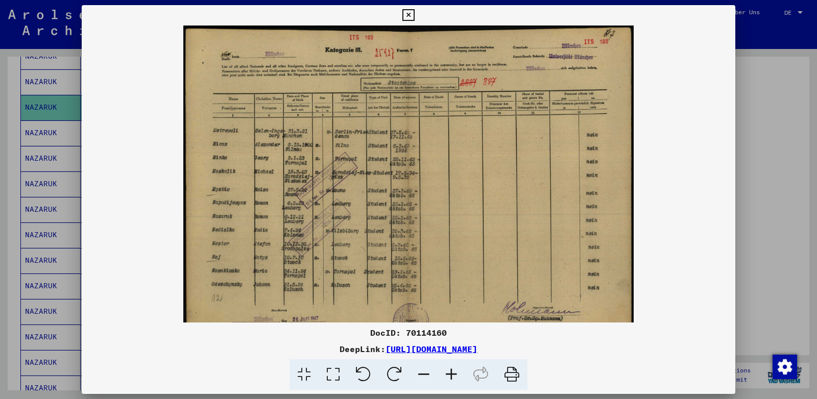
click at [452, 374] on icon at bounding box center [451, 374] width 28 height 31
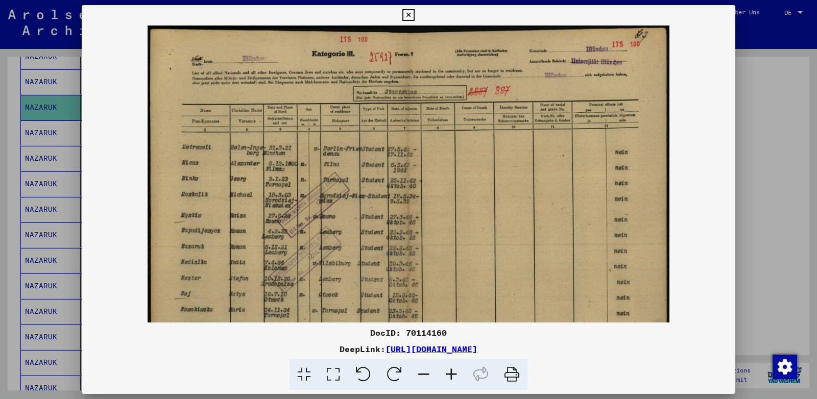
click at [452, 374] on icon at bounding box center [451, 374] width 28 height 31
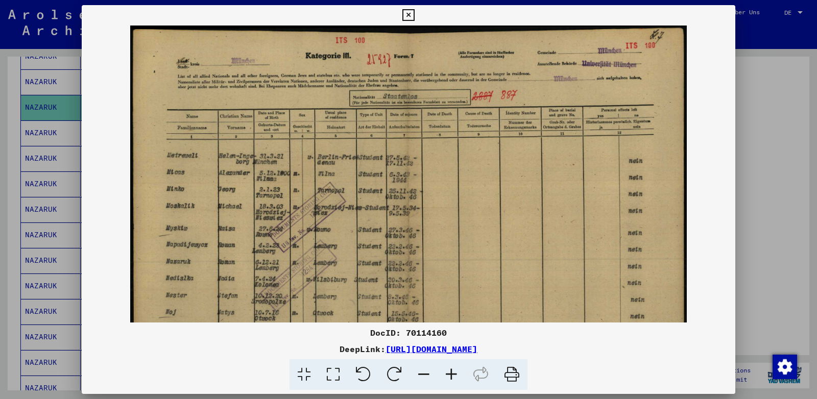
click at [452, 374] on icon at bounding box center [451, 374] width 28 height 31
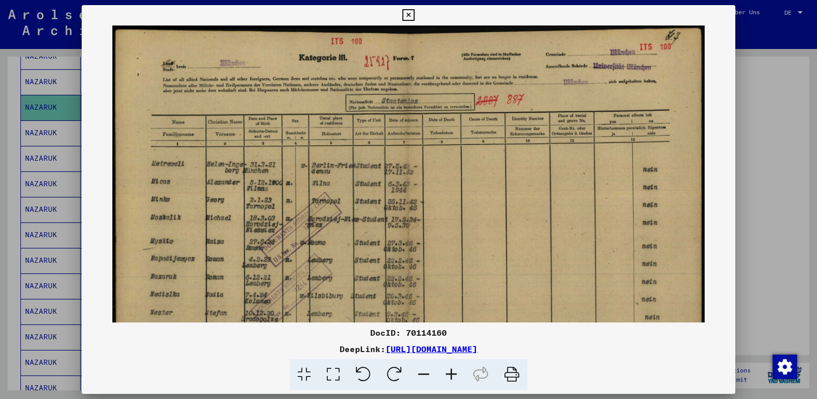
click at [452, 374] on icon at bounding box center [451, 374] width 28 height 31
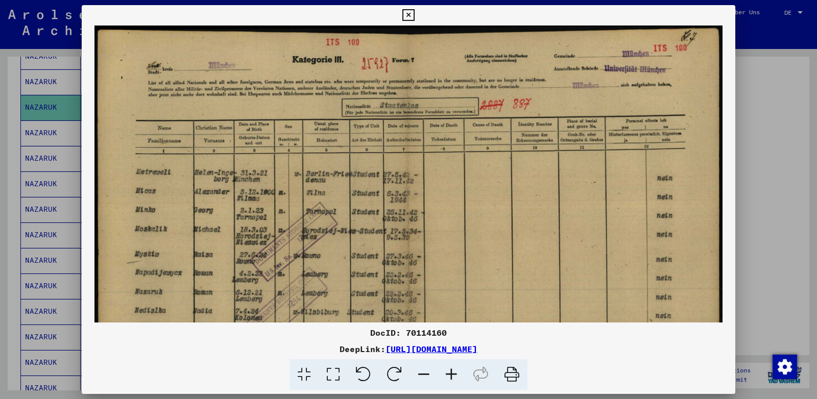
click at [452, 374] on icon at bounding box center [451, 374] width 28 height 31
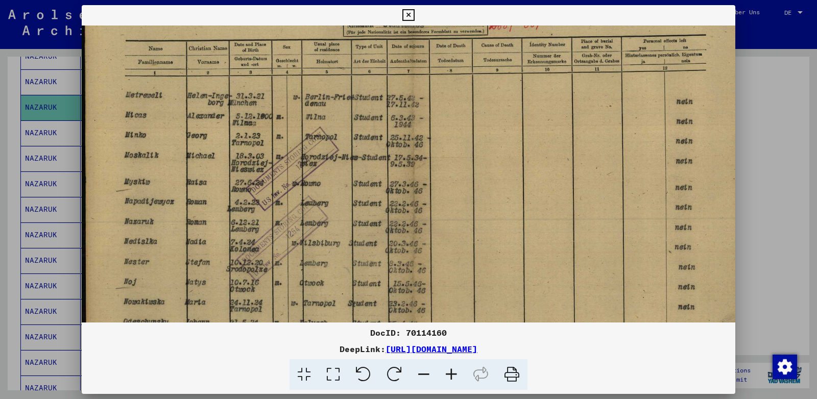
scroll to position [95, 0]
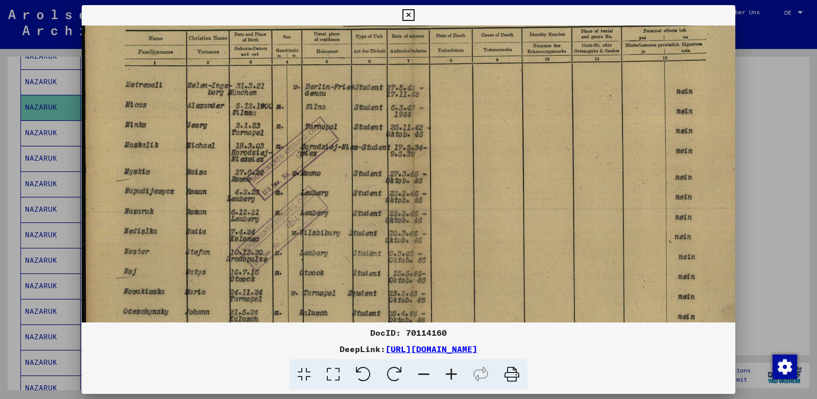
drag, startPoint x: 336, startPoint y: 284, endPoint x: 351, endPoint y: 188, distance: 96.5
click at [351, 188] on img at bounding box center [414, 168] width 664 height 476
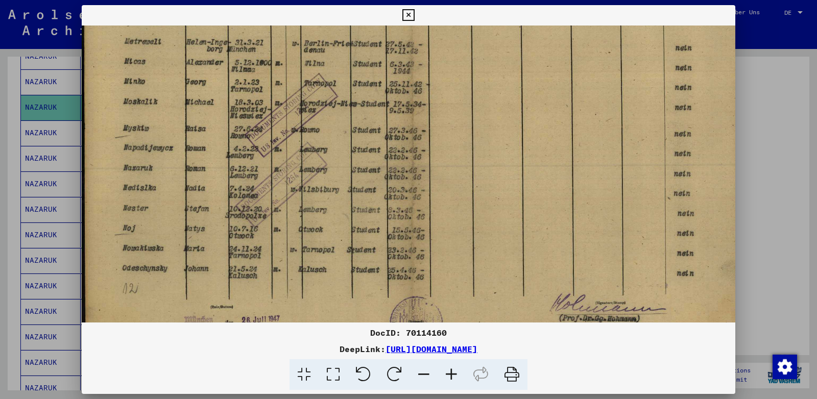
scroll to position [140, 1]
drag, startPoint x: 355, startPoint y: 270, endPoint x: 354, endPoint y: 224, distance: 45.5
click at [354, 224] on img at bounding box center [413, 123] width 664 height 476
click at [414, 15] on icon at bounding box center [408, 15] width 12 height 12
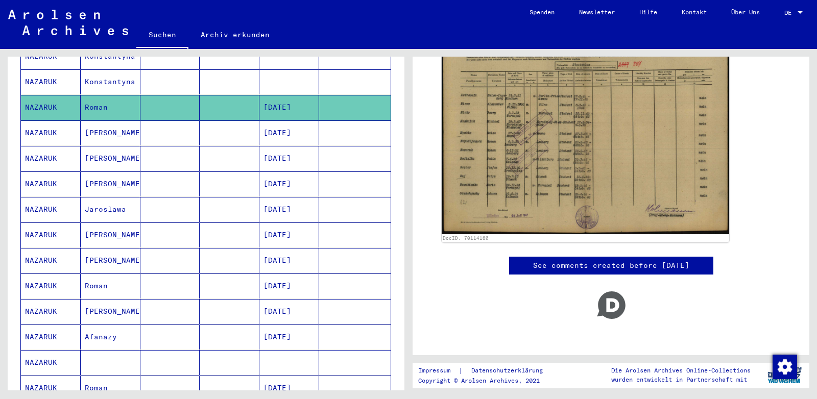
scroll to position [643, 0]
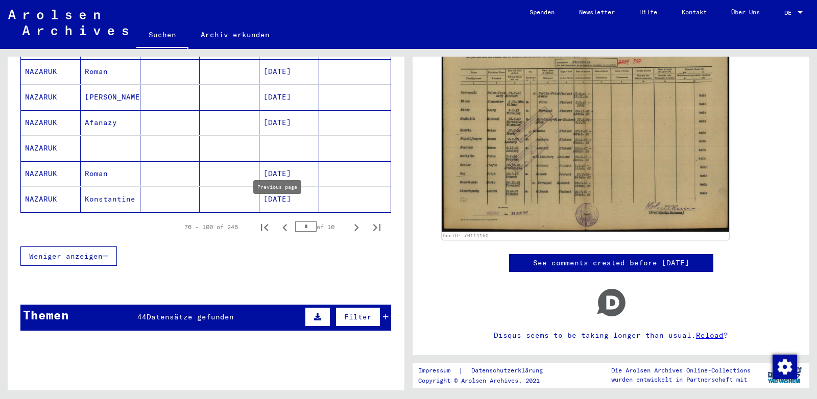
click at [279, 221] on icon "Previous page" at bounding box center [285, 228] width 14 height 14
click at [278, 221] on icon "Previous page" at bounding box center [285, 228] width 14 height 14
click at [112, 187] on mat-cell "Waclaw" at bounding box center [111, 199] width 60 height 25
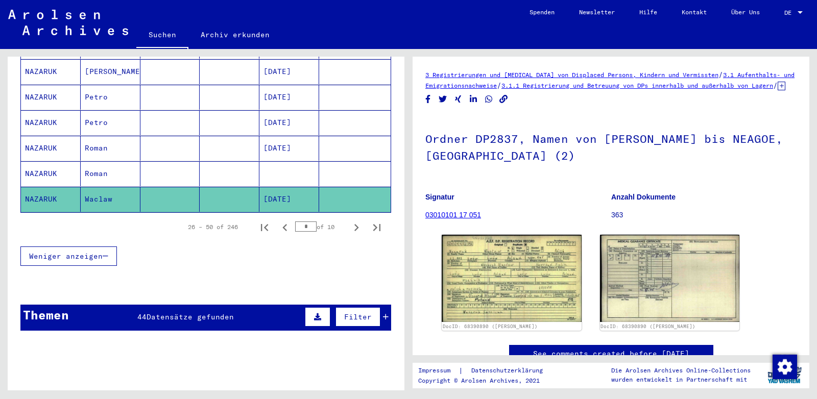
scroll to position [54, 0]
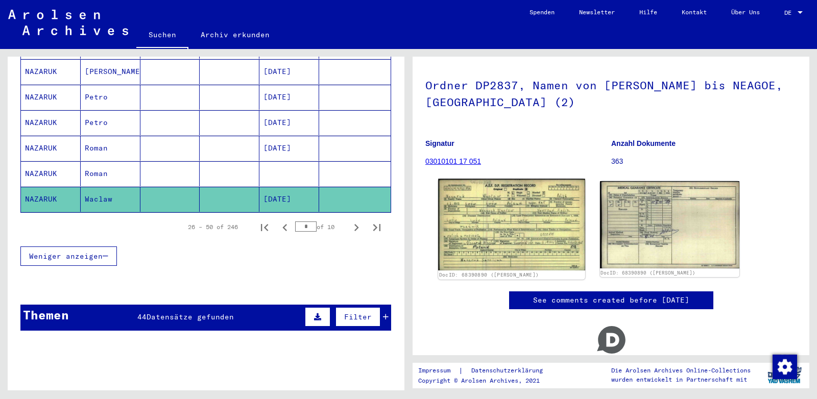
click at [501, 229] on img at bounding box center [511, 224] width 146 height 91
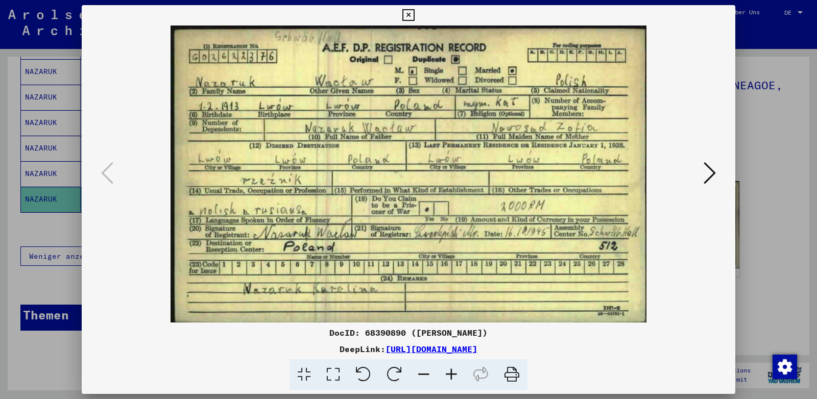
click at [414, 16] on icon at bounding box center [408, 15] width 12 height 12
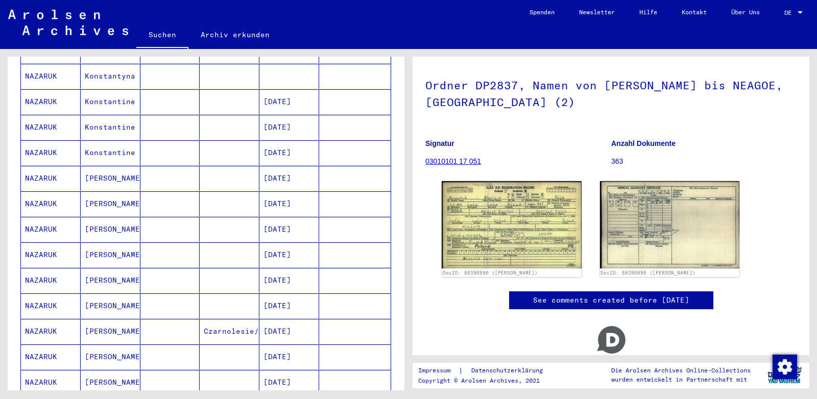
scroll to position [322, 0]
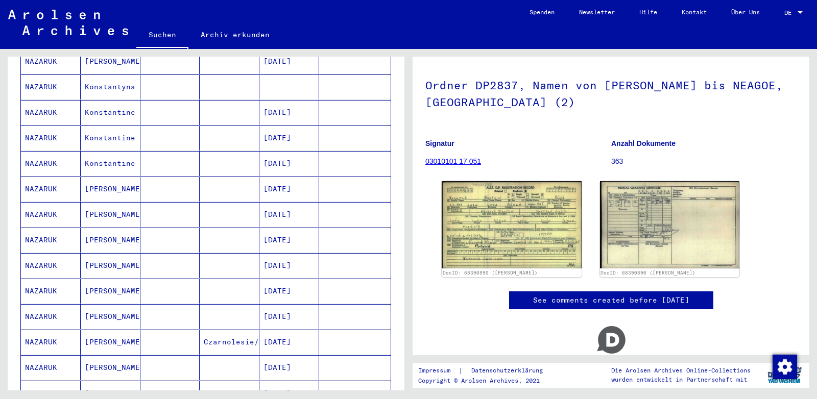
click at [106, 101] on mat-cell "Konstantine" at bounding box center [111, 112] width 60 height 25
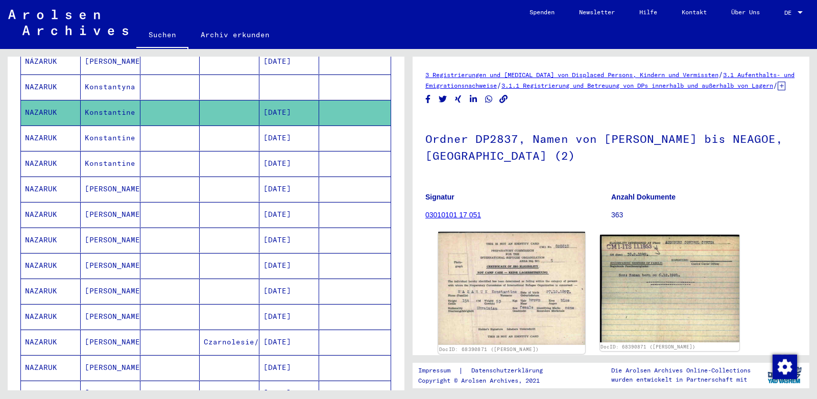
scroll to position [107, 0]
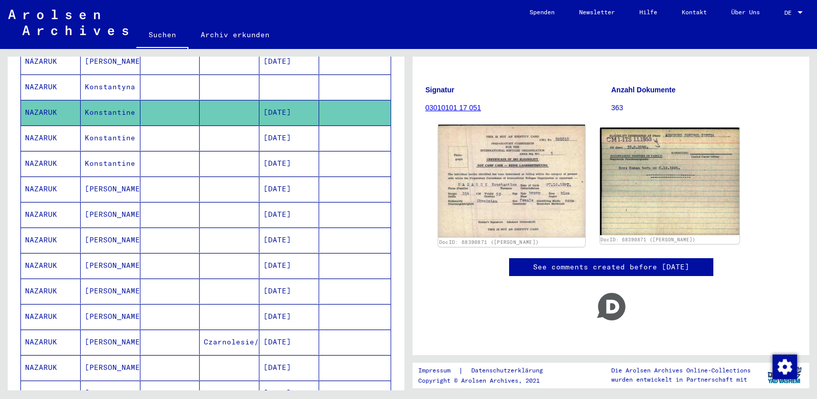
click at [492, 181] on img at bounding box center [511, 181] width 146 height 113
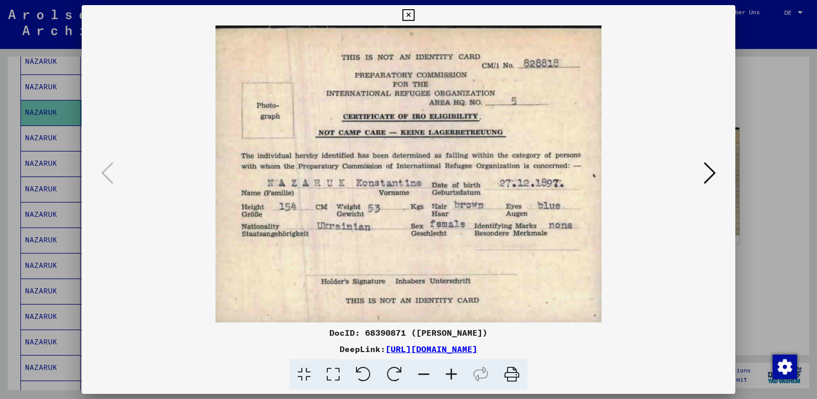
click at [705, 176] on icon at bounding box center [709, 173] width 12 height 25
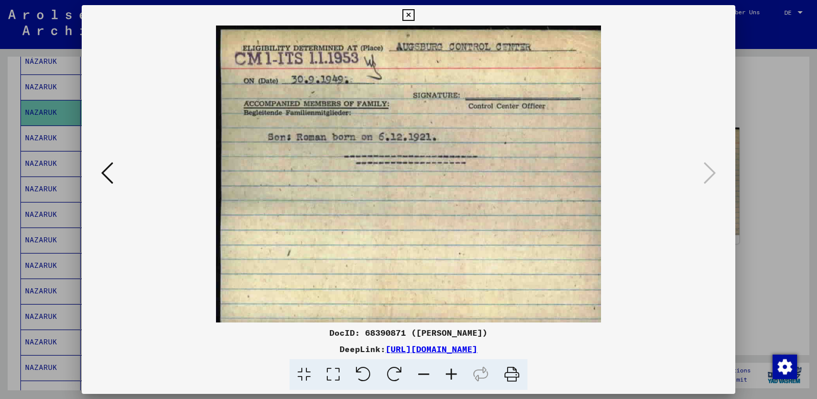
click at [414, 19] on icon at bounding box center [408, 15] width 12 height 12
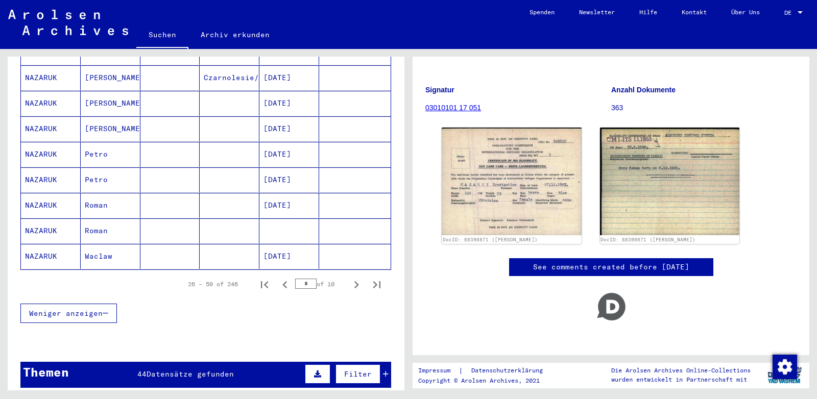
scroll to position [590, 0]
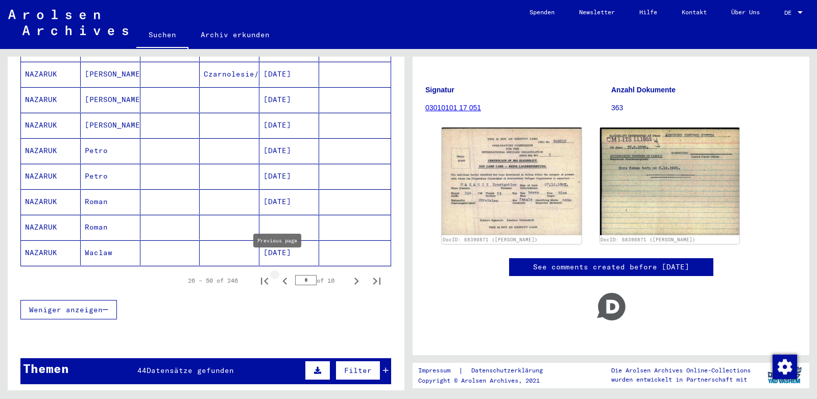
click at [278, 274] on icon "Previous page" at bounding box center [285, 281] width 14 height 14
type input "*"
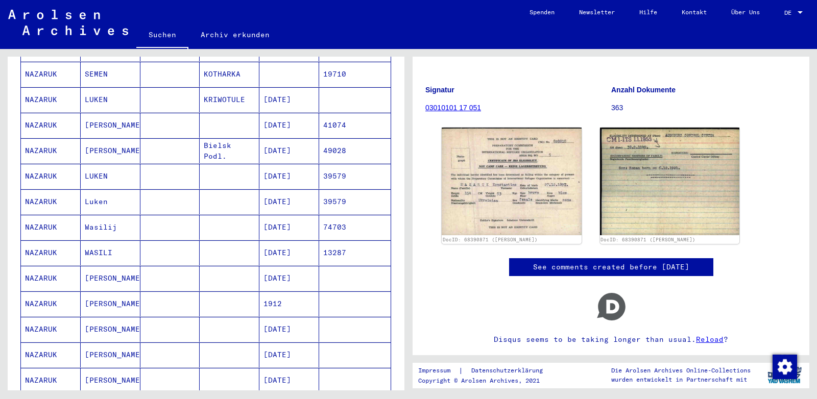
scroll to position [268, 0]
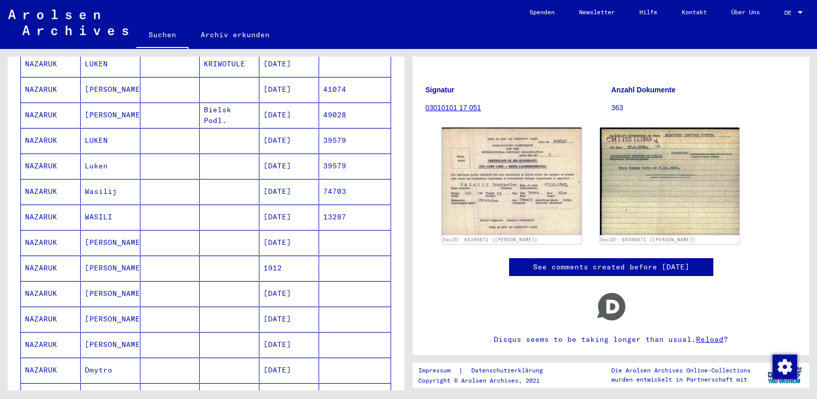
click at [101, 131] on mat-cell "LUKEN" at bounding box center [111, 140] width 60 height 25
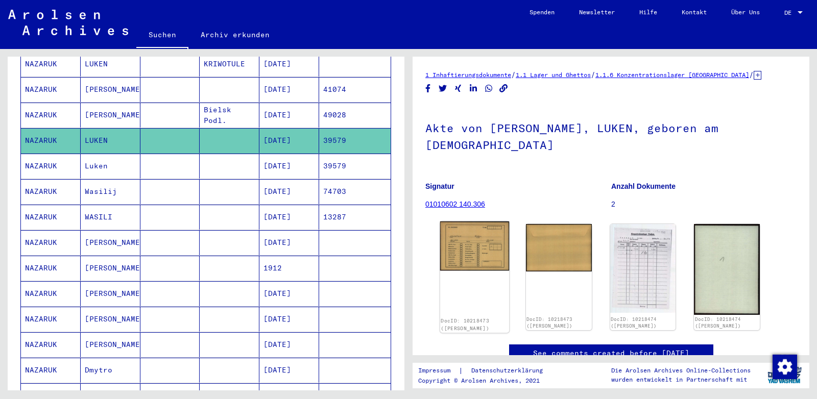
click at [465, 229] on img at bounding box center [474, 247] width 69 height 50
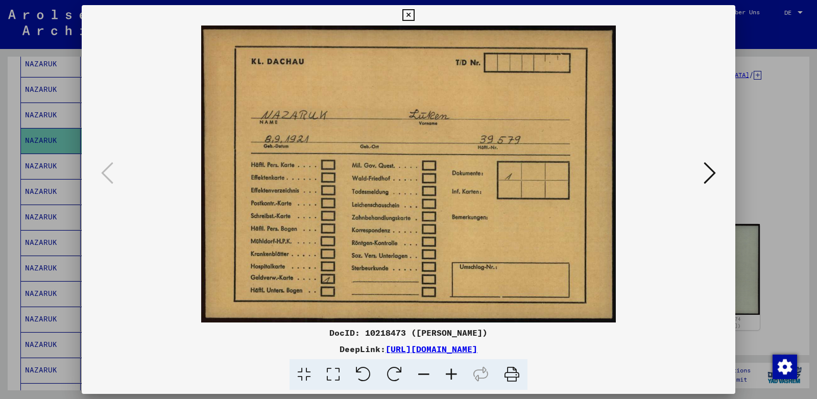
click at [709, 175] on icon at bounding box center [709, 173] width 12 height 25
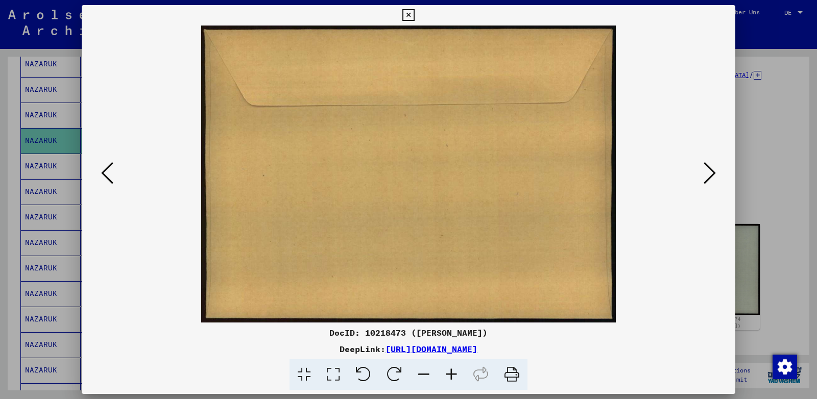
click at [709, 175] on icon at bounding box center [709, 173] width 12 height 25
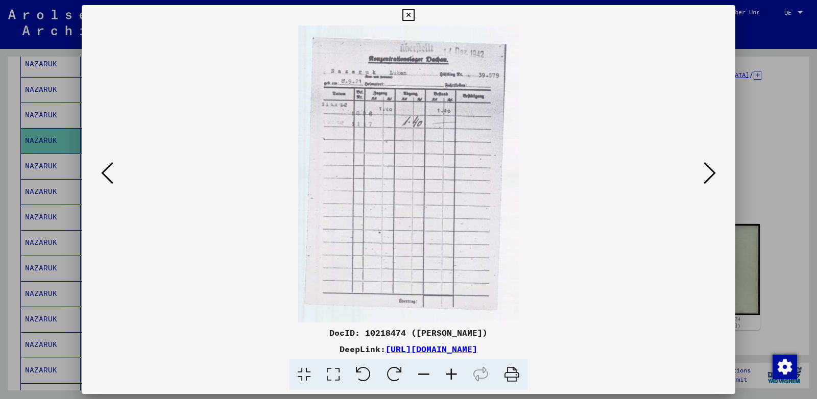
click at [709, 175] on icon at bounding box center [709, 173] width 12 height 25
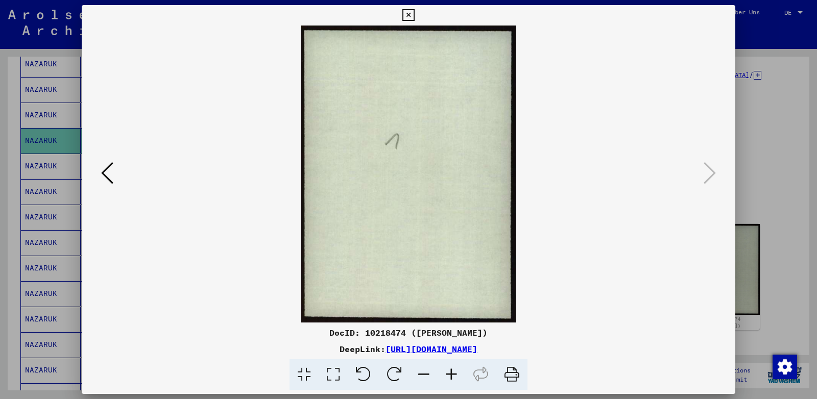
click at [414, 12] on icon at bounding box center [408, 15] width 12 height 12
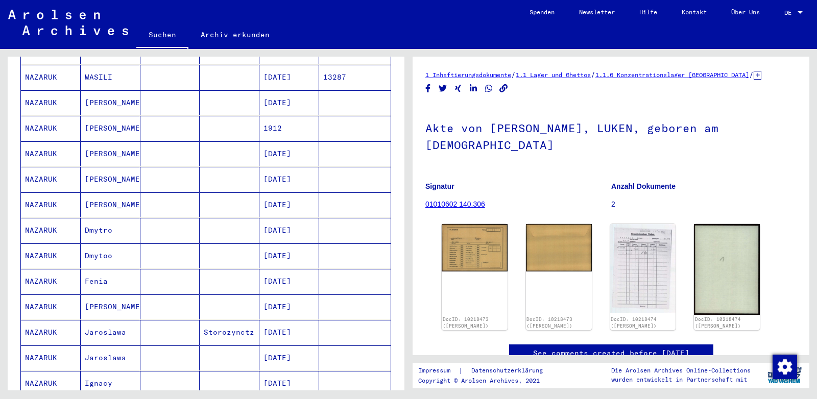
scroll to position [429, 0]
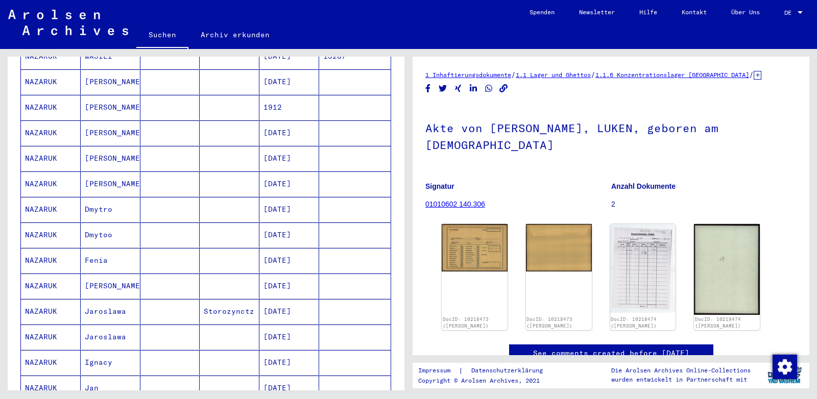
click at [117, 172] on mat-cell "[PERSON_NAME]" at bounding box center [111, 184] width 60 height 25
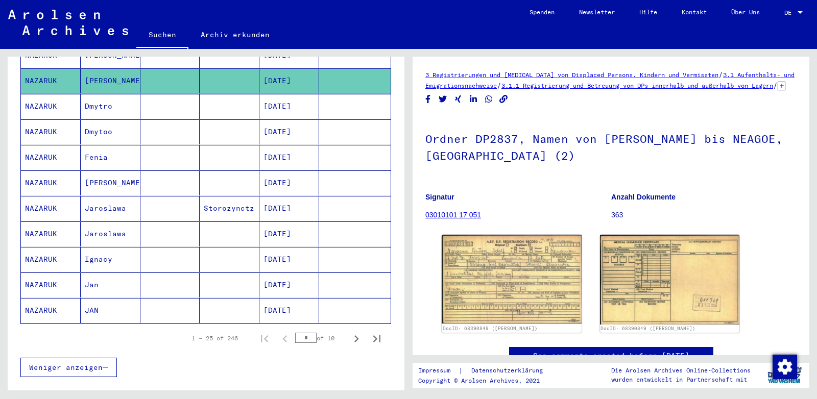
scroll to position [536, 0]
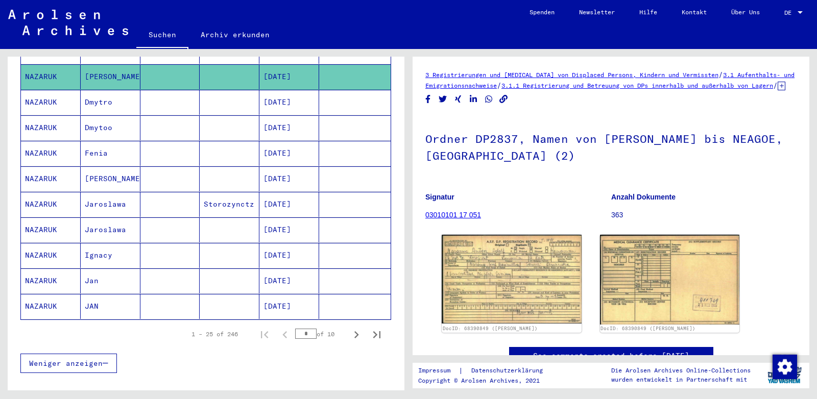
click at [104, 115] on mat-cell "Dmytoo" at bounding box center [111, 127] width 60 height 25
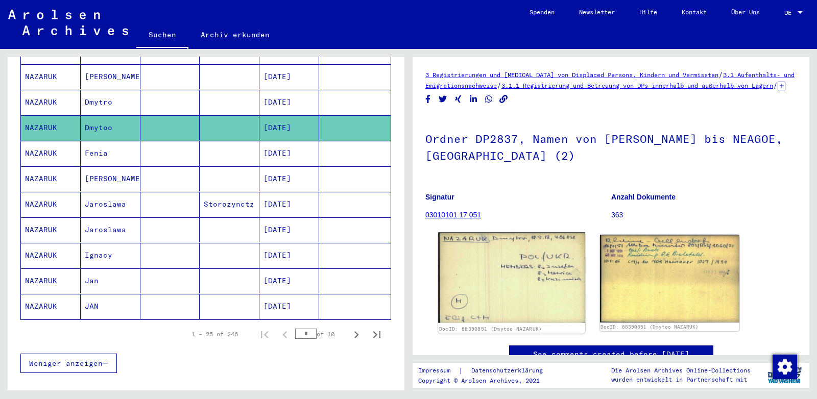
click at [542, 269] on img at bounding box center [511, 278] width 146 height 91
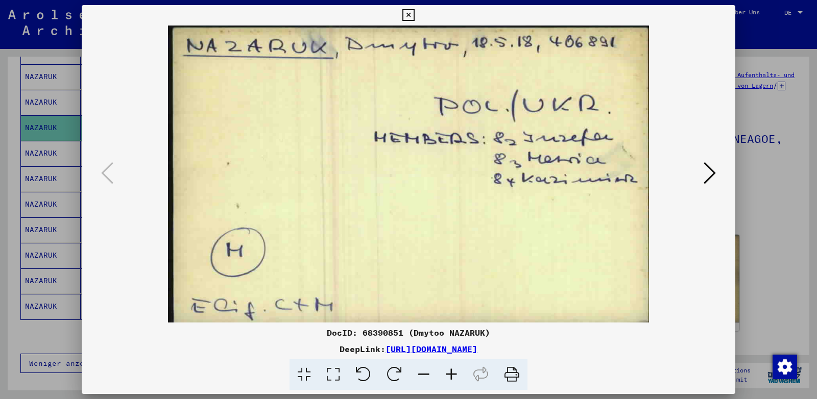
click at [708, 178] on icon at bounding box center [709, 173] width 12 height 25
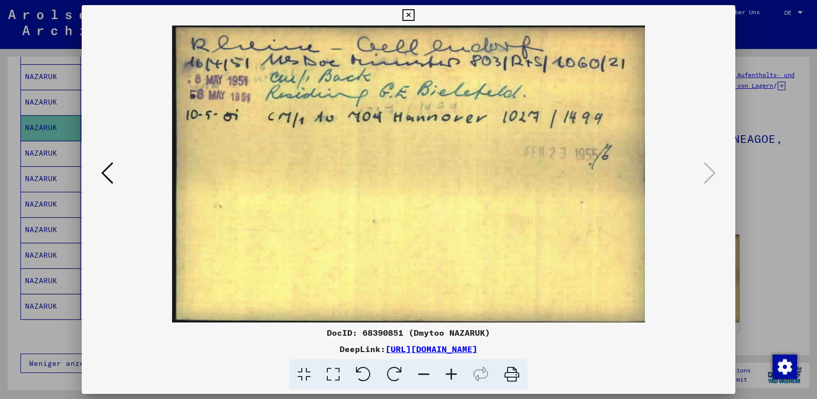
click at [414, 14] on icon at bounding box center [408, 15] width 12 height 12
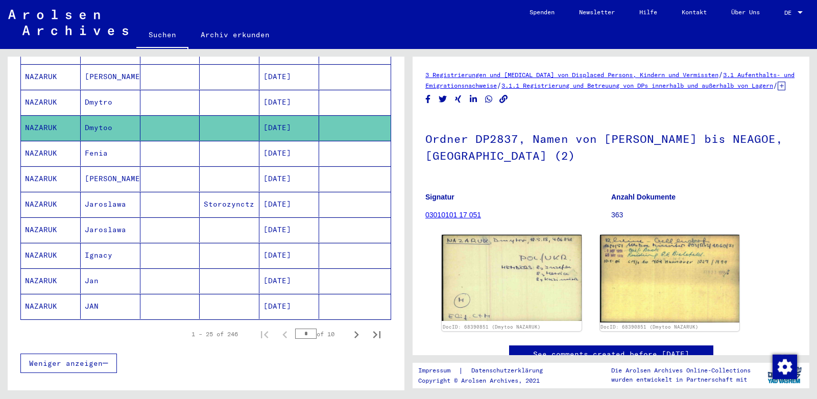
click at [150, 268] on mat-cell at bounding box center [170, 280] width 60 height 25
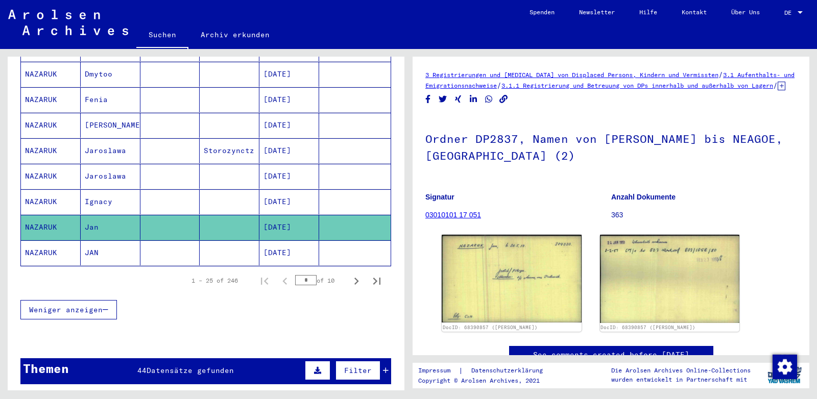
scroll to position [804, 0]
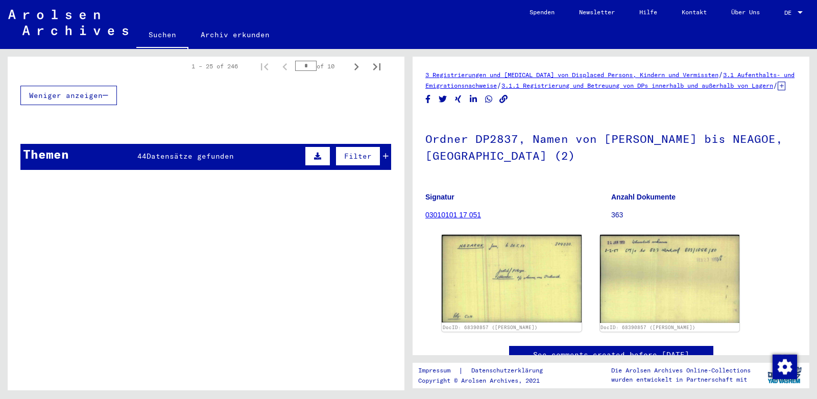
click at [153, 151] on div "44 Datensätze gefunden" at bounding box center [185, 156] width 96 height 11
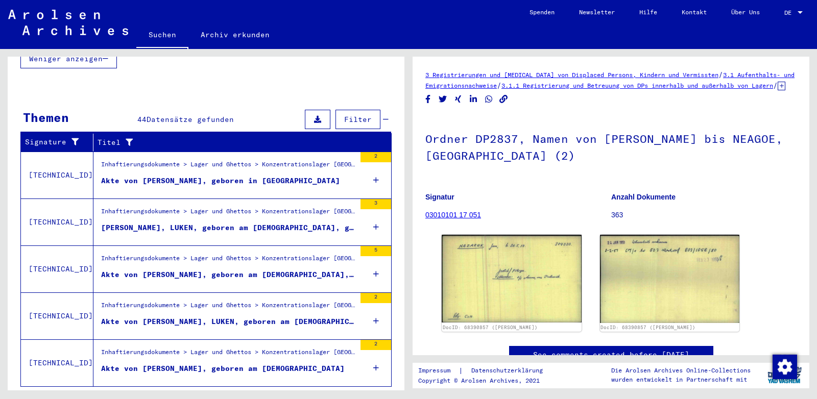
scroll to position [850, 0]
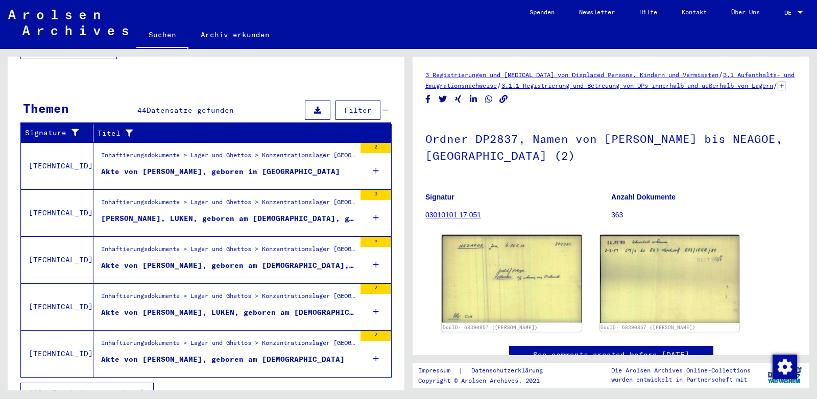
click at [114, 388] on span "Alle Ergebnisse anzeigen" at bounding box center [84, 392] width 110 height 9
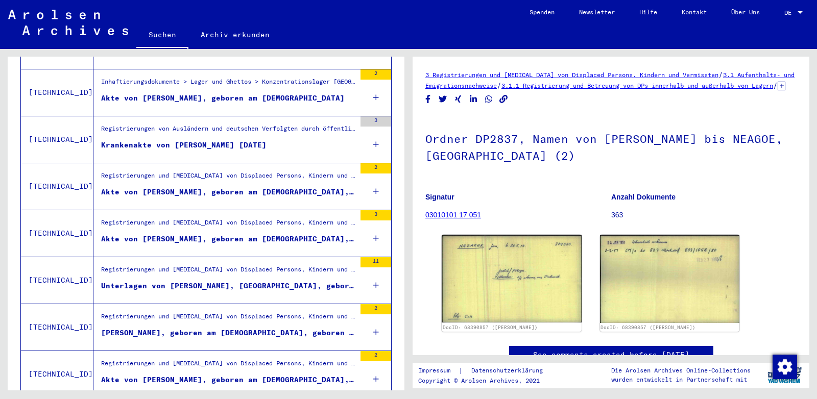
scroll to position [397, 0]
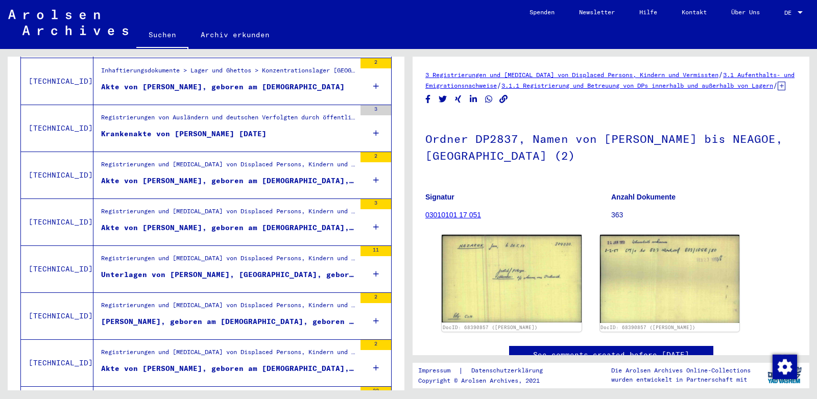
click at [178, 223] on div "Akte von [PERSON_NAME], geboren am [DEMOGRAPHIC_DATA], geboren in [GEOGRAPHIC_D…" at bounding box center [228, 228] width 254 height 11
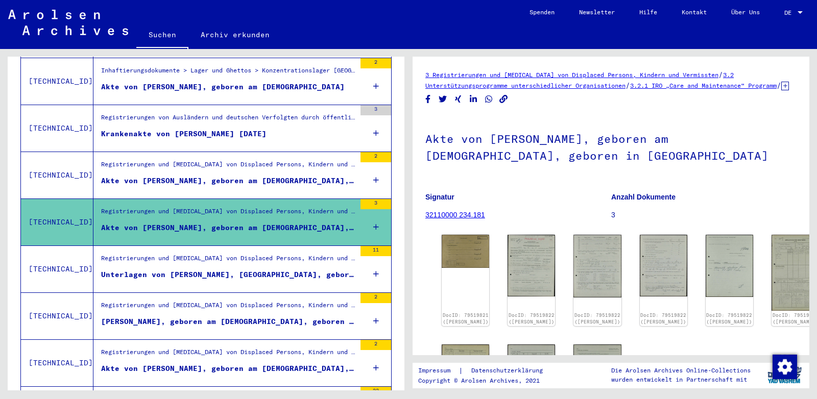
click at [183, 176] on div "Akte von [PERSON_NAME], geboren am [DEMOGRAPHIC_DATA], geboren in [GEOGRAPHIC_D…" at bounding box center [228, 181] width 254 height 11
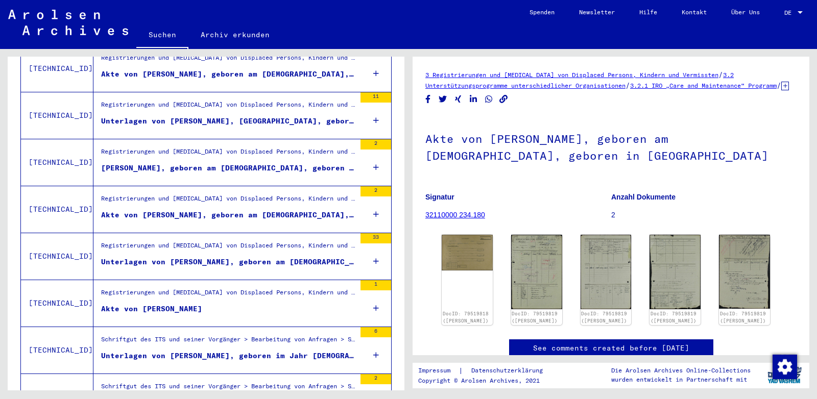
scroll to position [557, 0]
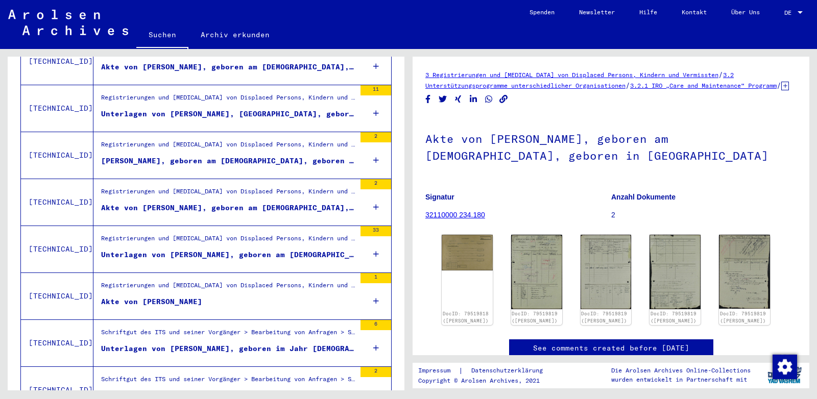
click at [191, 250] on div "Unterlagen von [PERSON_NAME], geboren am [DEMOGRAPHIC_DATA], geboren in [GEOGRA…" at bounding box center [228, 255] width 254 height 11
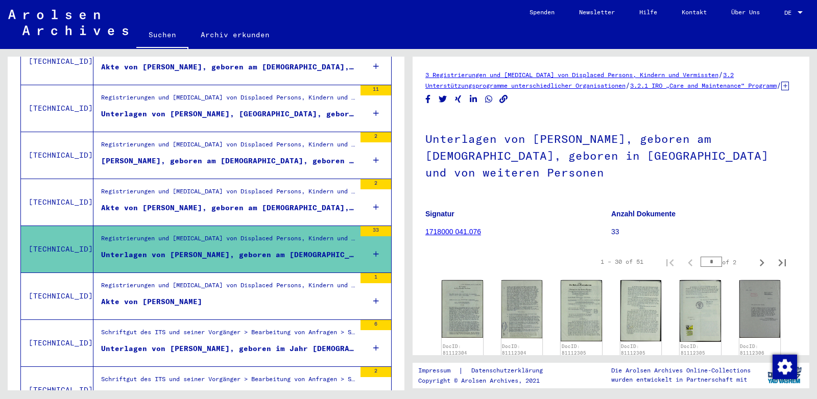
click at [192, 203] on div "Akte von [PERSON_NAME], geboren am [DEMOGRAPHIC_DATA], geboren in [GEOGRAPHIC_D…" at bounding box center [228, 208] width 254 height 11
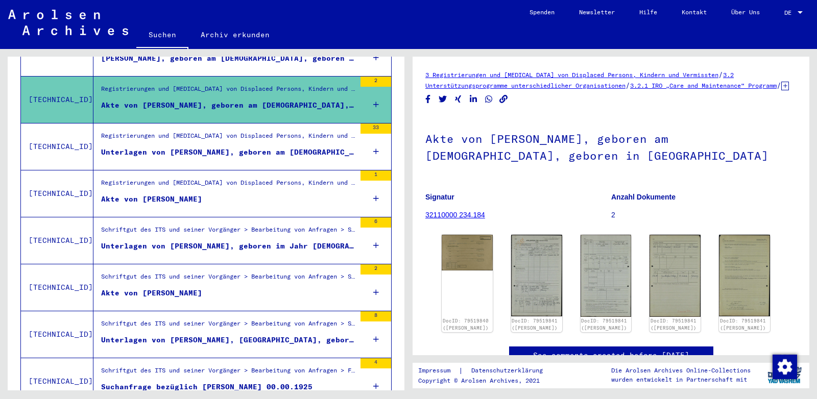
scroll to position [665, 0]
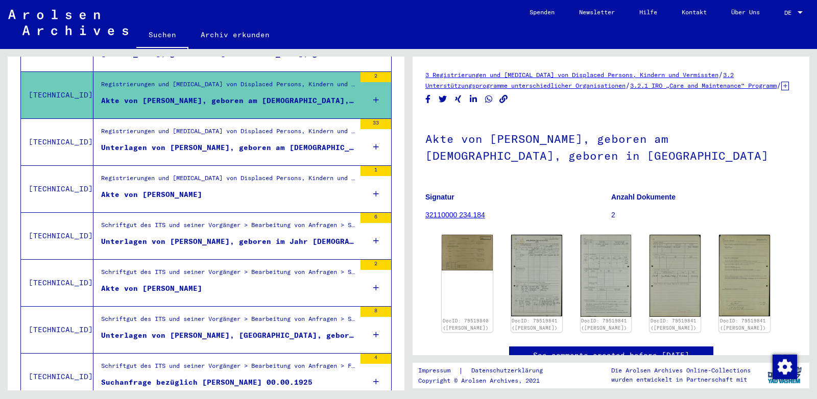
click at [183, 267] on div "Schriftgut des ITS und seiner Vorgänger > Bearbeitung von Anfragen > Suchvorgän…" at bounding box center [228, 274] width 254 height 14
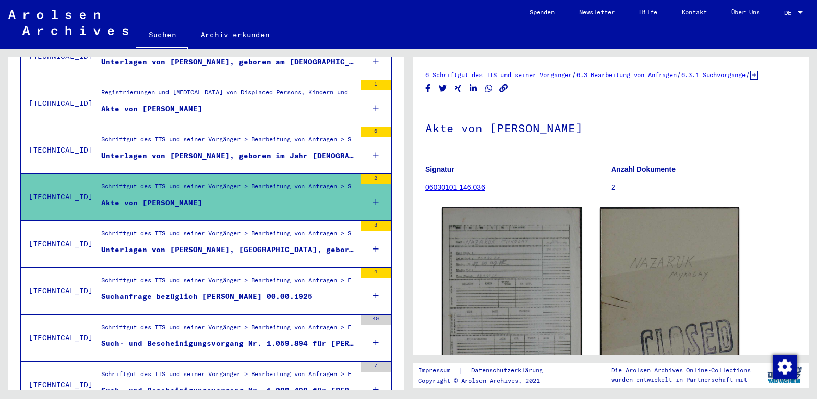
scroll to position [772, 0]
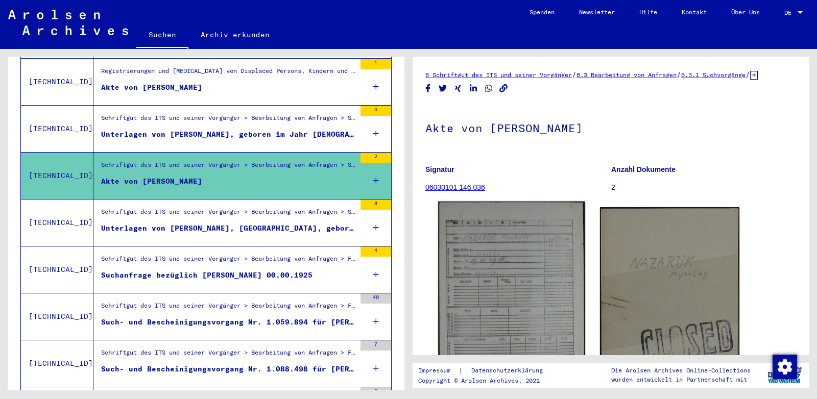
click at [488, 266] on img at bounding box center [511, 319] width 146 height 235
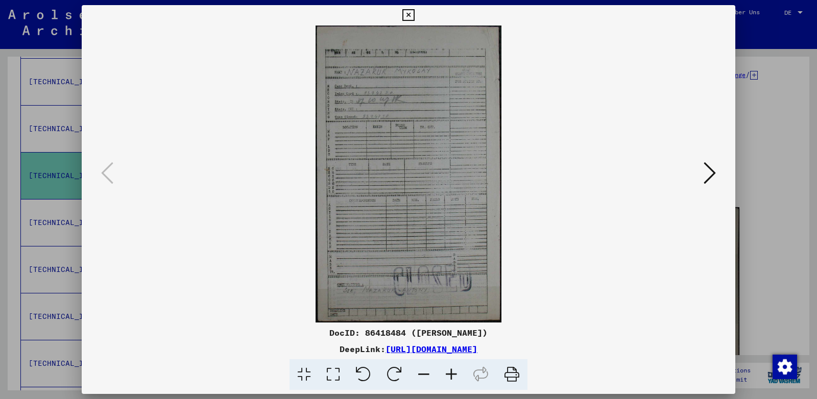
click at [452, 370] on icon at bounding box center [451, 374] width 28 height 31
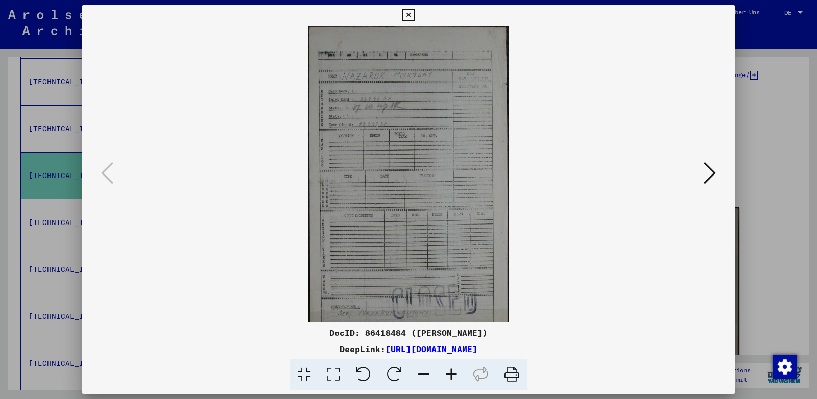
click at [452, 370] on icon at bounding box center [451, 374] width 28 height 31
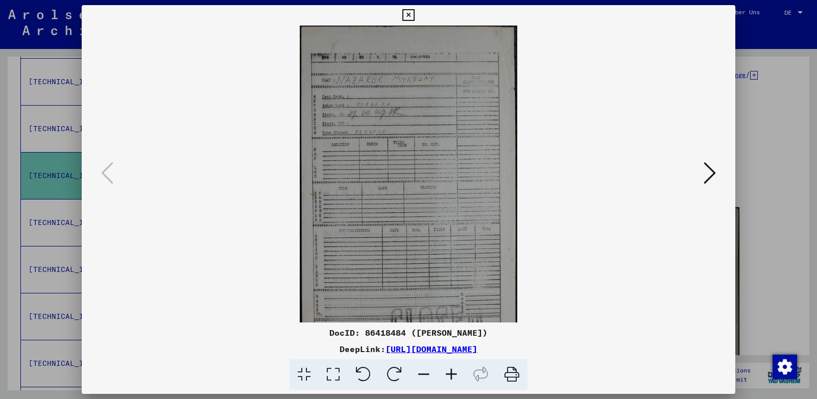
click at [452, 370] on icon at bounding box center [451, 374] width 28 height 31
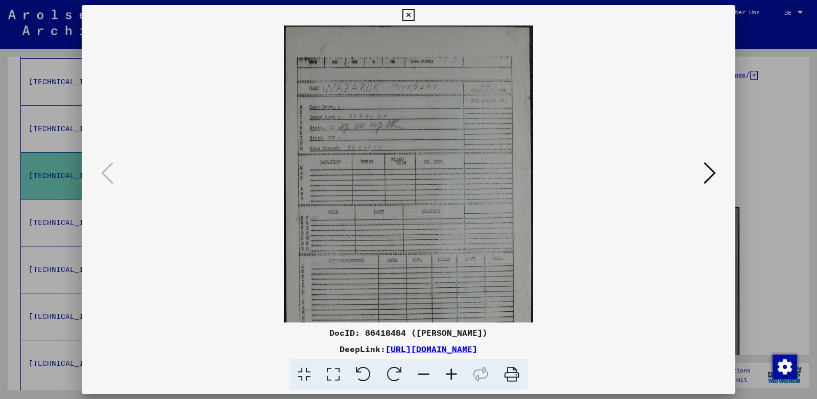
click at [452, 370] on icon at bounding box center [451, 374] width 28 height 31
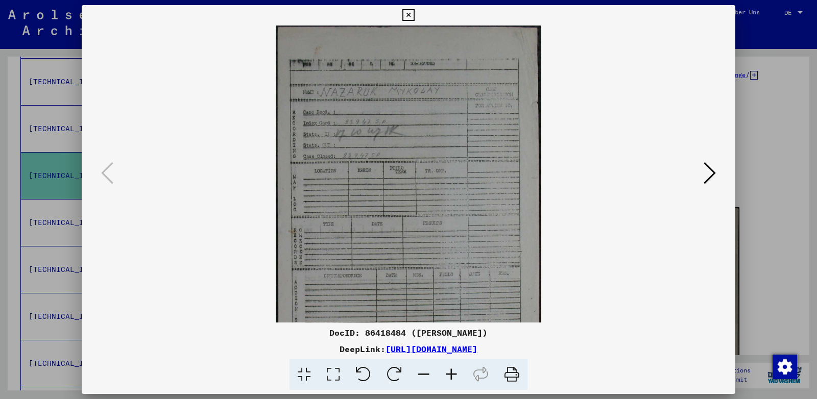
click at [452, 370] on icon at bounding box center [451, 374] width 28 height 31
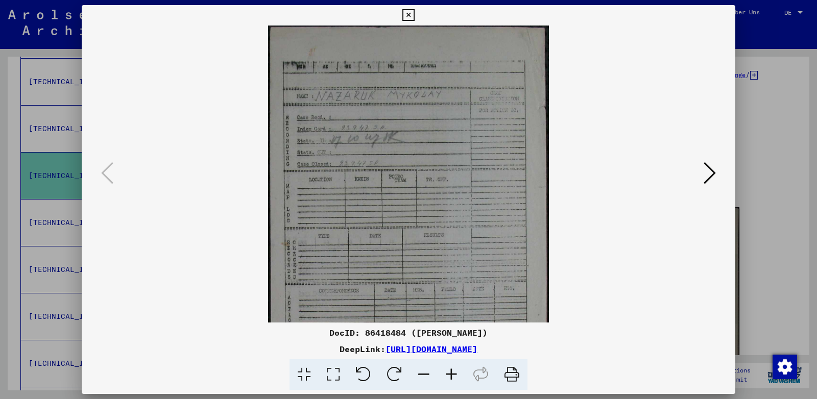
click at [452, 370] on icon at bounding box center [451, 374] width 28 height 31
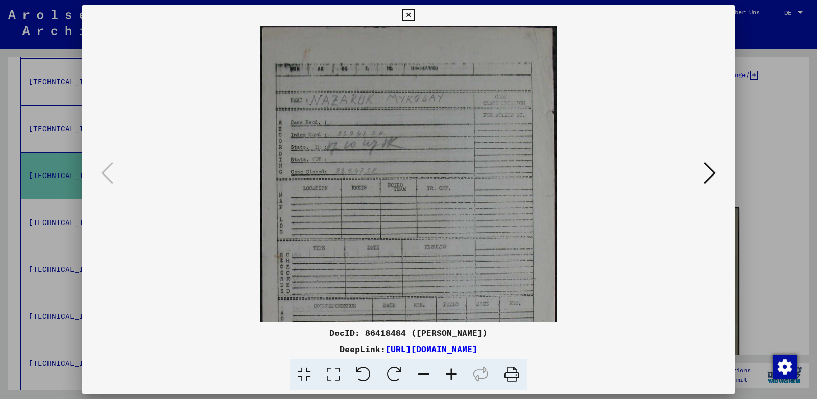
click at [452, 370] on icon at bounding box center [451, 374] width 28 height 31
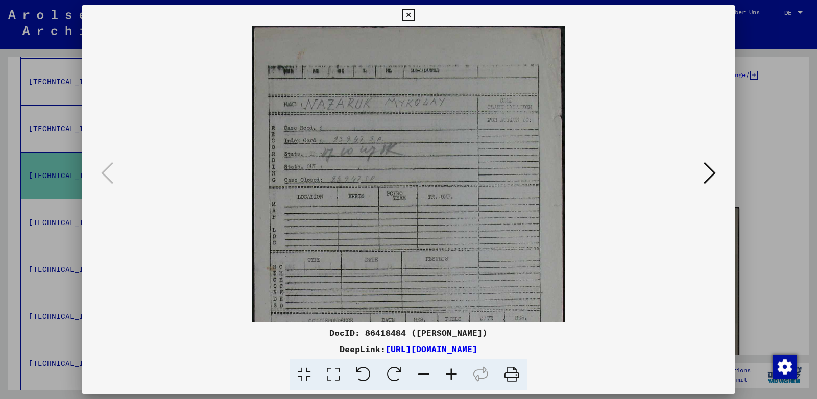
click at [452, 370] on icon at bounding box center [451, 374] width 28 height 31
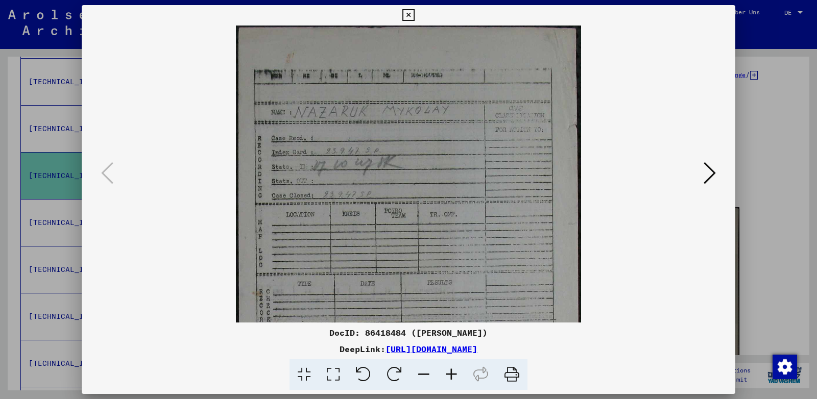
click at [452, 370] on icon at bounding box center [451, 374] width 28 height 31
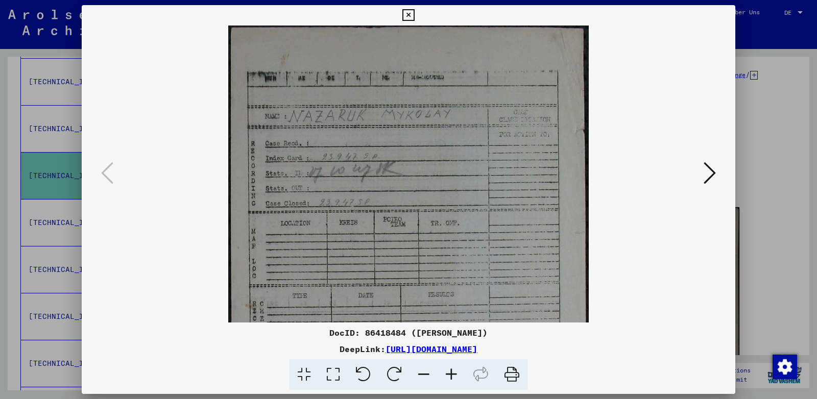
click at [452, 370] on icon at bounding box center [451, 374] width 28 height 31
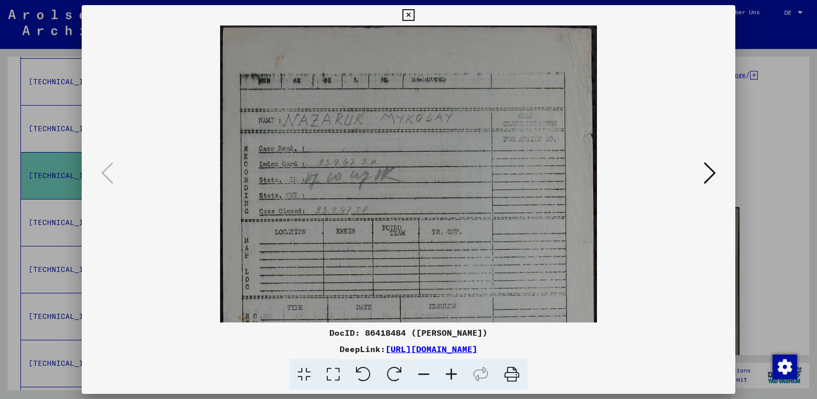
click at [452, 370] on icon at bounding box center [451, 374] width 28 height 31
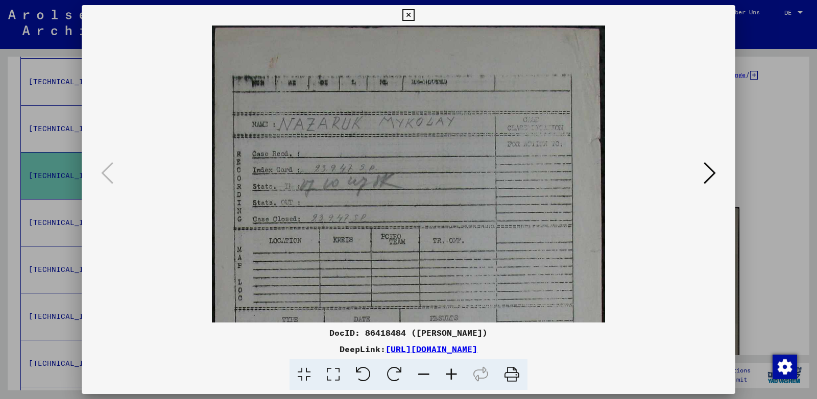
click at [417, 14] on button at bounding box center [408, 15] width 18 height 20
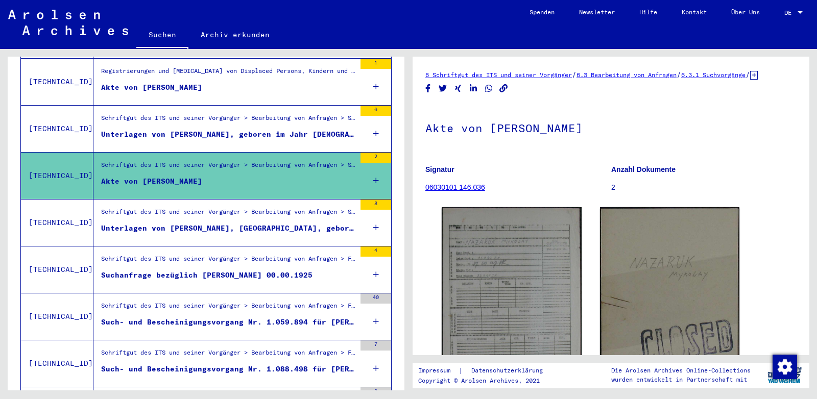
click at [175, 317] on div "Such- und Bescheinigungsvorgang Nr. 1.059.894 für [PERSON_NAME] geboren [DEMOGR…" at bounding box center [228, 322] width 254 height 11
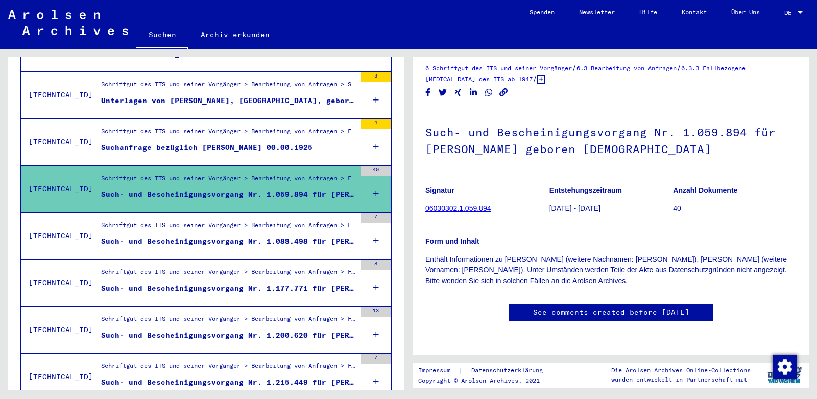
scroll to position [933, 0]
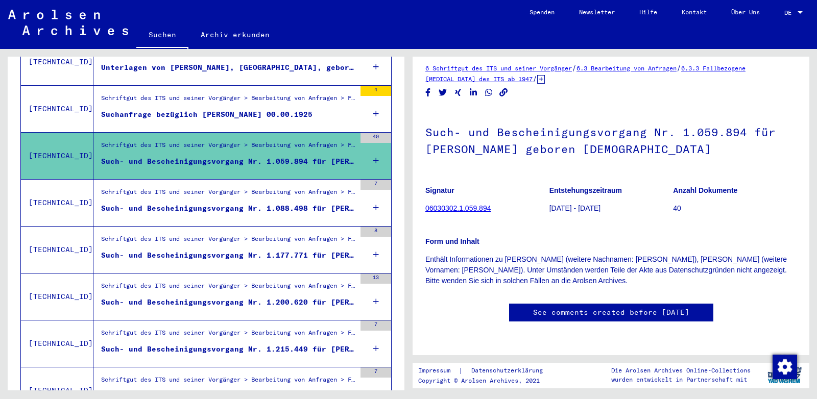
click at [182, 189] on mat-grid-list "Schriftgut des ITS und seiner Vorgänger > Bearbeitung von Anfragen > Fallbezoge…" at bounding box center [228, 202] width 254 height 31
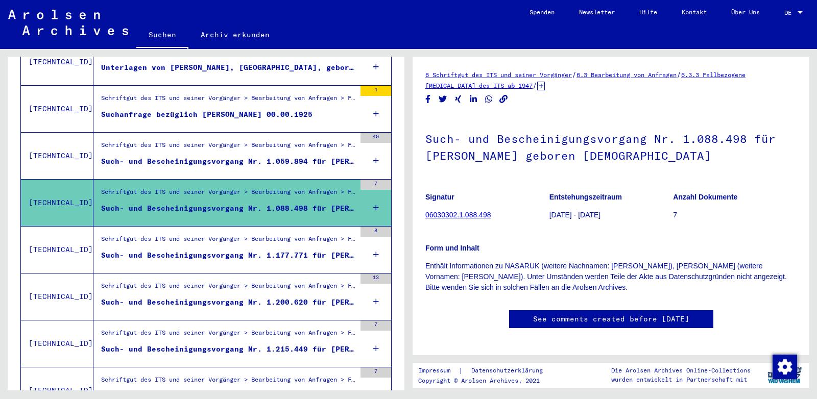
click at [185, 234] on div "Schriftgut des ITS und seiner Vorgänger > Bearbeitung von Anfragen > Fallbezoge…" at bounding box center [228, 241] width 254 height 14
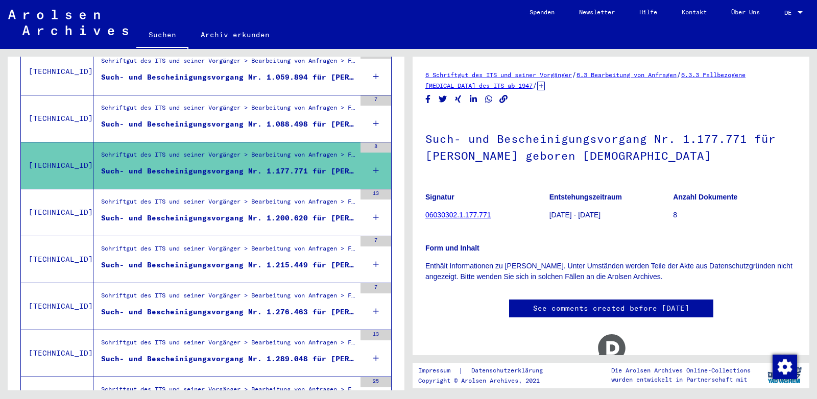
scroll to position [1040, 0]
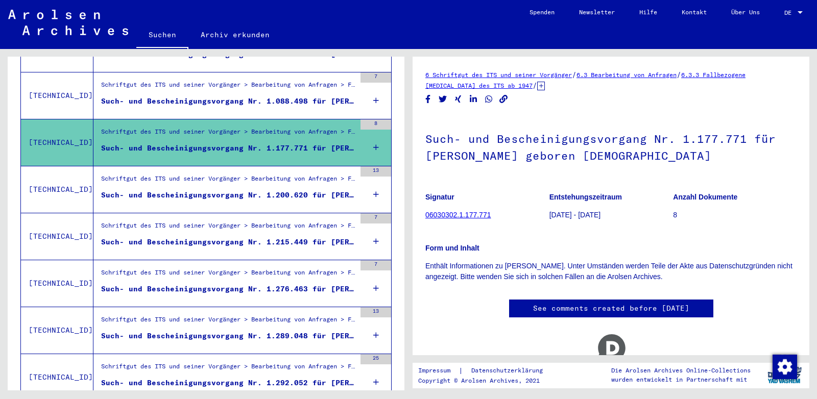
click at [179, 175] on figure "Schriftgut des ITS und seiner Vorgänger > Bearbeitung von Anfragen > Fallbezoge…" at bounding box center [228, 181] width 254 height 15
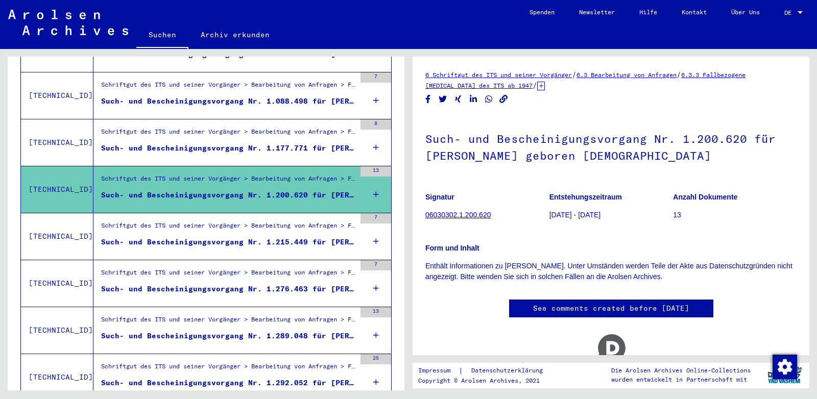
click at [181, 237] on div "Such- und Bescheinigungsvorgang Nr. 1.215.449 für [PERSON_NAME][GEOGRAPHIC_DATA…" at bounding box center [228, 242] width 254 height 11
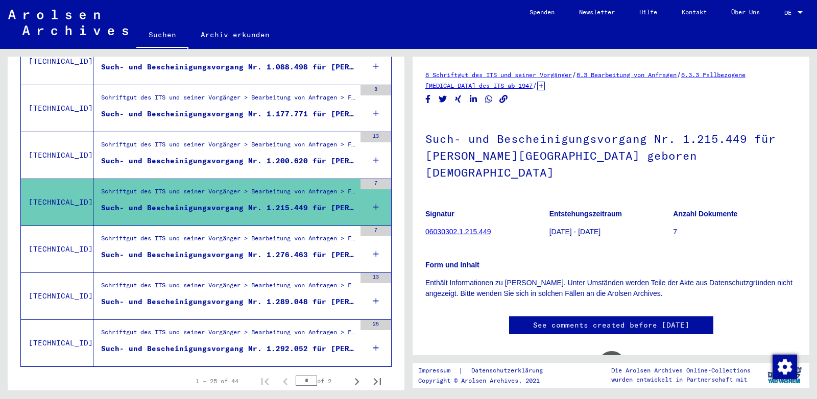
scroll to position [1095, 0]
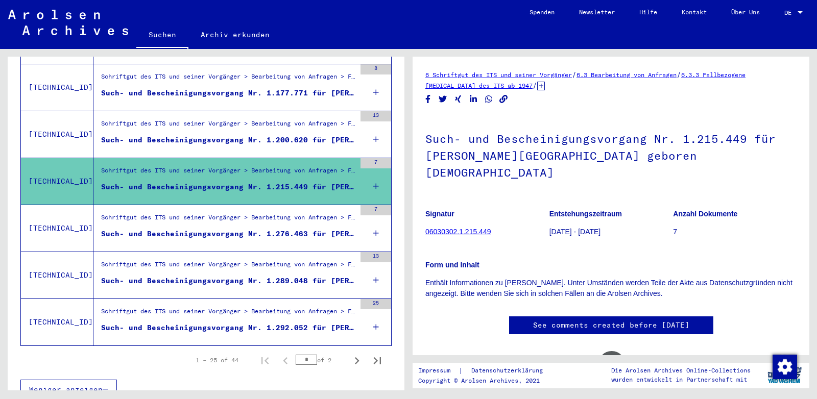
click at [175, 214] on mat-grid-list "Schriftgut des ITS und seiner Vorgänger > Bearbeitung von Anfragen > Fallbezoge…" at bounding box center [228, 228] width 254 height 31
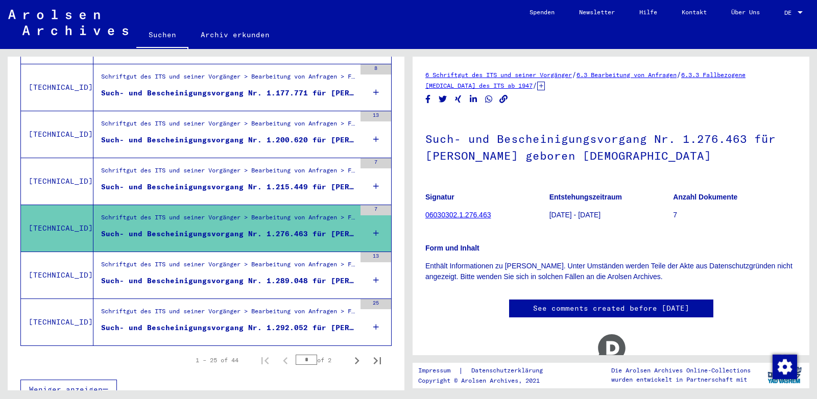
click at [177, 276] on div "Such- und Bescheinigungsvorgang Nr. 1.289.048 für [PERSON_NAME][GEOGRAPHIC_DATA…" at bounding box center [228, 281] width 254 height 11
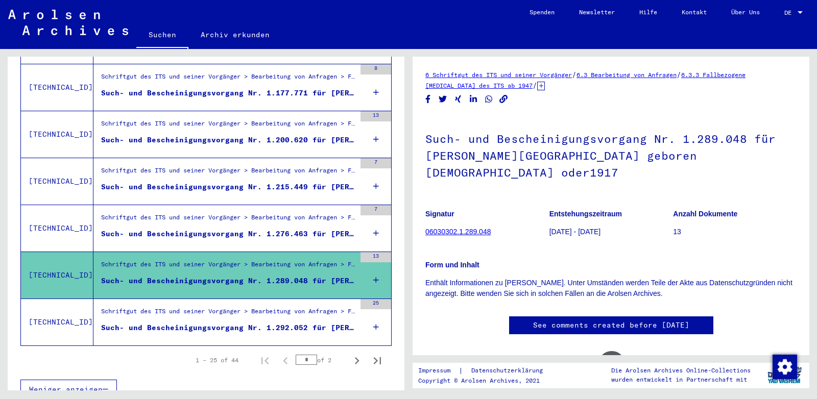
click at [168, 307] on div "Schriftgut des ITS und seiner Vorgänger > Bearbeitung von Anfragen > Fallbezoge…" at bounding box center [228, 314] width 254 height 14
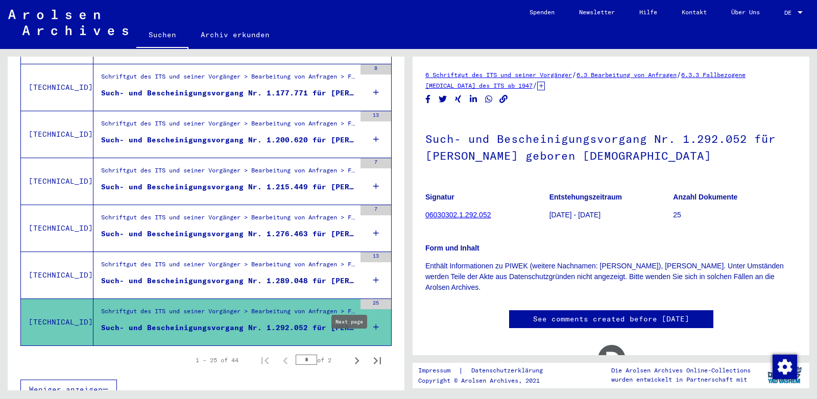
click at [350, 354] on icon "Next page" at bounding box center [357, 361] width 14 height 14
type input "*"
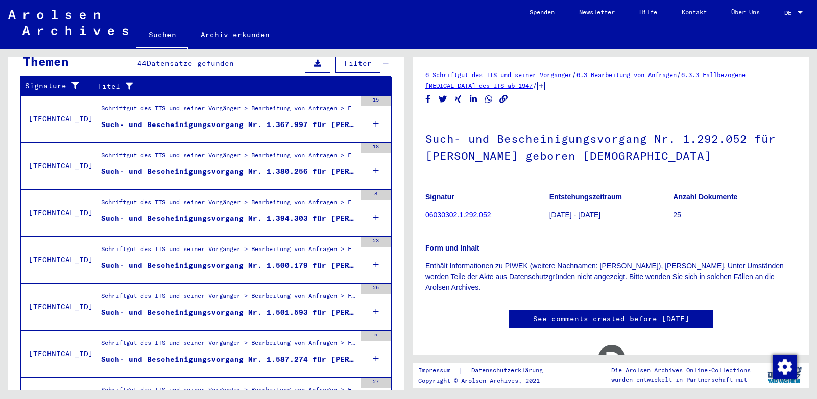
scroll to position [170, 0]
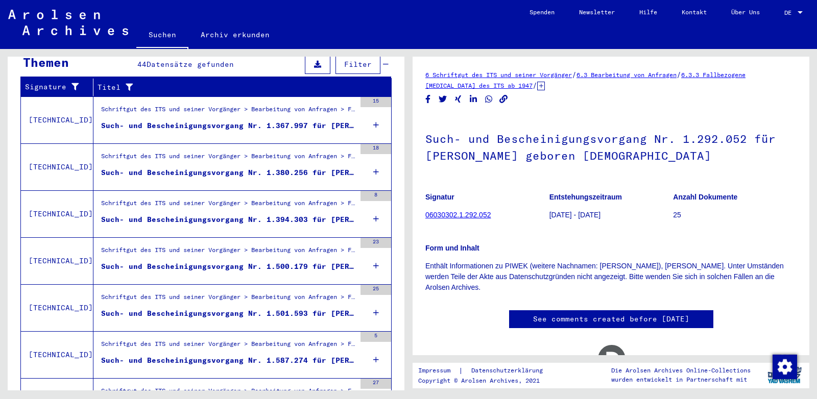
click at [152, 120] on div "Such- und Bescheinigungsvorgang Nr. 1.367.997 für [PERSON_NAME] geboren [DEMOGR…" at bounding box center [228, 125] width 254 height 11
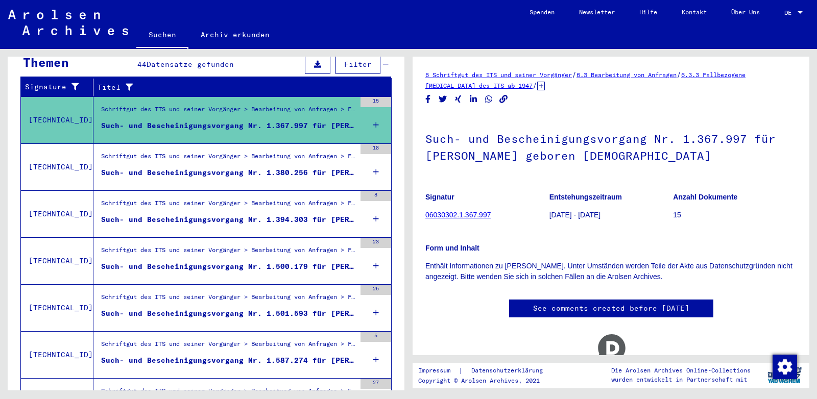
click at [159, 169] on figure "Such- und Bescheinigungsvorgang Nr. 1.380.256 für [PERSON_NAME] geboren [DEMOGR…" at bounding box center [228, 174] width 254 height 15
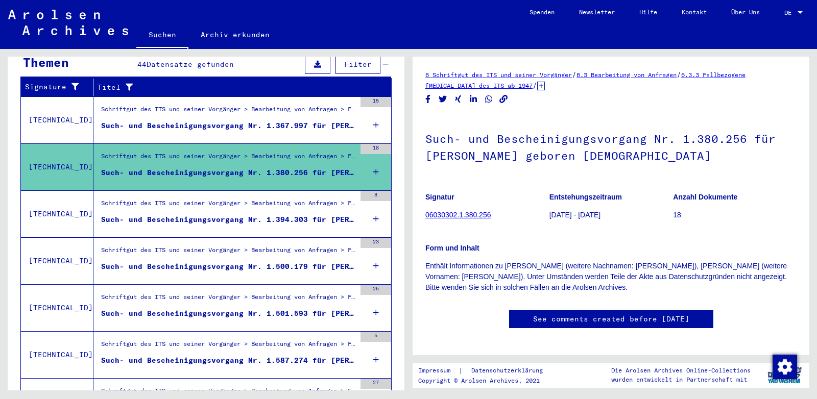
click at [162, 199] on div "Schriftgut des ITS und seiner Vorgänger > Bearbeitung von Anfragen > Fallbezoge…" at bounding box center [228, 206] width 254 height 14
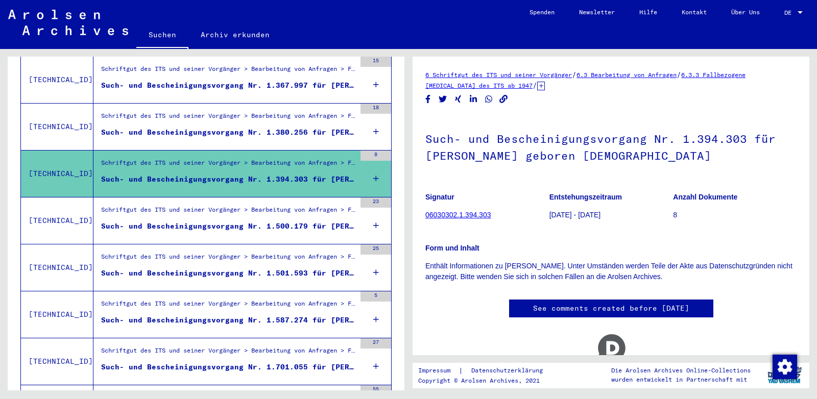
scroll to position [224, 0]
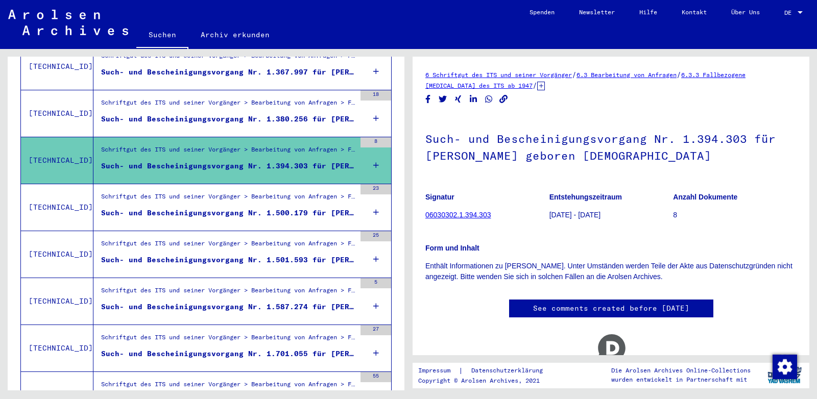
click at [162, 192] on div "Schriftgut des ITS und seiner Vorgänger > Bearbeitung von Anfragen > Fallbezoge…" at bounding box center [228, 199] width 254 height 14
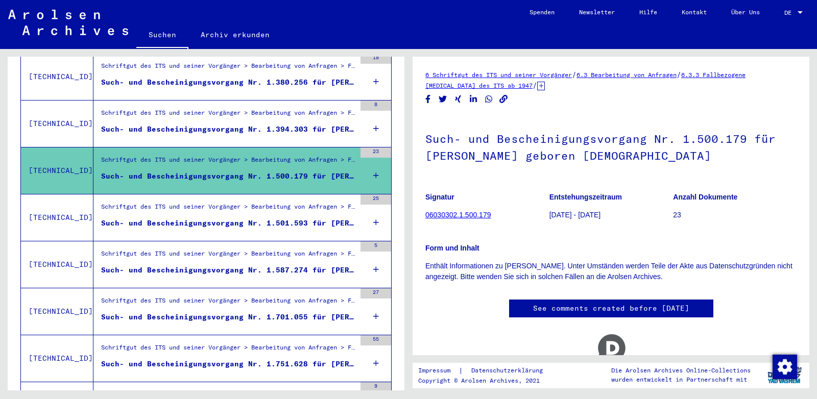
scroll to position [277, 0]
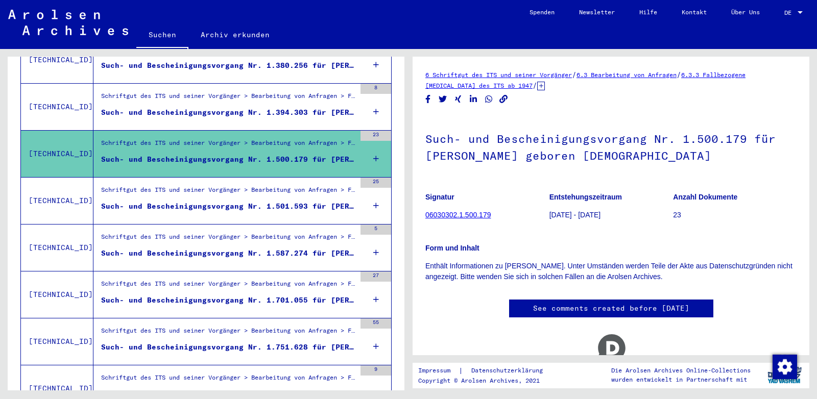
click at [170, 185] on div "Schriftgut des ITS und seiner Vorgänger > Bearbeitung von Anfragen > Fallbezoge…" at bounding box center [228, 192] width 254 height 14
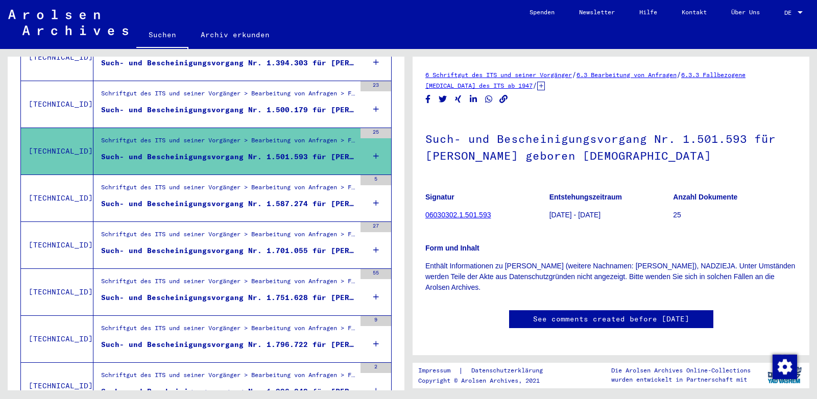
scroll to position [331, 0]
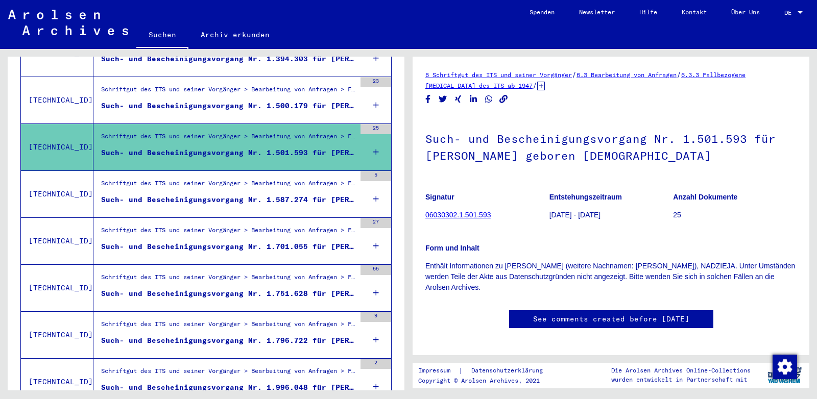
click at [160, 180] on div "Schriftgut des ITS und seiner Vorgänger > Bearbeitung von Anfragen > Fallbezoge…" at bounding box center [228, 186] width 254 height 14
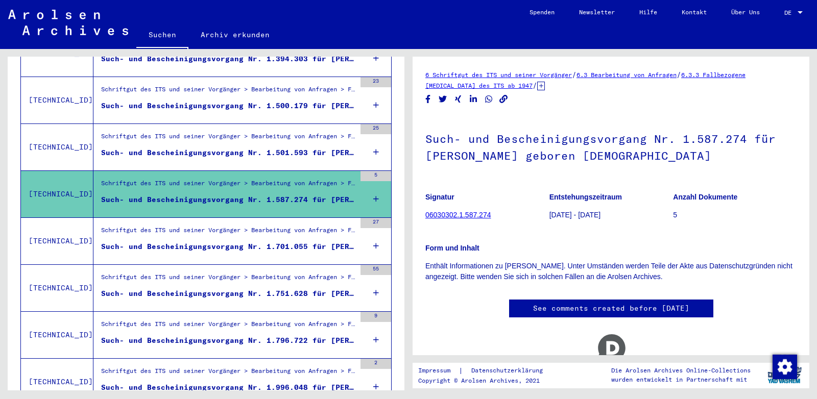
click at [152, 241] on div "Such- und Bescheinigungsvorgang Nr. 1.701.055 für [PERSON_NAME] geboren [DEMOGR…" at bounding box center [228, 246] width 254 height 11
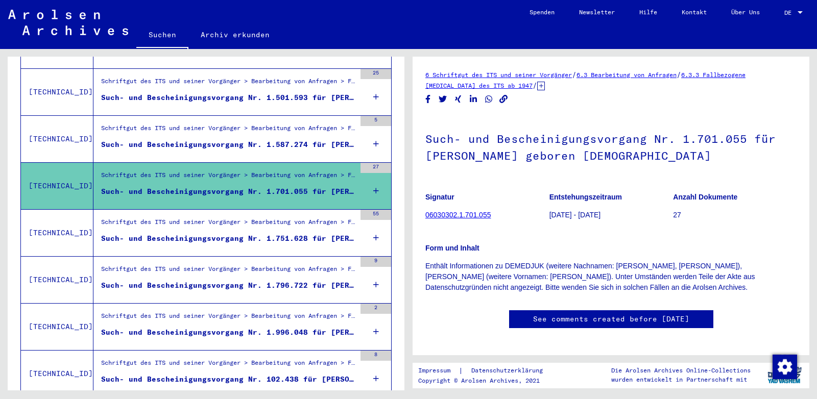
scroll to position [438, 0]
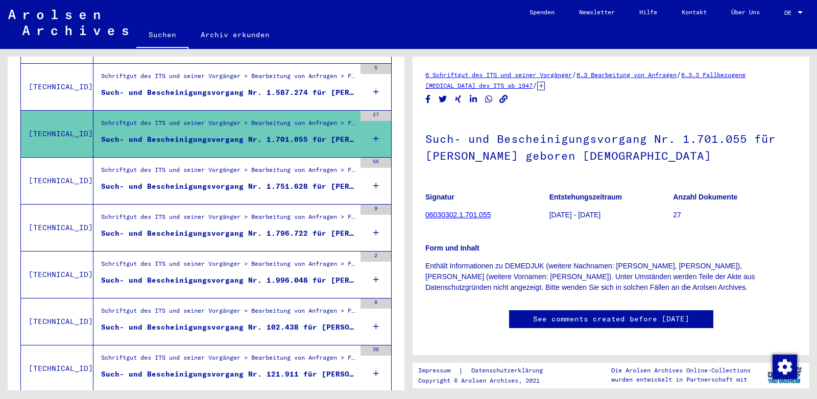
click at [165, 181] on div "Such- und Bescheinigungsvorgang Nr. 1.751.628 für [PERSON_NAME] geboren [DEMOGR…" at bounding box center [228, 186] width 254 height 11
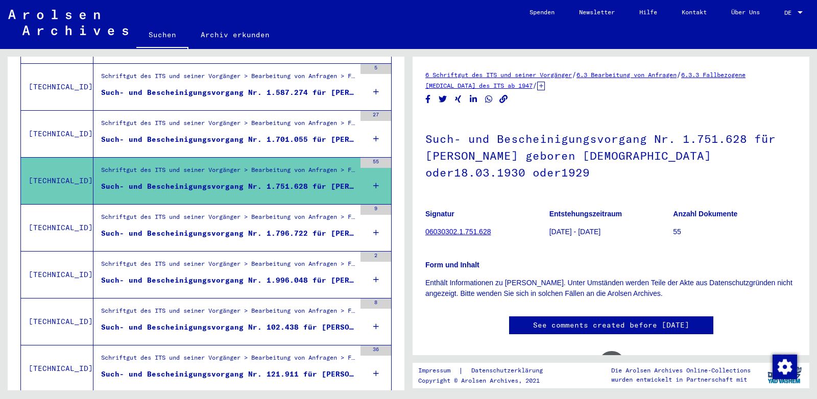
click at [175, 212] on div "Schriftgut des ITS und seiner Vorgänger > Bearbeitung von Anfragen > Fallbezoge…" at bounding box center [228, 219] width 254 height 14
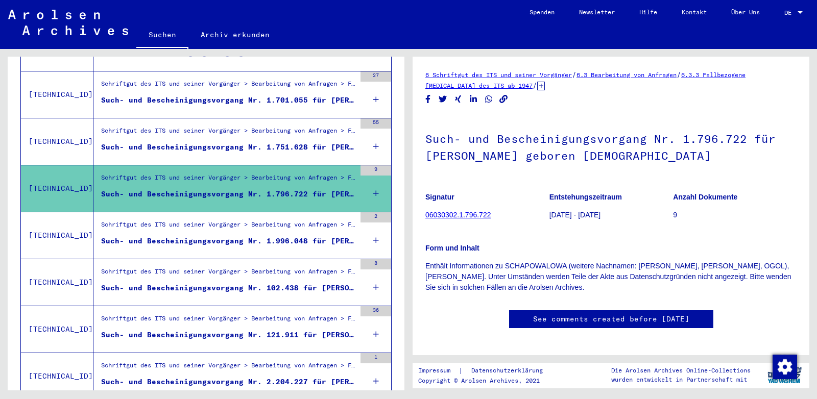
scroll to position [545, 0]
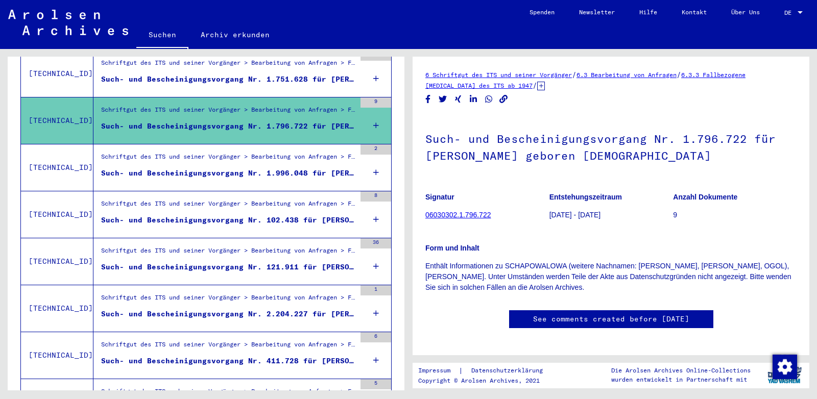
click at [158, 168] on div "Such- und Bescheinigungsvorgang Nr. 1.996.048 für [PERSON_NAME] geboren [DEMOGR…" at bounding box center [228, 173] width 254 height 11
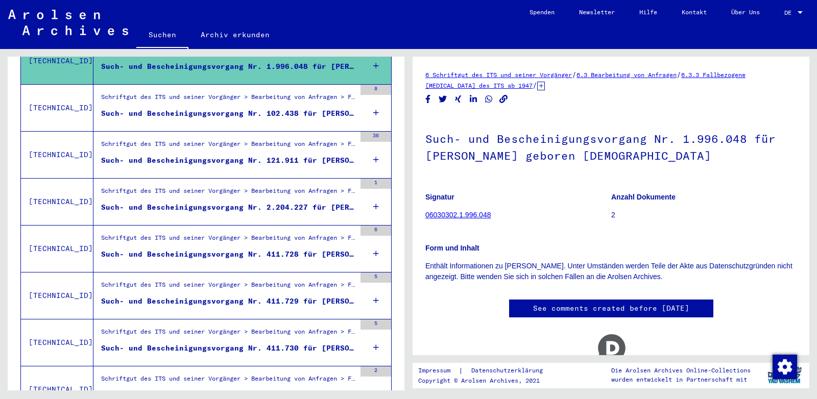
scroll to position [652, 0]
click at [161, 108] on div "Such- und Bescheinigungsvorgang Nr. 102.438 für [PERSON_NAME] geboren [DEMOGRAP…" at bounding box center [228, 113] width 254 height 11
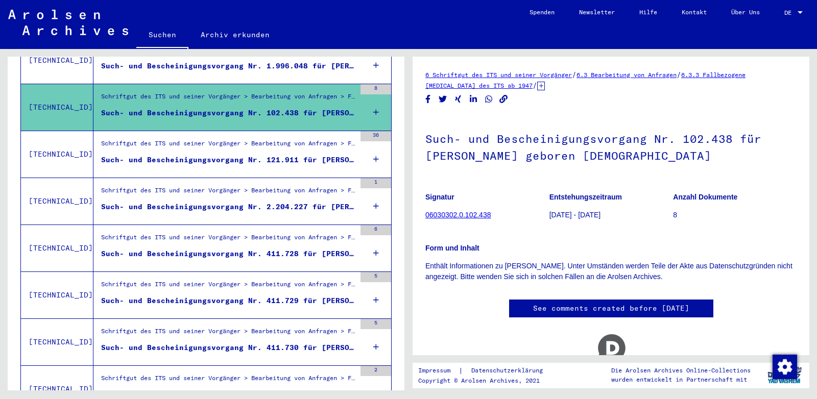
click at [176, 140] on figure "Schriftgut des ITS und seiner Vorgänger > Bearbeitung von Anfragen > Fallbezoge…" at bounding box center [228, 146] width 254 height 15
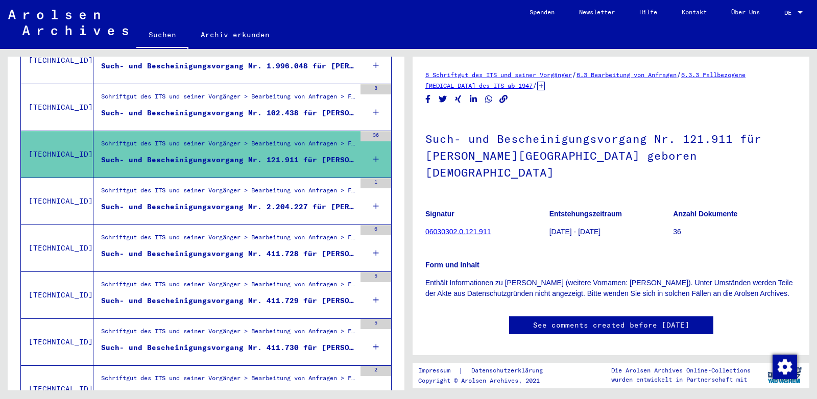
click at [176, 187] on figure "Schriftgut des ITS und seiner Vorgänger > Bearbeitung von Anfragen > Fallbezoge…" at bounding box center [228, 193] width 254 height 15
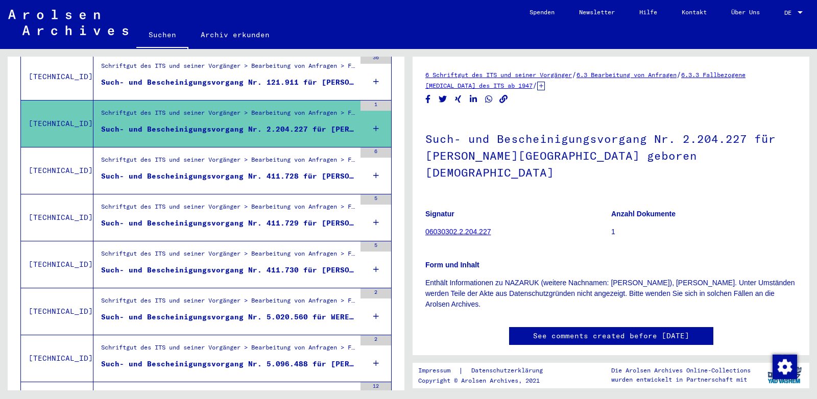
scroll to position [760, 0]
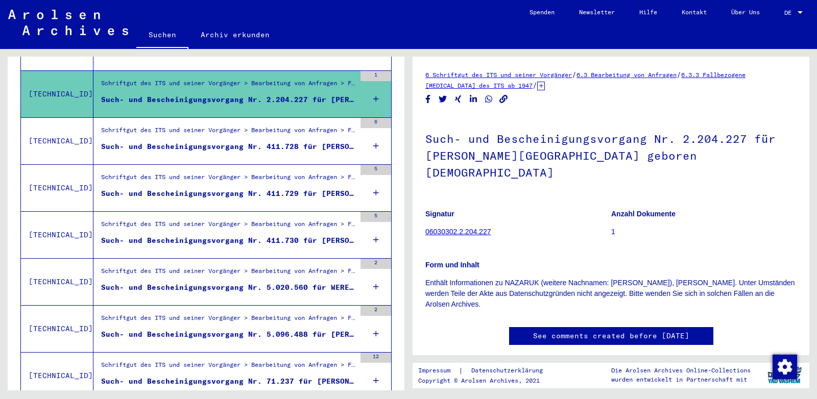
click at [165, 126] on div "Schriftgut des ITS und seiner Vorgänger > Bearbeitung von Anfragen > Fallbezoge…" at bounding box center [228, 133] width 254 height 14
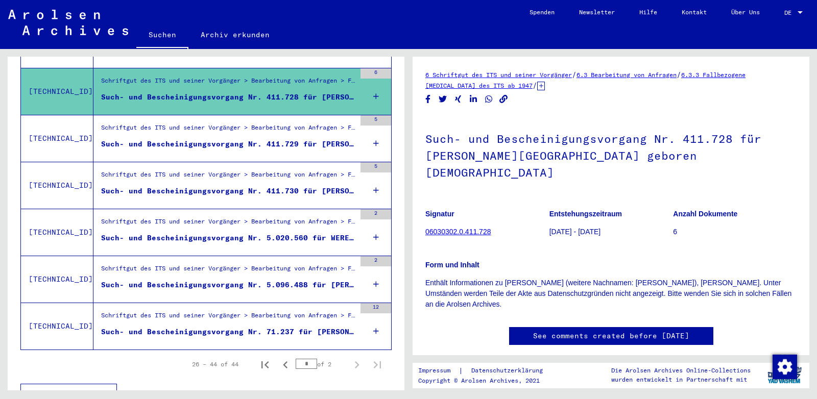
scroll to position [813, 0]
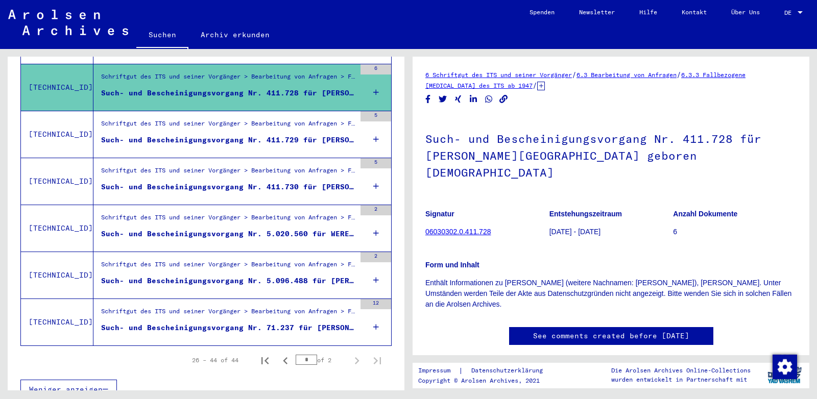
click at [162, 135] on div "Such- und Bescheinigungsvorgang Nr. 411.729 für [PERSON_NAME] geboren [DEMOGRAP…" at bounding box center [228, 140] width 254 height 11
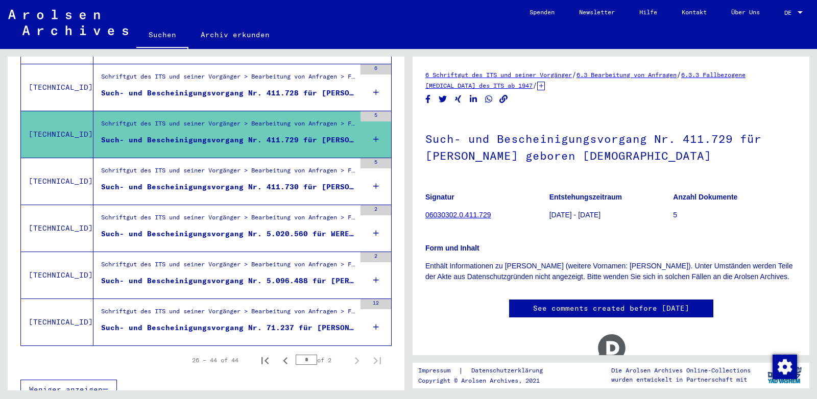
click at [174, 182] on div "Such- und Bescheinigungsvorgang Nr. 411.730 für [PERSON_NAME] geboren [DEMOGRAP…" at bounding box center [228, 187] width 254 height 11
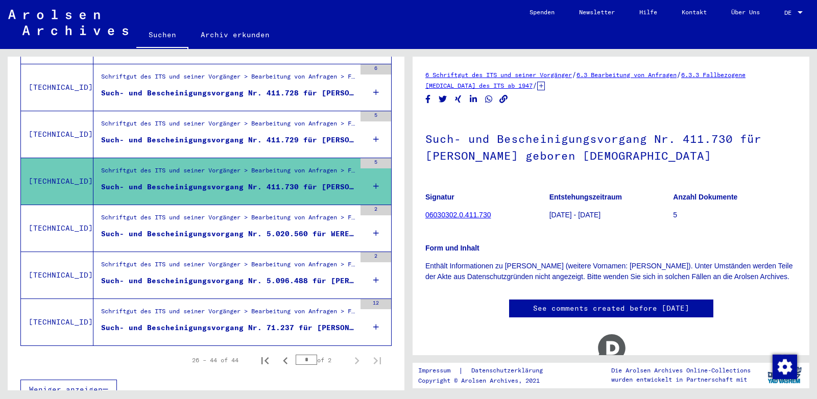
click at [158, 213] on div "Schriftgut des ITS und seiner Vorgänger > Bearbeitung von Anfragen > Fallbezoge…" at bounding box center [228, 220] width 254 height 14
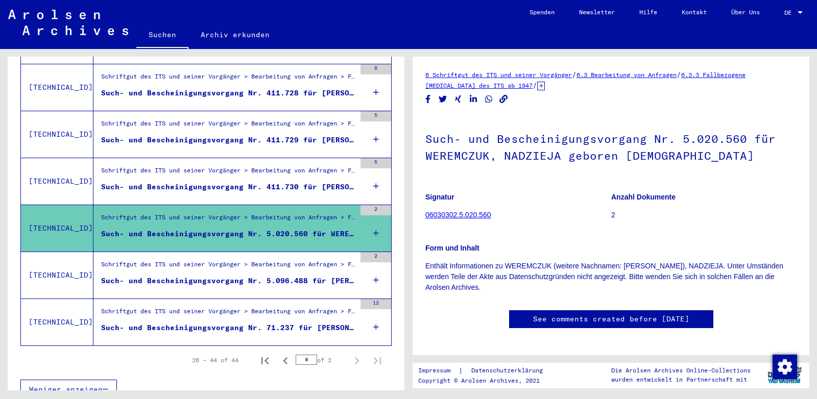
click at [167, 276] on div "Such- und Bescheinigungsvorgang Nr. 5.096.488 für [PERSON_NAME] geboren [DEMOGR…" at bounding box center [228, 281] width 254 height 11
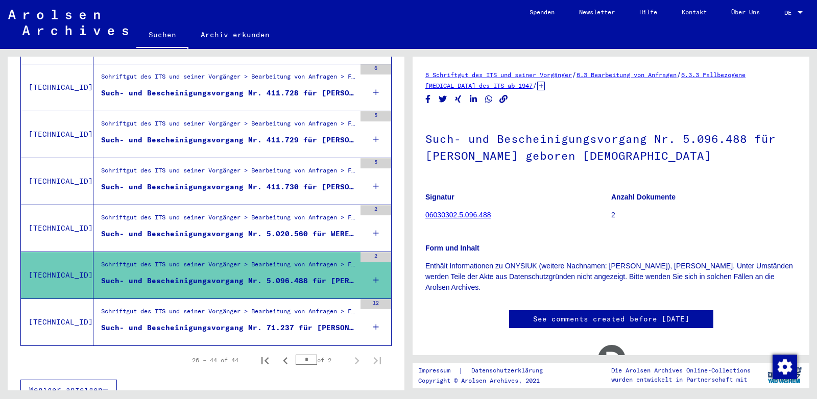
click at [181, 307] on div "Schriftgut des ITS und seiner Vorgänger > Bearbeitung von Anfragen > Fallbezoge…" at bounding box center [228, 314] width 254 height 14
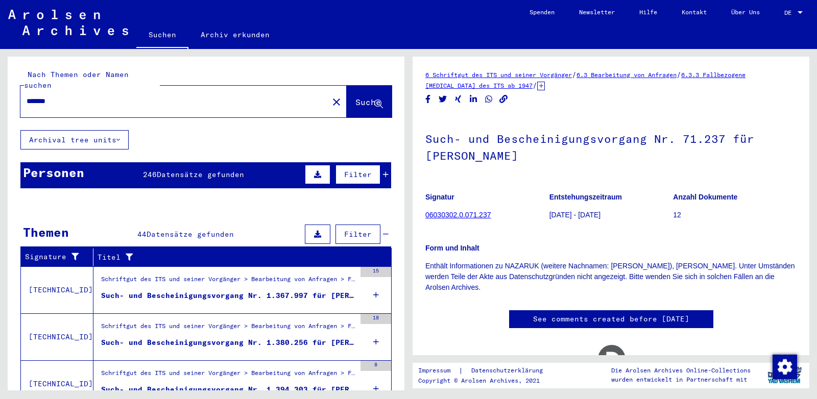
drag, startPoint x: 75, startPoint y: 93, endPoint x: 0, endPoint y: 88, distance: 74.7
click at [27, 96] on input "*******" at bounding box center [175, 101] width 296 height 11
click at [355, 97] on span "Suche" at bounding box center [368, 102] width 26 height 10
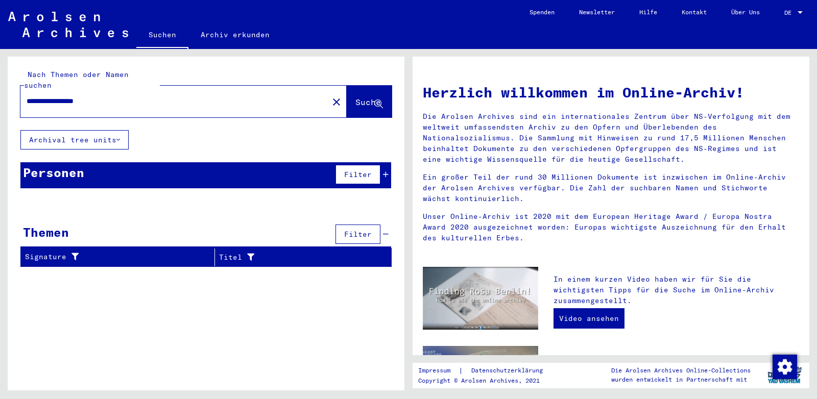
click at [89, 162] on div "Personen Filter" at bounding box center [205, 175] width 371 height 26
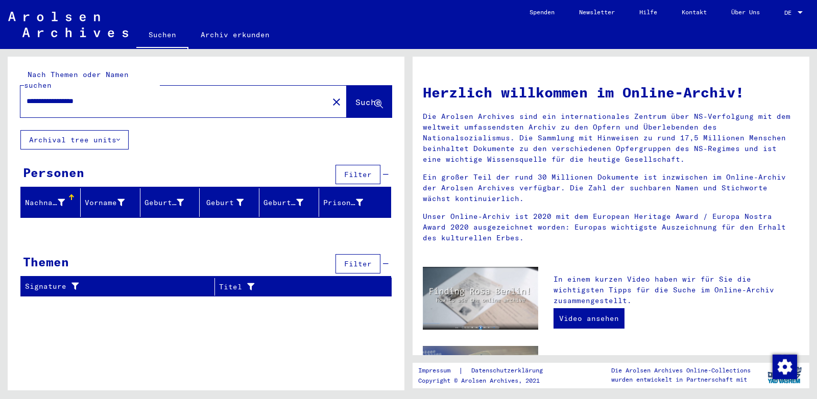
click at [66, 96] on input "**********" at bounding box center [171, 101] width 289 height 11
click at [355, 97] on span "Suche" at bounding box center [368, 102] width 26 height 10
click at [61, 96] on input "**********" at bounding box center [171, 101] width 289 height 11
type input "**********"
click at [358, 86] on button "Suche" at bounding box center [369, 102] width 45 height 32
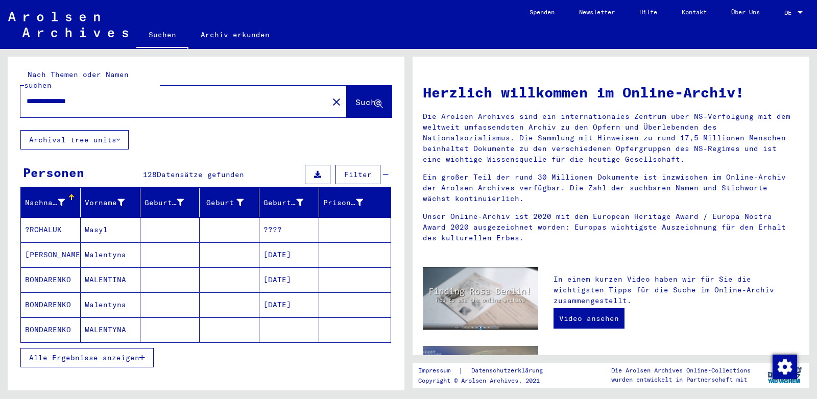
click at [89, 353] on span "Alle Ergebnisse anzeigen" at bounding box center [84, 357] width 110 height 9
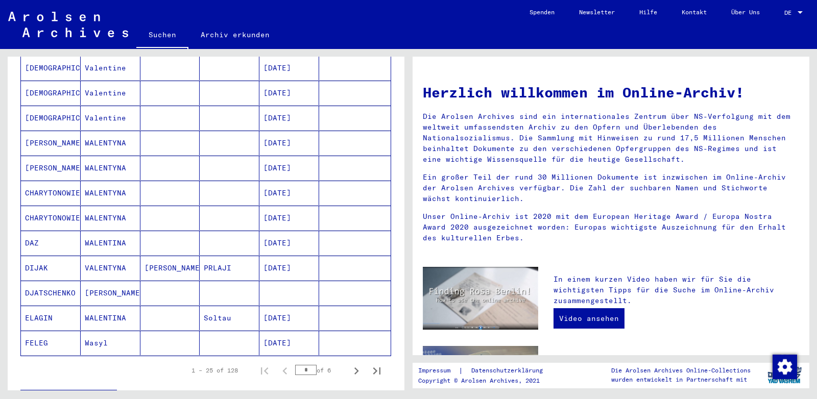
scroll to position [536, 0]
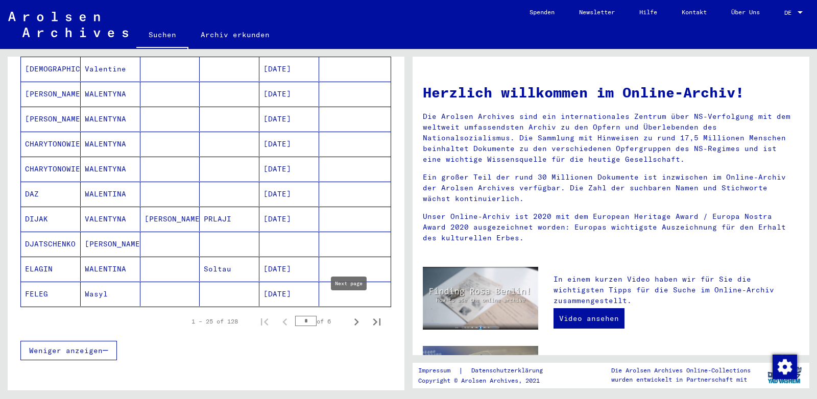
click at [351, 315] on icon "Next page" at bounding box center [356, 322] width 14 height 14
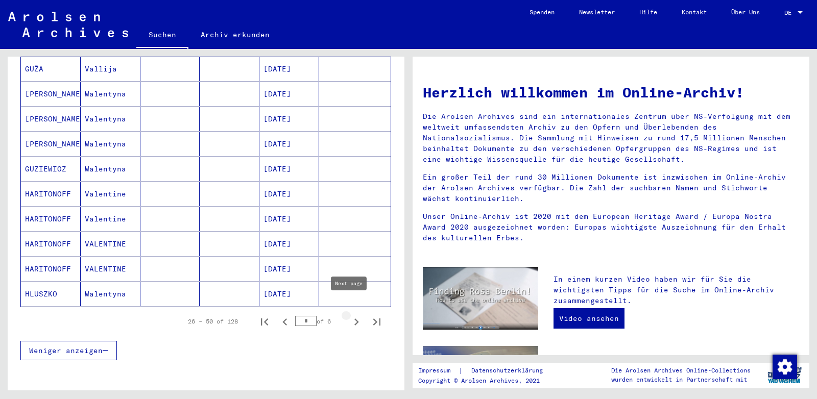
click at [354, 315] on icon "Next page" at bounding box center [356, 322] width 14 height 14
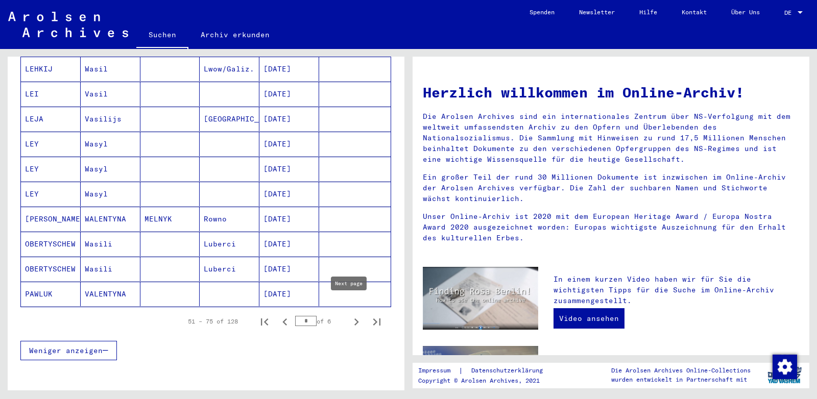
click at [349, 315] on icon "Next page" at bounding box center [356, 322] width 14 height 14
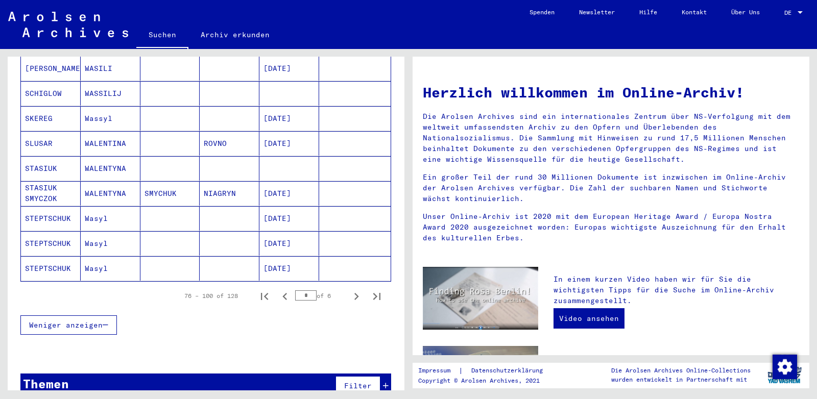
scroll to position [567, 0]
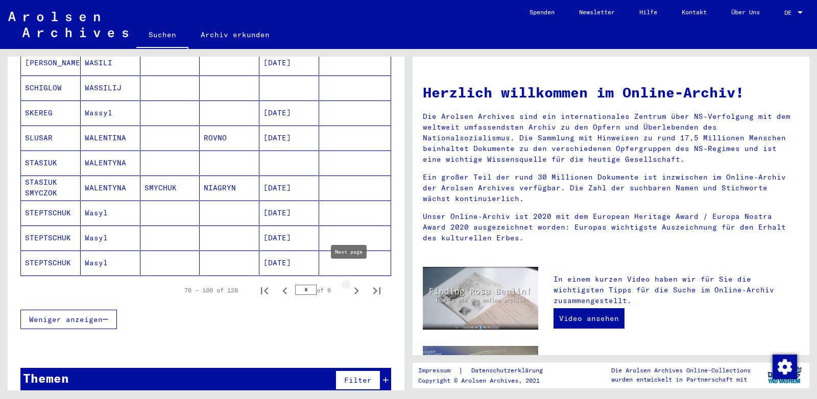
click at [354, 287] on icon "Next page" at bounding box center [356, 290] width 5 height 7
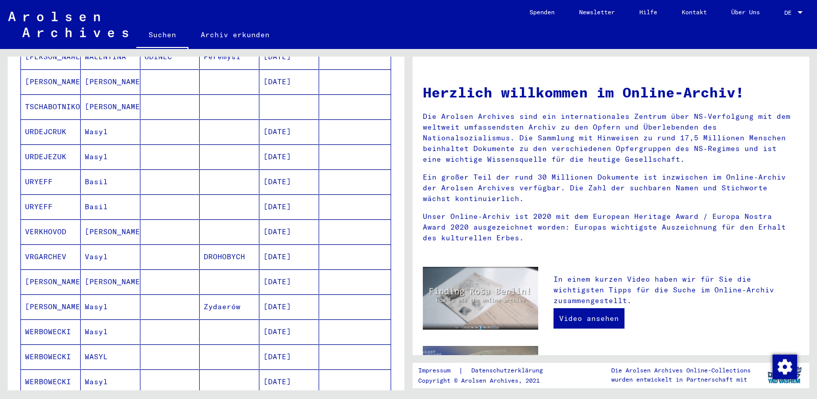
scroll to position [299, 0]
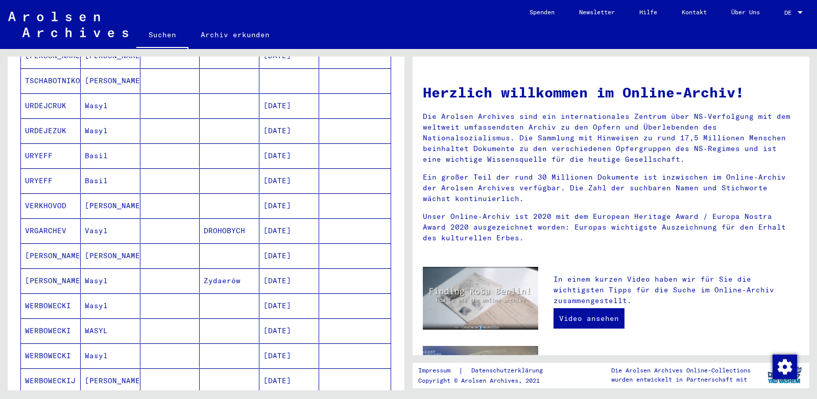
click at [106, 247] on mat-cell "[PERSON_NAME]" at bounding box center [111, 255] width 60 height 25
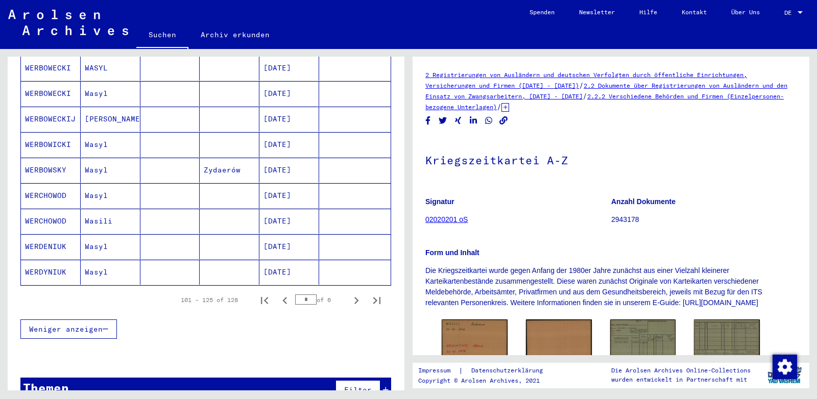
scroll to position [578, 0]
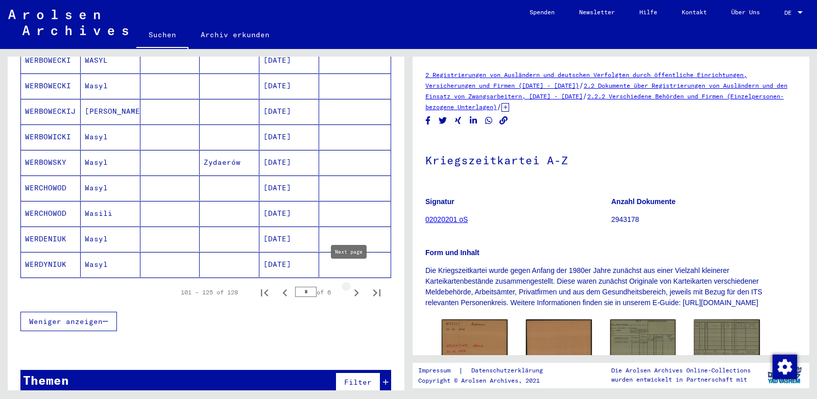
click at [349, 286] on icon "Next page" at bounding box center [356, 293] width 14 height 14
type input "*"
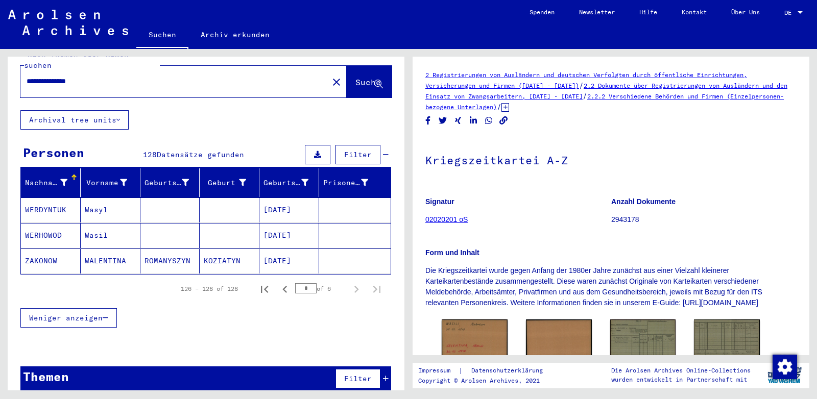
click at [40, 76] on input "**********" at bounding box center [175, 81] width 296 height 11
click at [86, 76] on input "*********" at bounding box center [175, 81] width 296 height 11
paste input "******"
type input "**********"
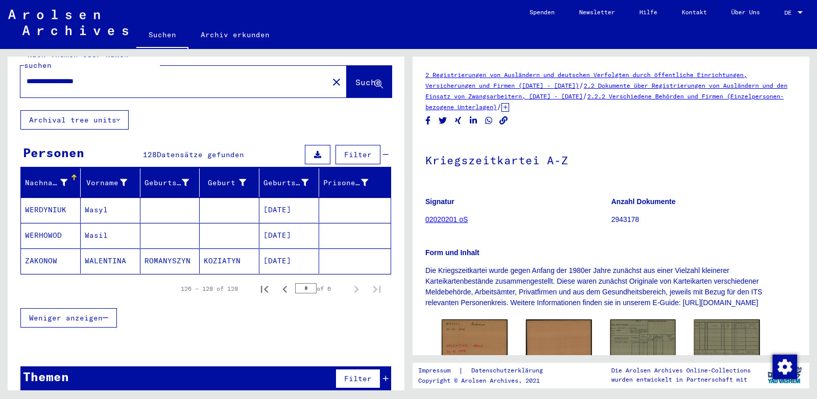
click at [356, 77] on span "Suche" at bounding box center [368, 82] width 26 height 10
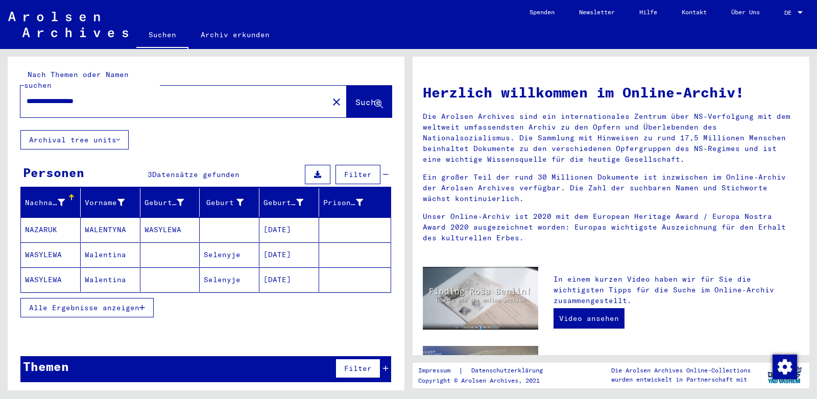
click at [100, 298] on button "Alle Ergebnisse anzeigen" at bounding box center [86, 307] width 133 height 19
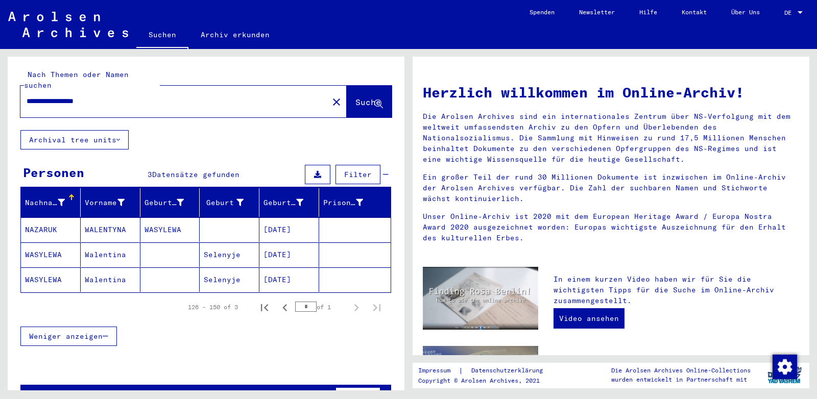
click at [62, 220] on mat-cell "NAZARUK" at bounding box center [51, 229] width 60 height 25
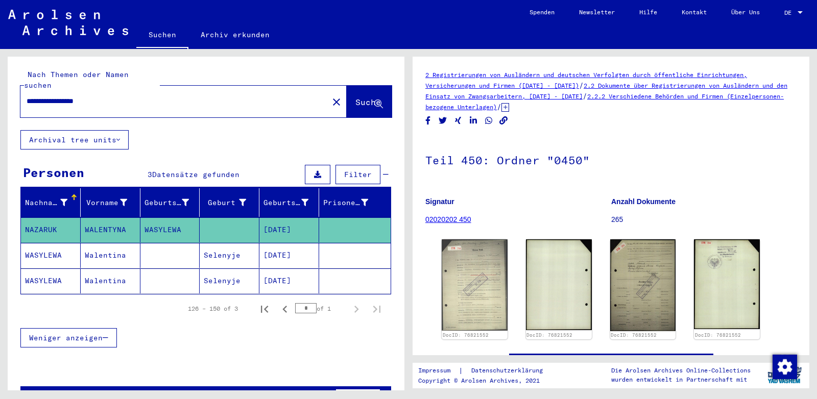
click at [103, 243] on mat-cell "Walentina" at bounding box center [111, 255] width 60 height 25
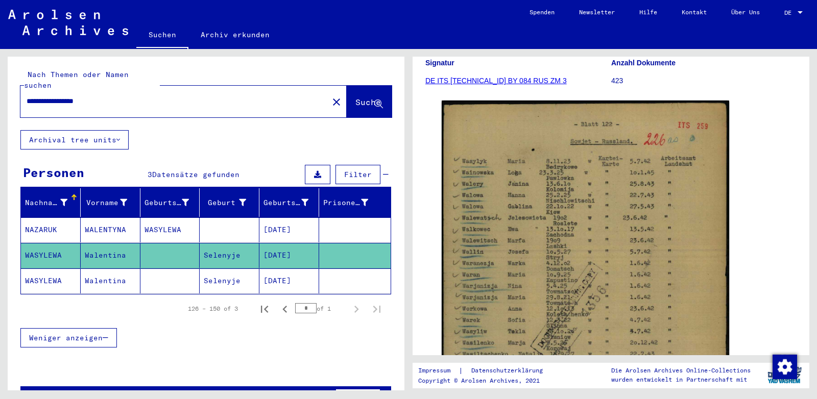
scroll to position [161, 0]
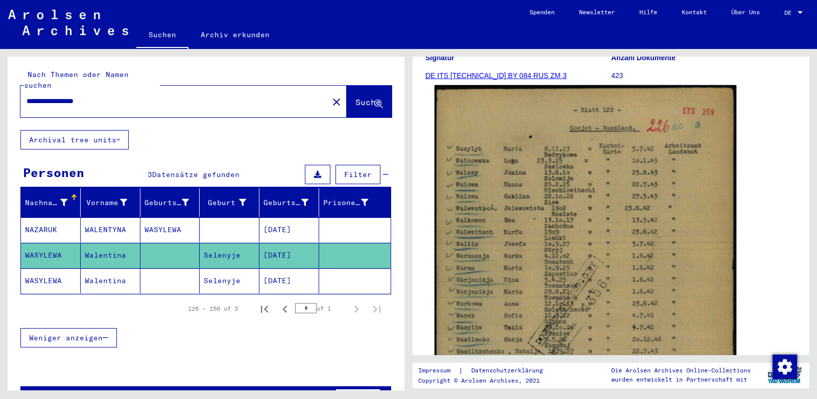
click at [502, 211] on img at bounding box center [585, 297] width 302 height 425
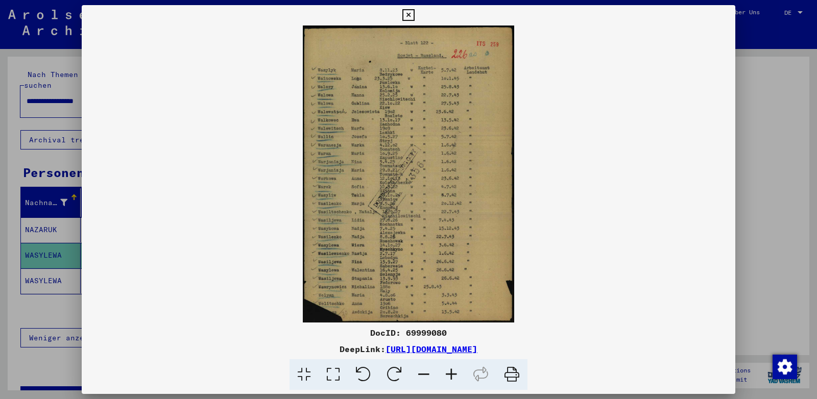
click at [451, 372] on icon at bounding box center [451, 374] width 28 height 31
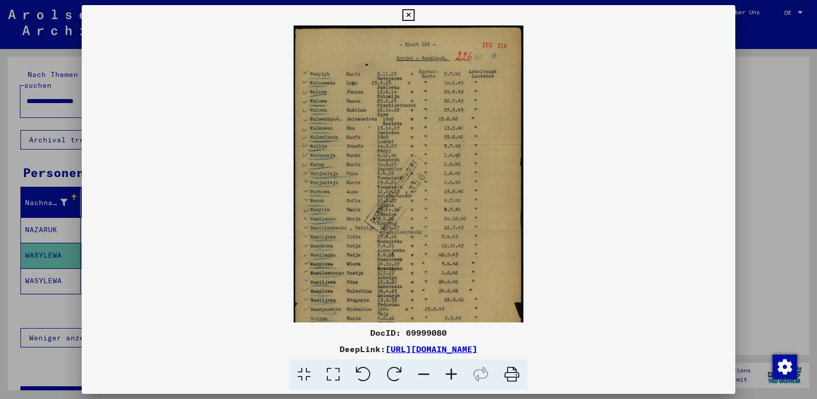
click at [451, 372] on icon at bounding box center [451, 374] width 28 height 31
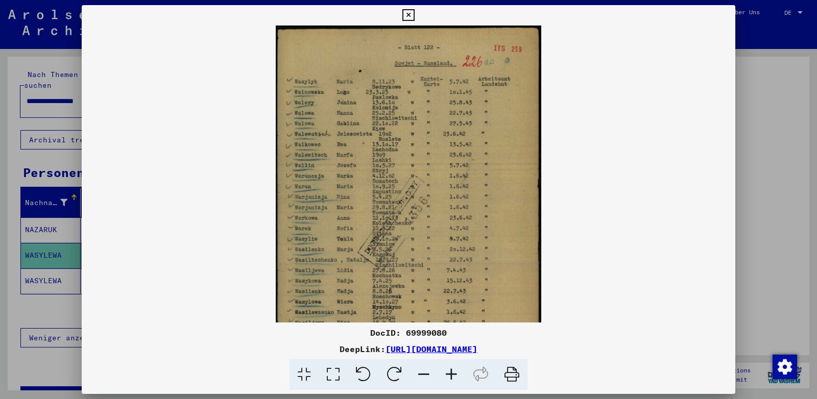
click at [451, 372] on icon at bounding box center [451, 374] width 28 height 31
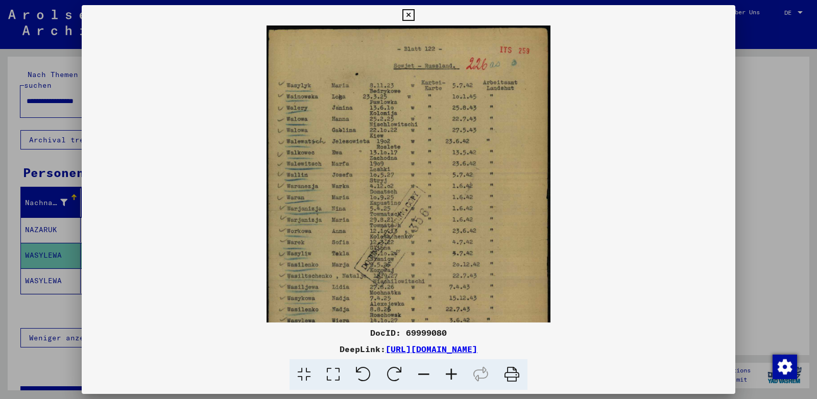
click at [451, 372] on icon at bounding box center [451, 374] width 28 height 31
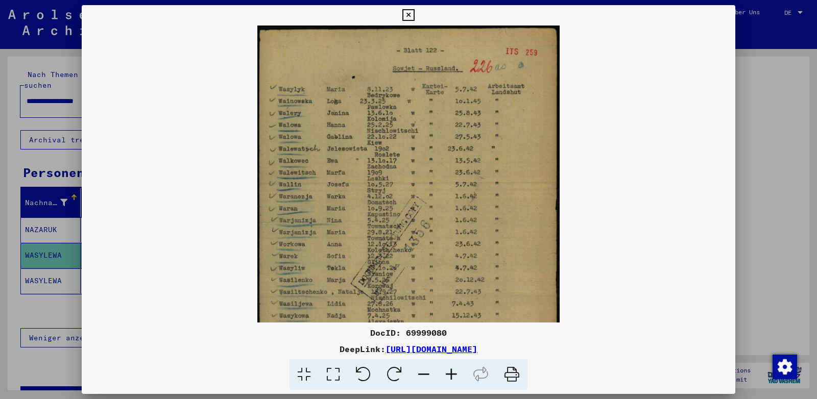
click at [451, 372] on icon at bounding box center [451, 374] width 28 height 31
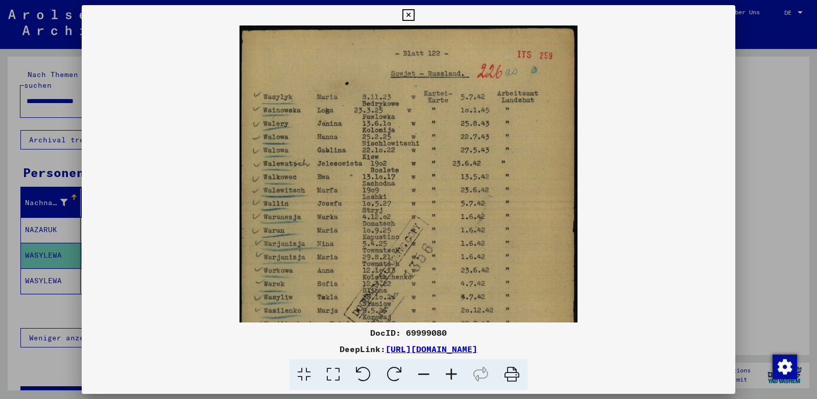
click at [451, 372] on icon at bounding box center [451, 374] width 28 height 31
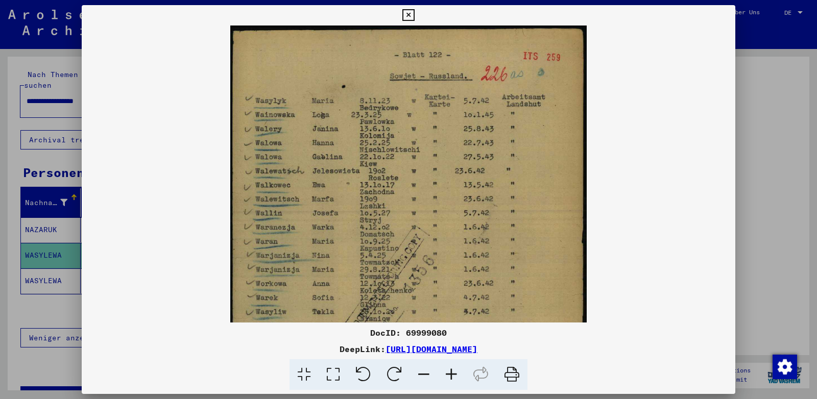
click at [451, 372] on icon at bounding box center [451, 374] width 28 height 31
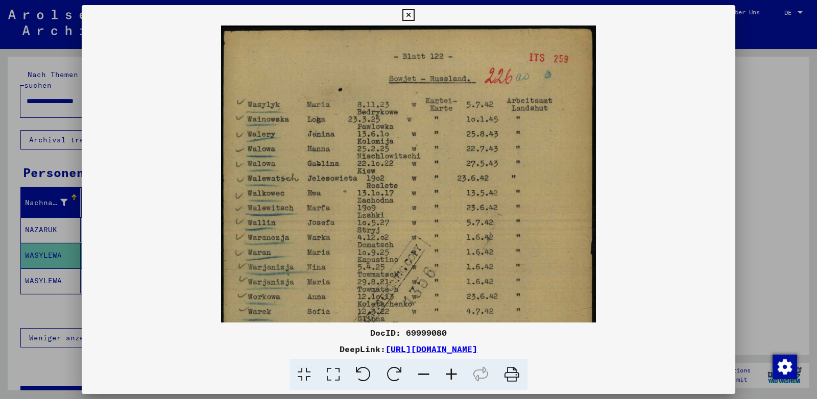
click at [451, 374] on icon at bounding box center [451, 374] width 28 height 31
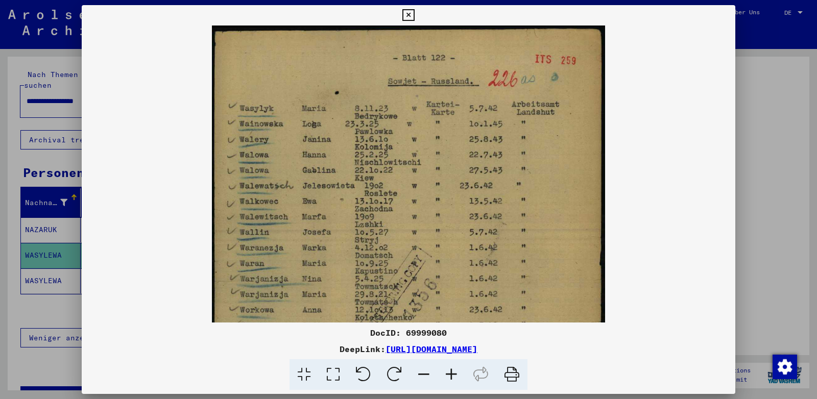
click at [451, 374] on icon at bounding box center [451, 374] width 28 height 31
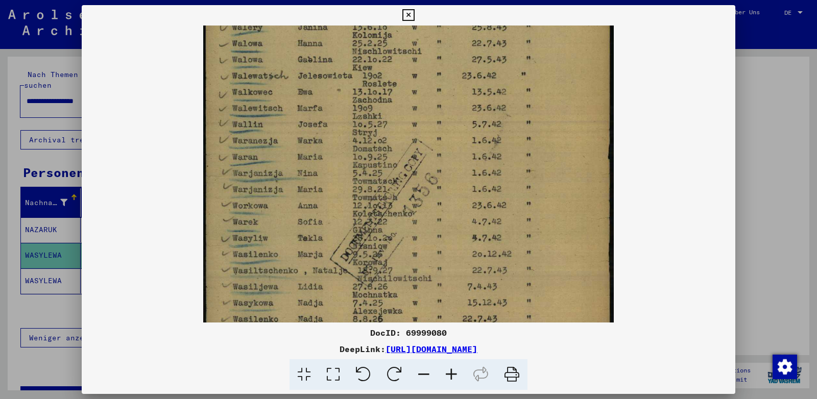
drag, startPoint x: 308, startPoint y: 243, endPoint x: 326, endPoint y: 125, distance: 120.2
click at [326, 125] on img at bounding box center [408, 197] width 411 height 578
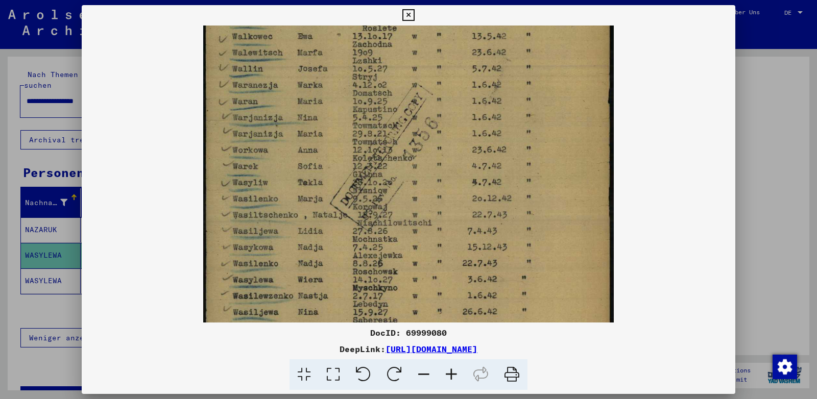
scroll to position [204, 0]
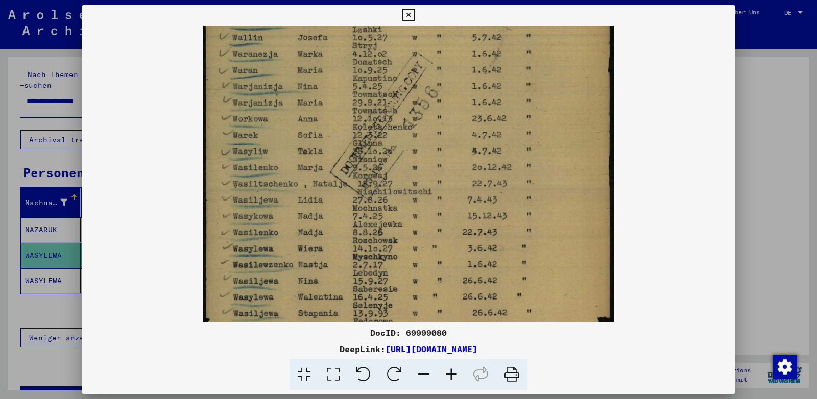
drag, startPoint x: 343, startPoint y: 223, endPoint x: 352, endPoint y: 137, distance: 86.2
click at [352, 137] on img at bounding box center [408, 110] width 411 height 578
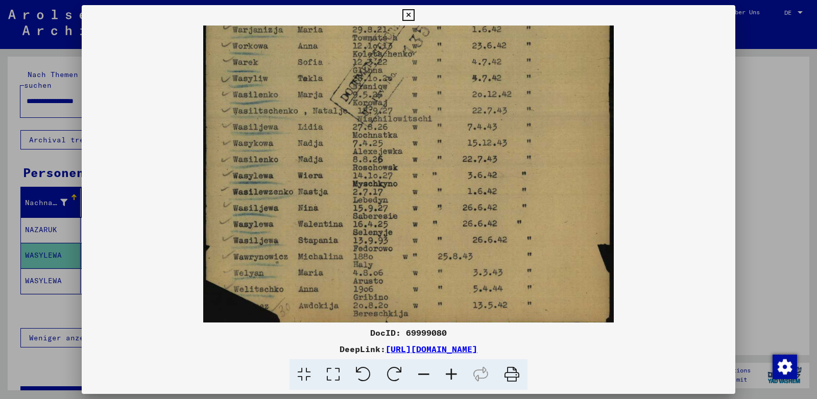
scroll to position [281, 0]
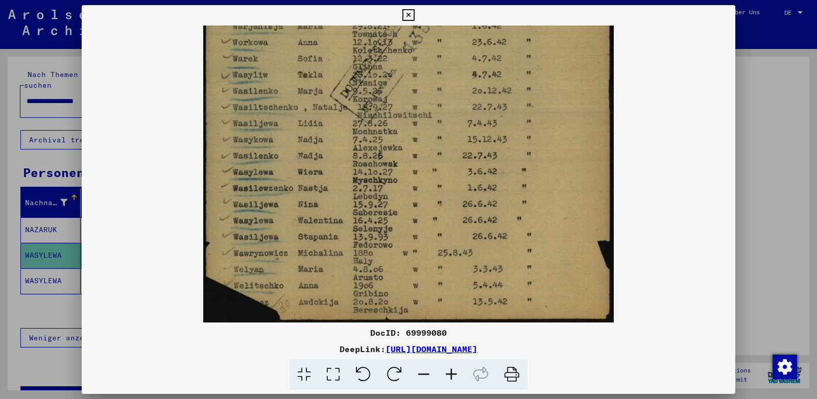
drag, startPoint x: 368, startPoint y: 195, endPoint x: 382, endPoint y: 127, distance: 70.4
click at [382, 127] on img at bounding box center [408, 34] width 411 height 578
click at [414, 14] on icon at bounding box center [408, 15] width 12 height 12
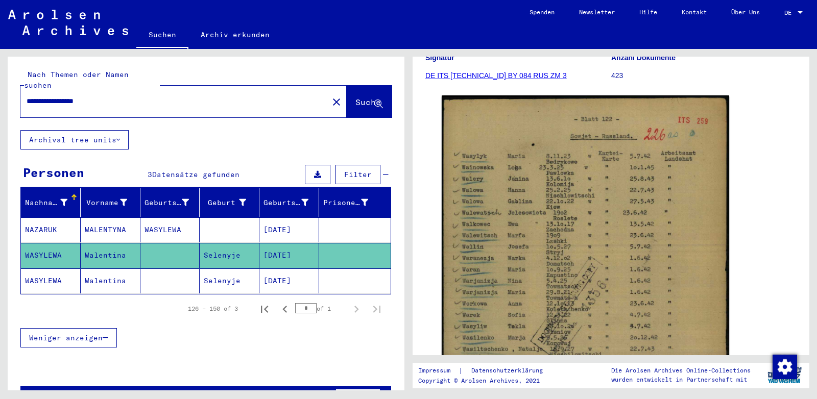
click at [96, 271] on mat-cell "Walentina" at bounding box center [111, 280] width 60 height 25
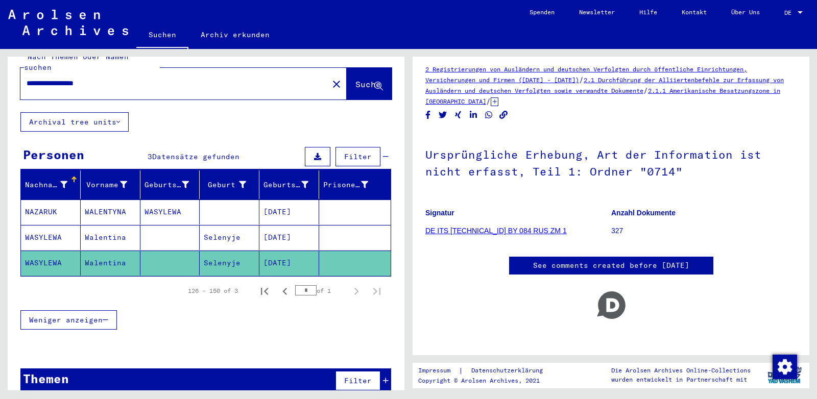
scroll to position [20, 0]
